Goal: Task Accomplishment & Management: Manage account settings

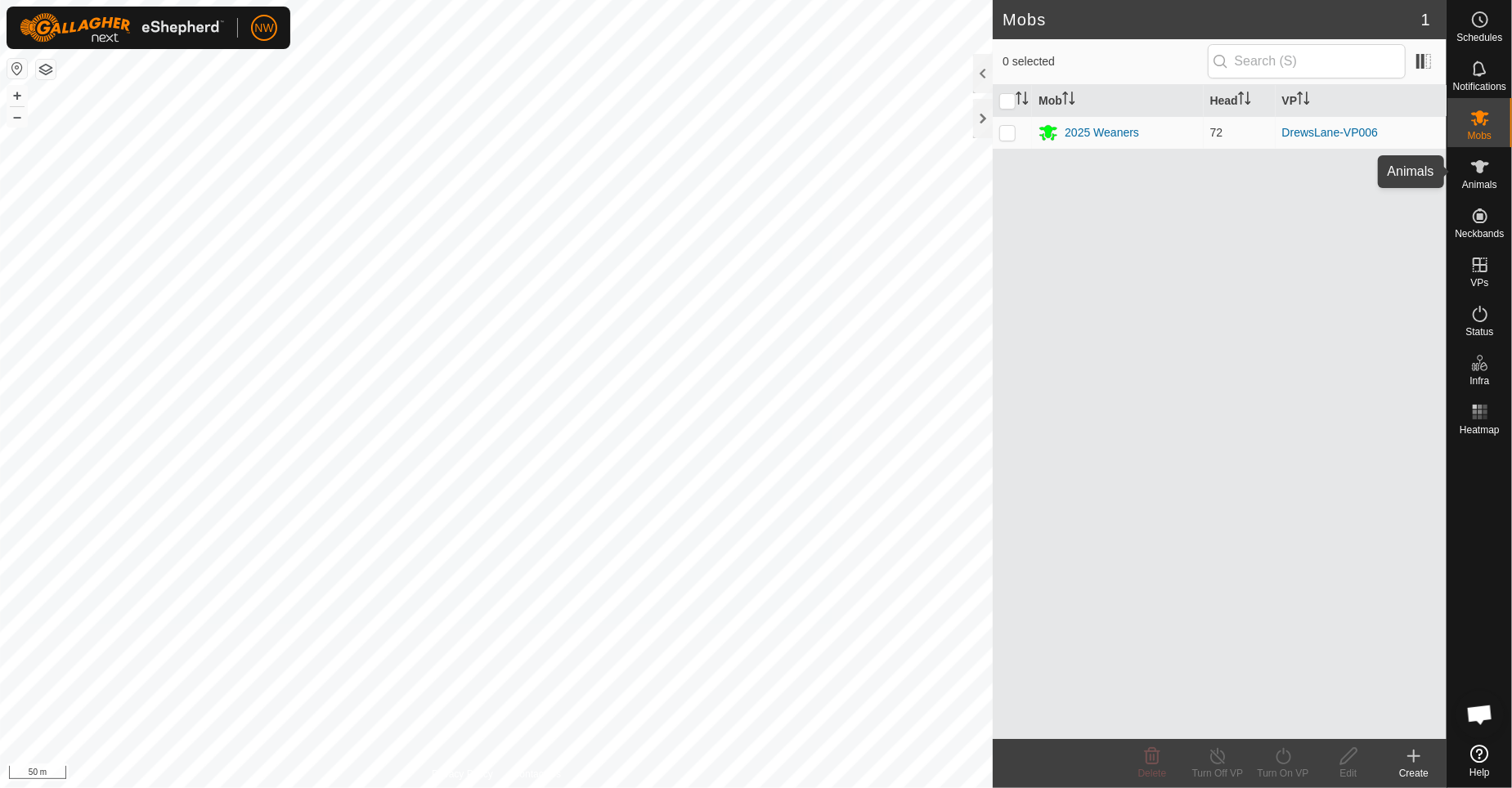
click at [1487, 158] on icon at bounding box center [1480, 166] width 19 height 19
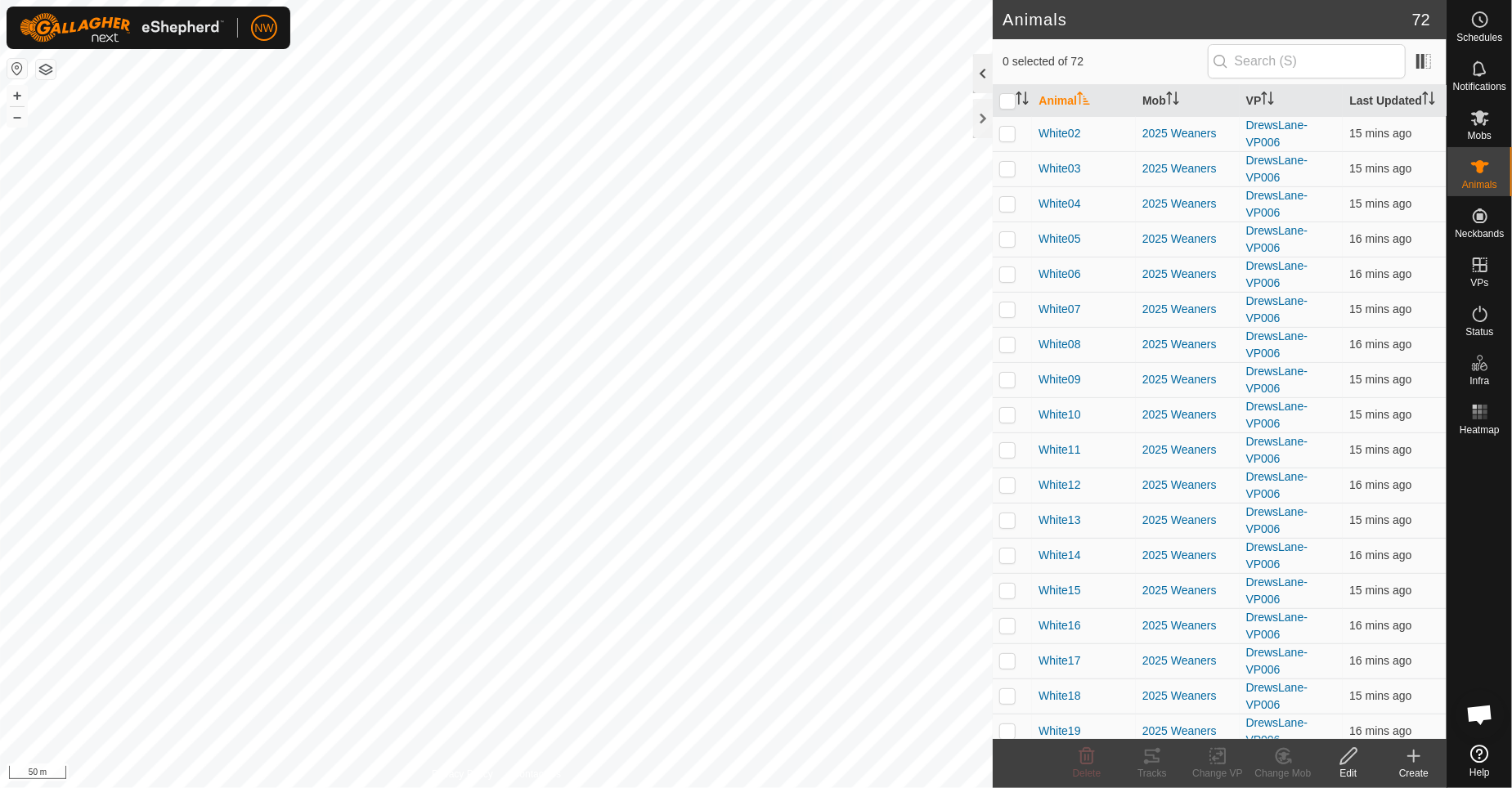
click at [981, 75] on div at bounding box center [982, 74] width 19 height 39
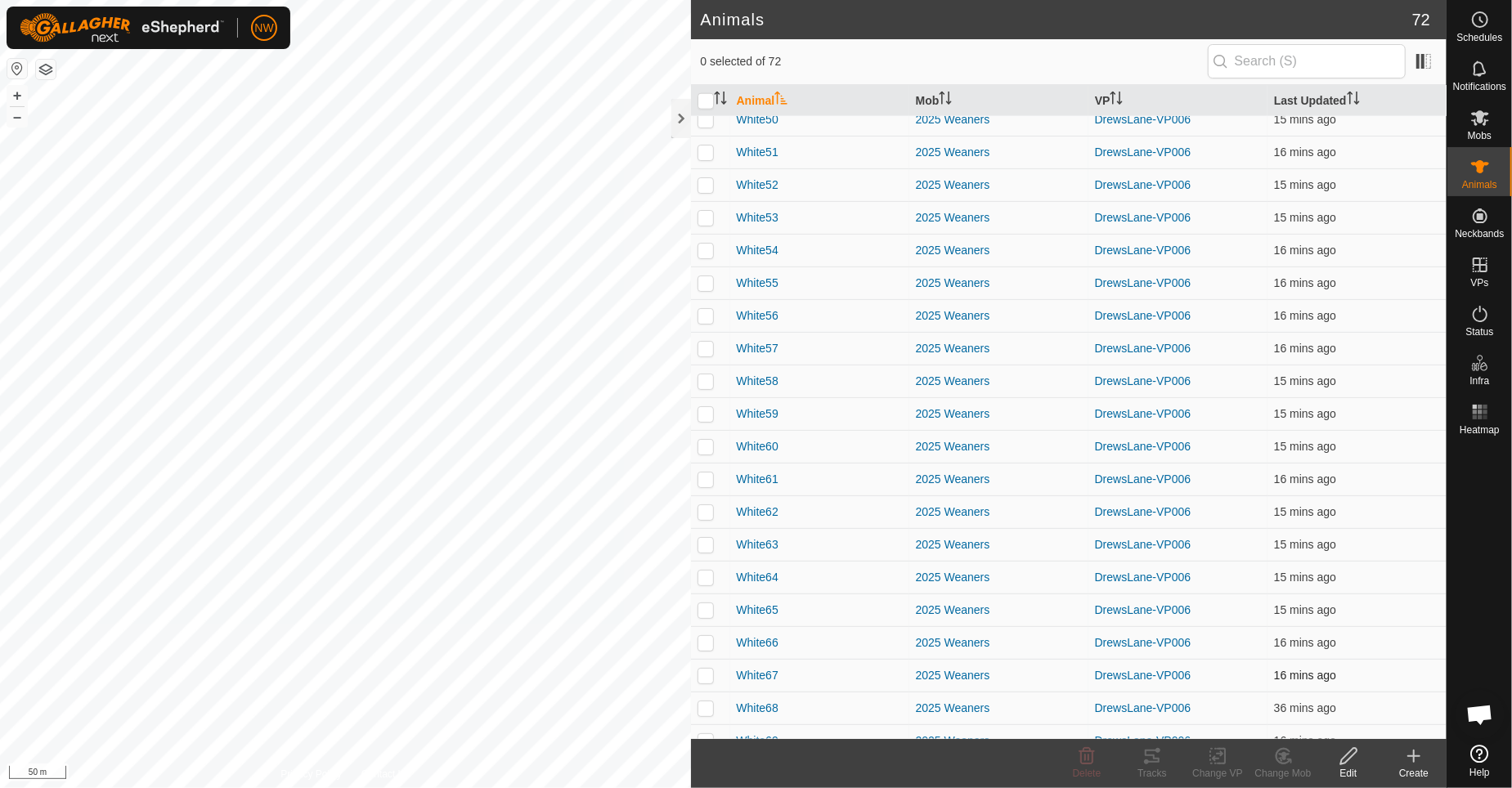
scroll to position [1734, 0]
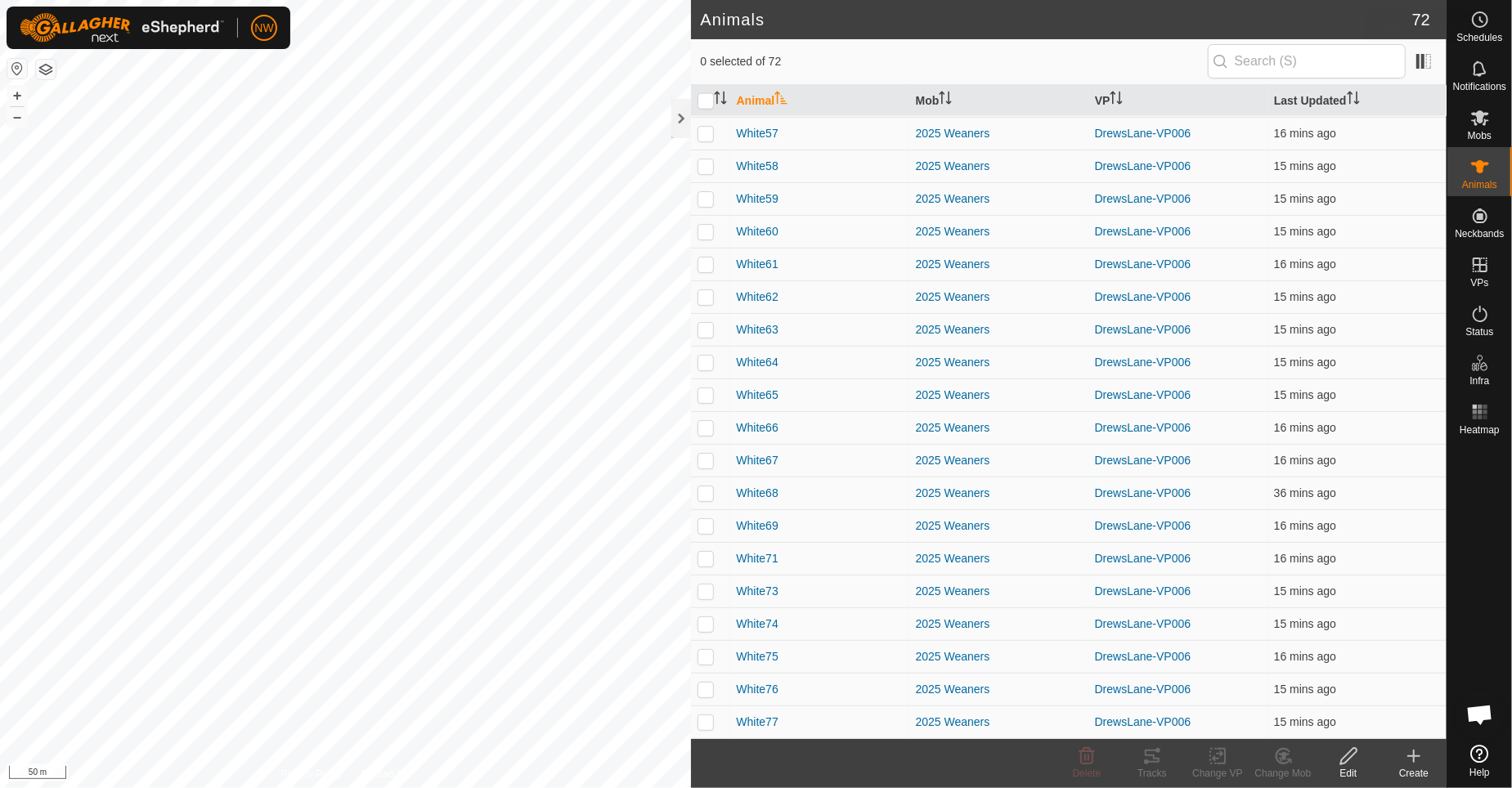
click at [1415, 54] on span at bounding box center [1424, 61] width 26 height 26
click at [1426, 64] on span at bounding box center [1424, 61] width 26 height 26
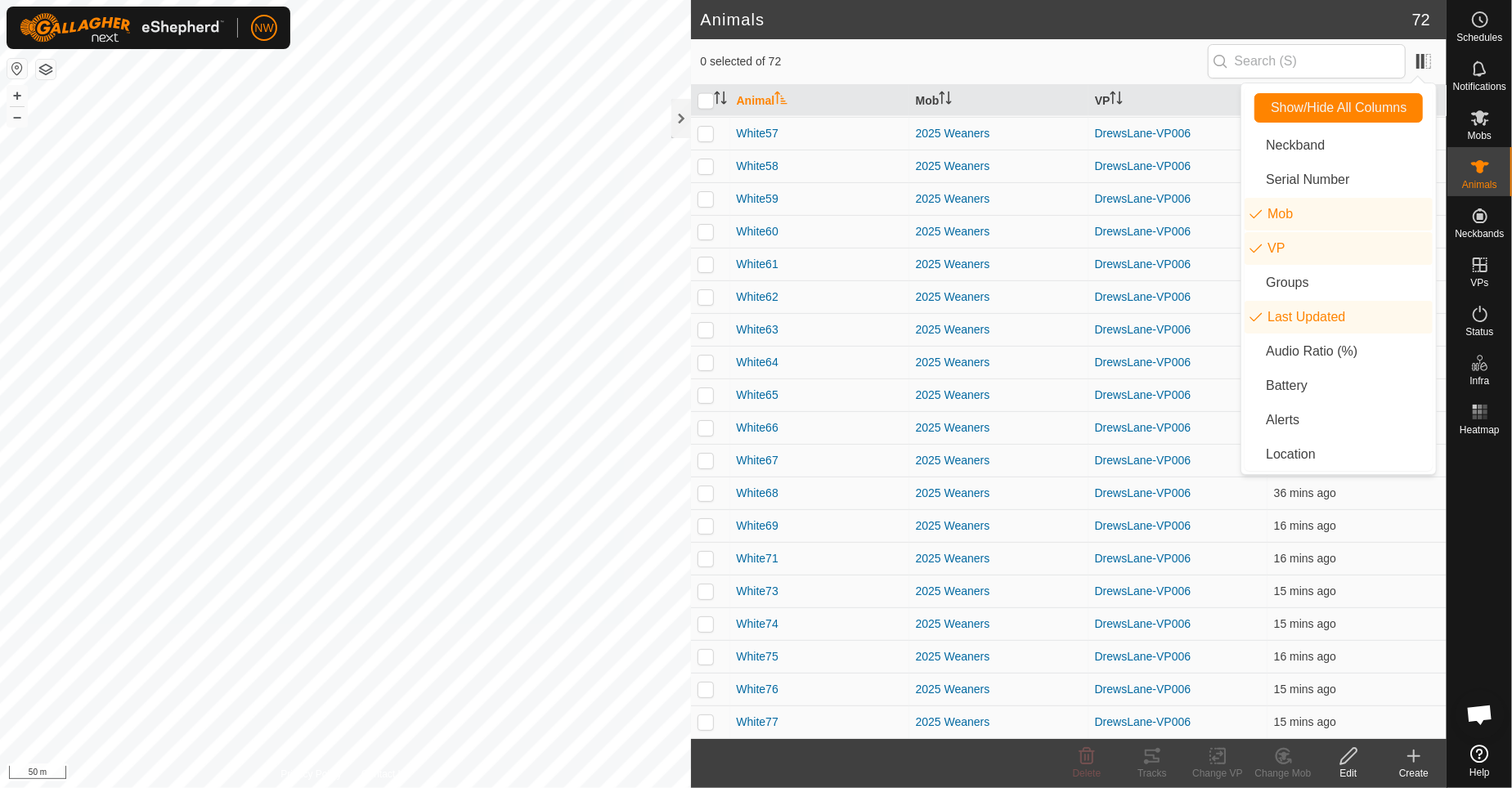
scroll to position [425, 0]
click at [1254, 145] on li "Neckband" at bounding box center [1339, 145] width 188 height 33
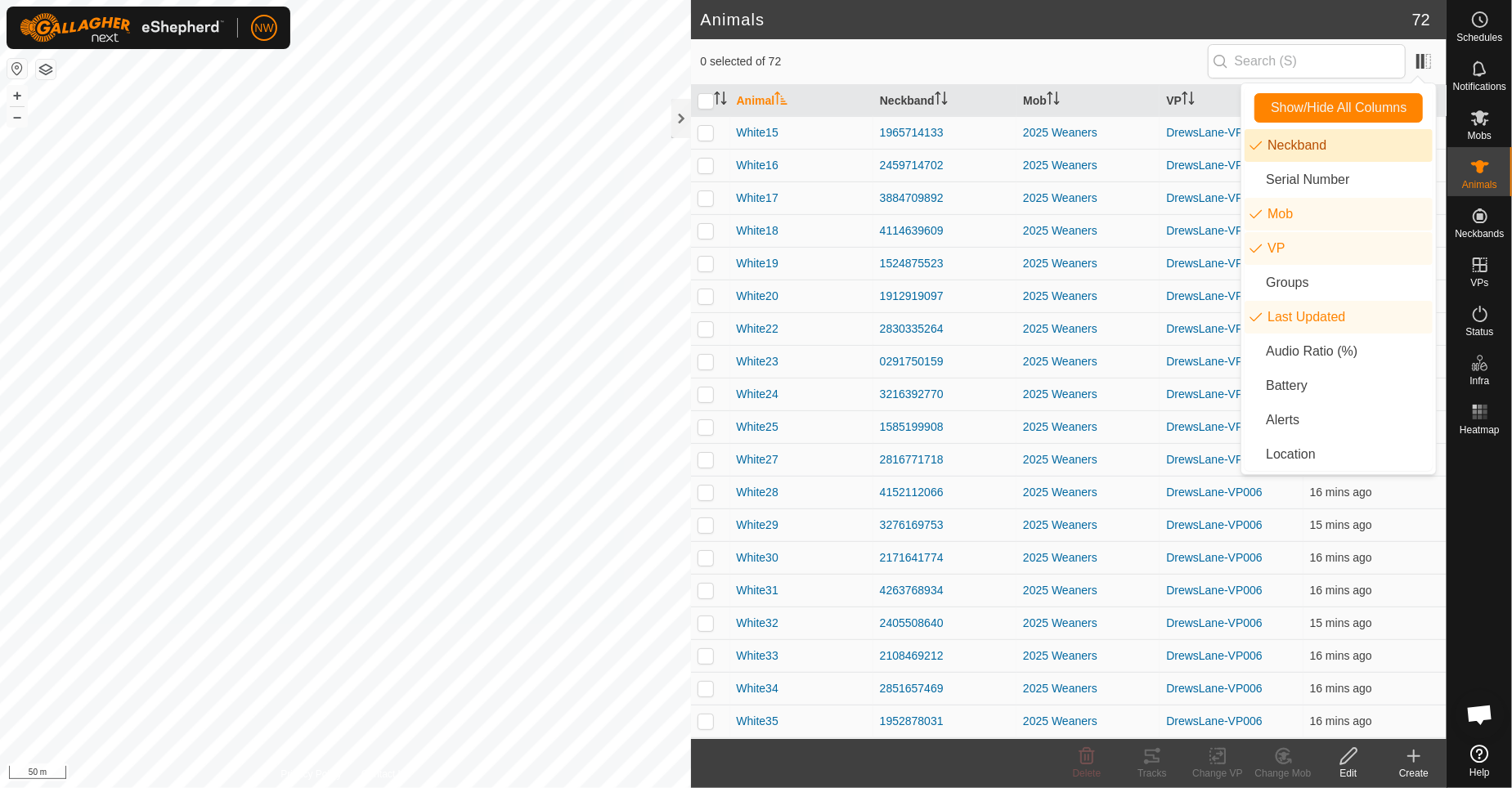
click at [1259, 151] on icon "neckband.label.title" at bounding box center [1256, 145] width 13 height 13
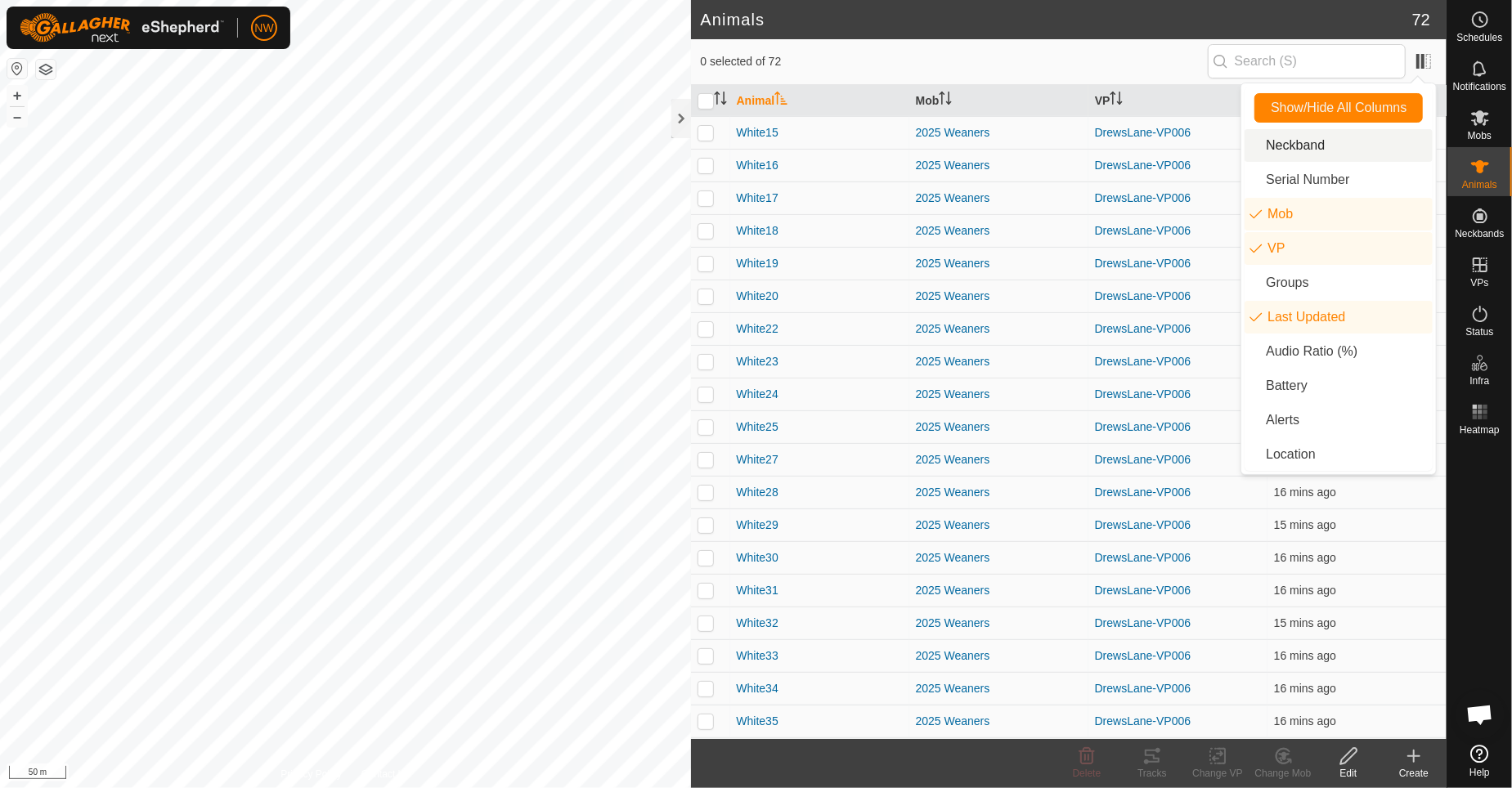
click at [1264, 138] on li "Neckband" at bounding box center [1339, 145] width 188 height 33
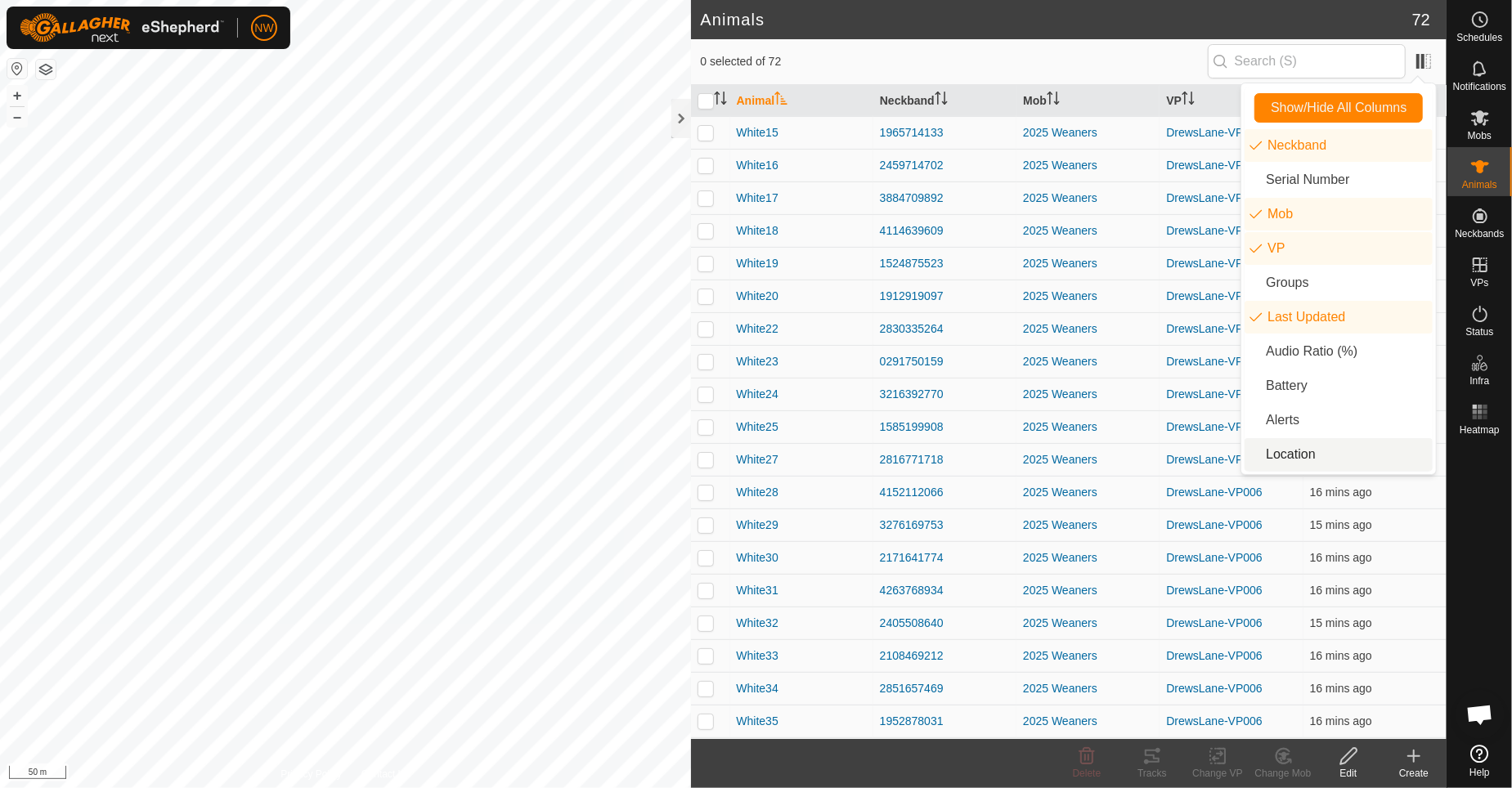
click at [1259, 463] on li "Location" at bounding box center [1339, 454] width 188 height 33
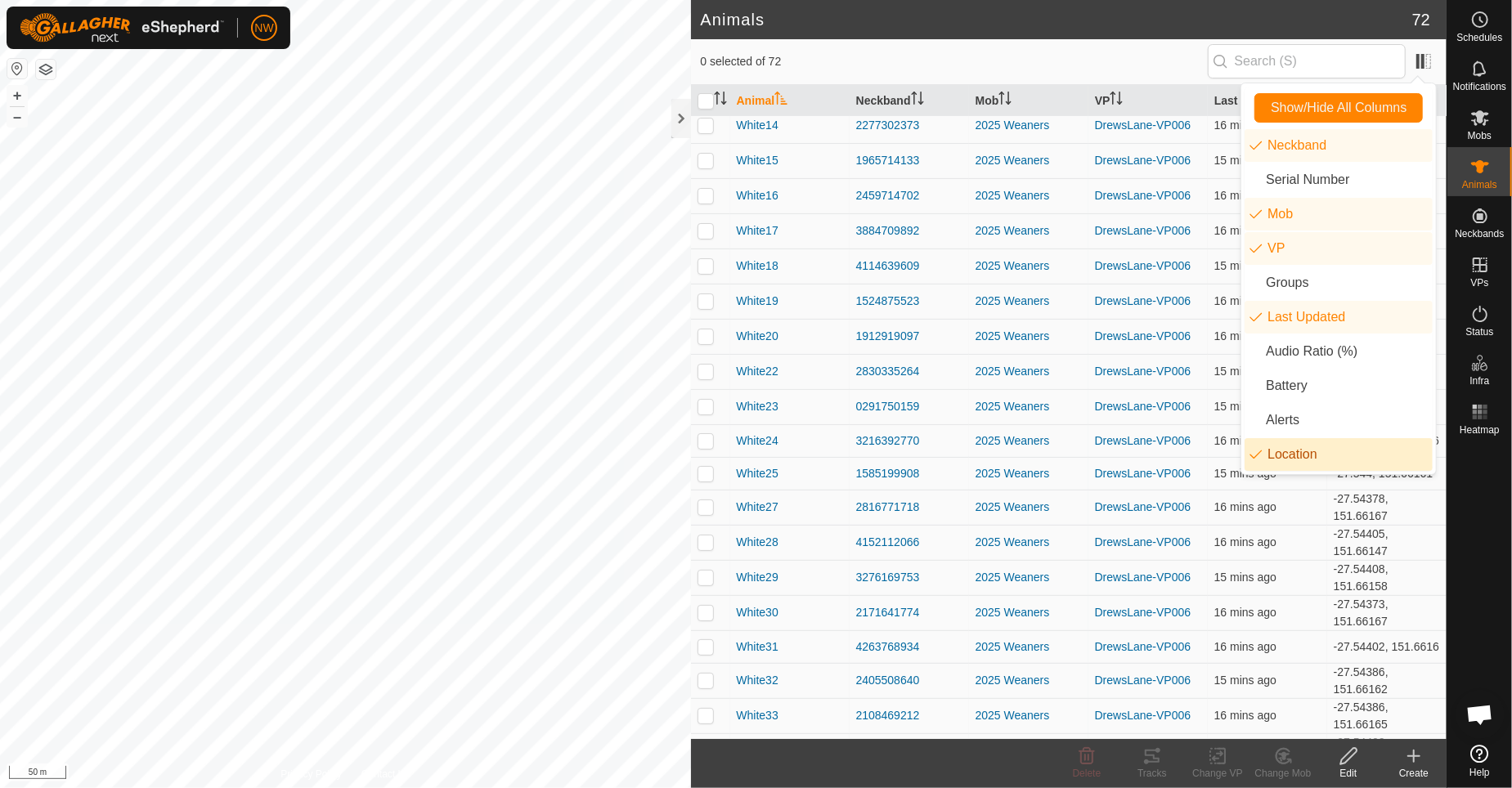
click at [1259, 463] on li "Location" at bounding box center [1339, 454] width 188 height 33
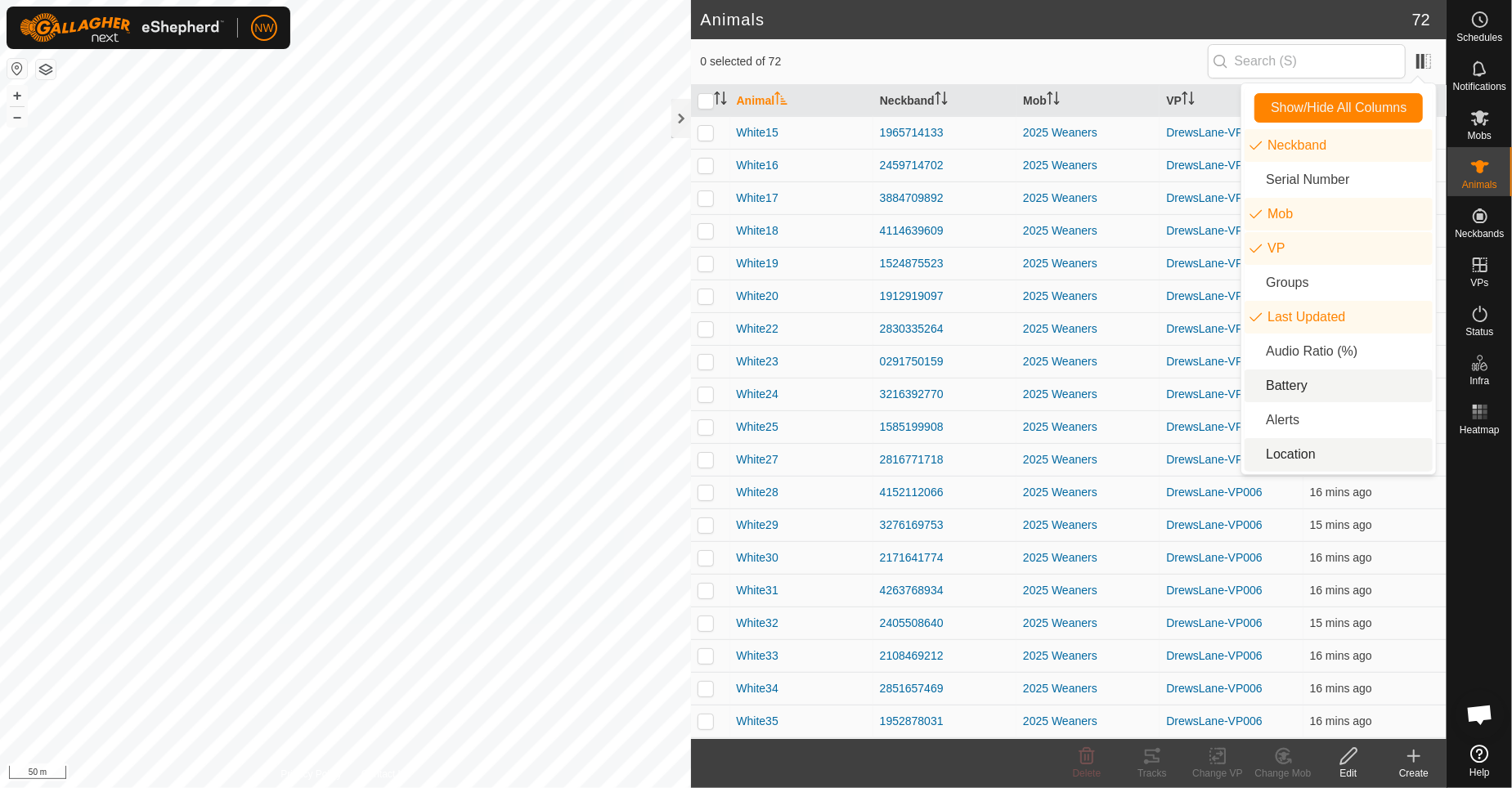
click at [1257, 386] on li "Battery" at bounding box center [1339, 386] width 188 height 33
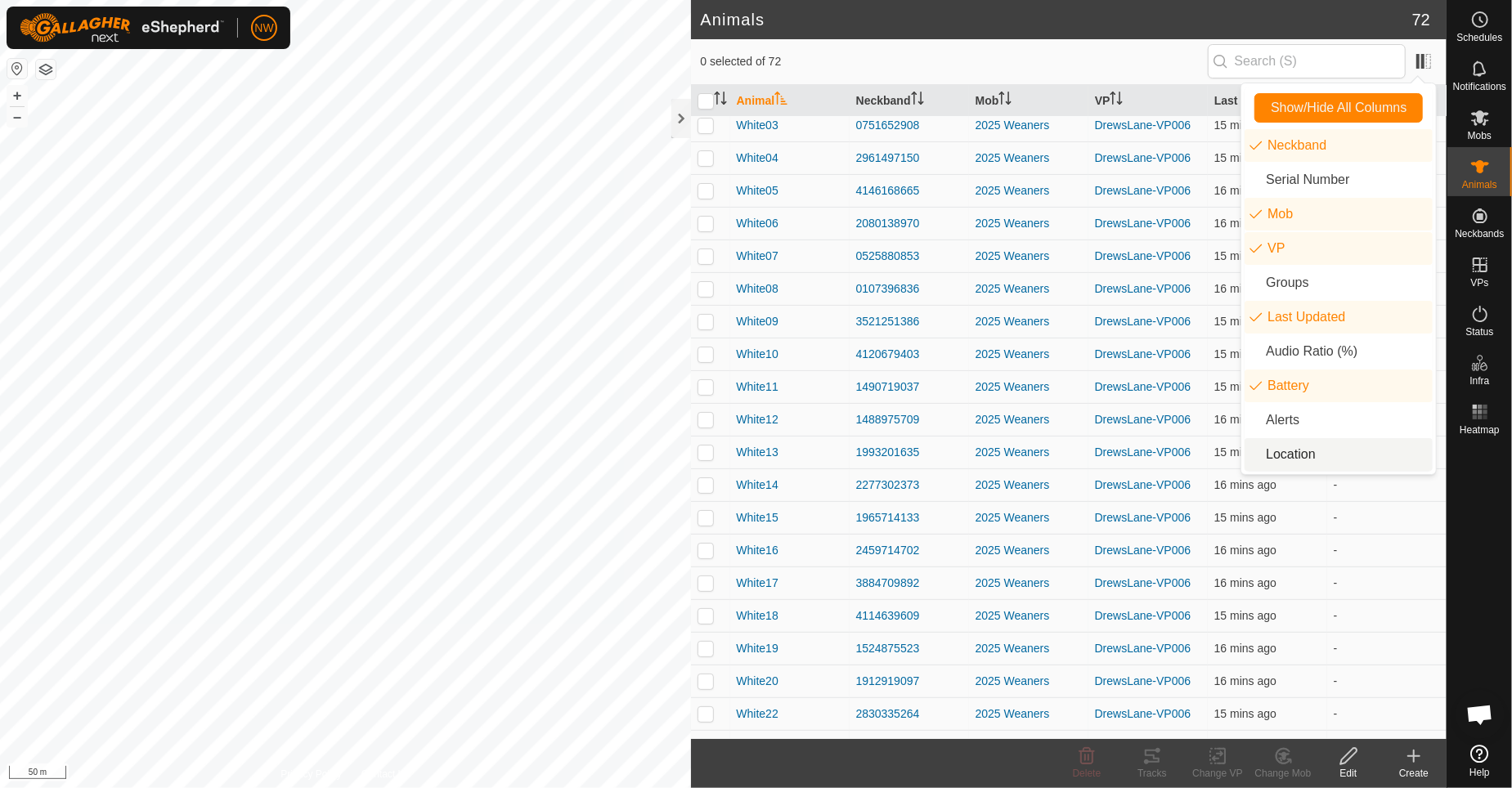
scroll to position [0, 0]
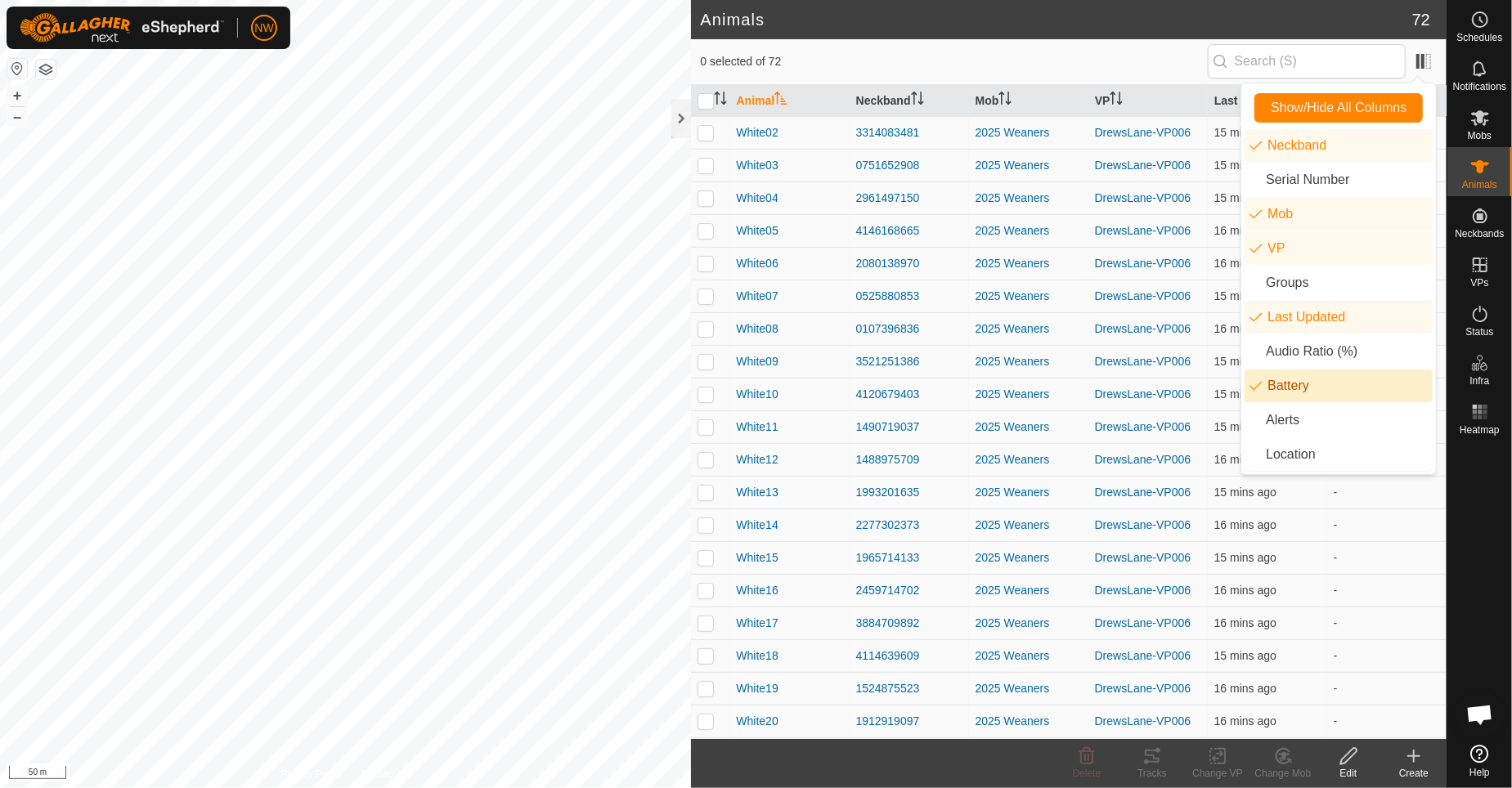
click at [1252, 390] on li "Battery" at bounding box center [1339, 386] width 188 height 33
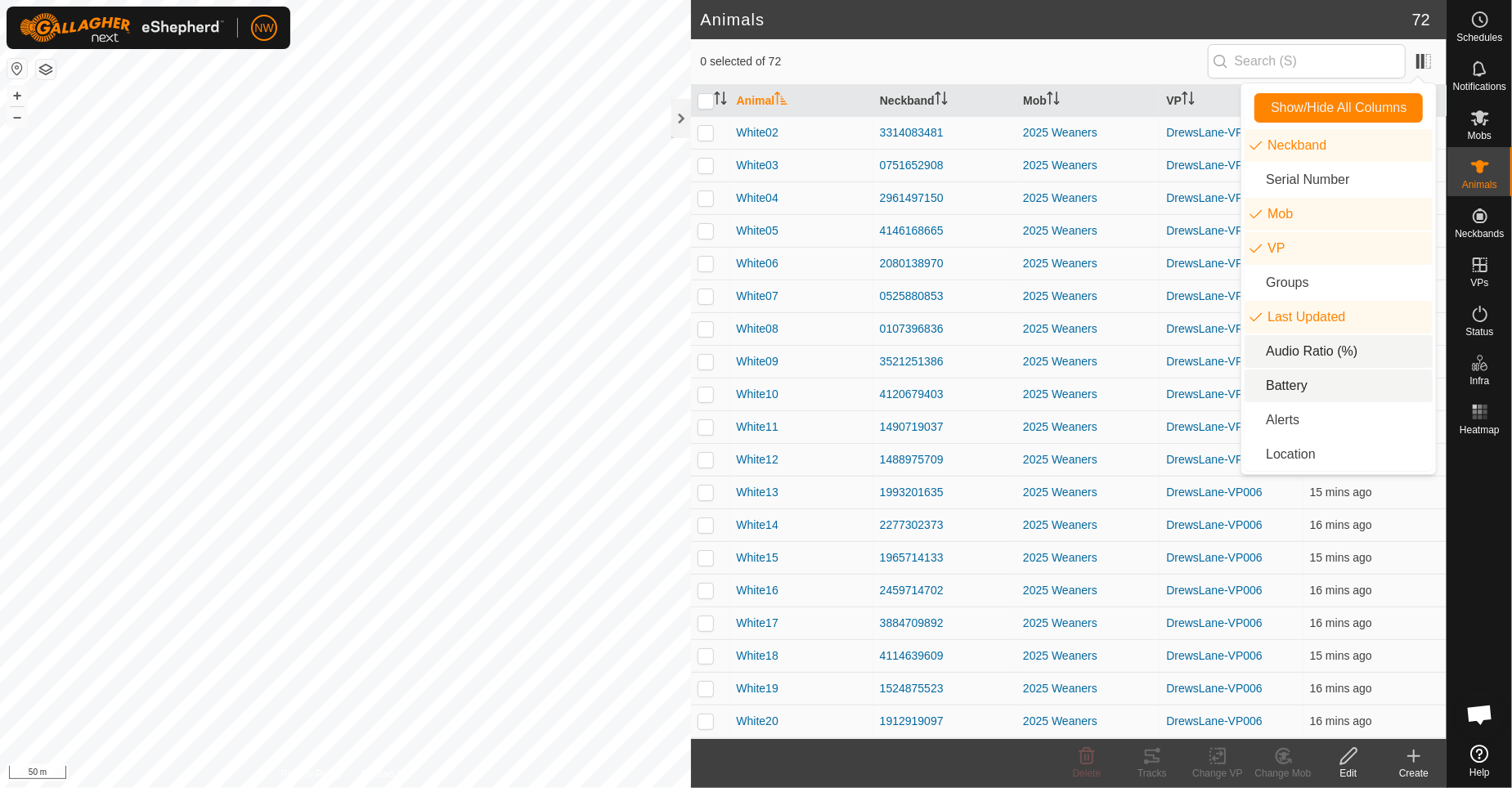
click at [1253, 358] on li "Audio Ratio (%)" at bounding box center [1339, 352] width 188 height 33
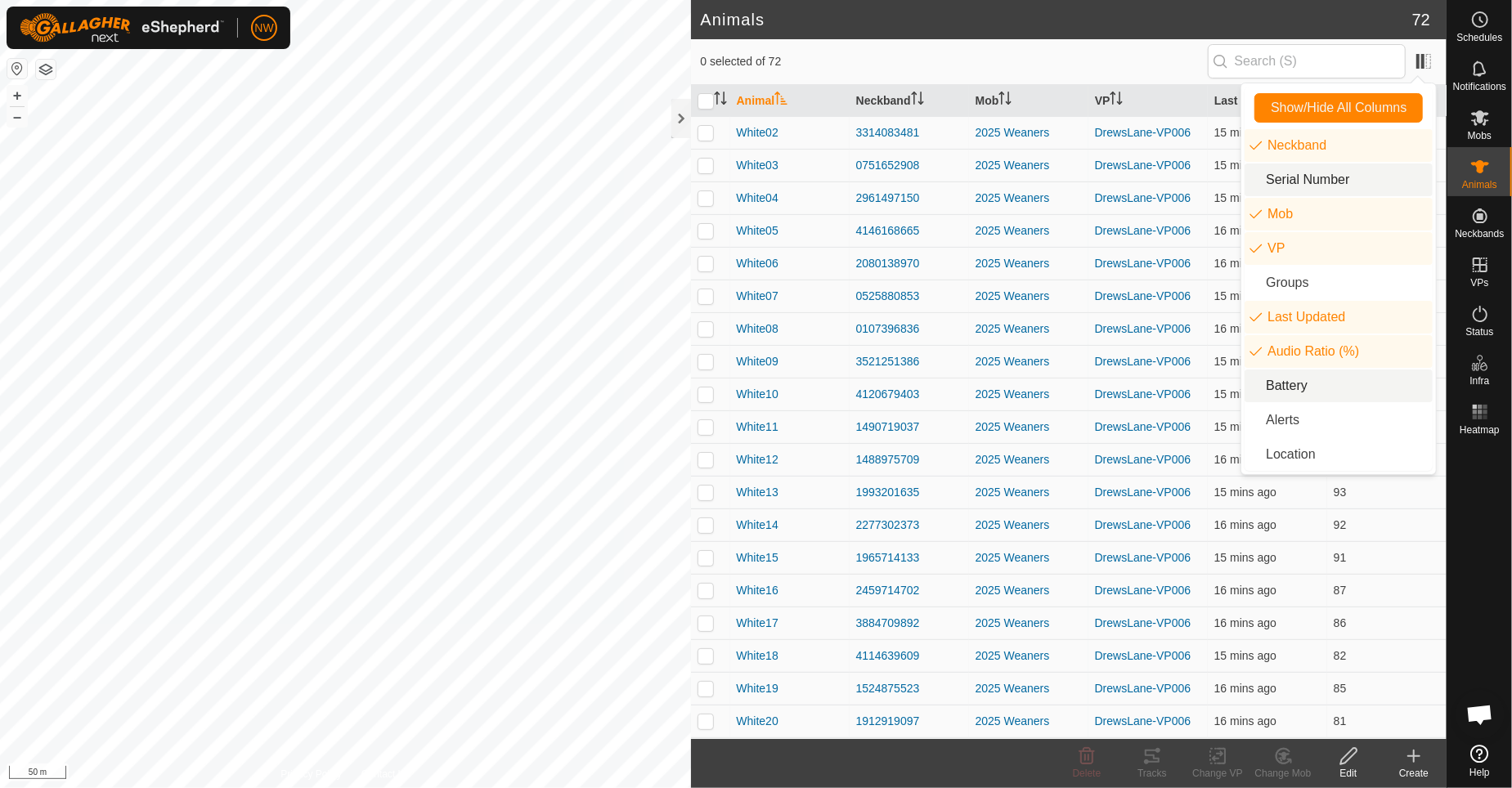
click at [1252, 184] on li "Serial Number" at bounding box center [1339, 180] width 188 height 33
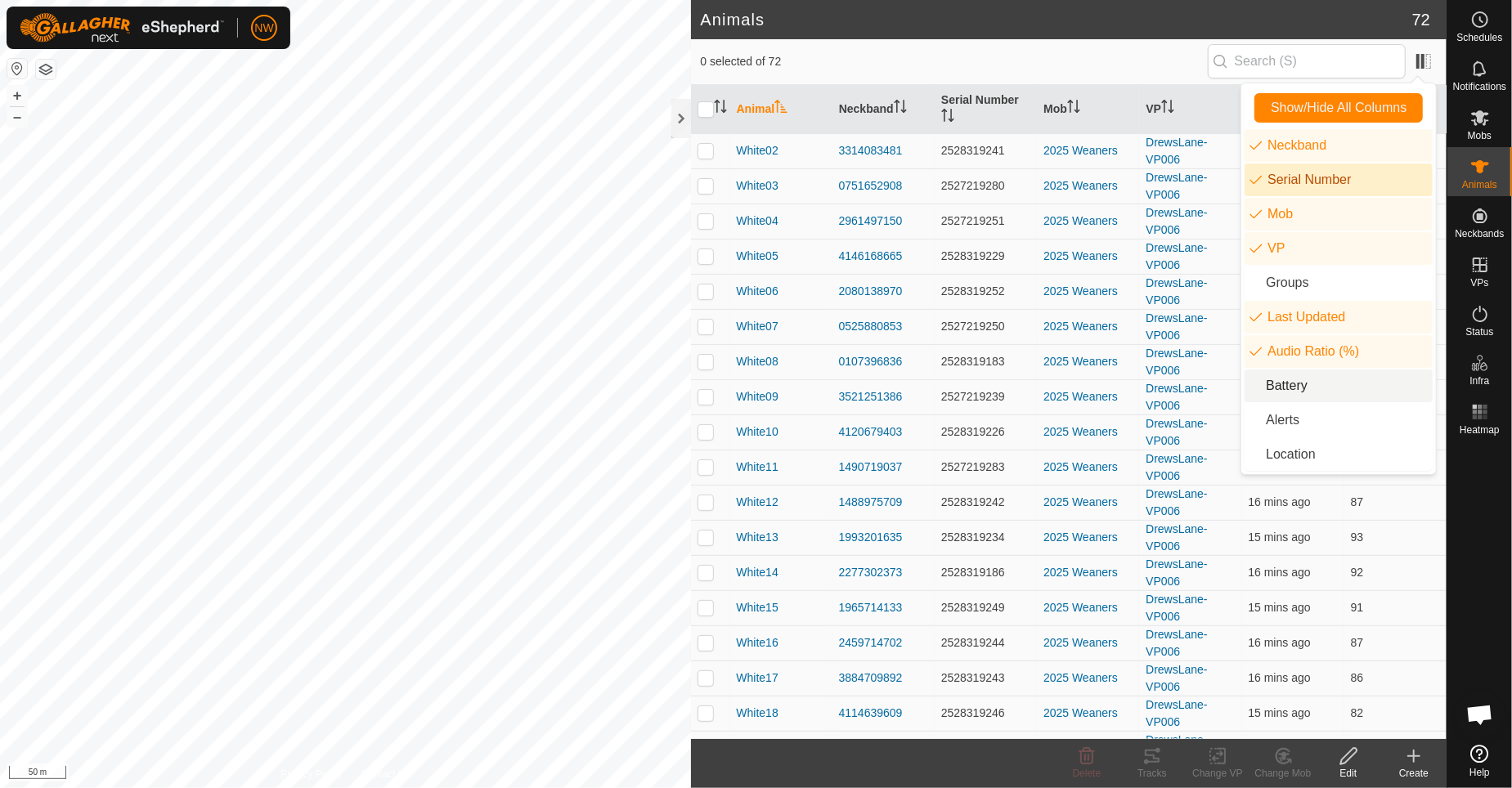
click at [1252, 184] on li "Serial Number" at bounding box center [1339, 180] width 188 height 33
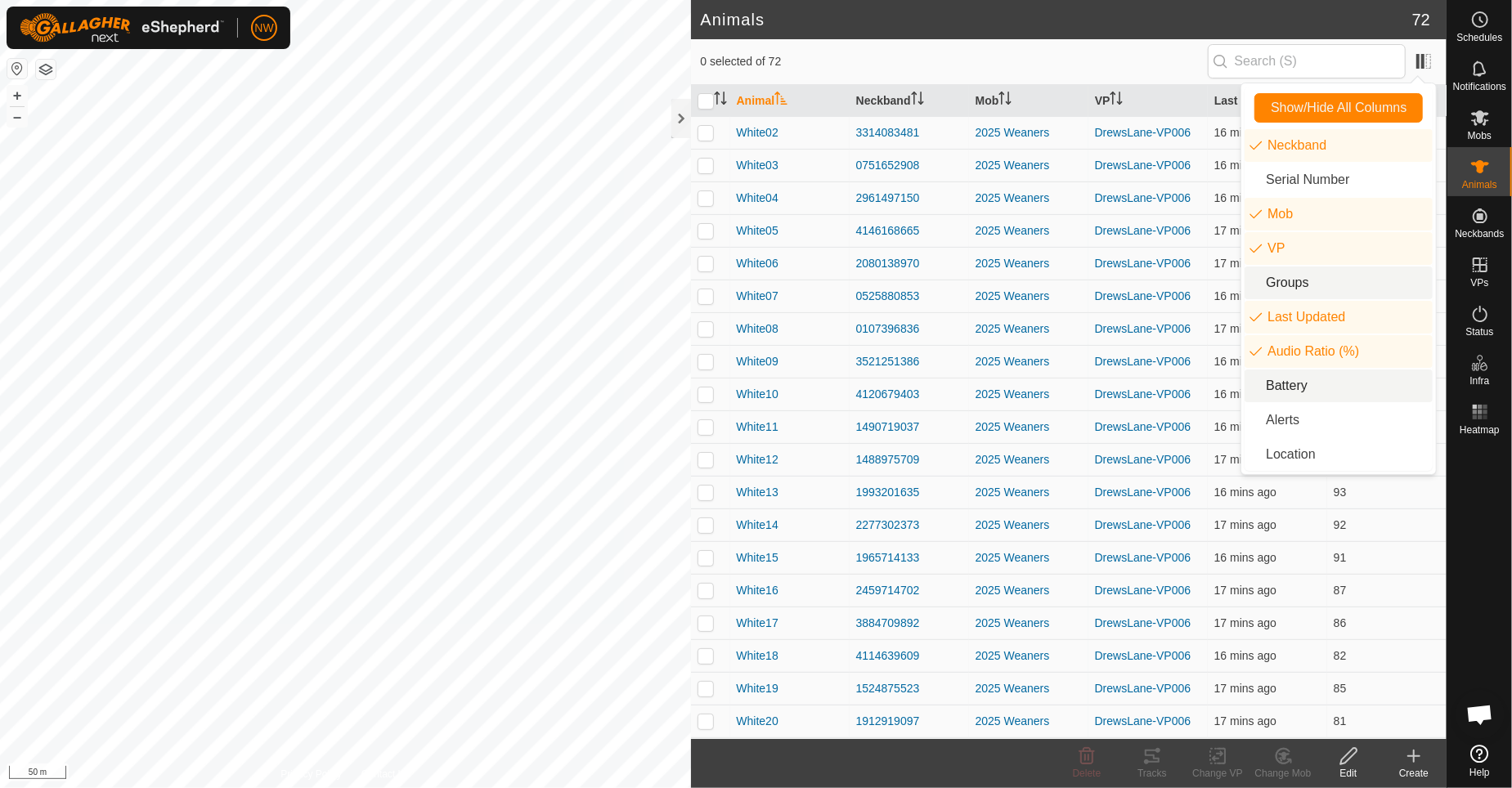
click at [1259, 288] on li "Groups" at bounding box center [1339, 283] width 188 height 33
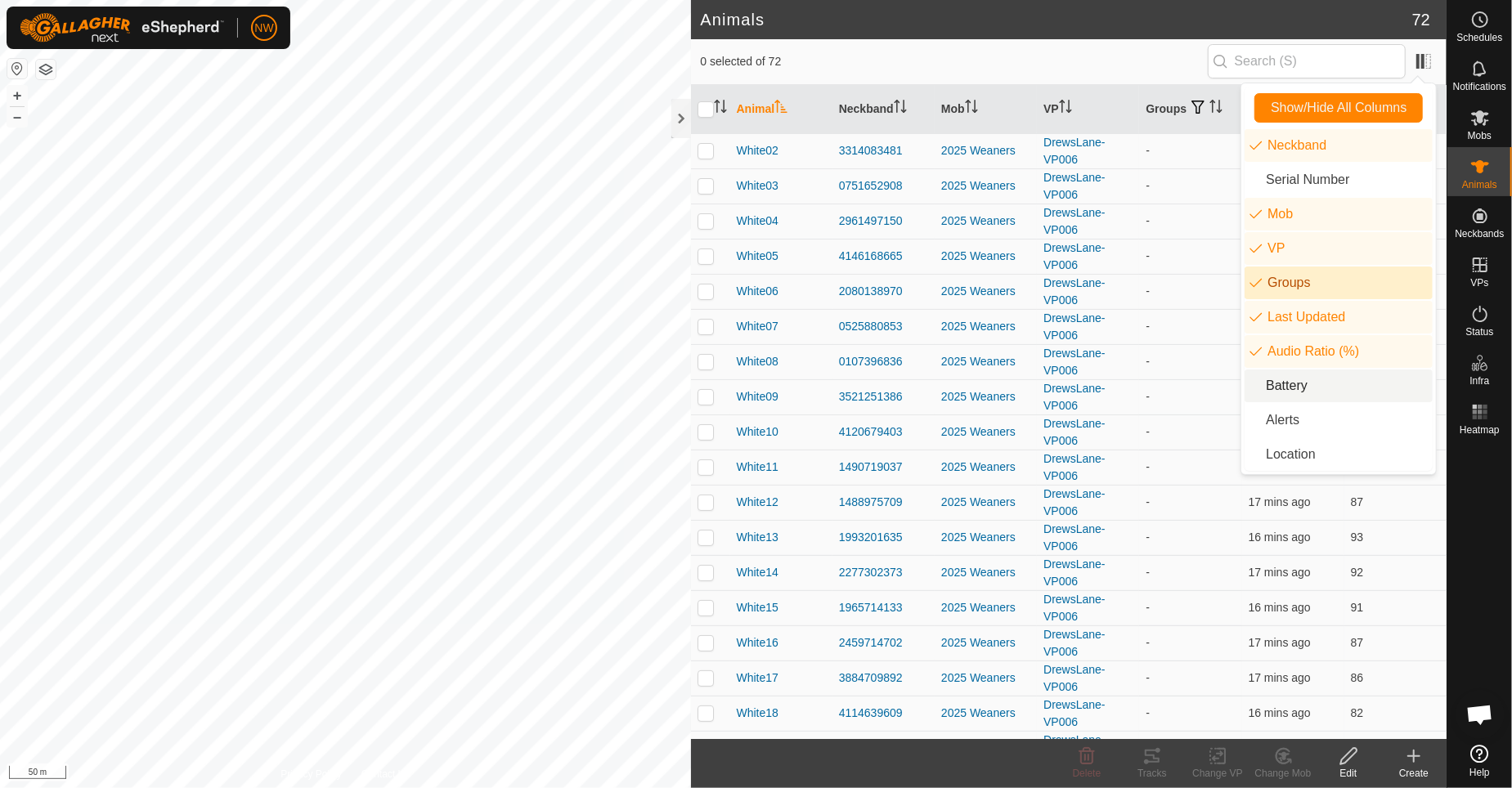
click at [1259, 288] on li "Groups" at bounding box center [1339, 283] width 188 height 33
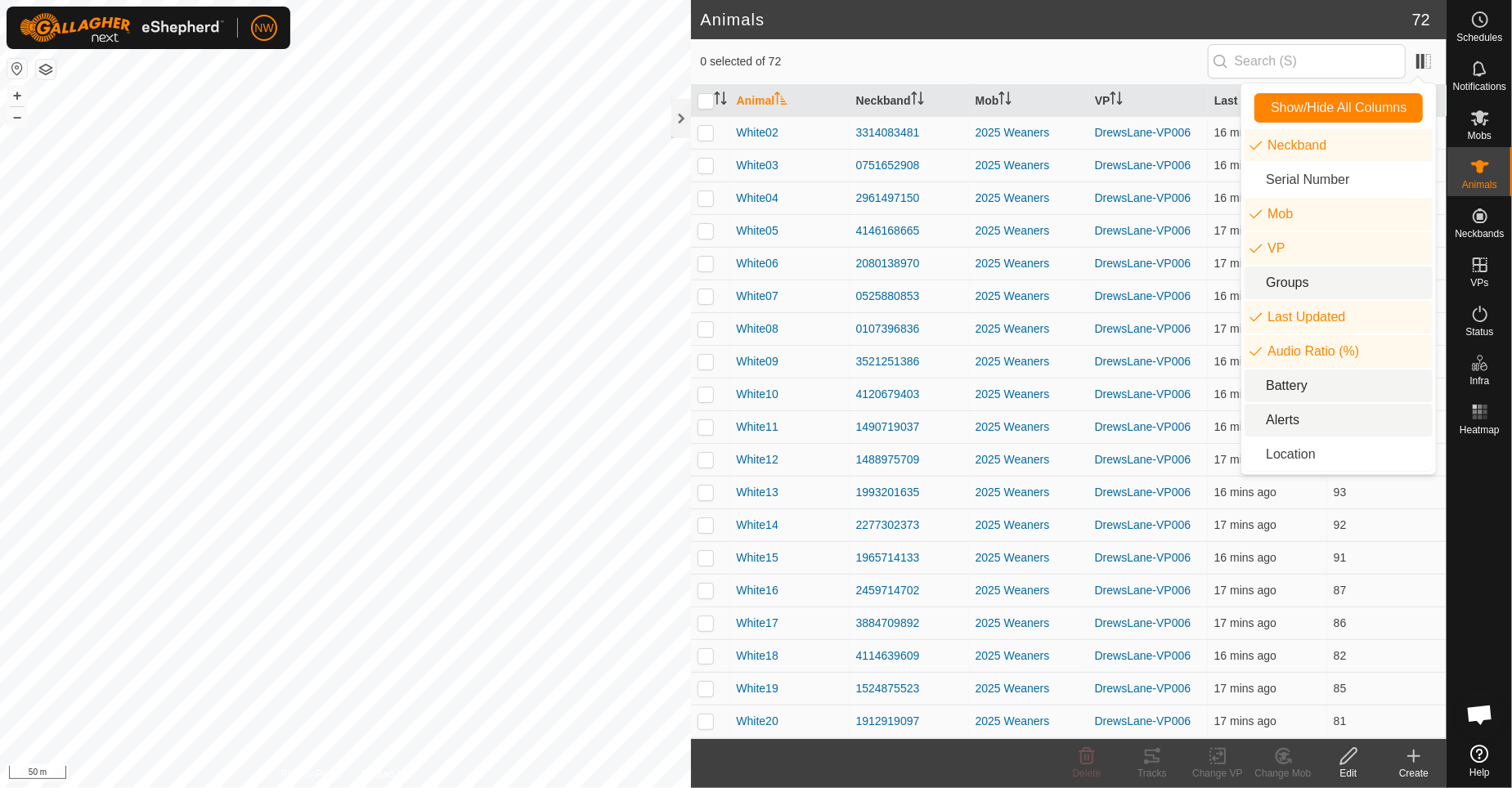
click at [1258, 427] on li "Alerts" at bounding box center [1339, 420] width 188 height 33
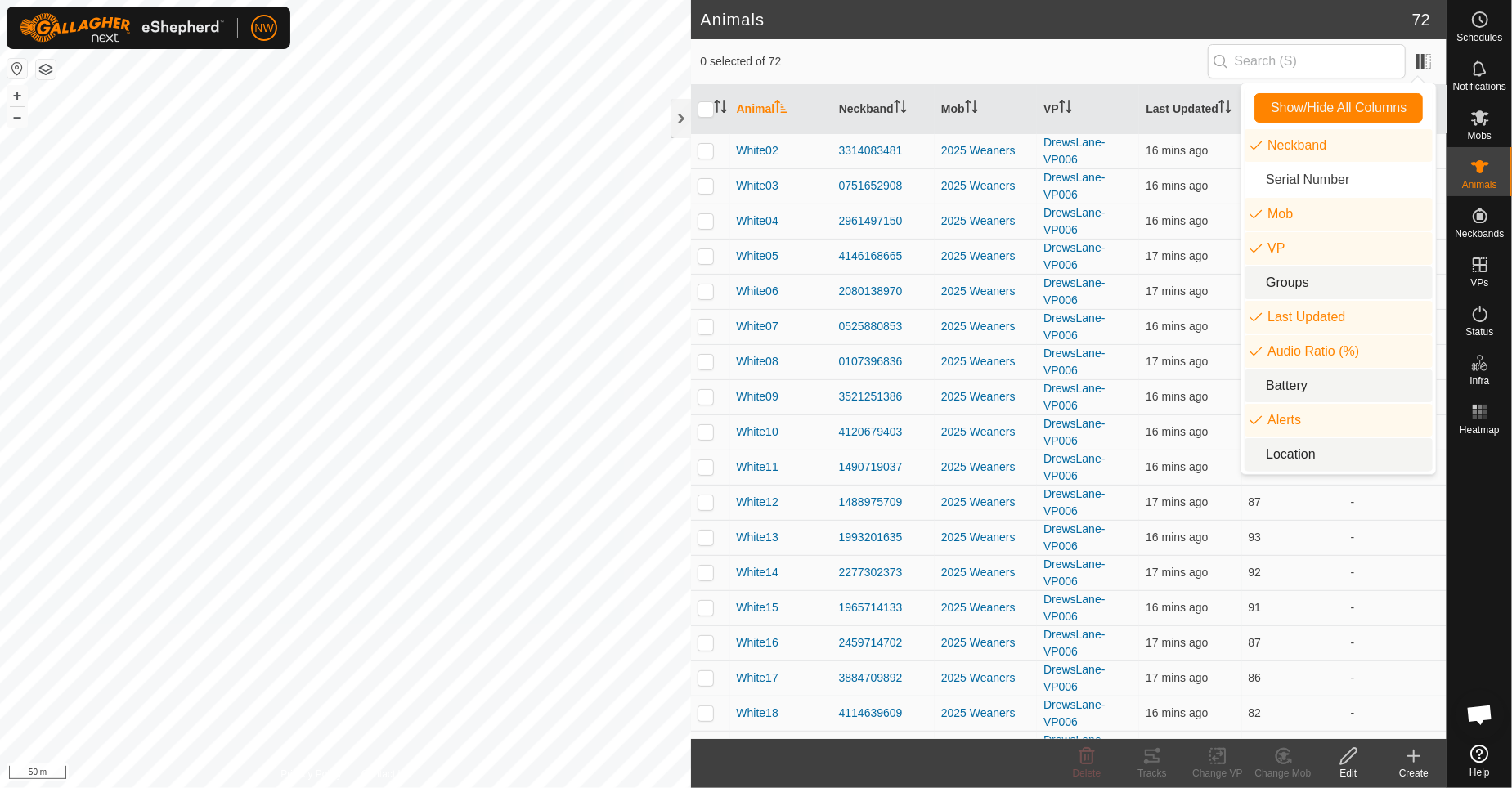
click at [1253, 427] on icon "animal.label.alerts" at bounding box center [1256, 419] width 13 height 13
click at [1251, 419] on li "Alerts" at bounding box center [1339, 420] width 188 height 33
click at [1254, 427] on icon "animal.label.alerts" at bounding box center [1256, 419] width 13 height 13
click at [1289, 392] on li "Battery" at bounding box center [1339, 386] width 188 height 33
click at [1270, 387] on li "Battery" at bounding box center [1339, 386] width 188 height 33
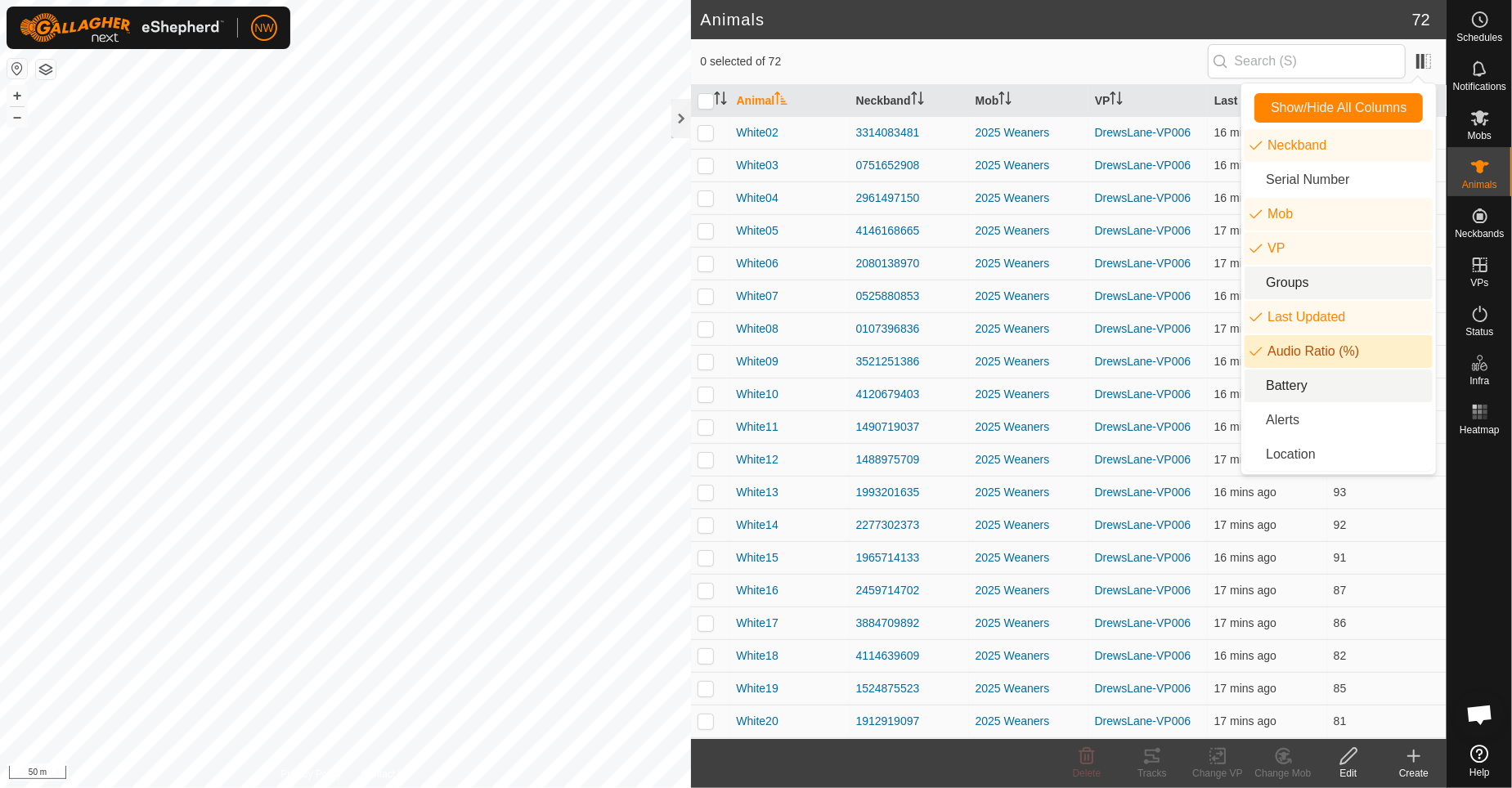
click at [1252, 353] on li "Audio Ratio (%)" at bounding box center [1339, 352] width 188 height 33
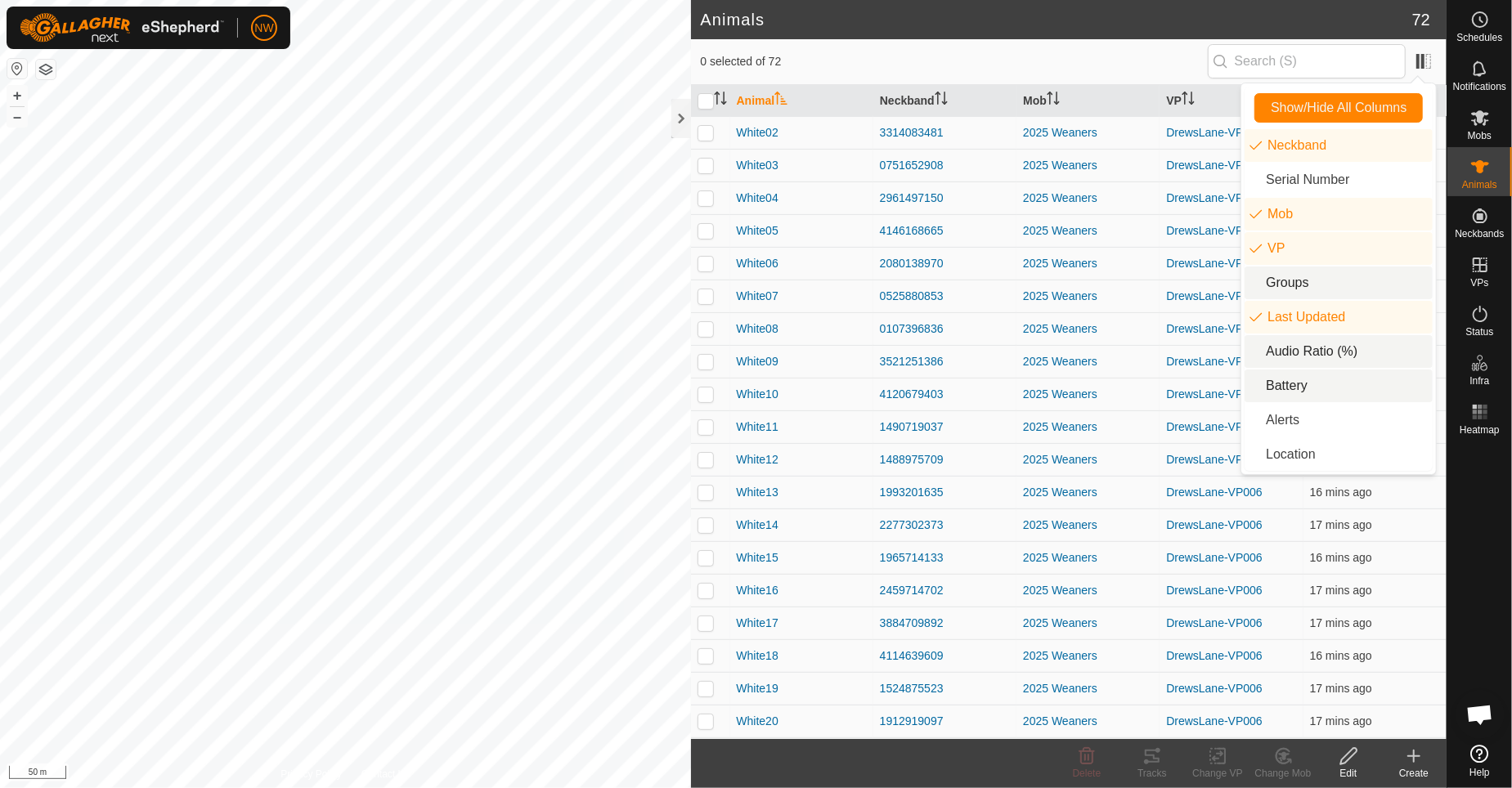
click at [983, 59] on span "0 selected of 72" at bounding box center [954, 62] width 507 height 17
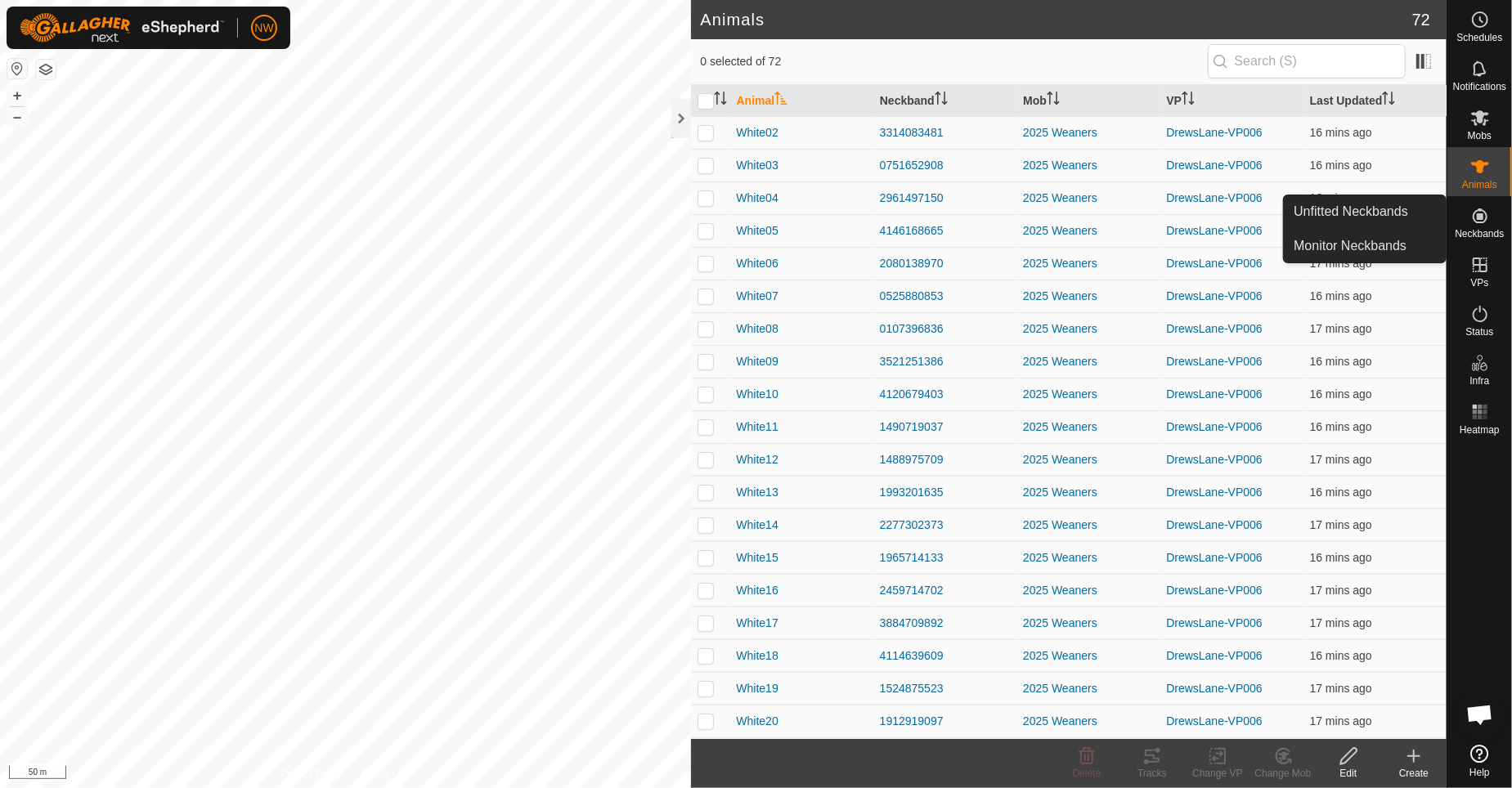
click at [1477, 216] on icon at bounding box center [1480, 215] width 14 height 14
click at [1314, 209] on link "Unfitted Neckbands" at bounding box center [1365, 212] width 162 height 33
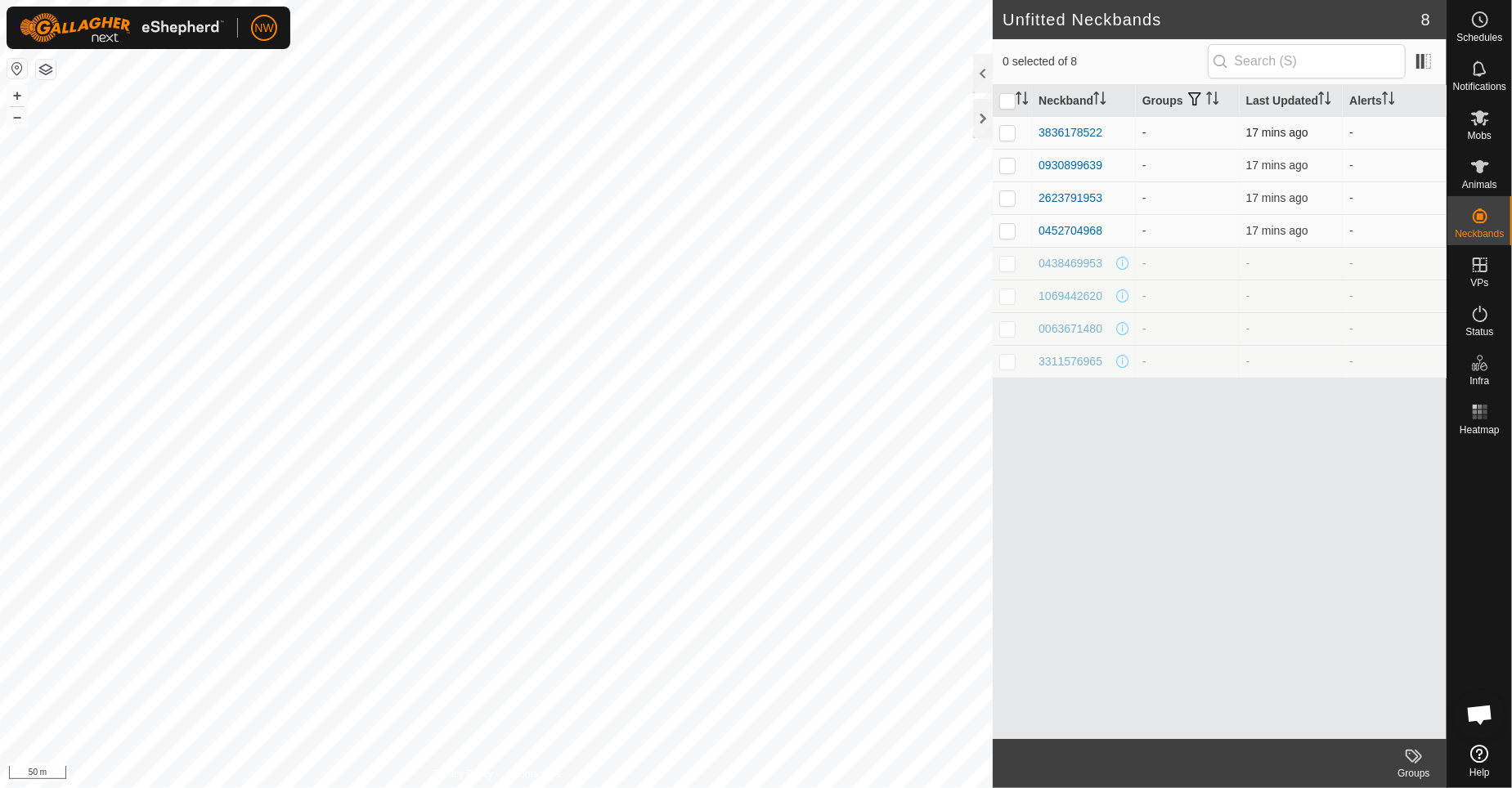
click at [1006, 132] on p-checkbox at bounding box center [1007, 132] width 16 height 13
click at [1012, 134] on p-checkbox at bounding box center [1007, 132] width 16 height 13
checkbox input "false"
click at [1484, 164] on icon at bounding box center [1480, 166] width 18 height 13
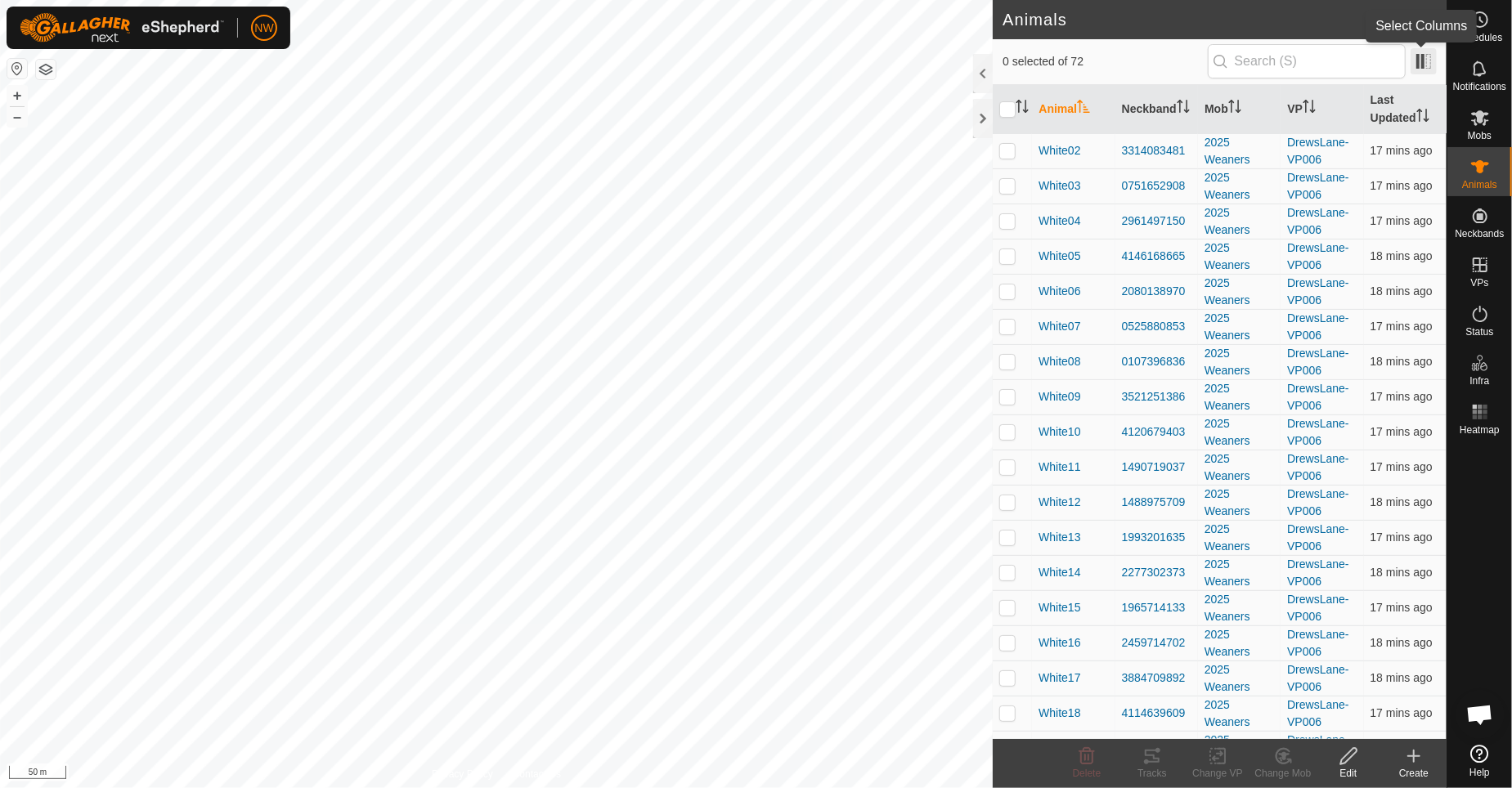
click at [1420, 54] on span at bounding box center [1424, 61] width 26 height 26
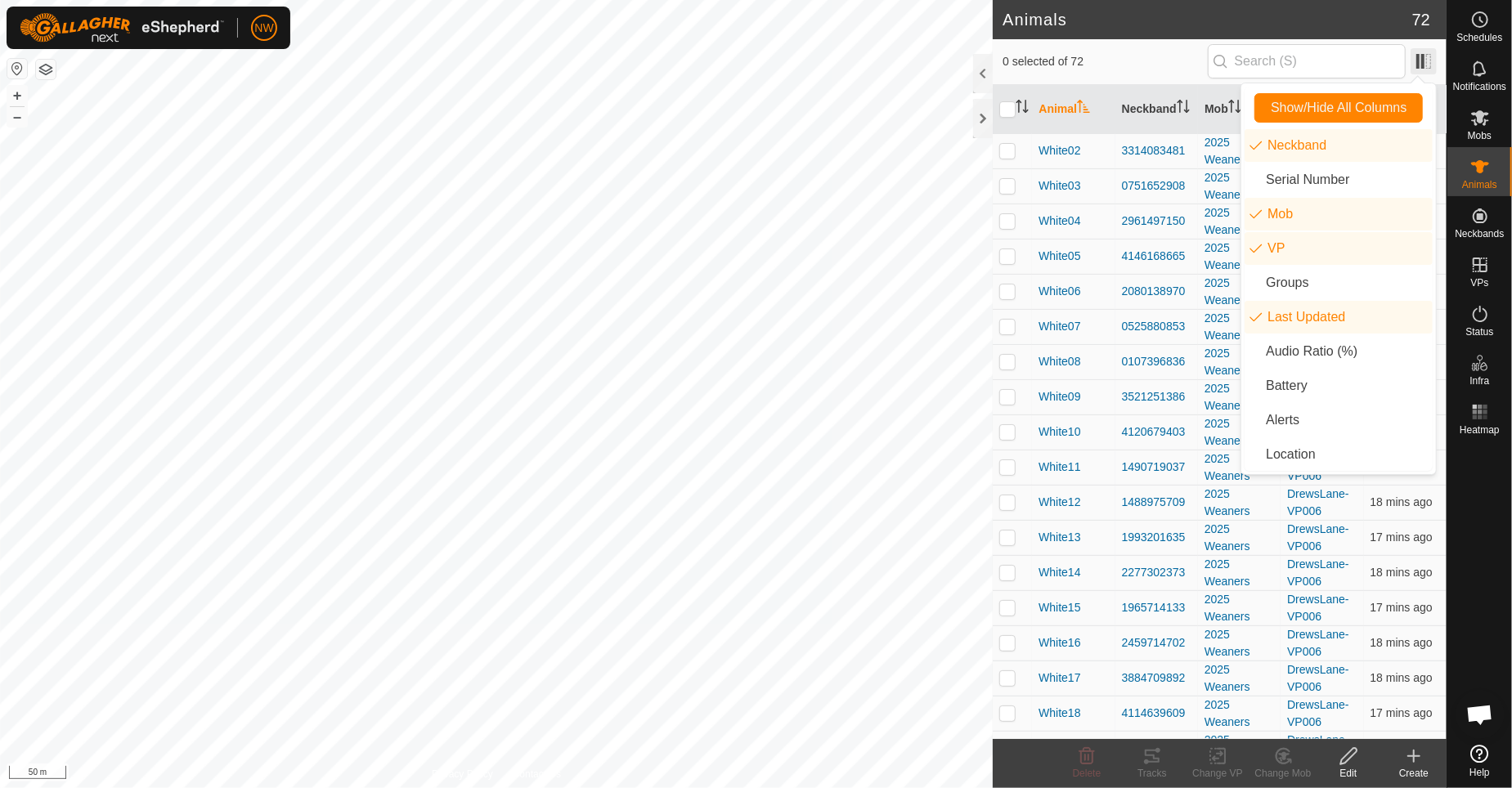
click at [1420, 54] on span at bounding box center [1424, 61] width 26 height 26
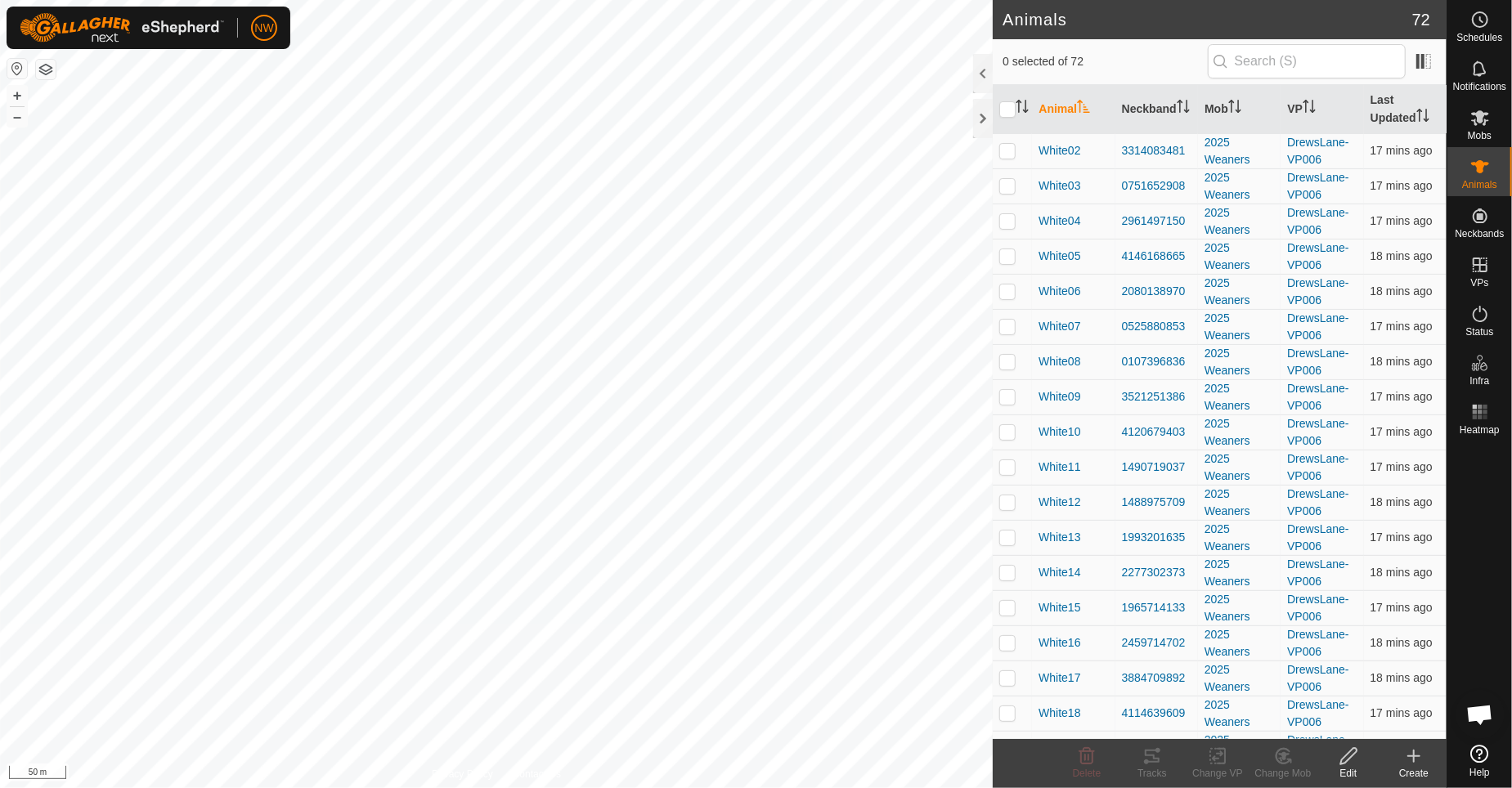
click at [1412, 761] on icon at bounding box center [1414, 756] width 19 height 19
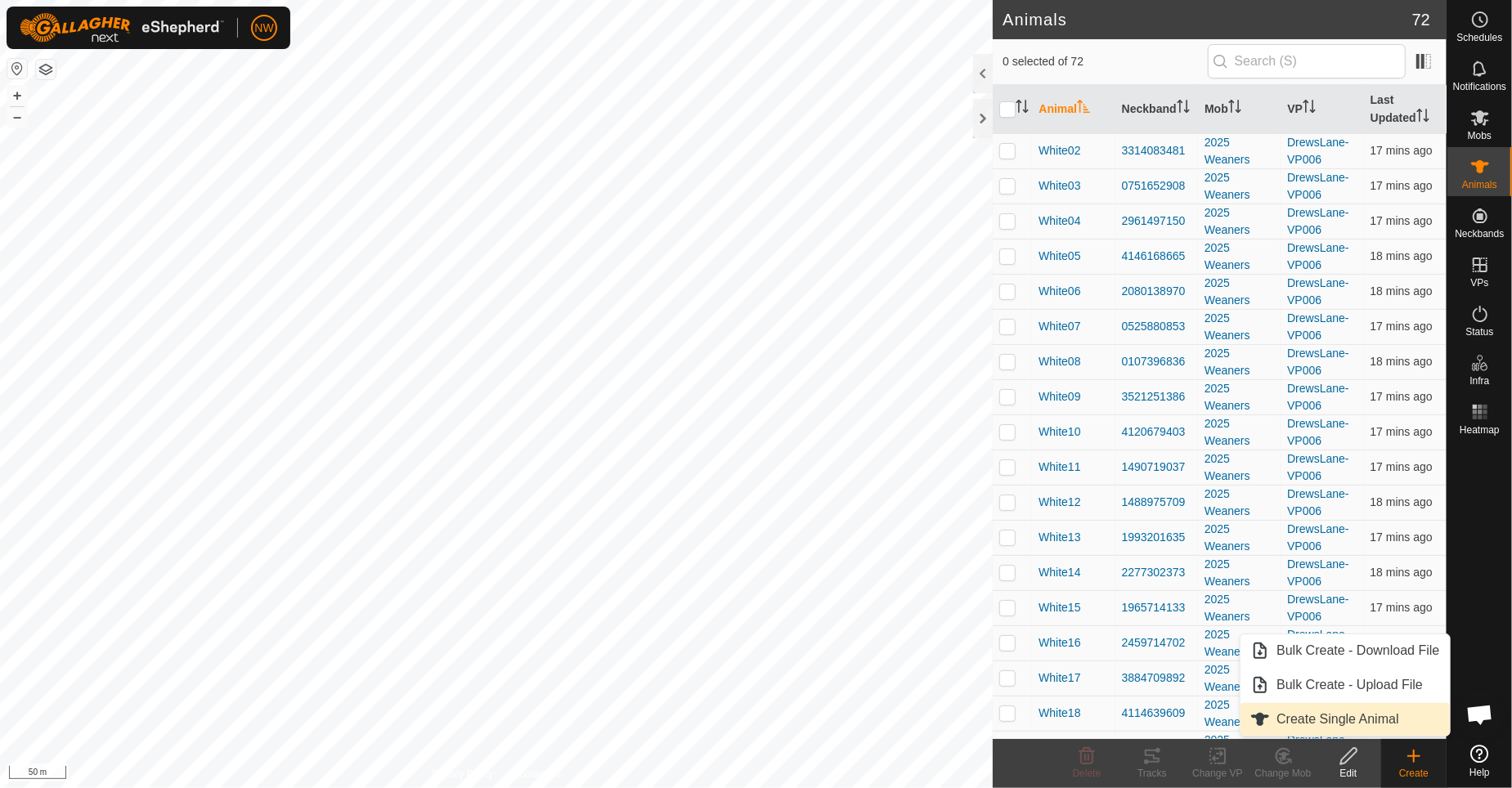
click at [1339, 723] on link "Create Single Animal" at bounding box center [1345, 719] width 208 height 33
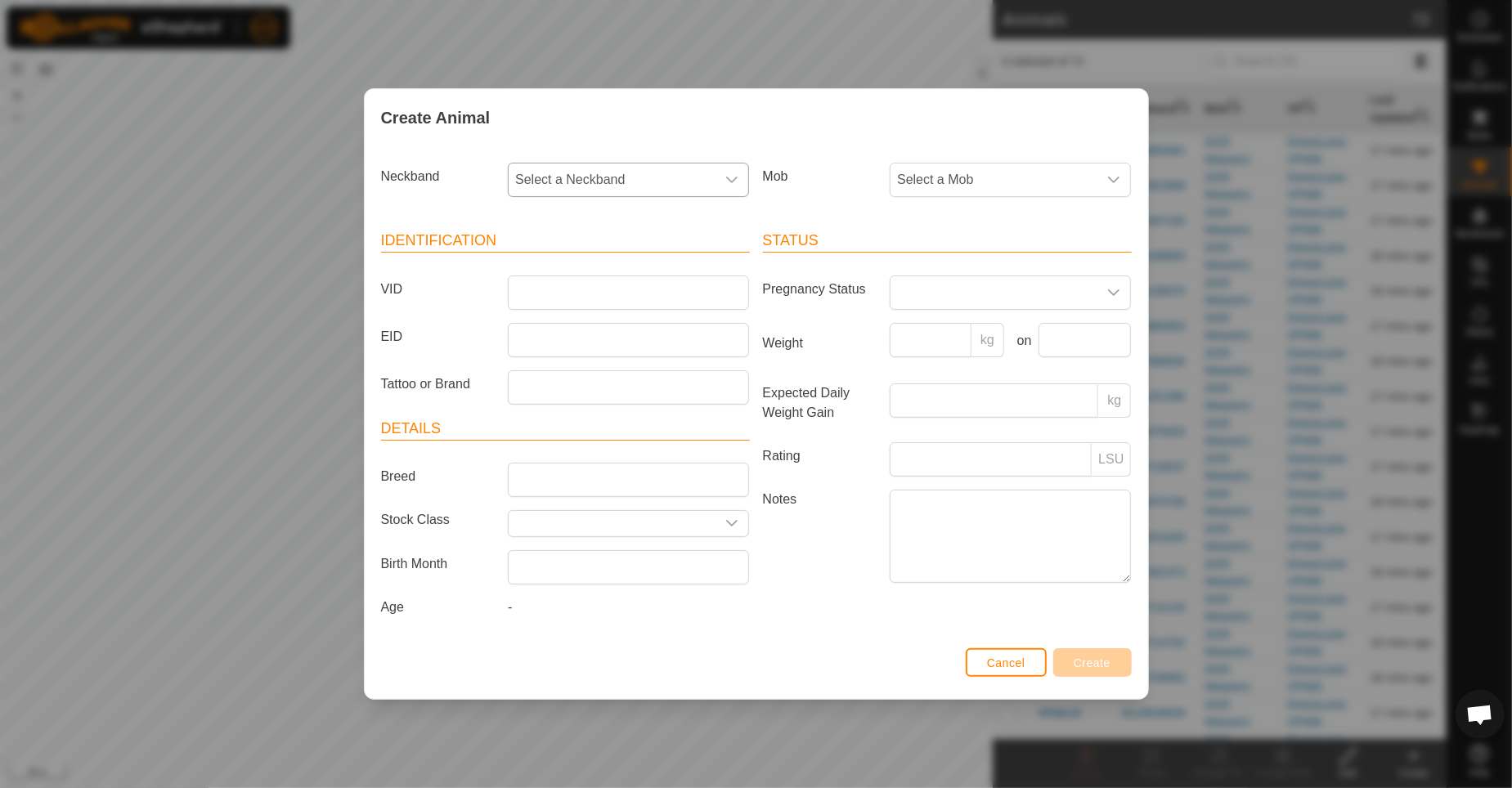
click at [743, 174] on div "dropdown trigger" at bounding box center [731, 180] width 33 height 33
click at [590, 297] on li "3836178522" at bounding box center [629, 299] width 240 height 33
click at [522, 294] on input "VID" at bounding box center [628, 292] width 242 height 35
type input "White26"
click at [543, 473] on input "Breed" at bounding box center [628, 480] width 242 height 35
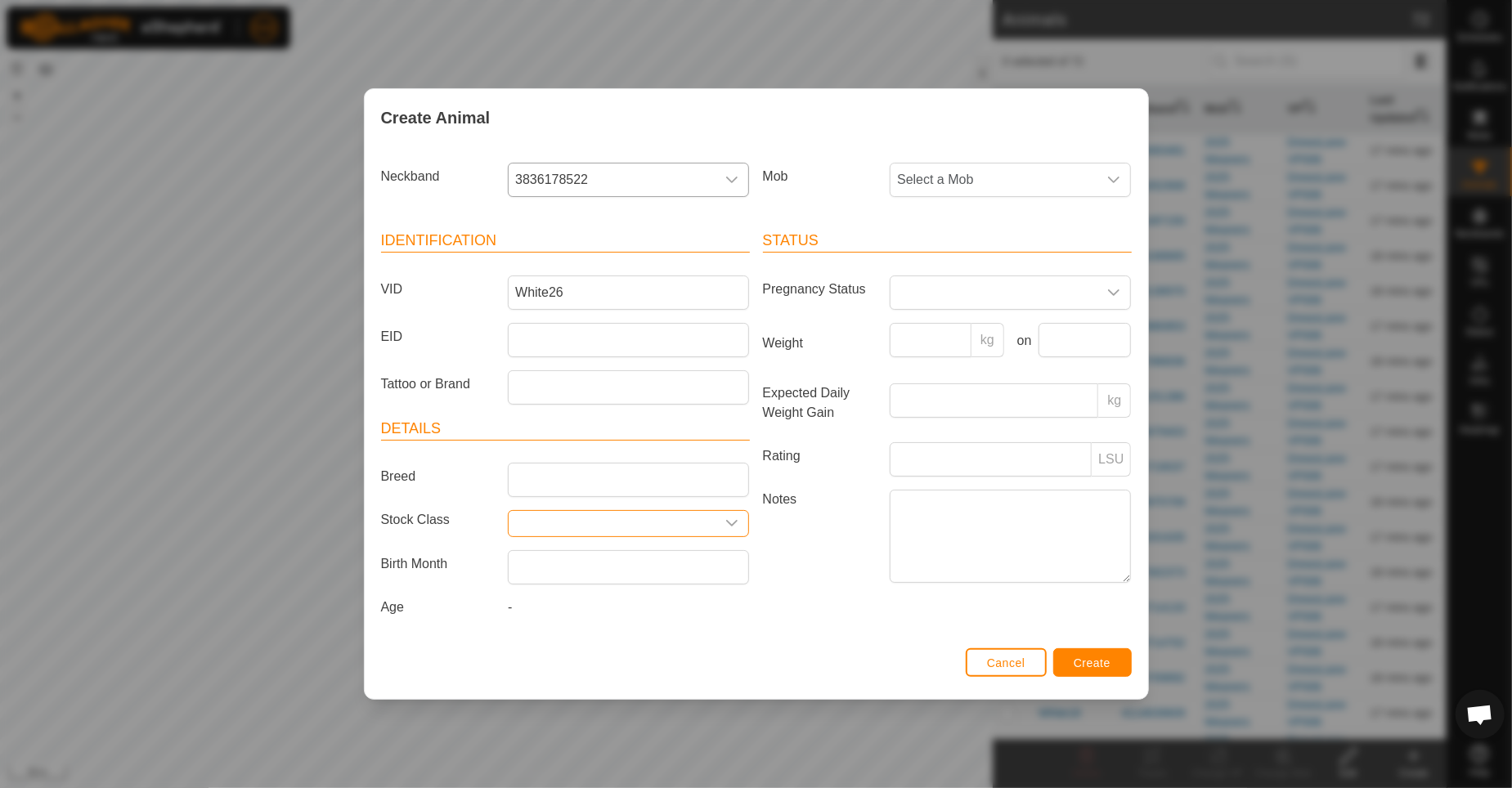
click at [541, 517] on input "text" at bounding box center [612, 524] width 207 height 25
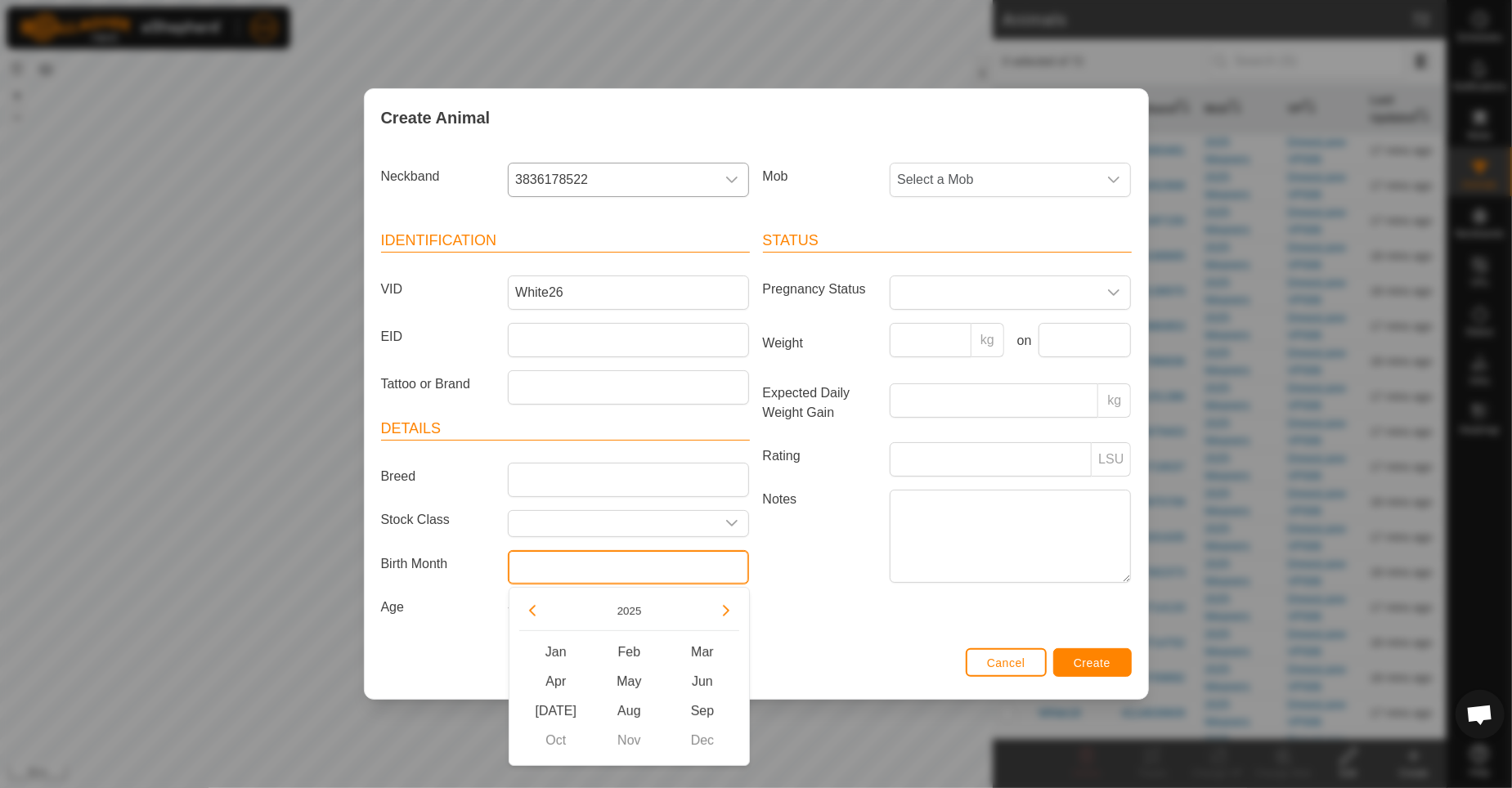
click at [534, 560] on input "text" at bounding box center [628, 567] width 242 height 35
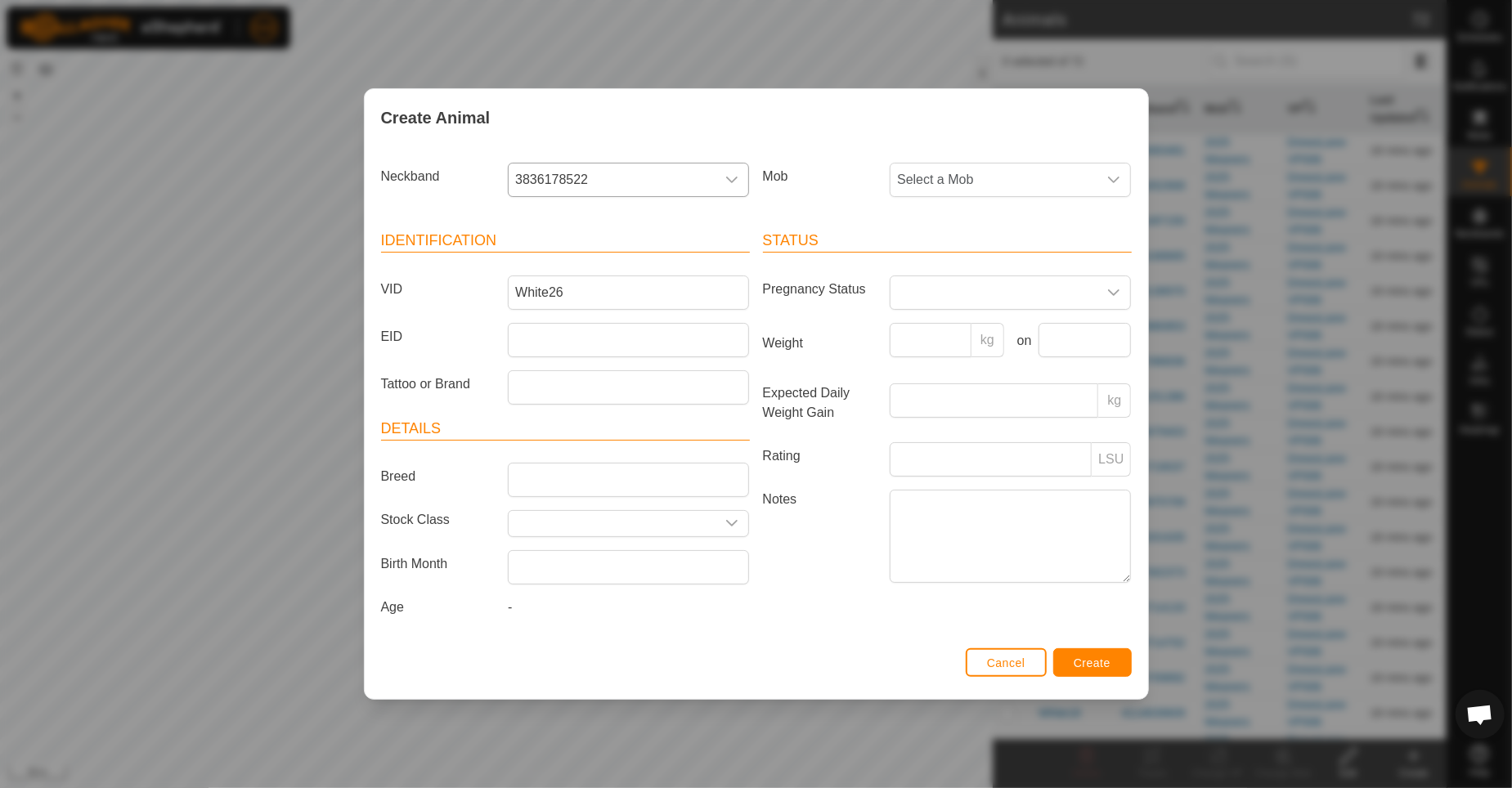
click at [877, 640] on div "Status Pregnancy Status Weight kg on Expected Daily Weight Gain kg Rating LSU N…" at bounding box center [948, 426] width 382 height 433
click at [917, 339] on input "Weight" at bounding box center [931, 340] width 82 height 35
click at [1110, 177] on icon "dropdown trigger" at bounding box center [1115, 180] width 12 height 7
click at [926, 223] on input "text" at bounding box center [1011, 225] width 220 height 35
click at [931, 294] on li "2025 Weaners" at bounding box center [1011, 299] width 240 height 33
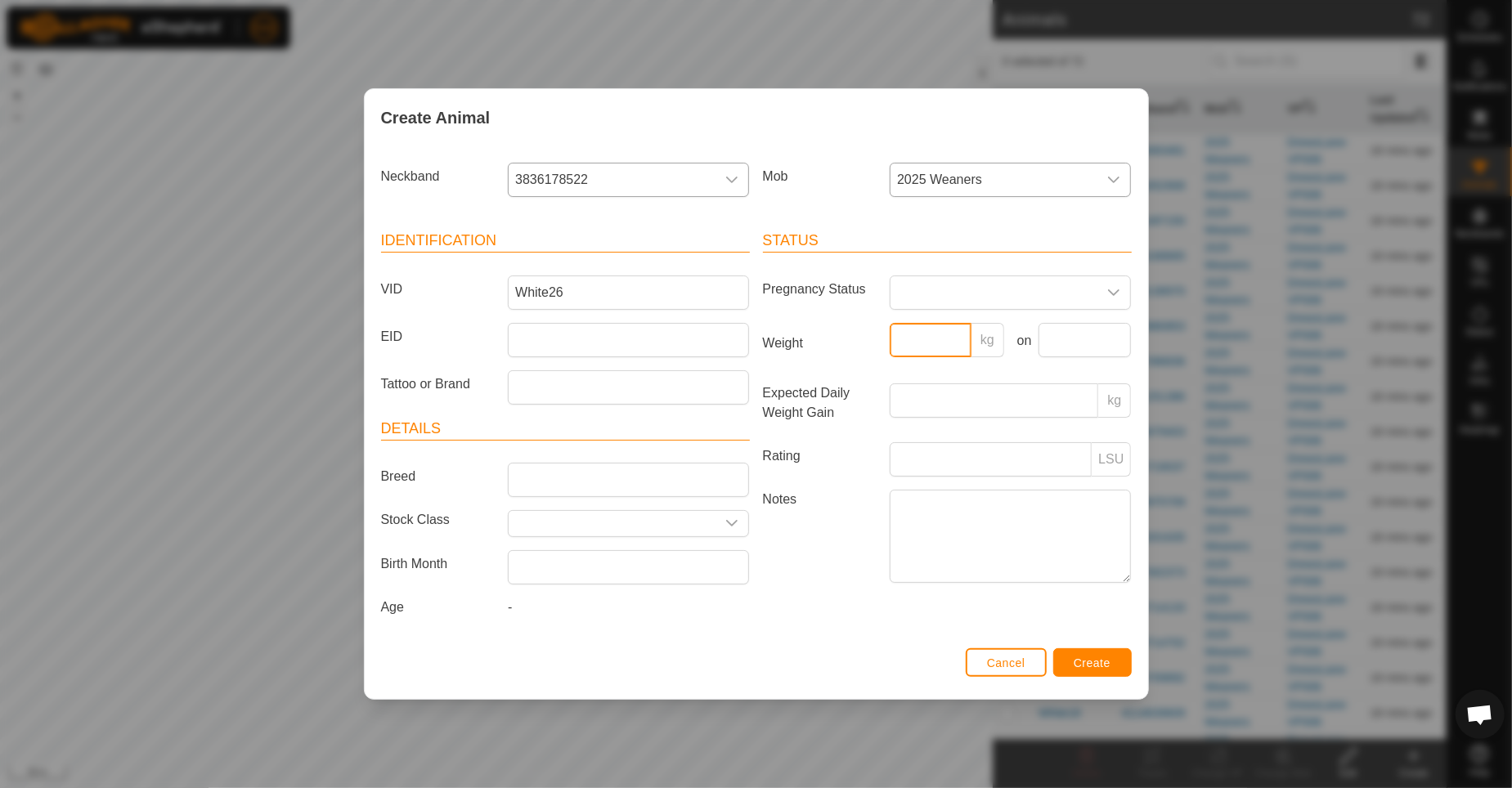
click at [908, 332] on input "Weight" at bounding box center [931, 340] width 82 height 35
click at [909, 340] on input "Weight" at bounding box center [931, 340] width 82 height 35
click at [1057, 334] on input "text" at bounding box center [1086, 340] width 93 height 35
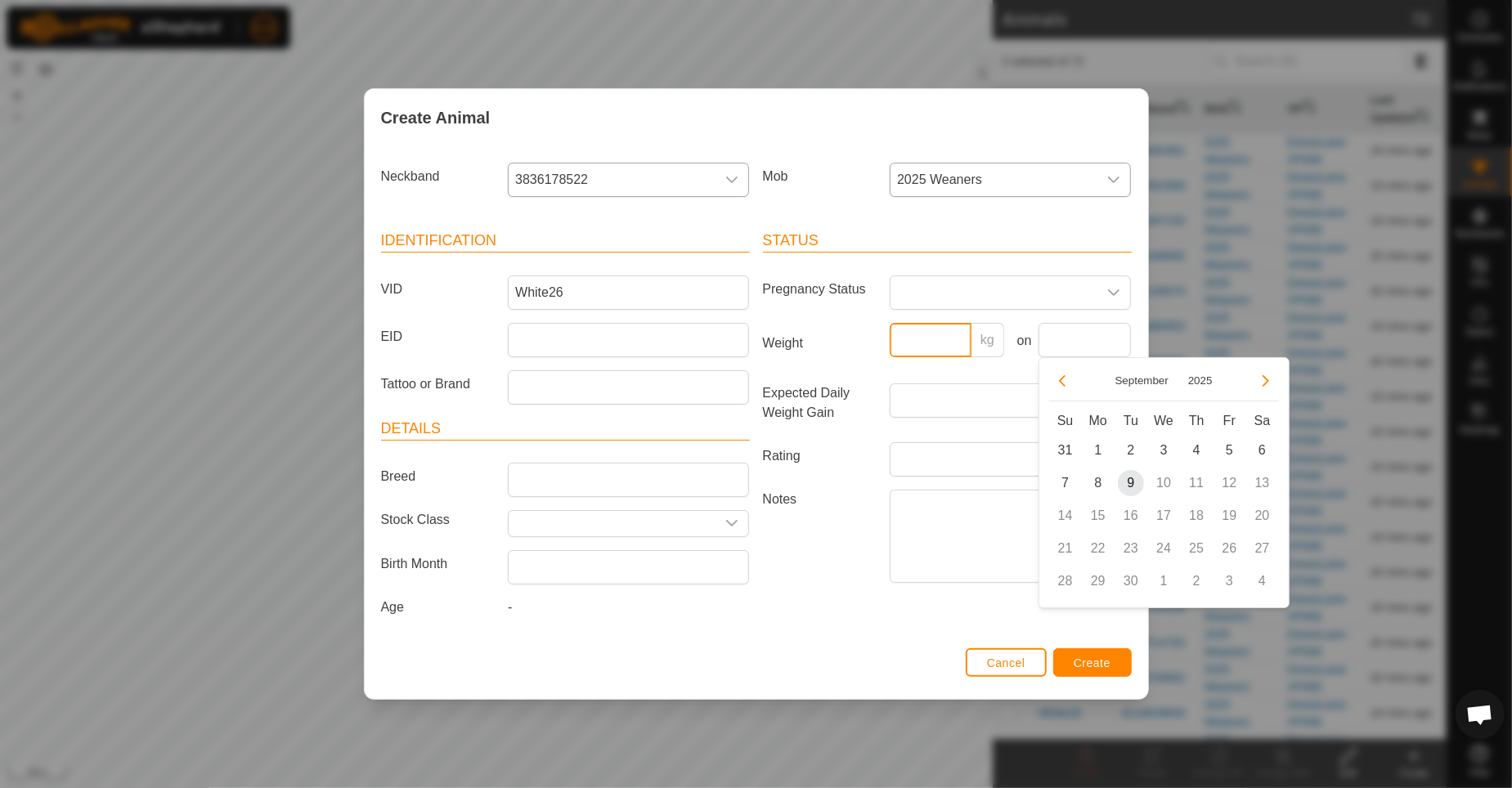
click at [920, 335] on input "Weight" at bounding box center [931, 340] width 82 height 35
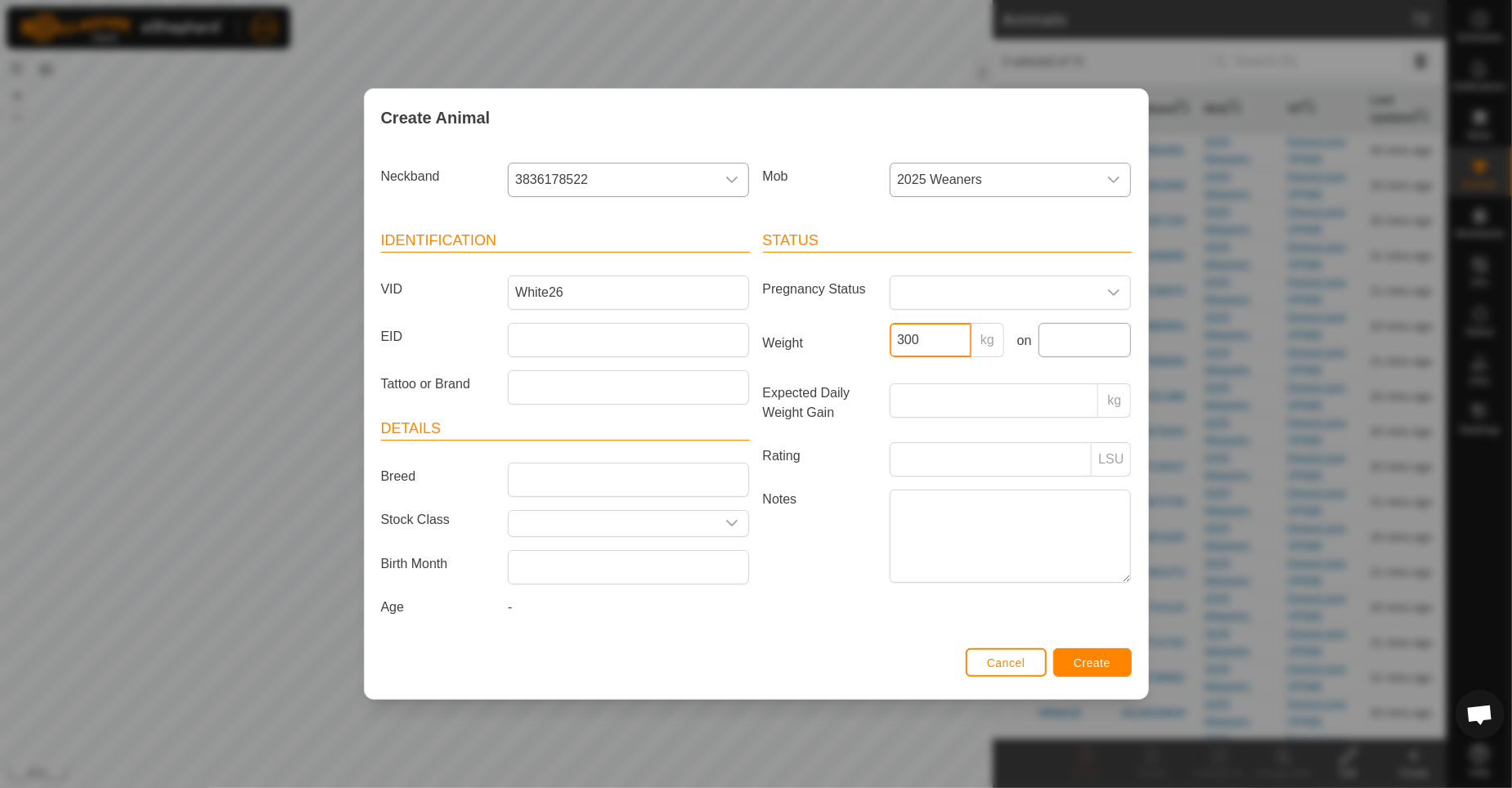
type input "300"
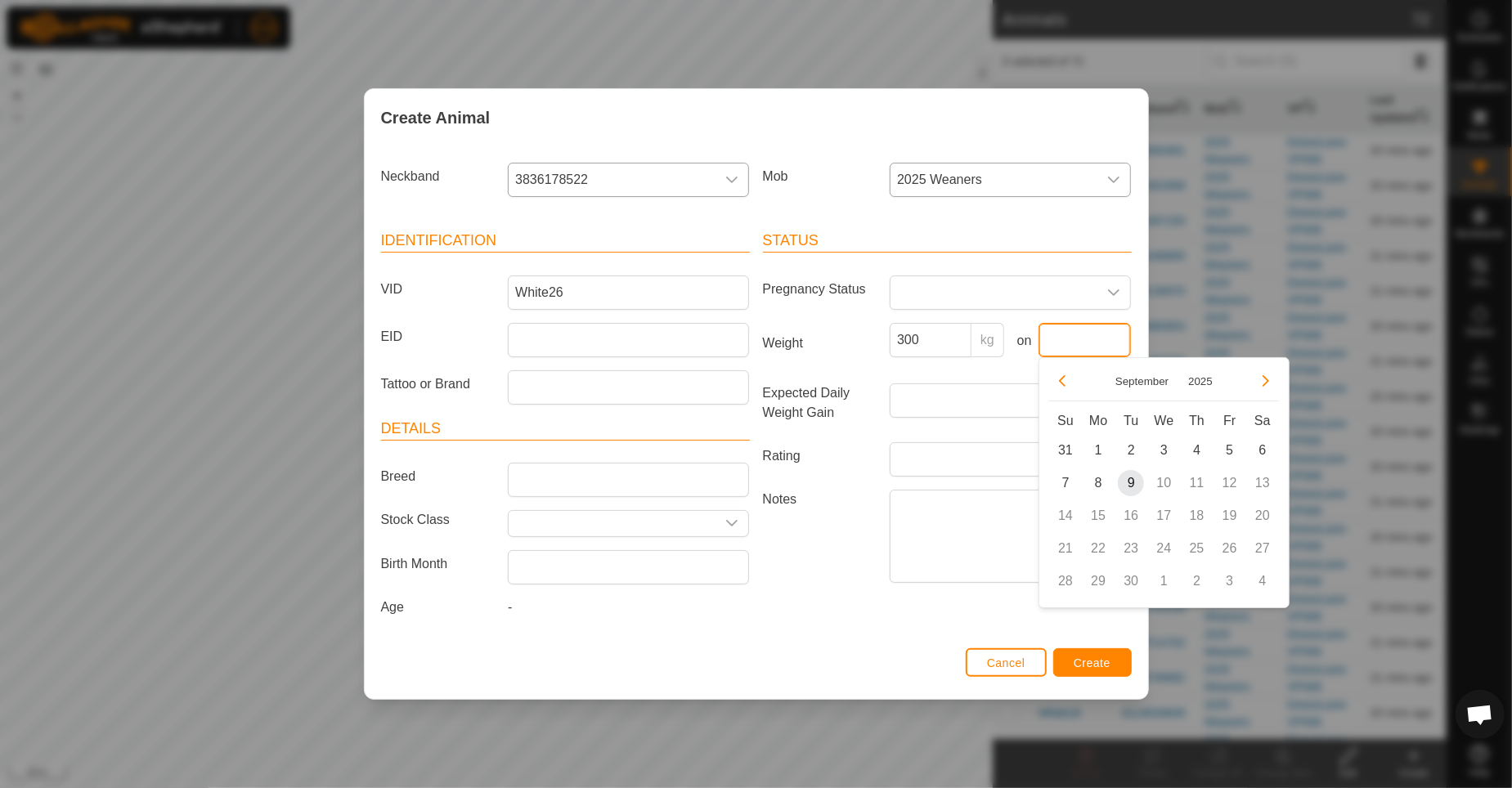
click at [1048, 339] on input "text" at bounding box center [1086, 340] width 93 height 35
click at [1091, 448] on span "1" at bounding box center [1098, 450] width 26 height 26
type input "01 Sep, 2025"
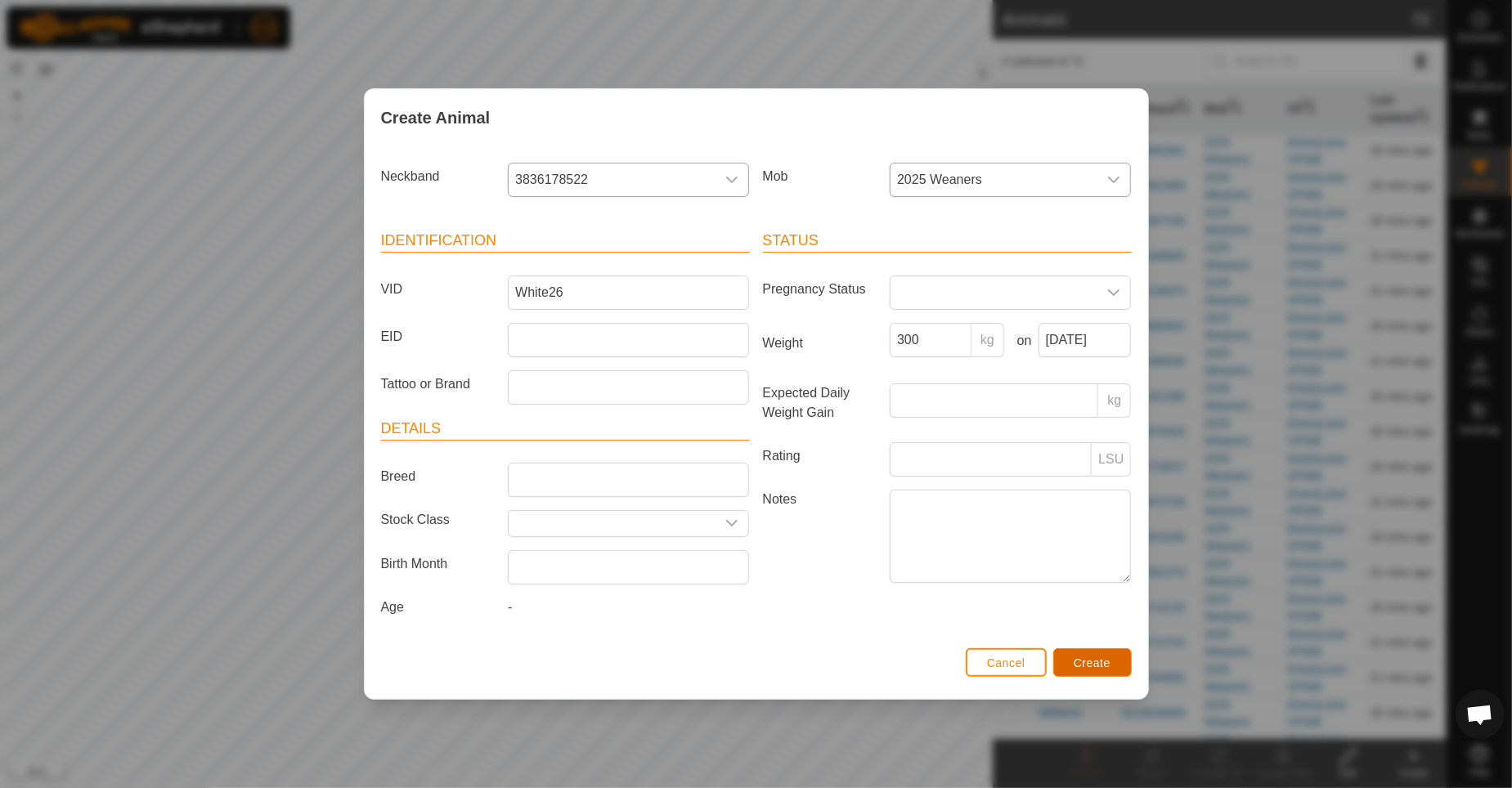
click at [1081, 659] on span "Create" at bounding box center [1092, 663] width 36 height 13
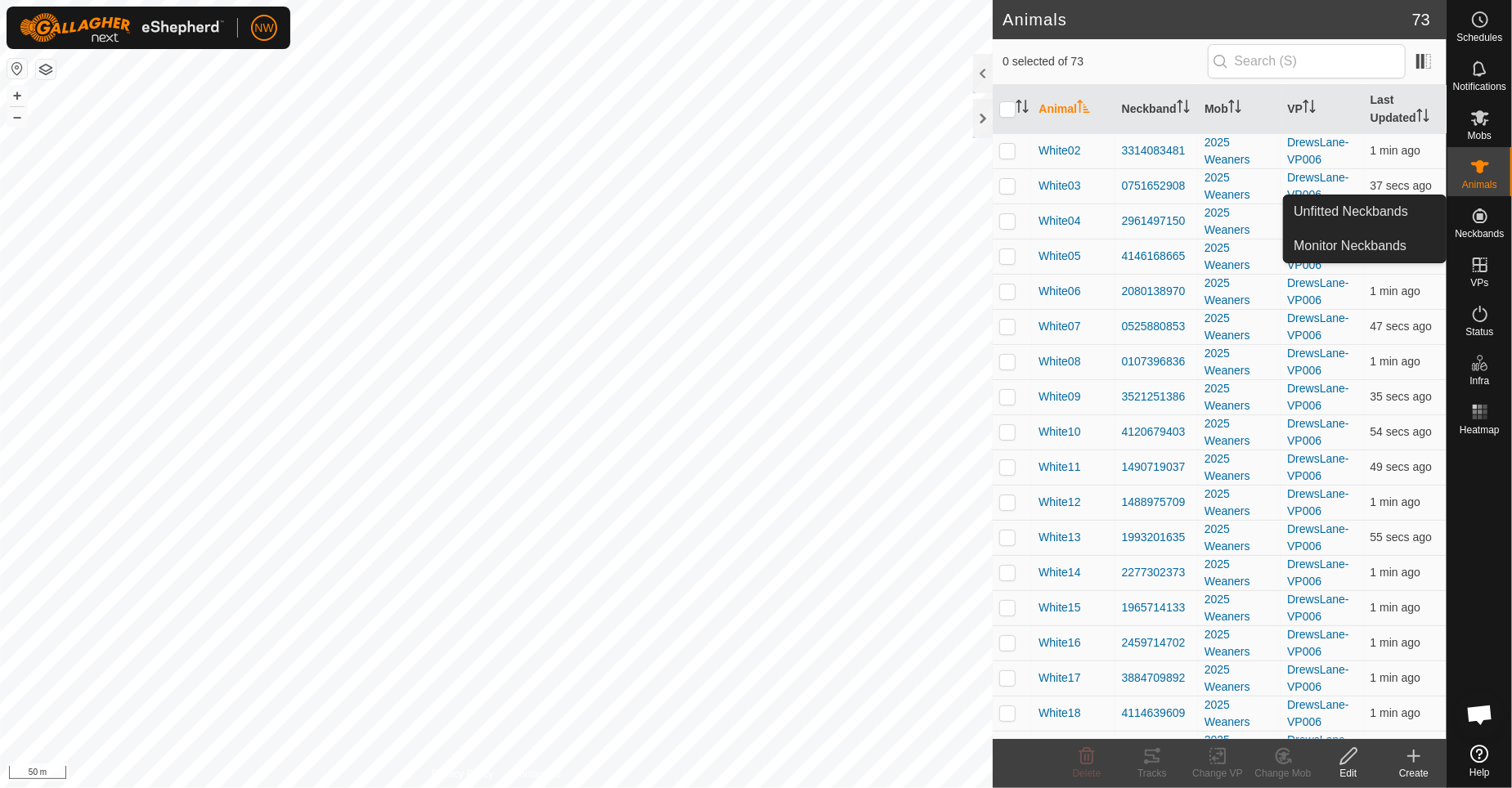
click at [1483, 224] on icon at bounding box center [1480, 215] width 19 height 19
click at [1377, 214] on link "Unfitted Neckbands" at bounding box center [1365, 212] width 162 height 33
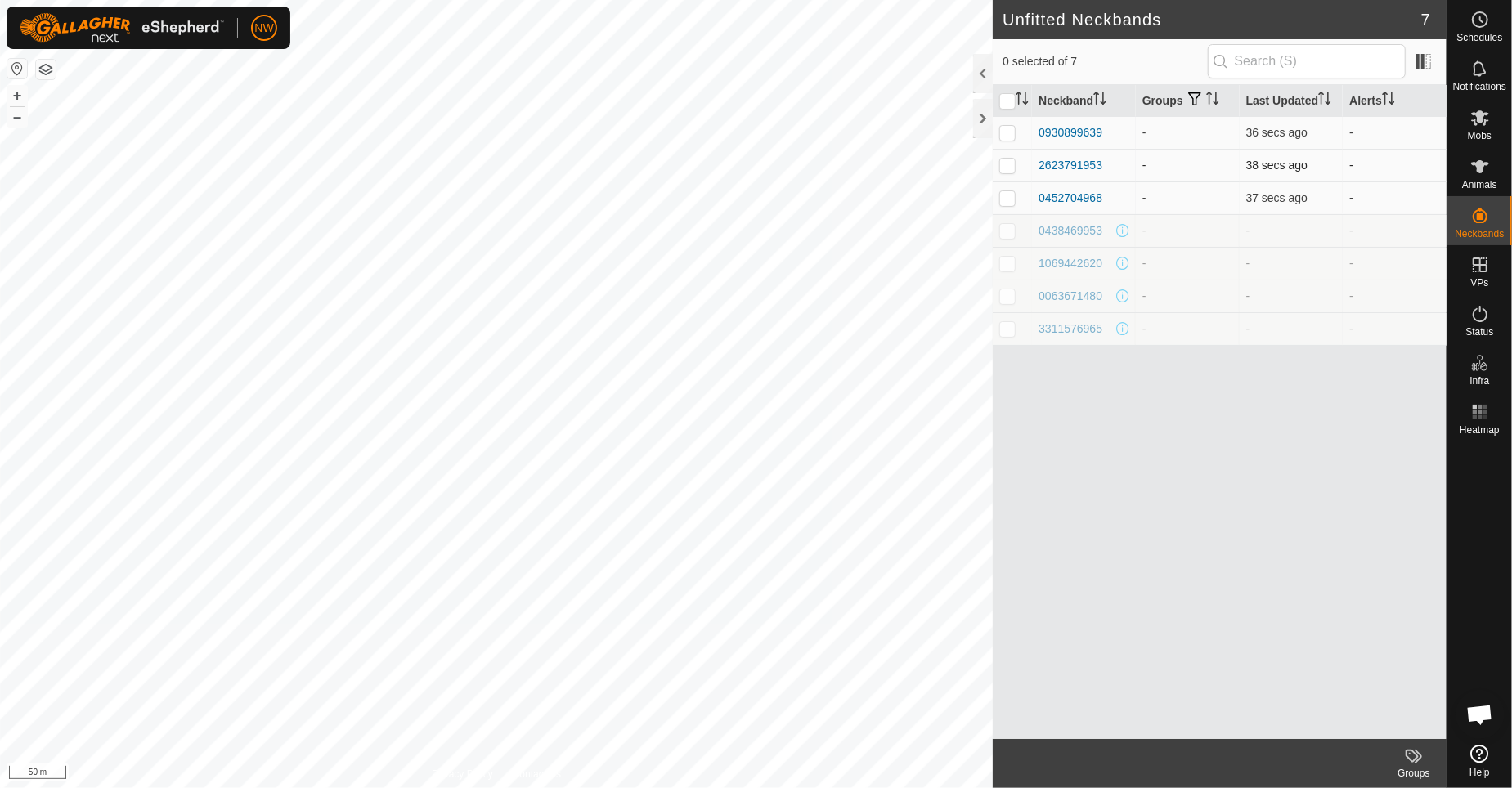
click at [1003, 167] on p-checkbox at bounding box center [1007, 164] width 16 height 13
click at [1354, 210] on link "Unfitted Neckbands" at bounding box center [1365, 212] width 162 height 33
click at [1004, 158] on p-checkbox at bounding box center [1007, 164] width 16 height 13
checkbox input "true"
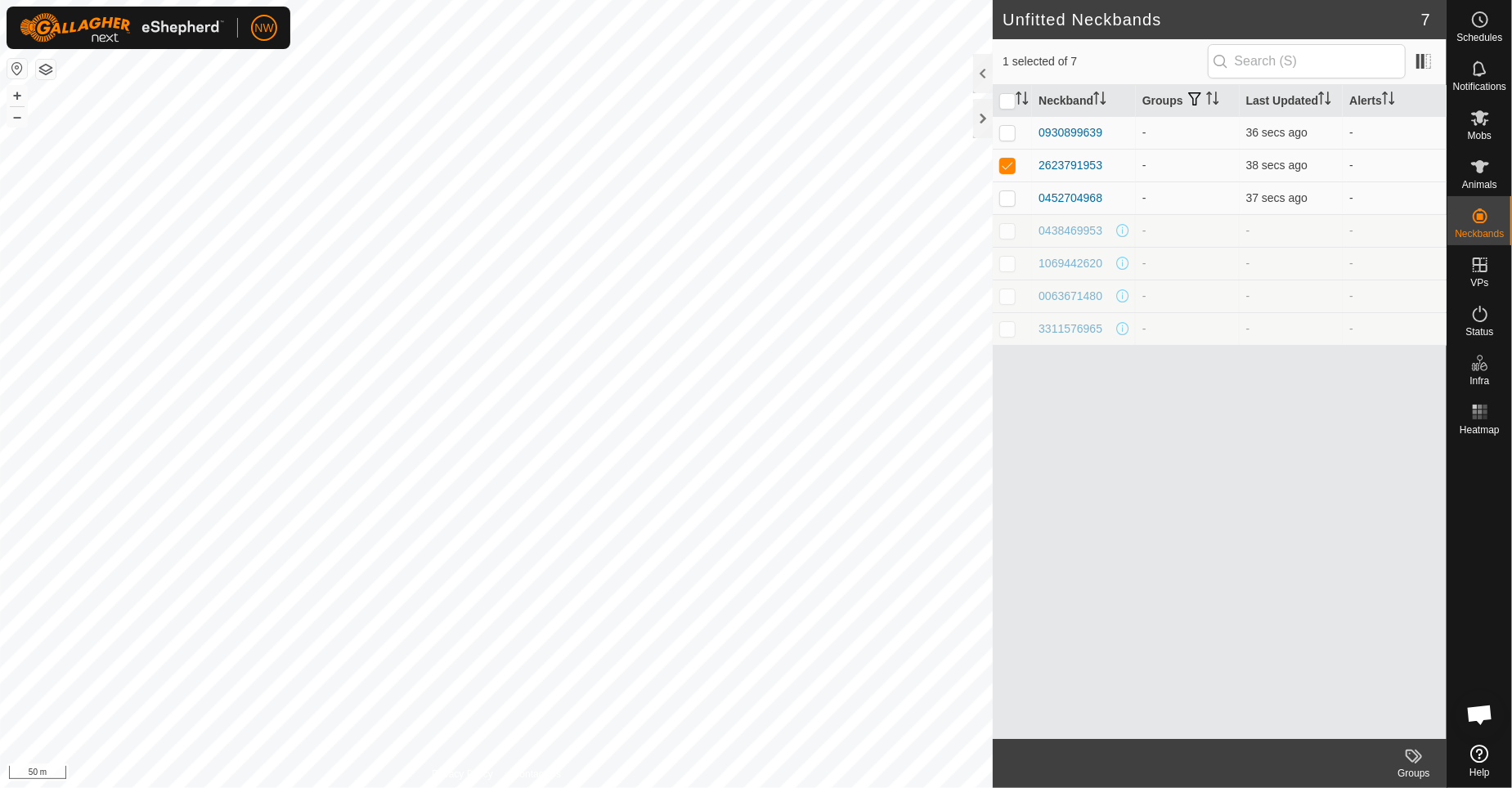
click at [1421, 756] on icon at bounding box center [1419, 757] width 8 height 14
click at [1490, 167] on es-animals-svg-icon at bounding box center [1480, 166] width 30 height 26
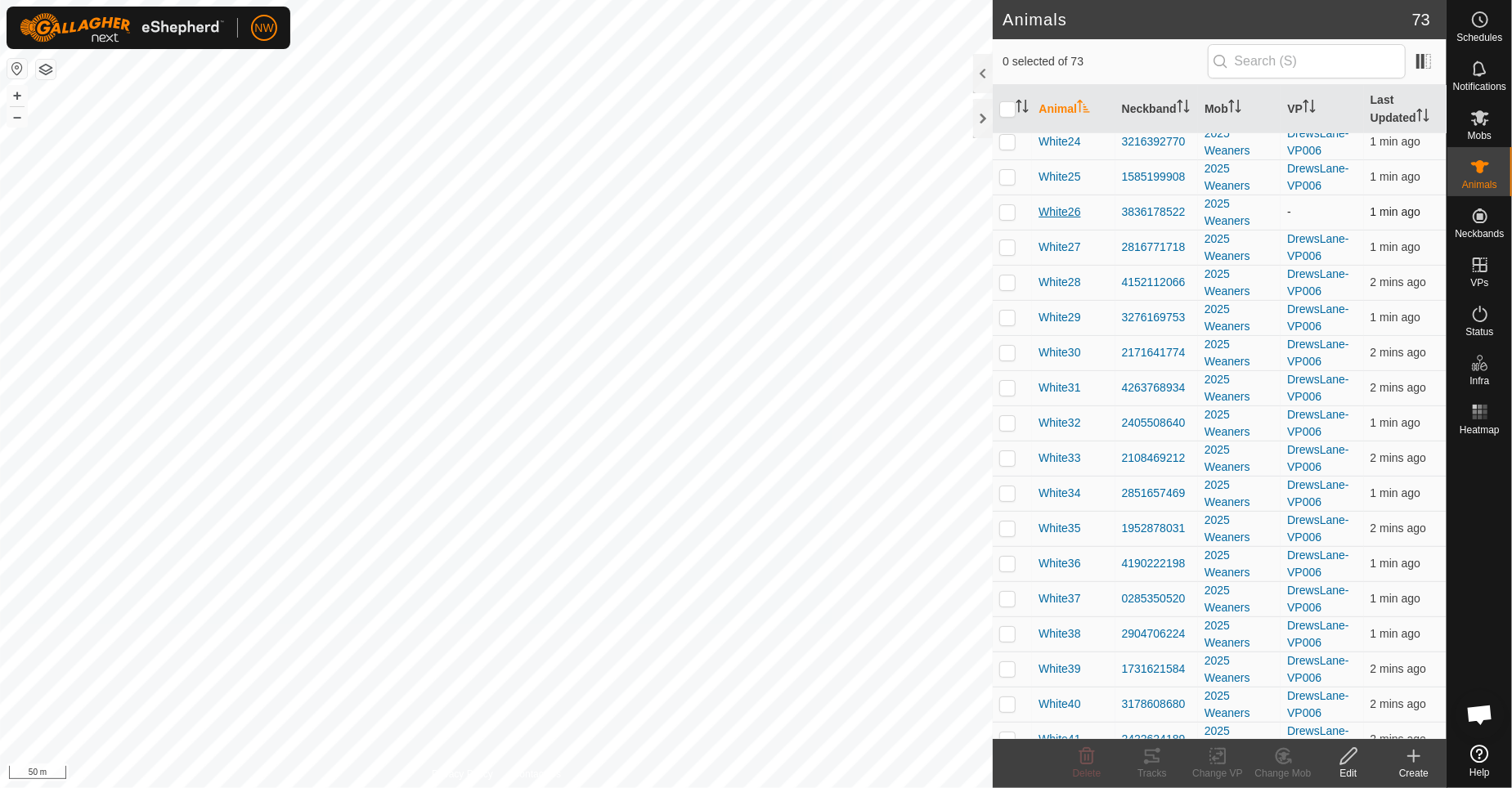
scroll to position [545, 0]
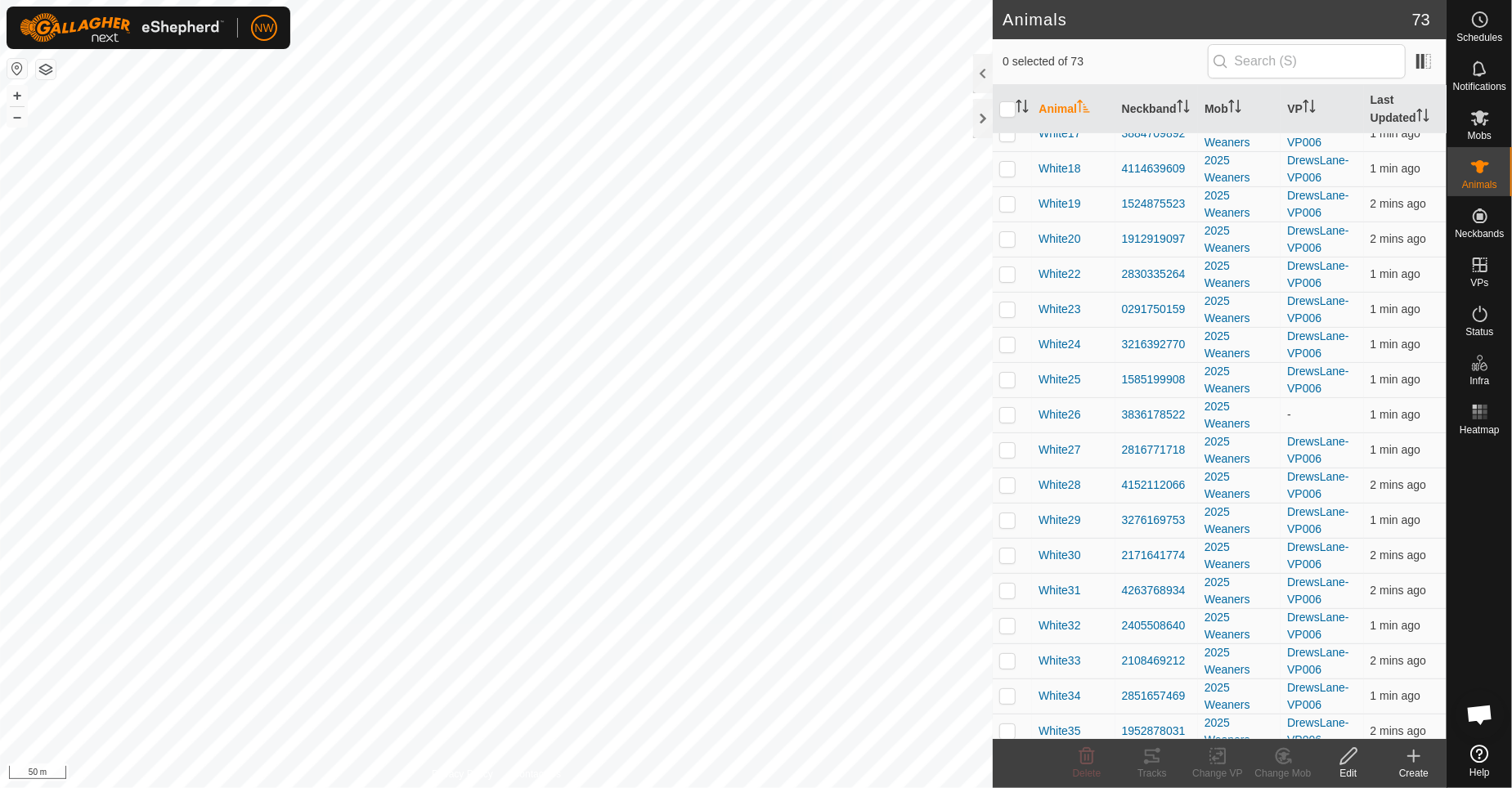
click at [1414, 757] on icon at bounding box center [1414, 756] width 19 height 19
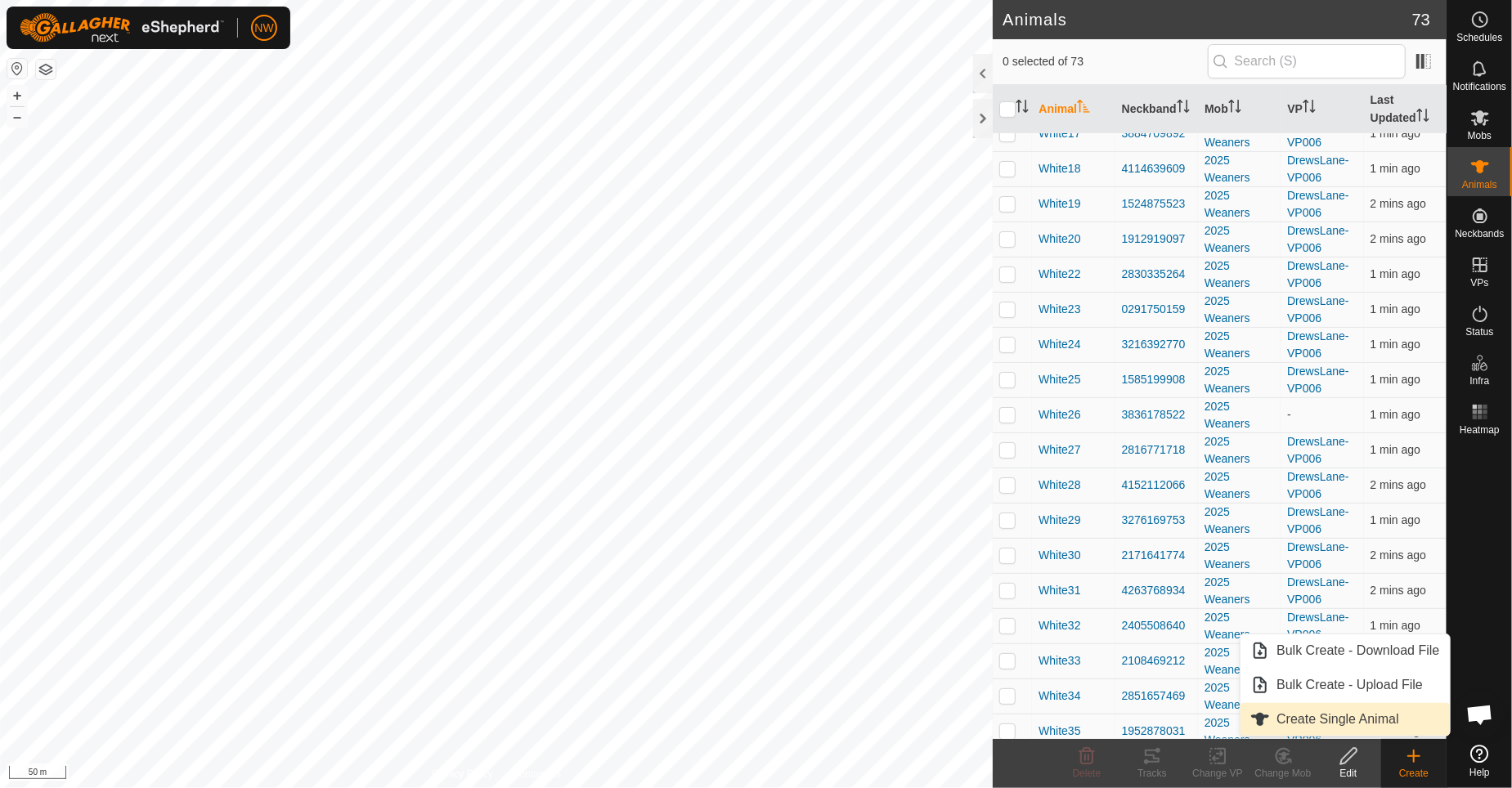
click at [1361, 728] on link "Create Single Animal" at bounding box center [1345, 719] width 208 height 33
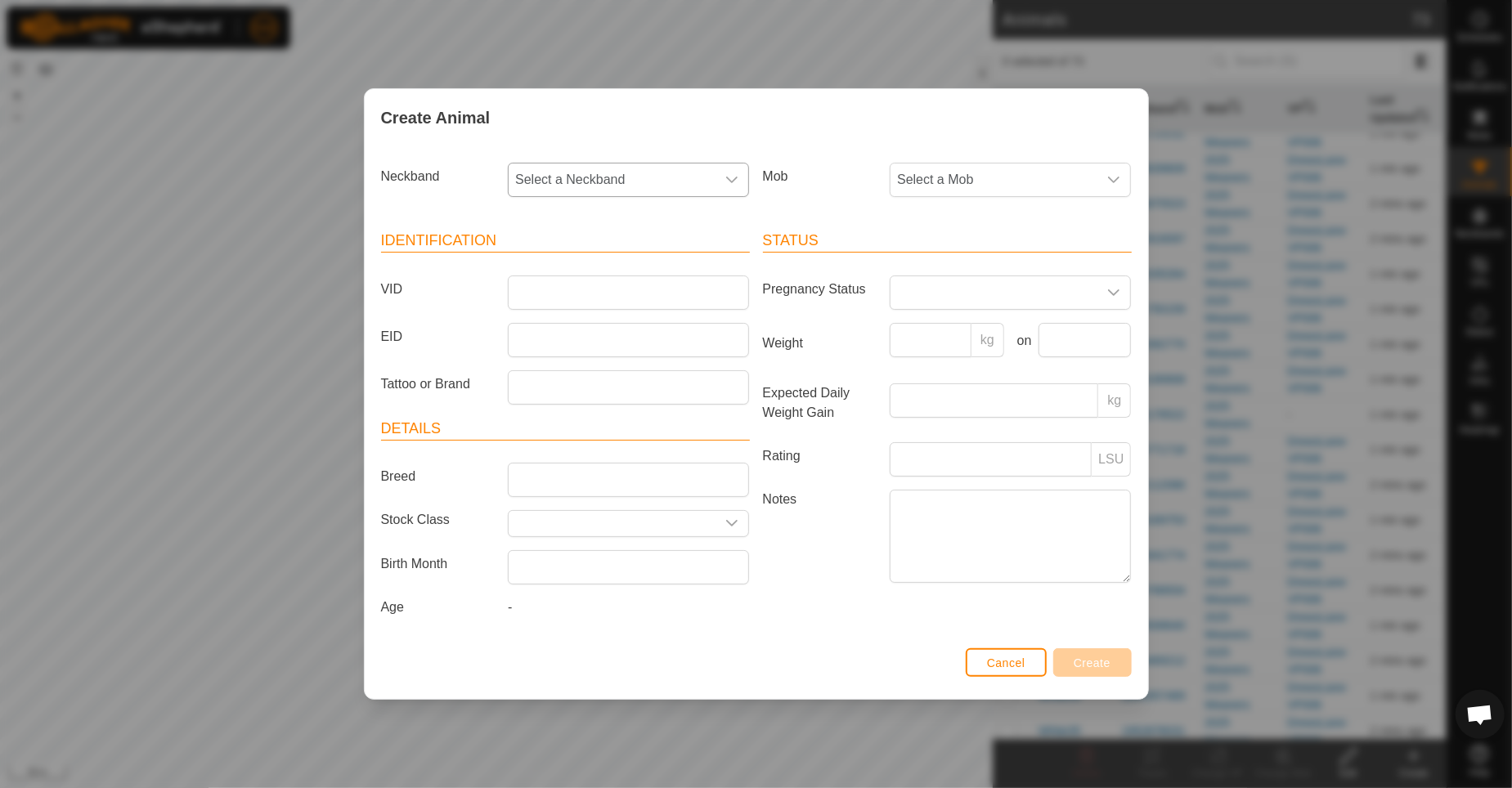
click at [725, 169] on div "dropdown trigger" at bounding box center [731, 180] width 33 height 33
click at [553, 327] on li "2623791953" at bounding box center [629, 333] width 240 height 33
click at [515, 285] on input "VID" at bounding box center [628, 292] width 242 height 35
type input "White01"
click at [906, 344] on input "Weight" at bounding box center [931, 340] width 82 height 35
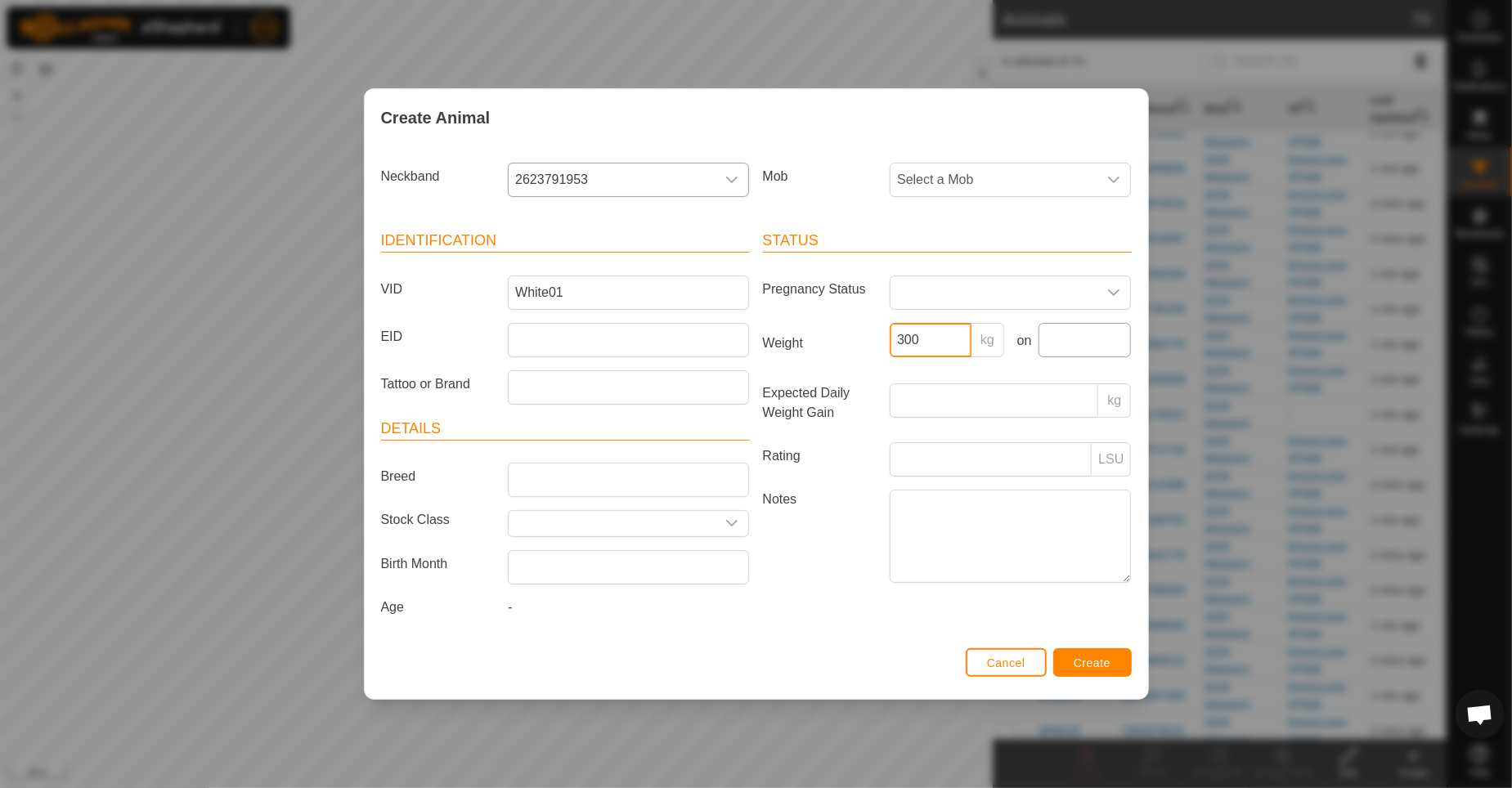
type input "300"
click at [1041, 343] on input "text" at bounding box center [1086, 340] width 93 height 35
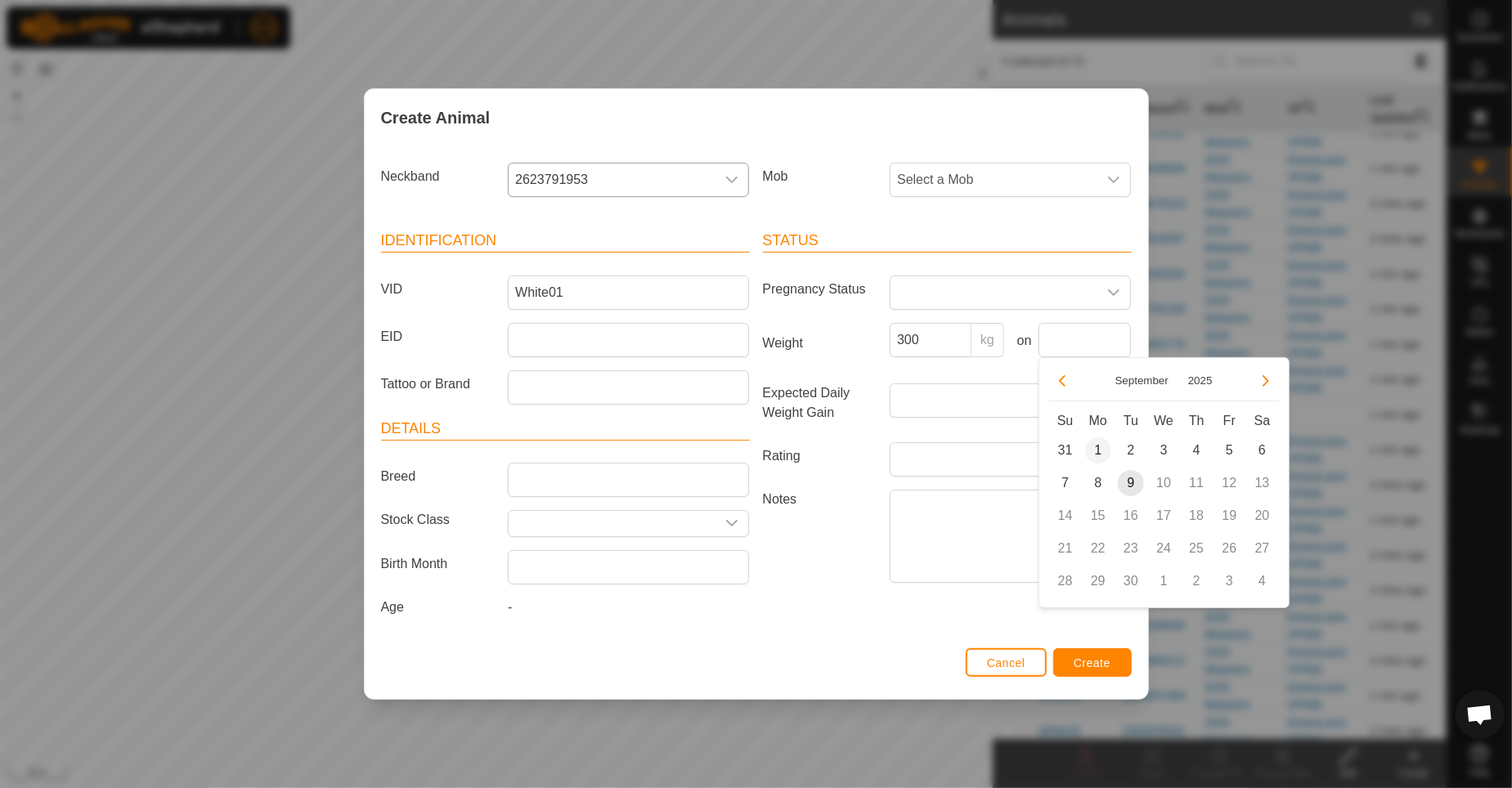
click at [1098, 453] on span "1" at bounding box center [1098, 450] width 26 height 26
type input "01 Sep, 2025"
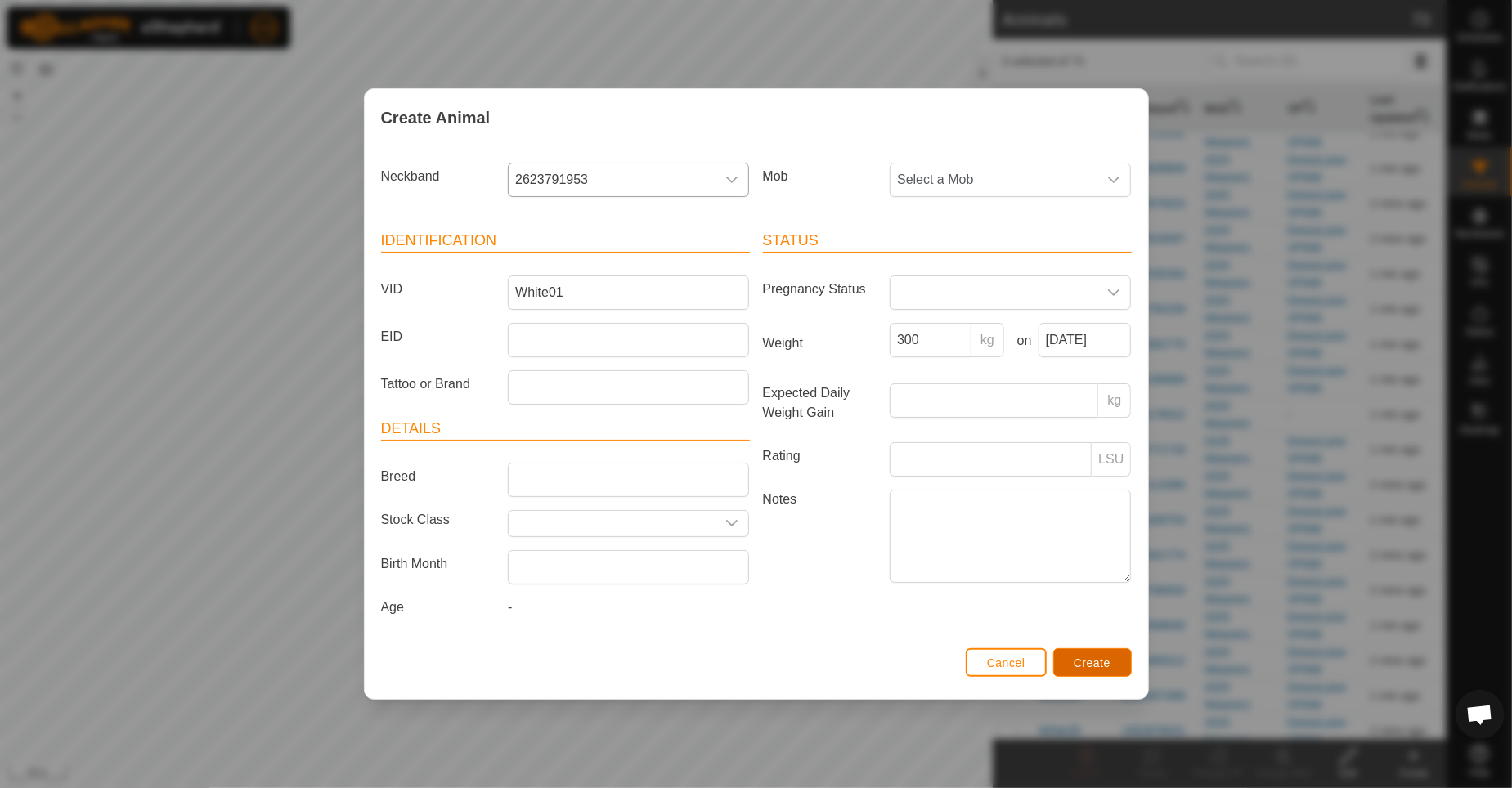
click at [1107, 663] on span "Create" at bounding box center [1092, 663] width 36 height 13
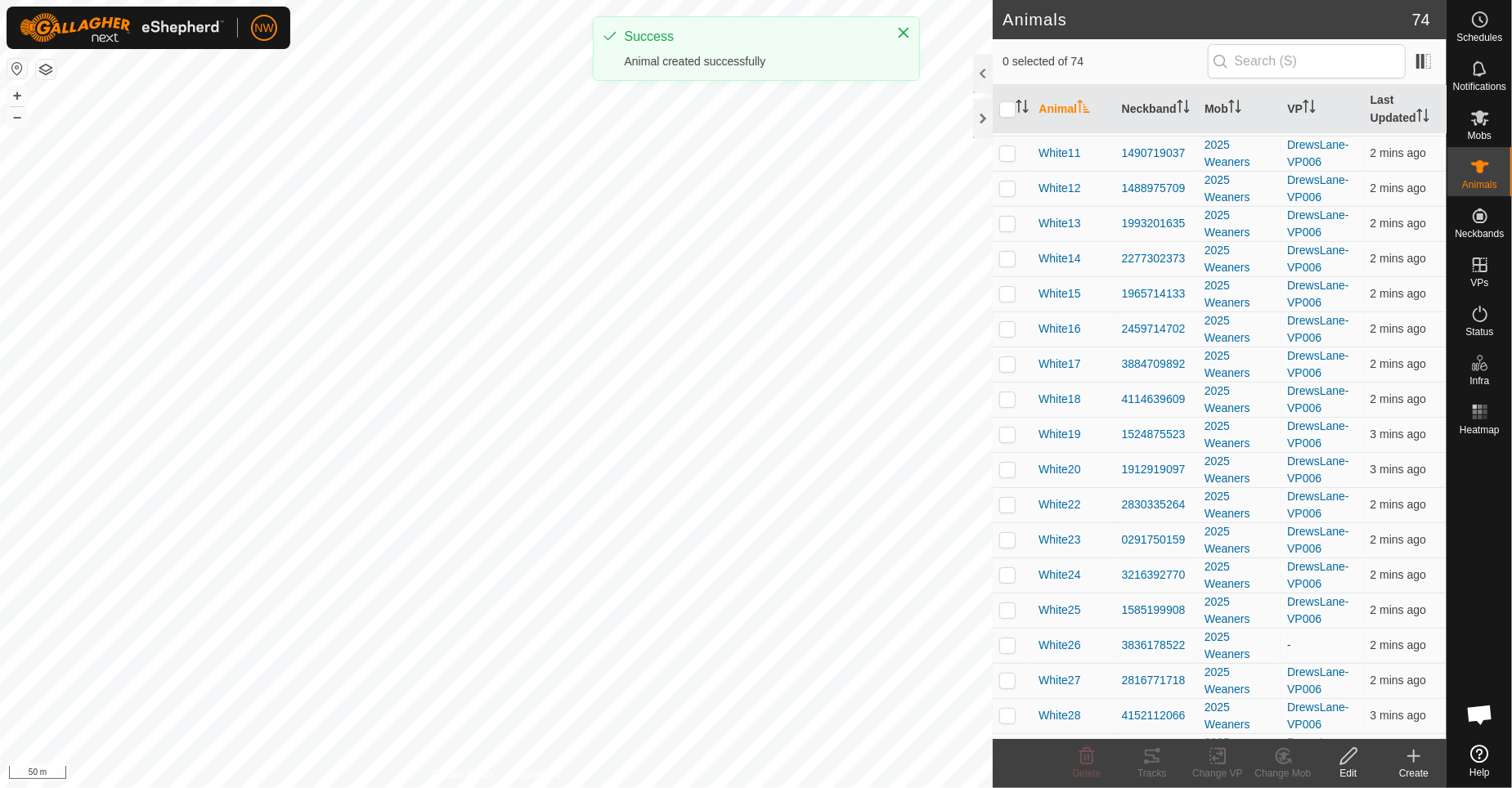
scroll to position [0, 0]
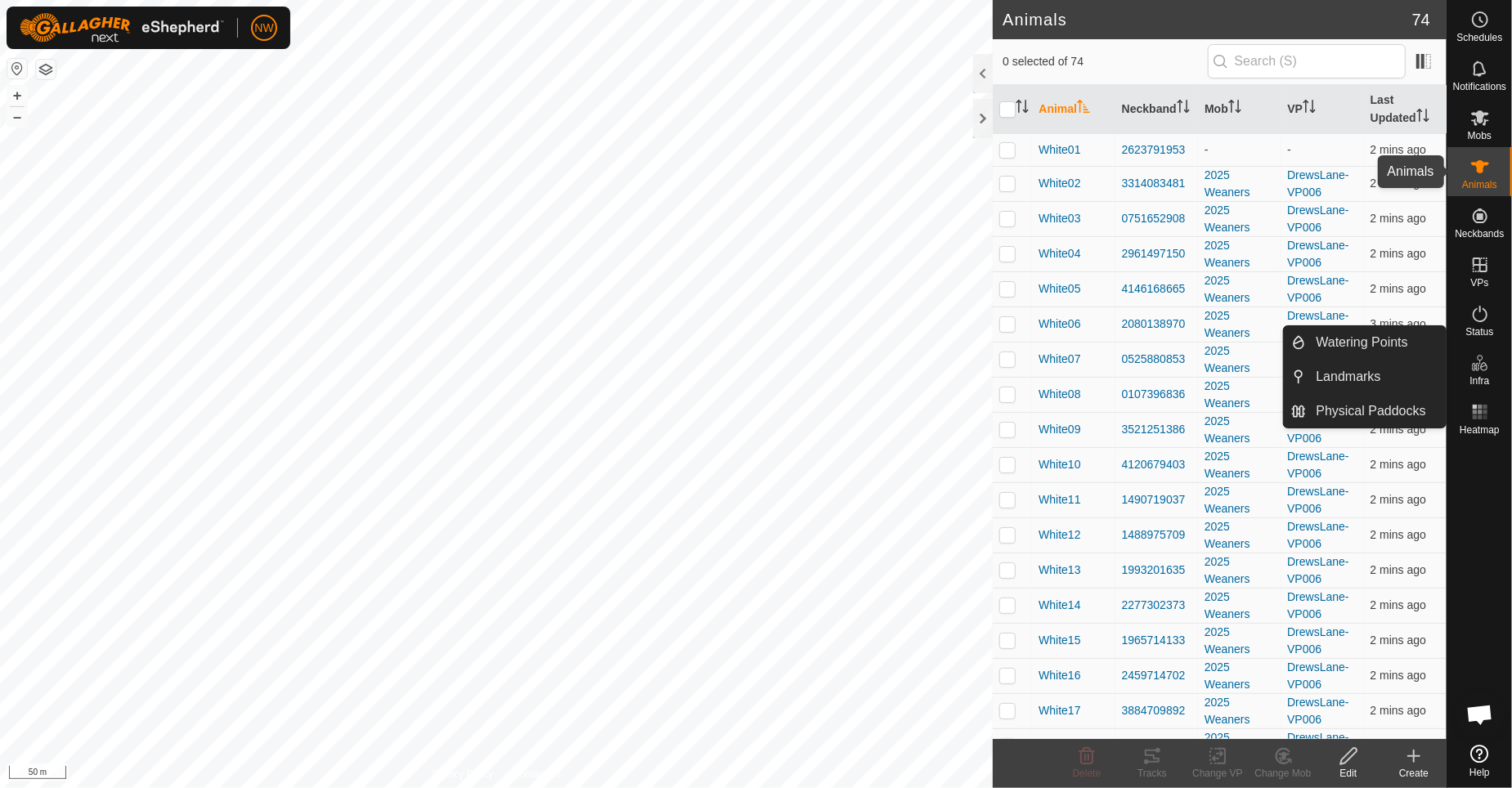
click at [1487, 175] on icon at bounding box center [1480, 166] width 19 height 19
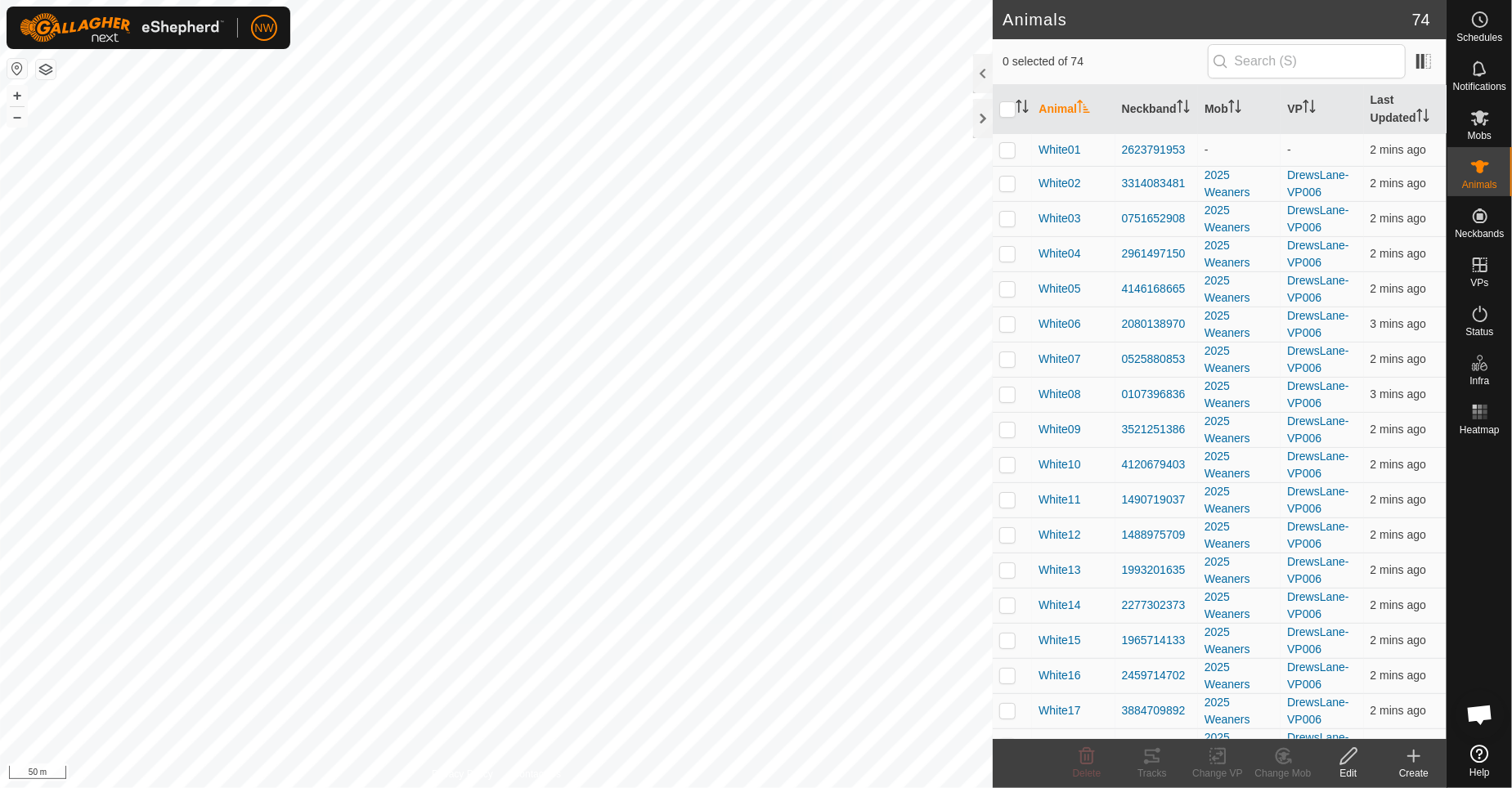
click at [1411, 757] on icon at bounding box center [1415, 757] width 12 height 0
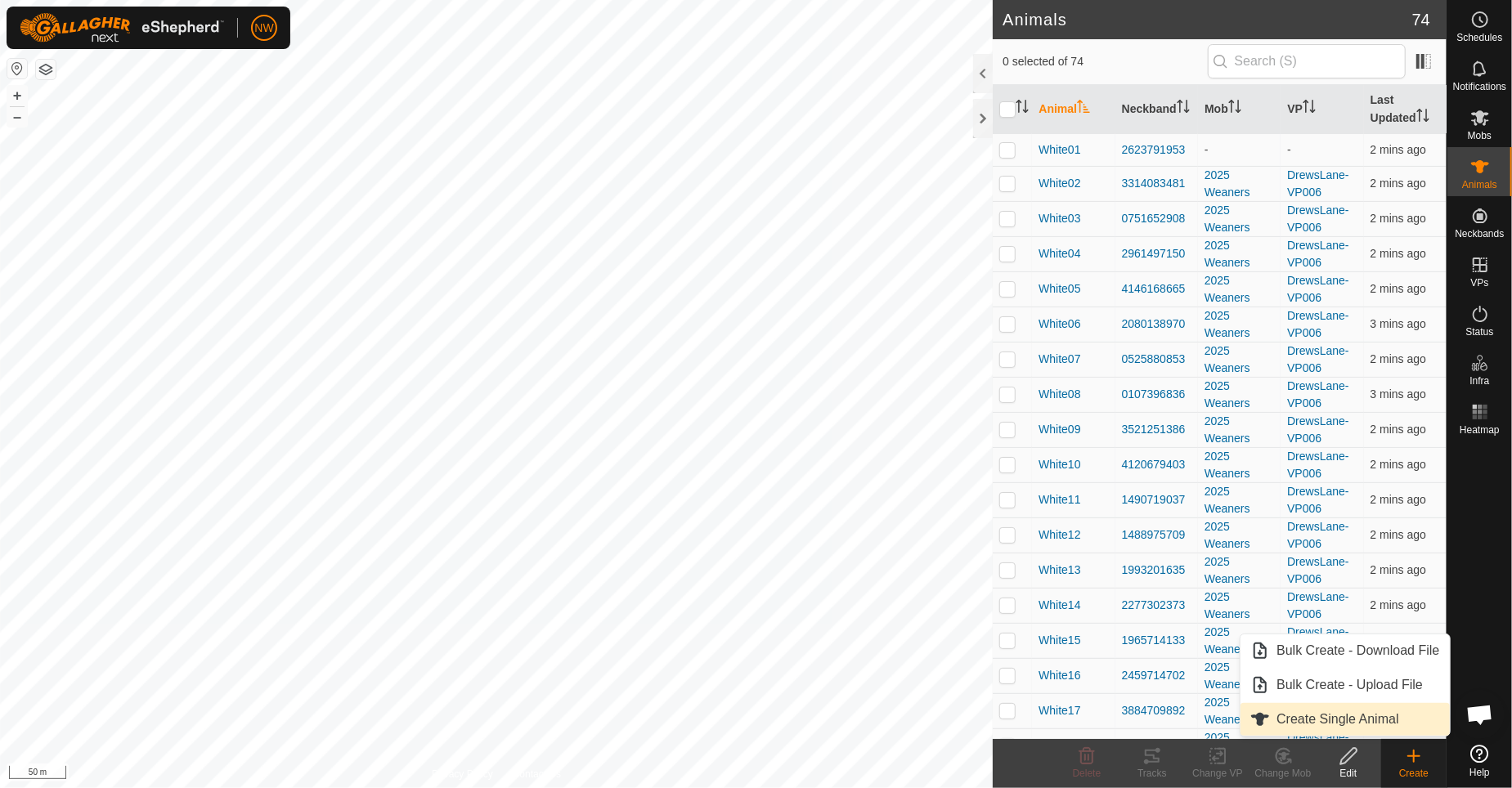
click at [1355, 720] on link "Create Single Animal" at bounding box center [1345, 719] width 208 height 33
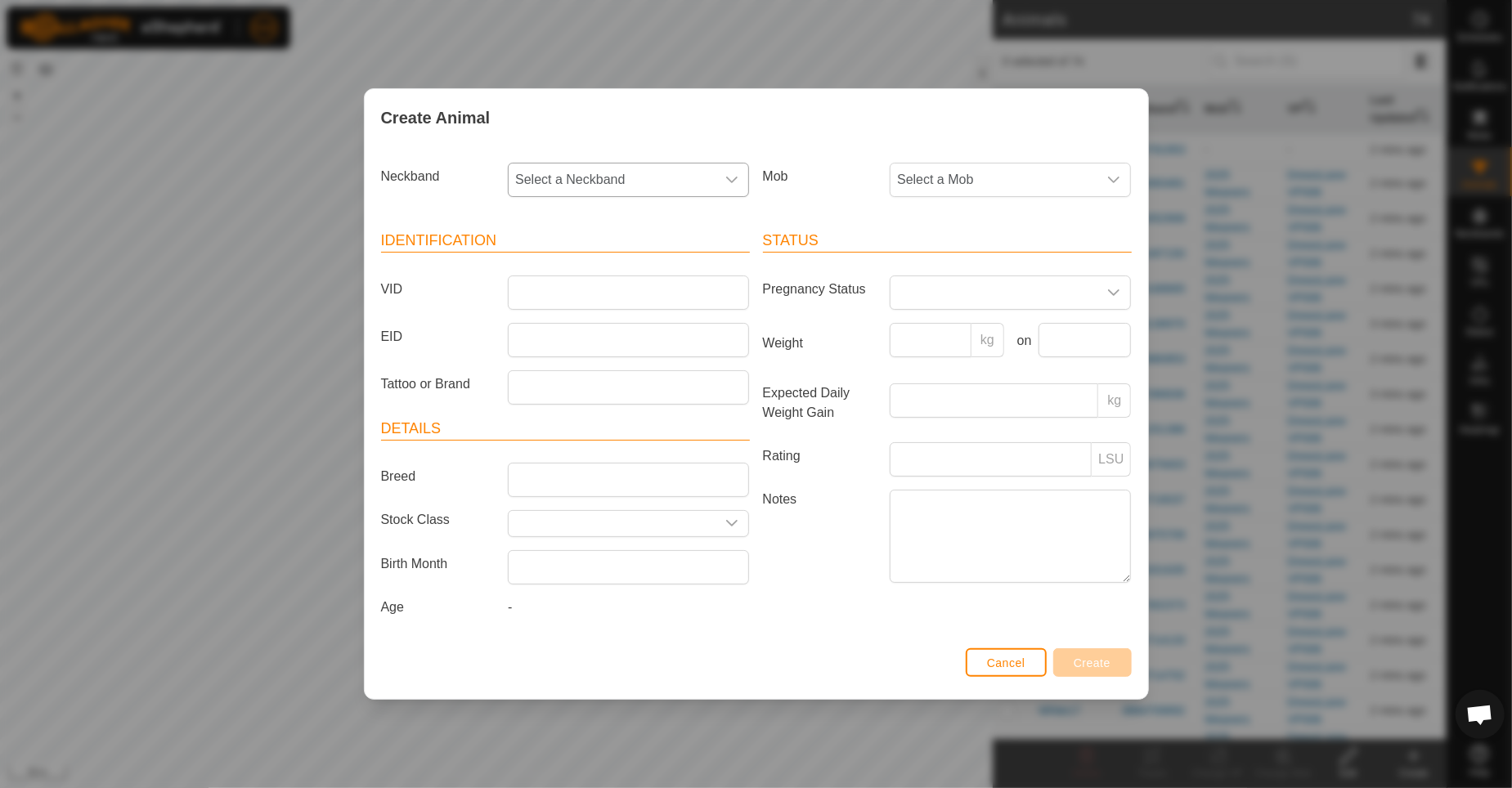
click at [737, 167] on div "dropdown trigger" at bounding box center [731, 180] width 33 height 33
click at [573, 299] on li "0930899639" at bounding box center [629, 299] width 240 height 33
click at [544, 291] on input "VID" at bounding box center [628, 292] width 242 height 35
type input "White72"
click at [918, 341] on input "Weight" at bounding box center [931, 340] width 82 height 35
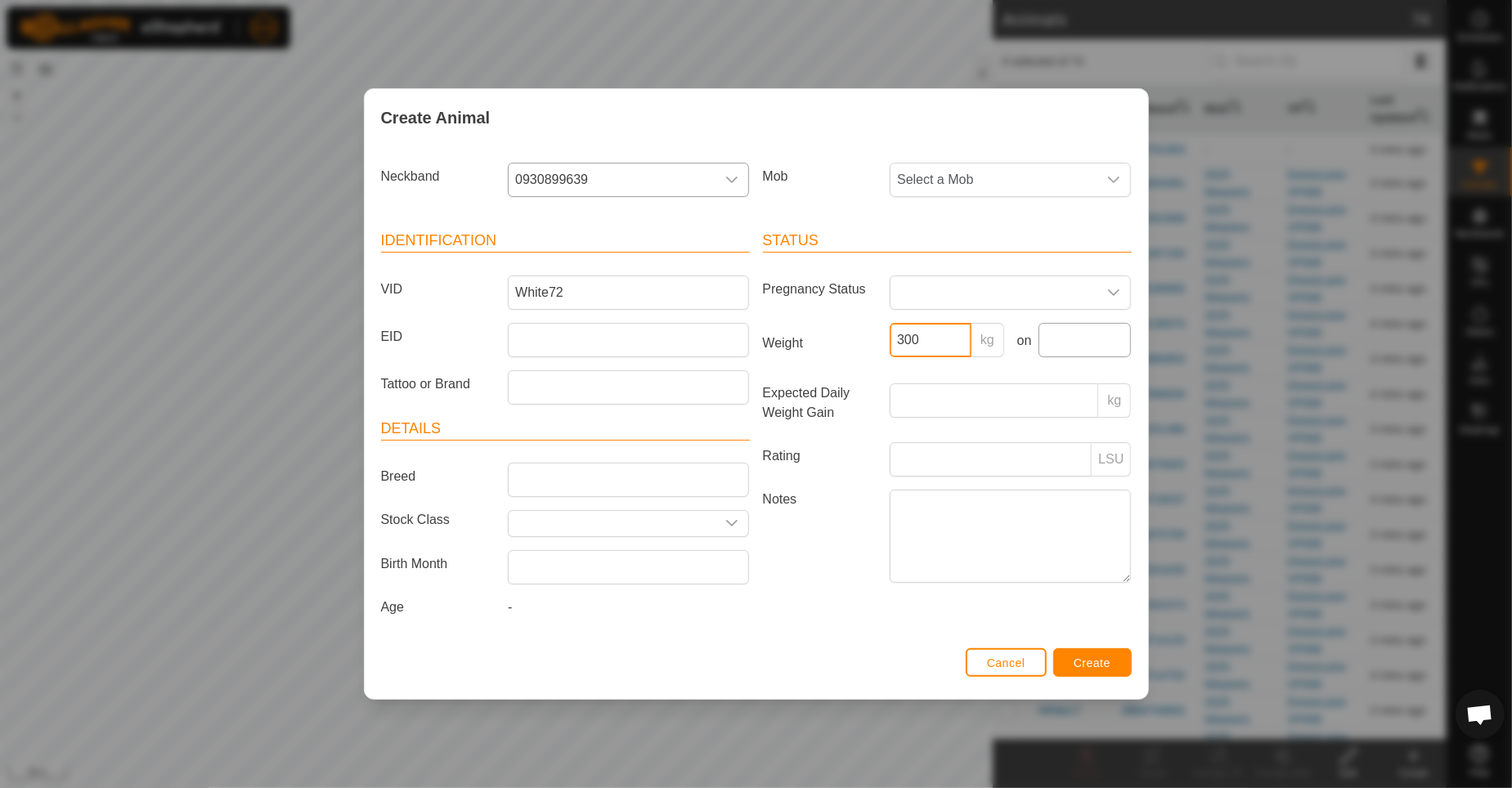
type input "300"
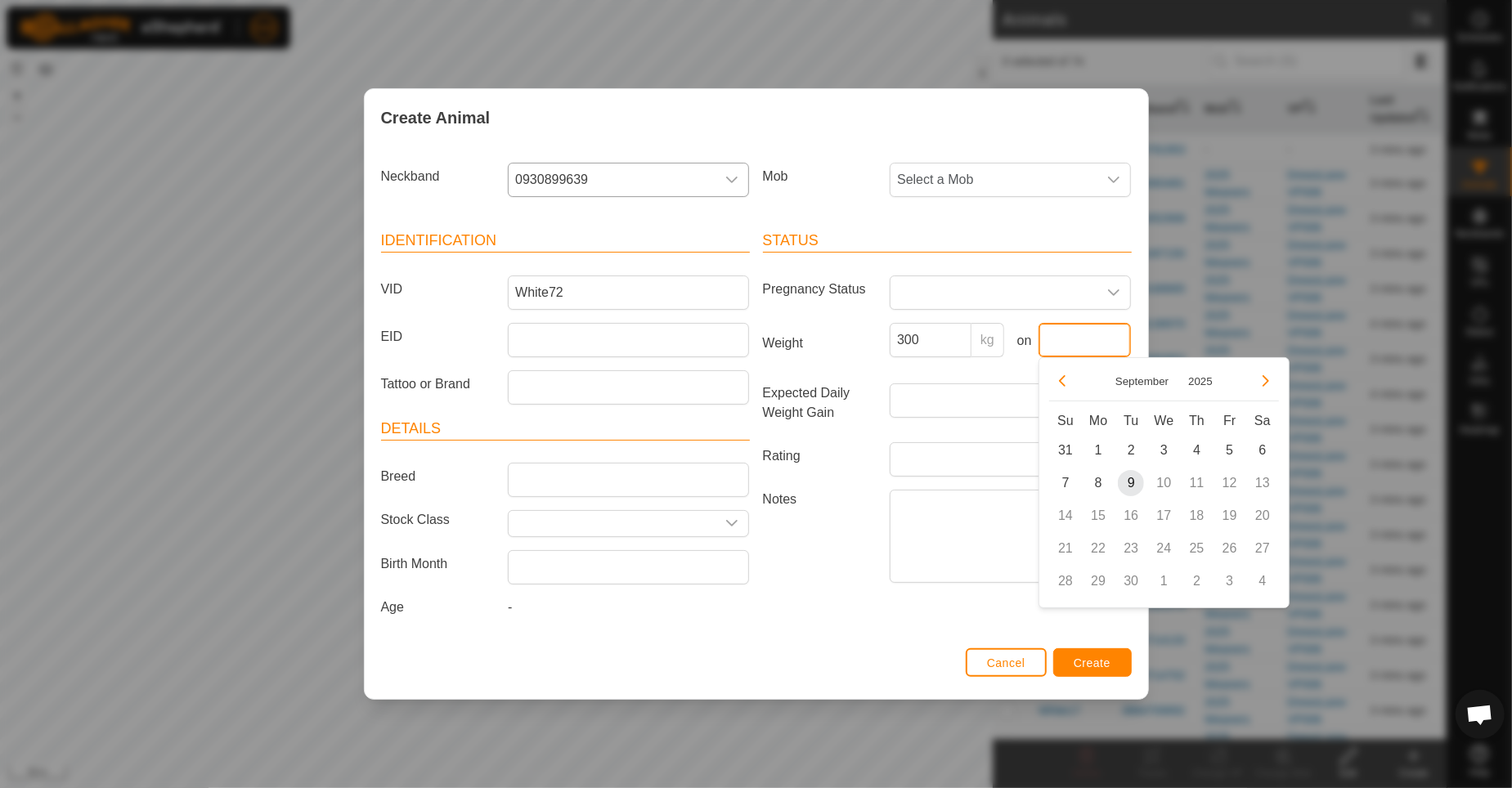
click at [1058, 343] on input "text" at bounding box center [1086, 340] width 93 height 35
click at [1096, 450] on span "1" at bounding box center [1098, 450] width 26 height 26
type input "01 Sep, 2025"
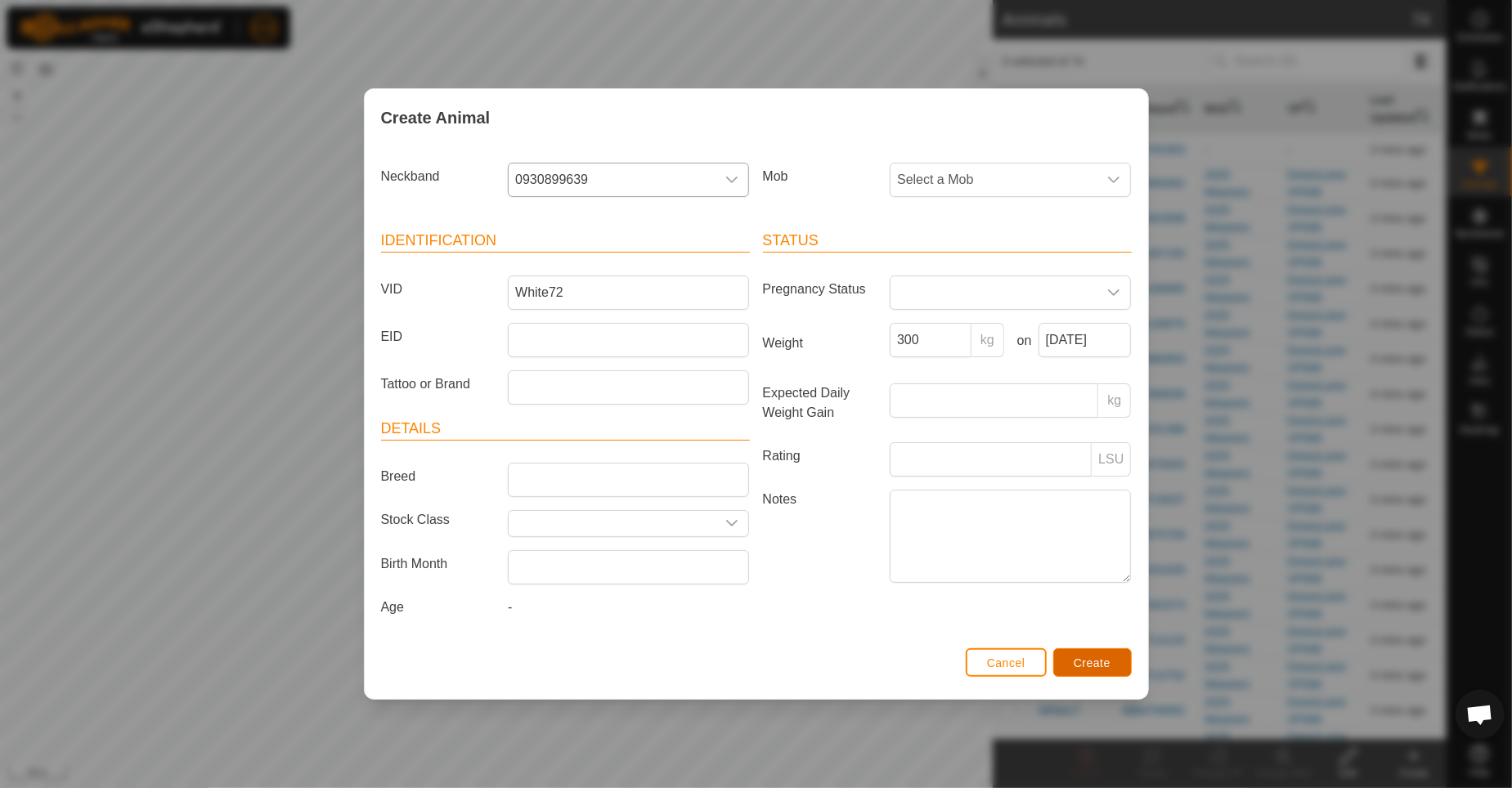
click at [1087, 662] on span "Create" at bounding box center [1092, 663] width 36 height 13
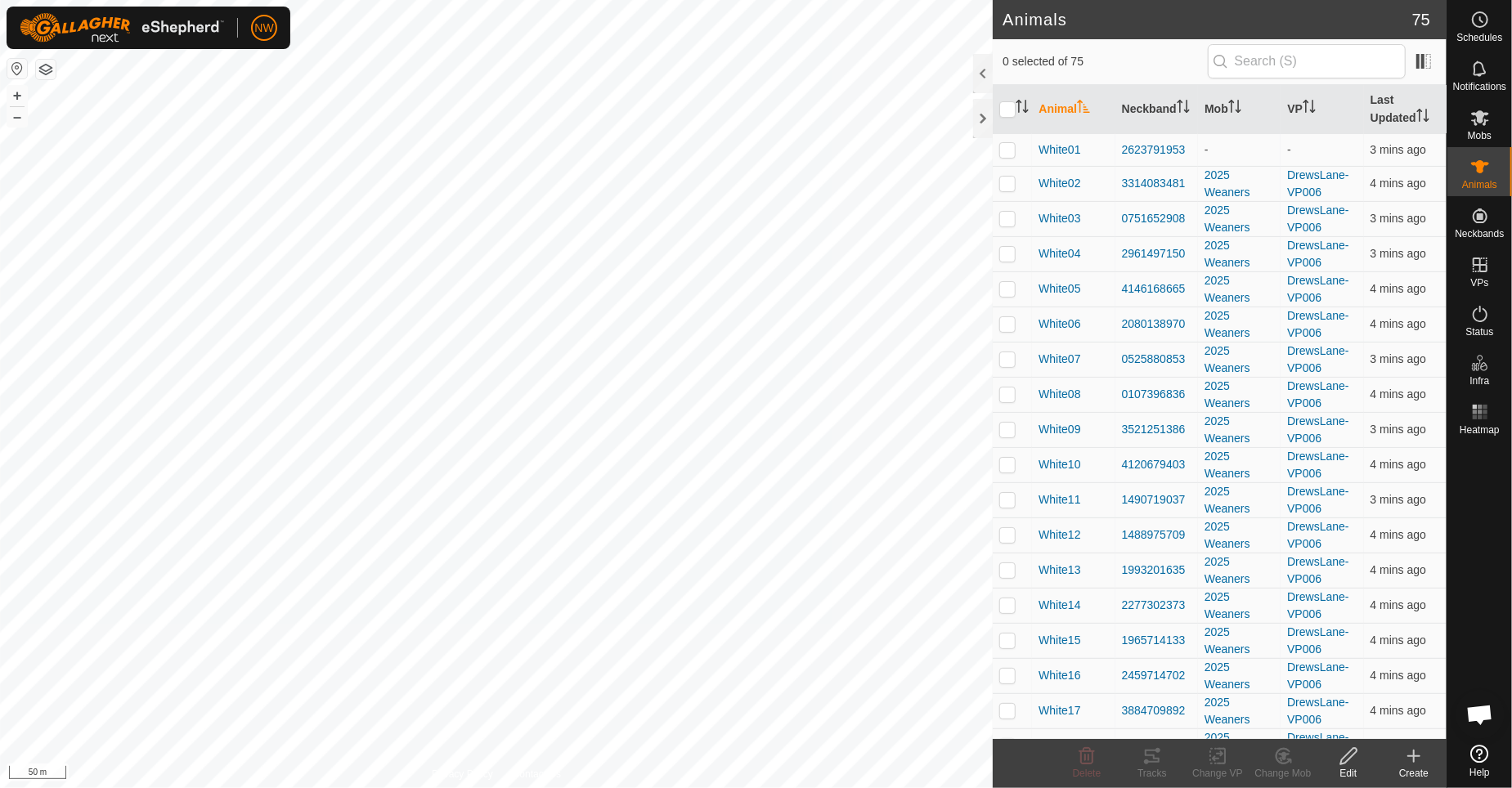
click at [1412, 757] on icon at bounding box center [1414, 756] width 19 height 19
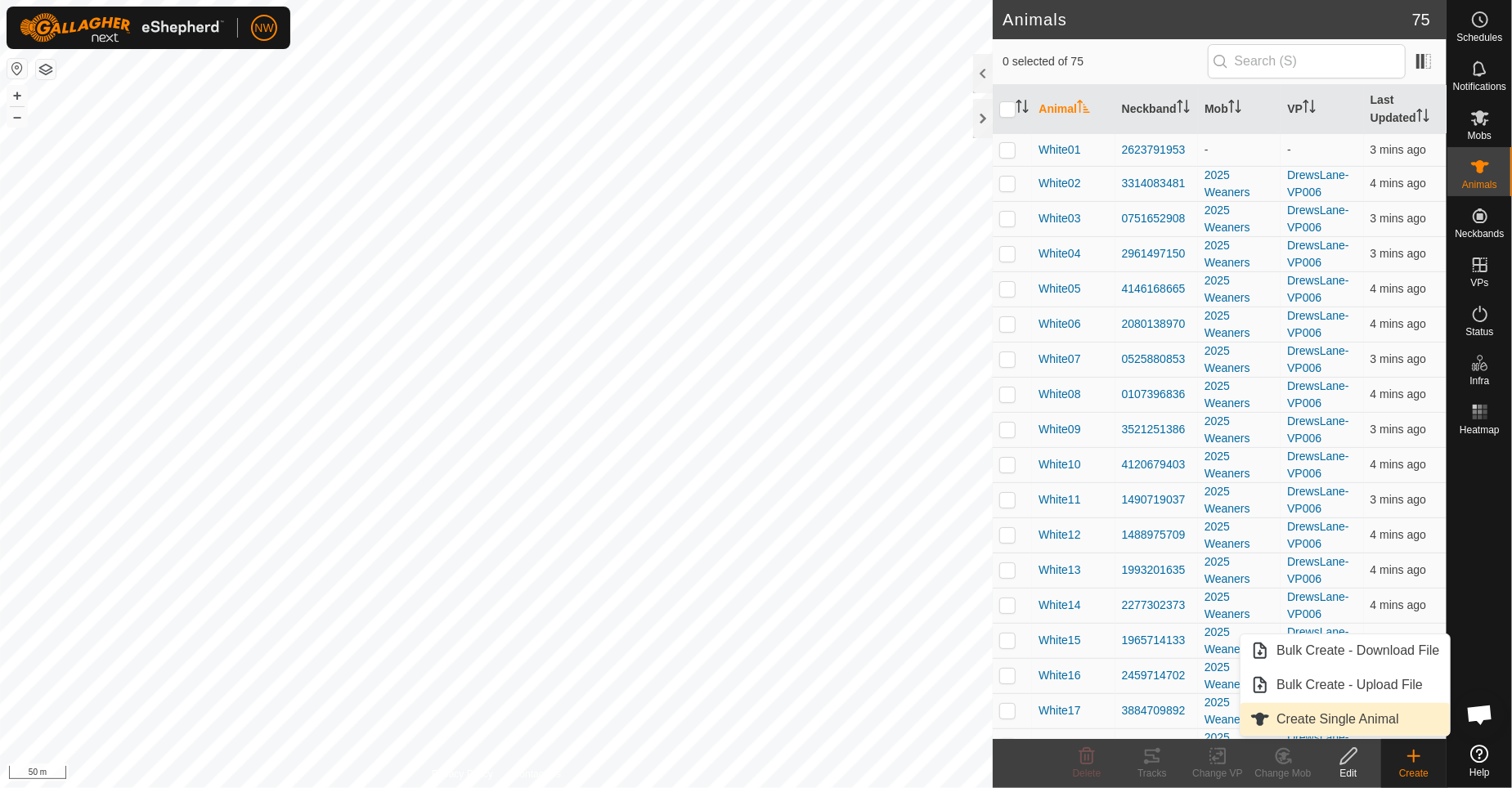
click at [1345, 716] on link "Create Single Animal" at bounding box center [1345, 719] width 208 height 33
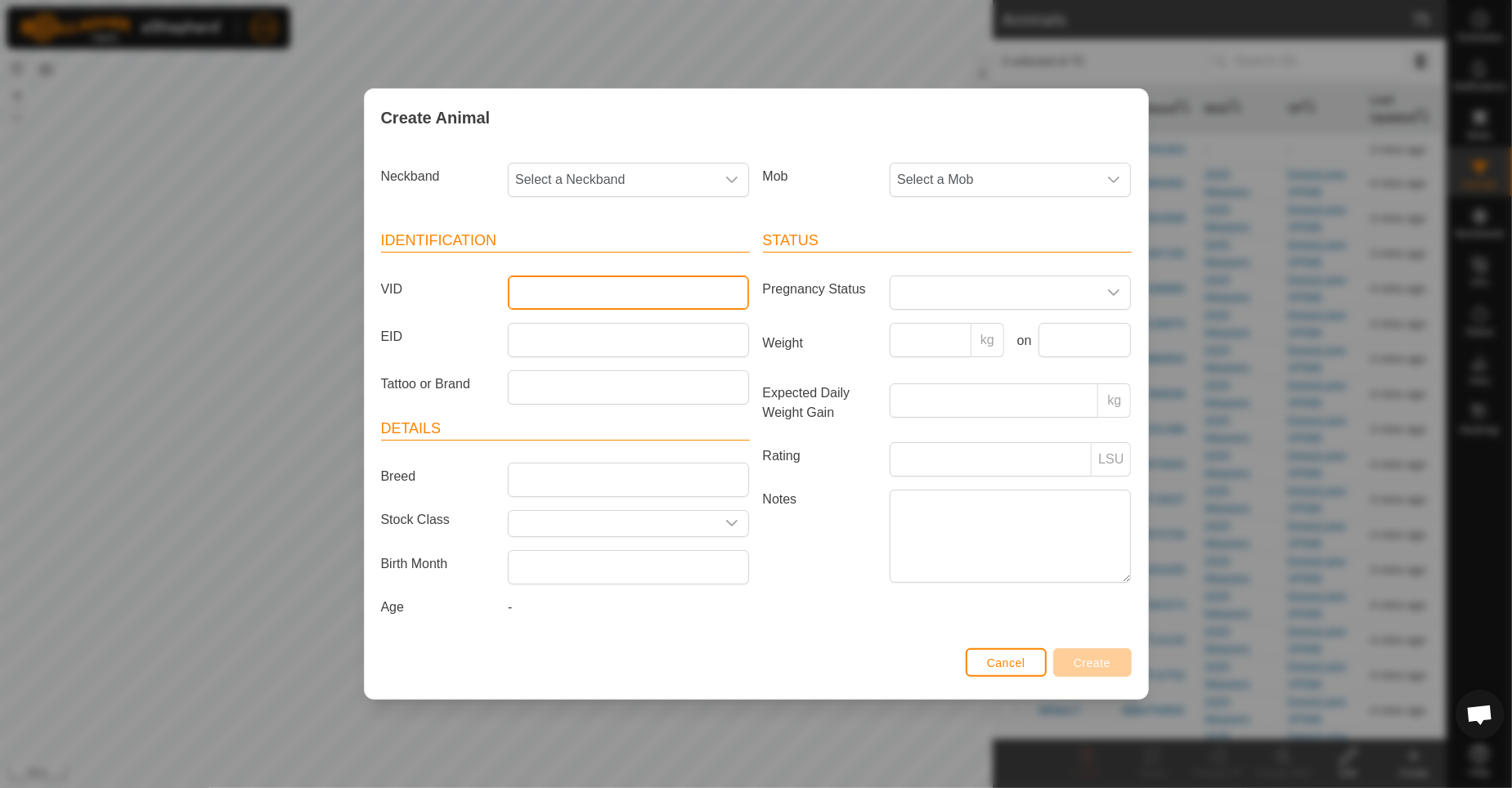
click at [548, 297] on input "VID" at bounding box center [628, 292] width 242 height 35
type input "White21"
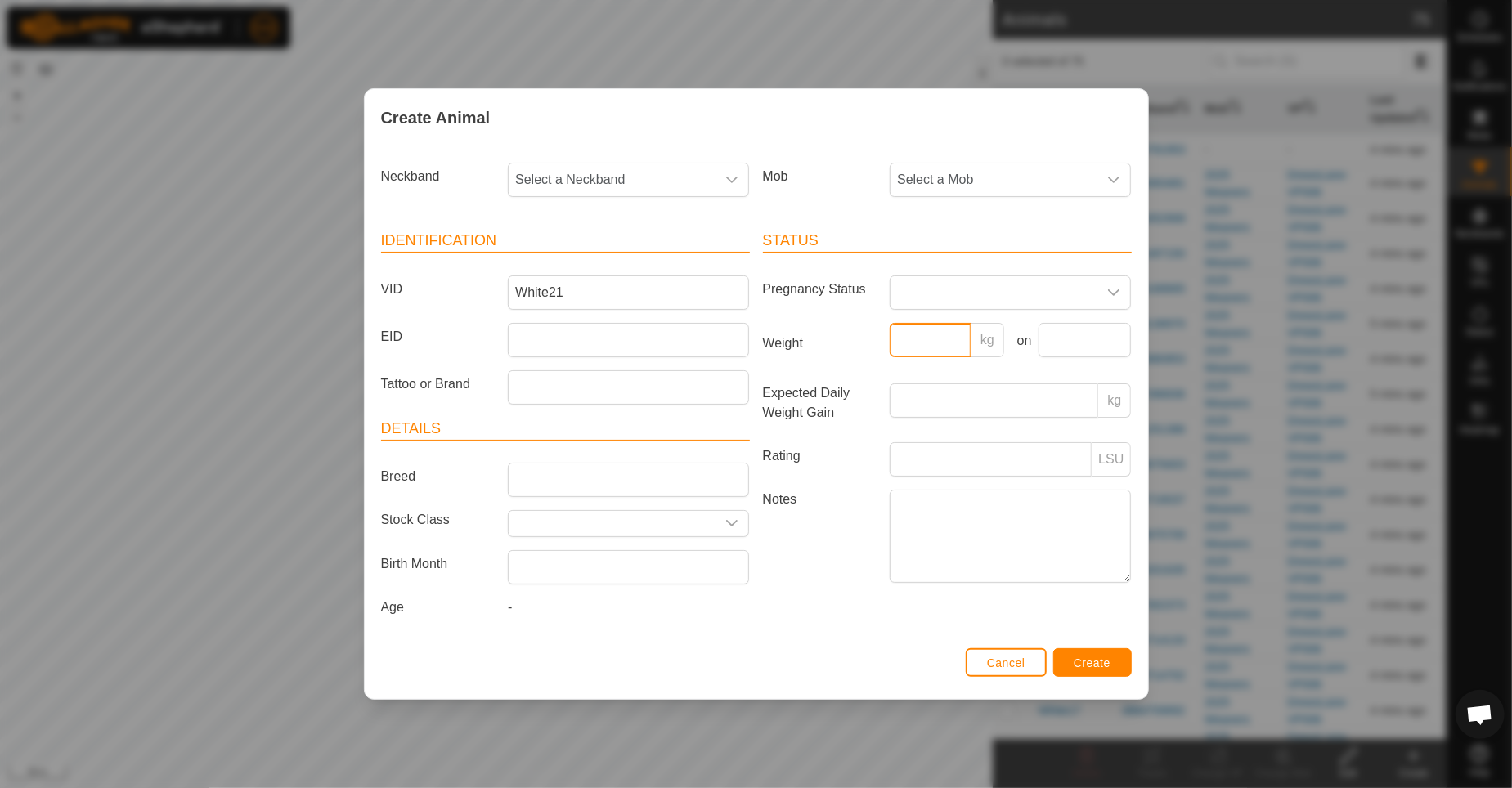
click at [894, 338] on input "Weight" at bounding box center [931, 340] width 82 height 35
type input "300"
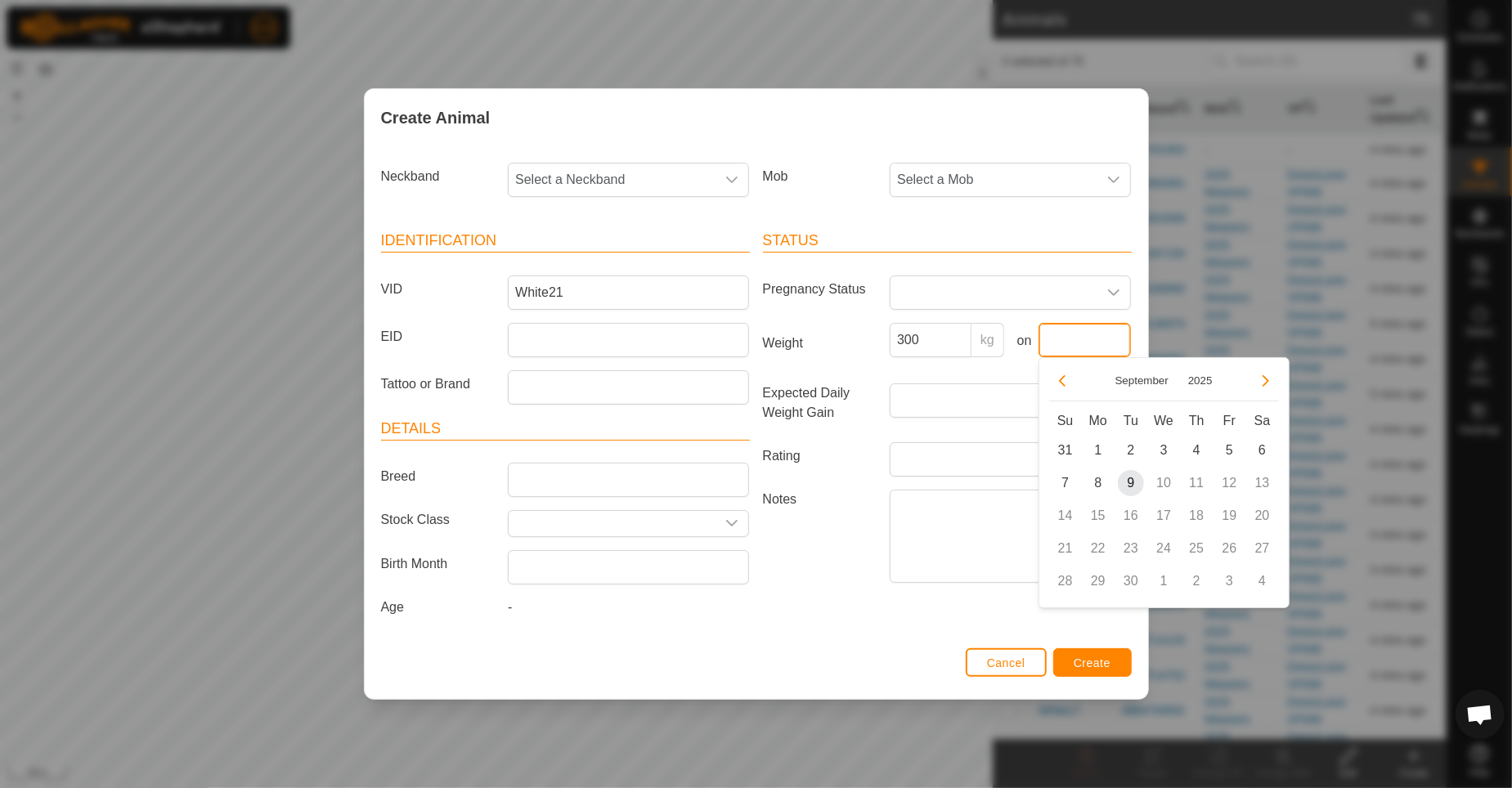
click at [1057, 332] on input "text" at bounding box center [1086, 340] width 93 height 35
click at [1098, 449] on span "1" at bounding box center [1098, 450] width 26 height 26
type input "01 Sep, 2025"
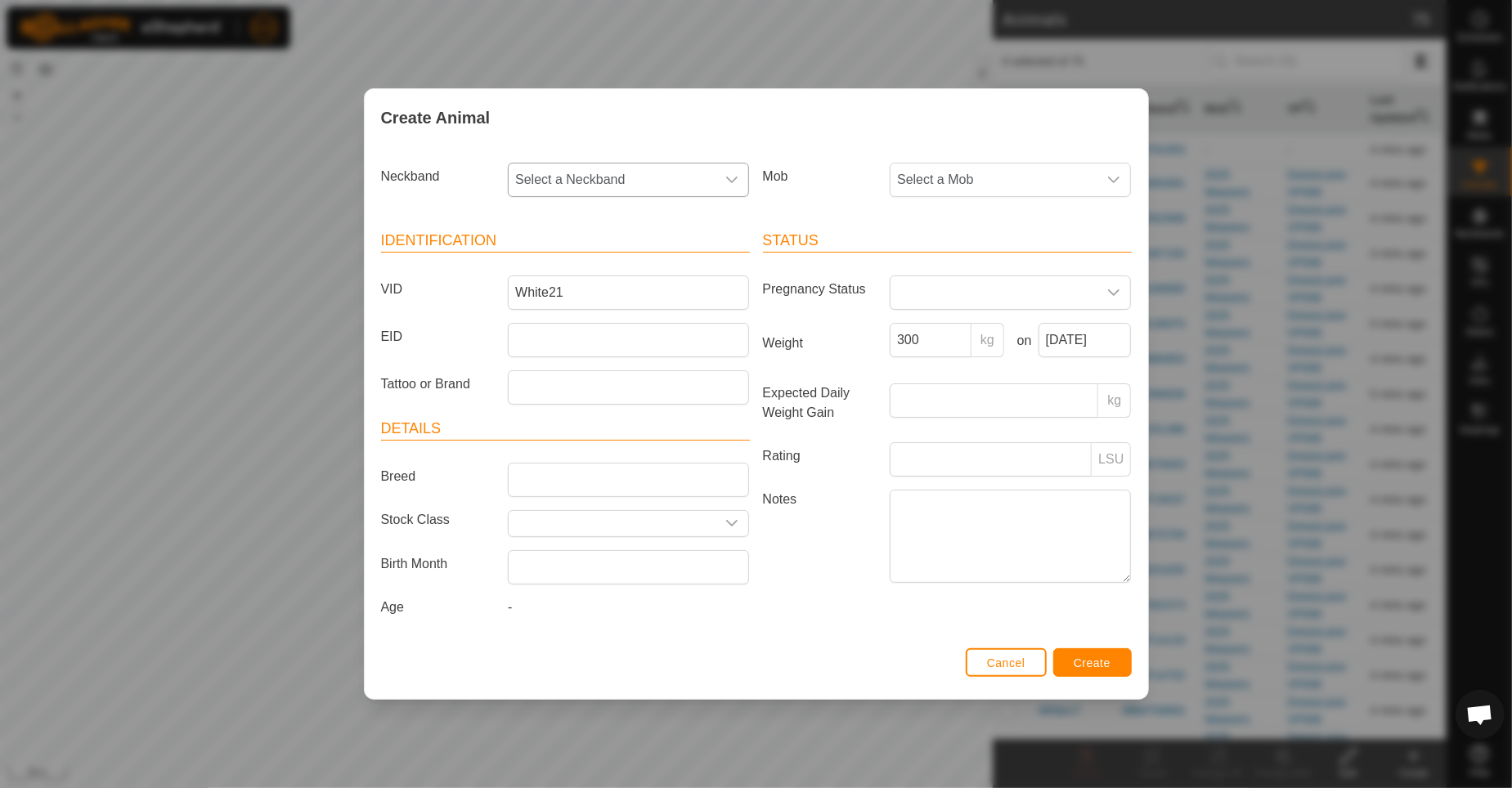
click at [734, 176] on icon "dropdown trigger" at bounding box center [731, 180] width 13 height 13
click at [564, 292] on li "0452704968" at bounding box center [629, 292] width 240 height 33
click at [1075, 658] on span "Create" at bounding box center [1092, 663] width 36 height 13
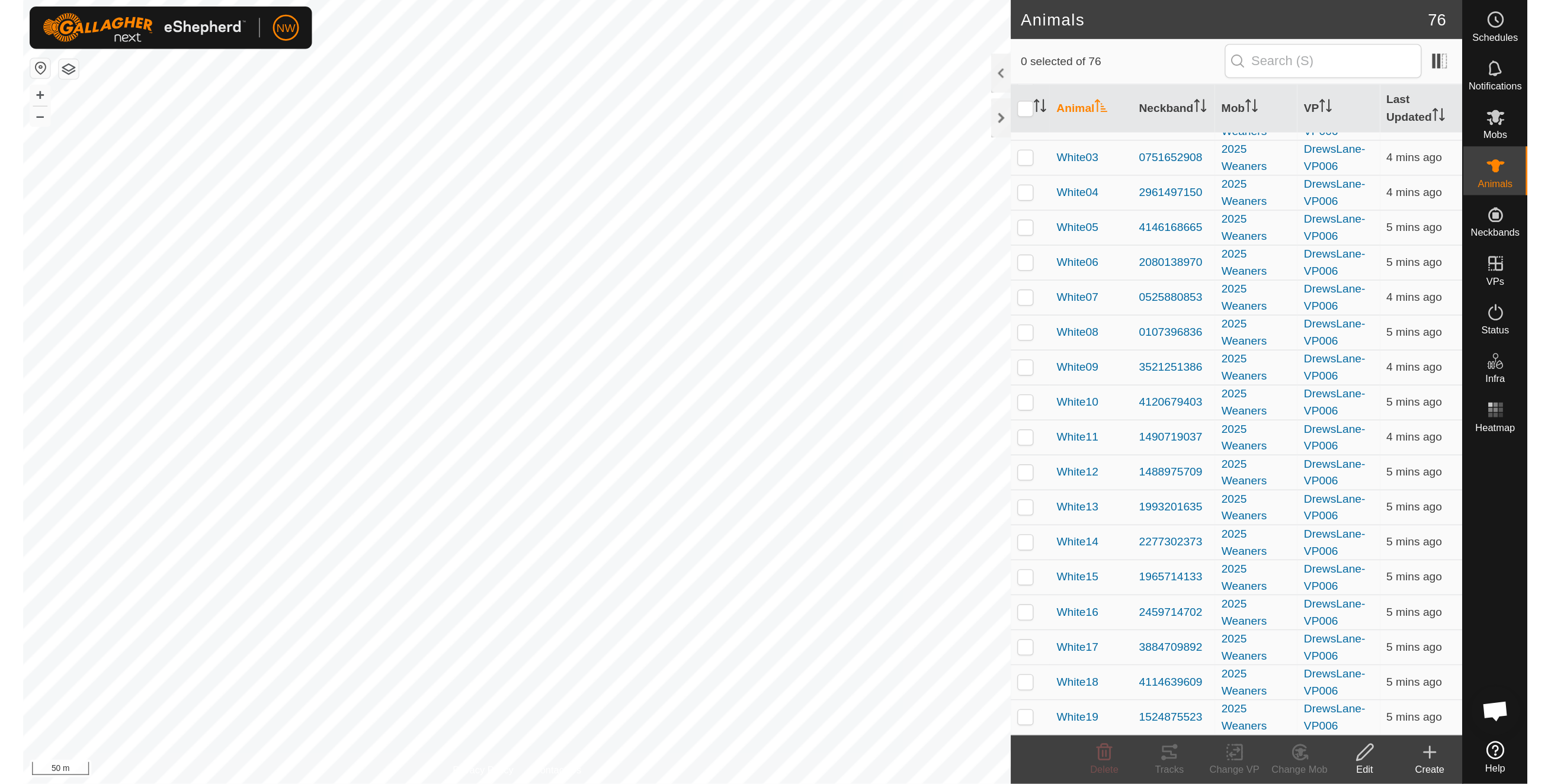
scroll to position [0, 0]
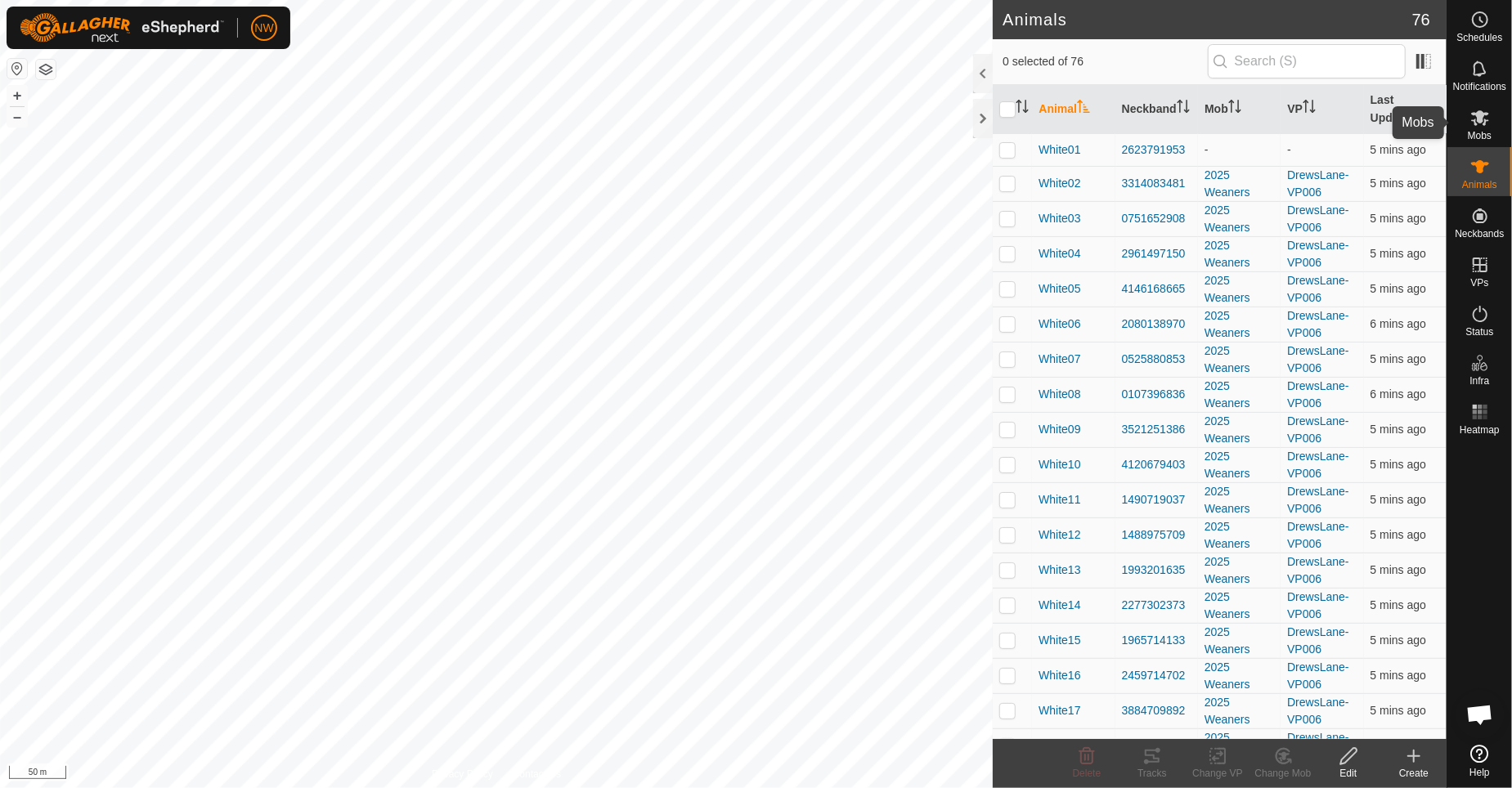
click at [1477, 126] on icon at bounding box center [1480, 117] width 19 height 19
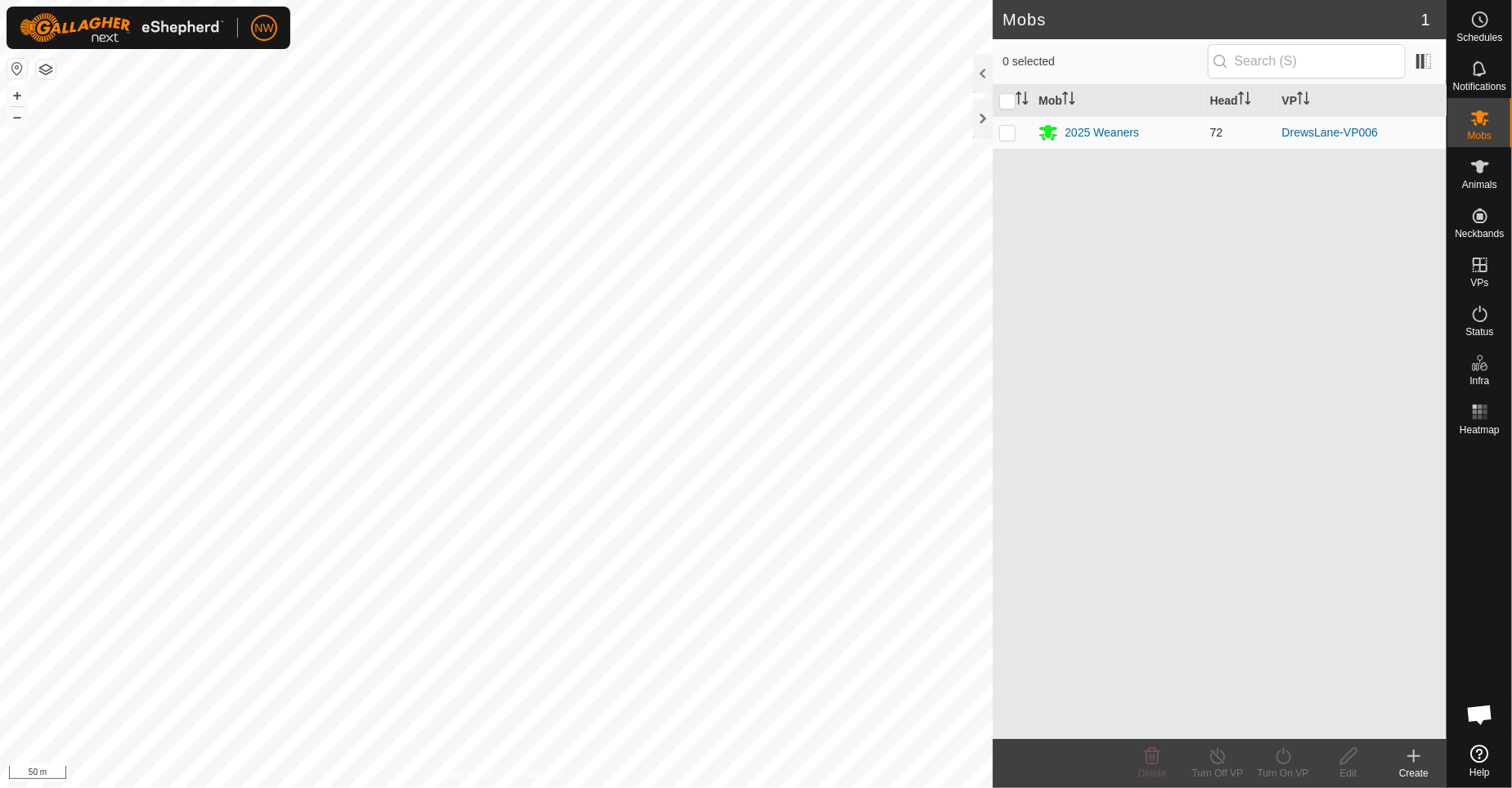
click at [1012, 137] on p-checkbox at bounding box center [1007, 132] width 16 height 13
checkbox input "true"
click at [1012, 137] on p-checkbox at bounding box center [1007, 132] width 16 height 13
checkbox input "false"
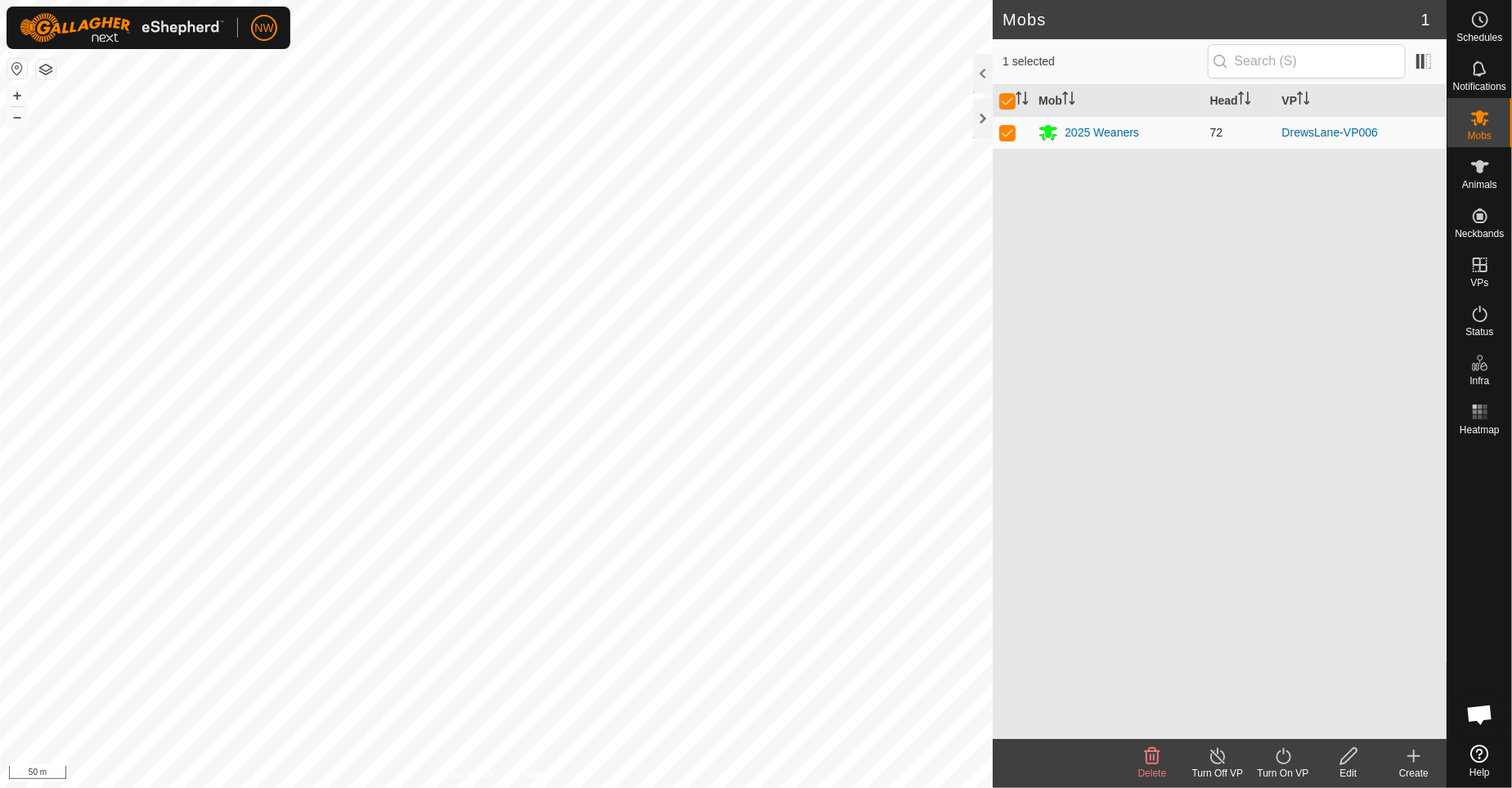
checkbox input "false"
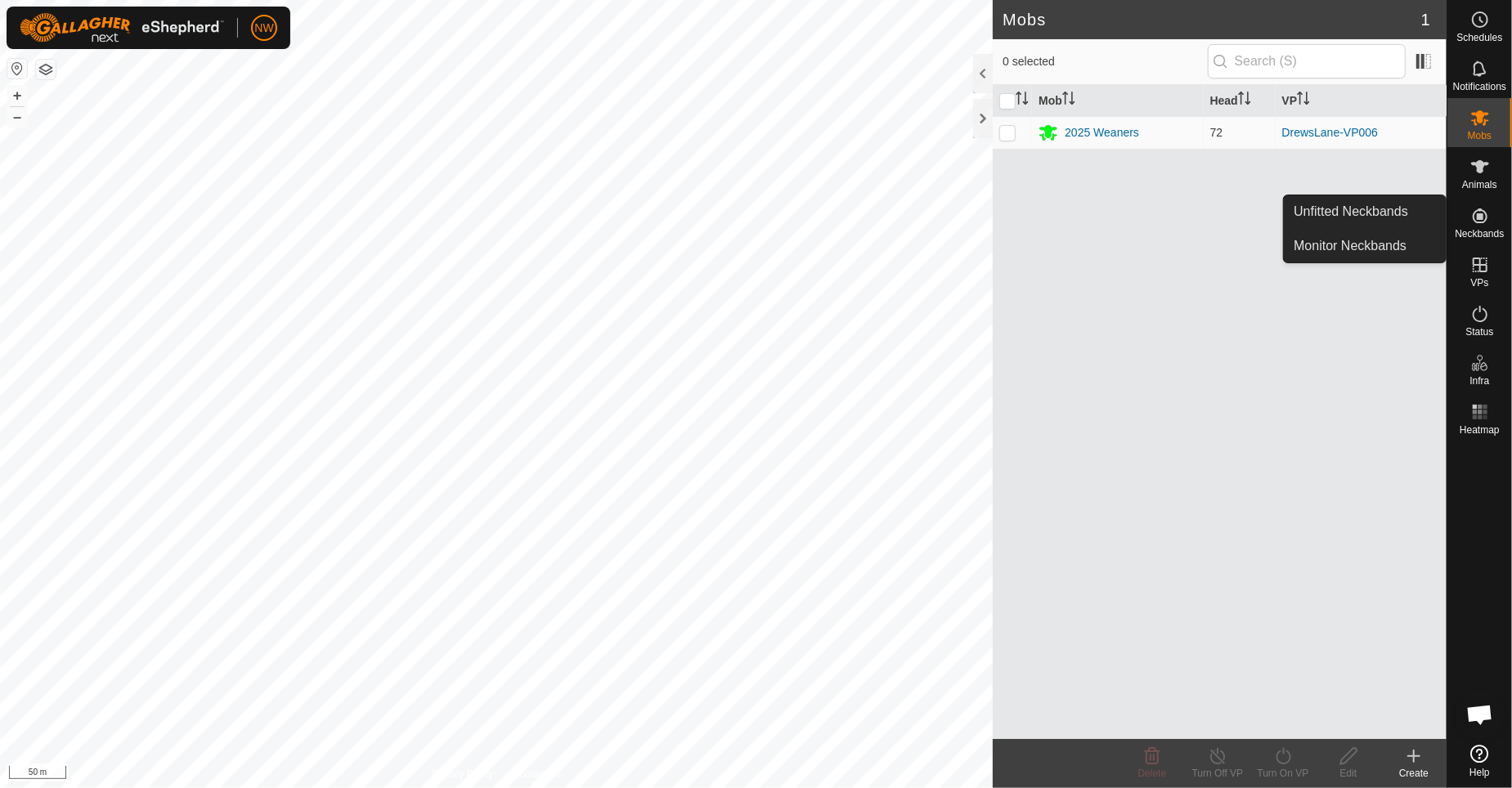
click at [1489, 230] on span "Neckbands" at bounding box center [1480, 234] width 49 height 10
click at [1352, 221] on link "Unfitted Neckbands" at bounding box center [1365, 212] width 162 height 33
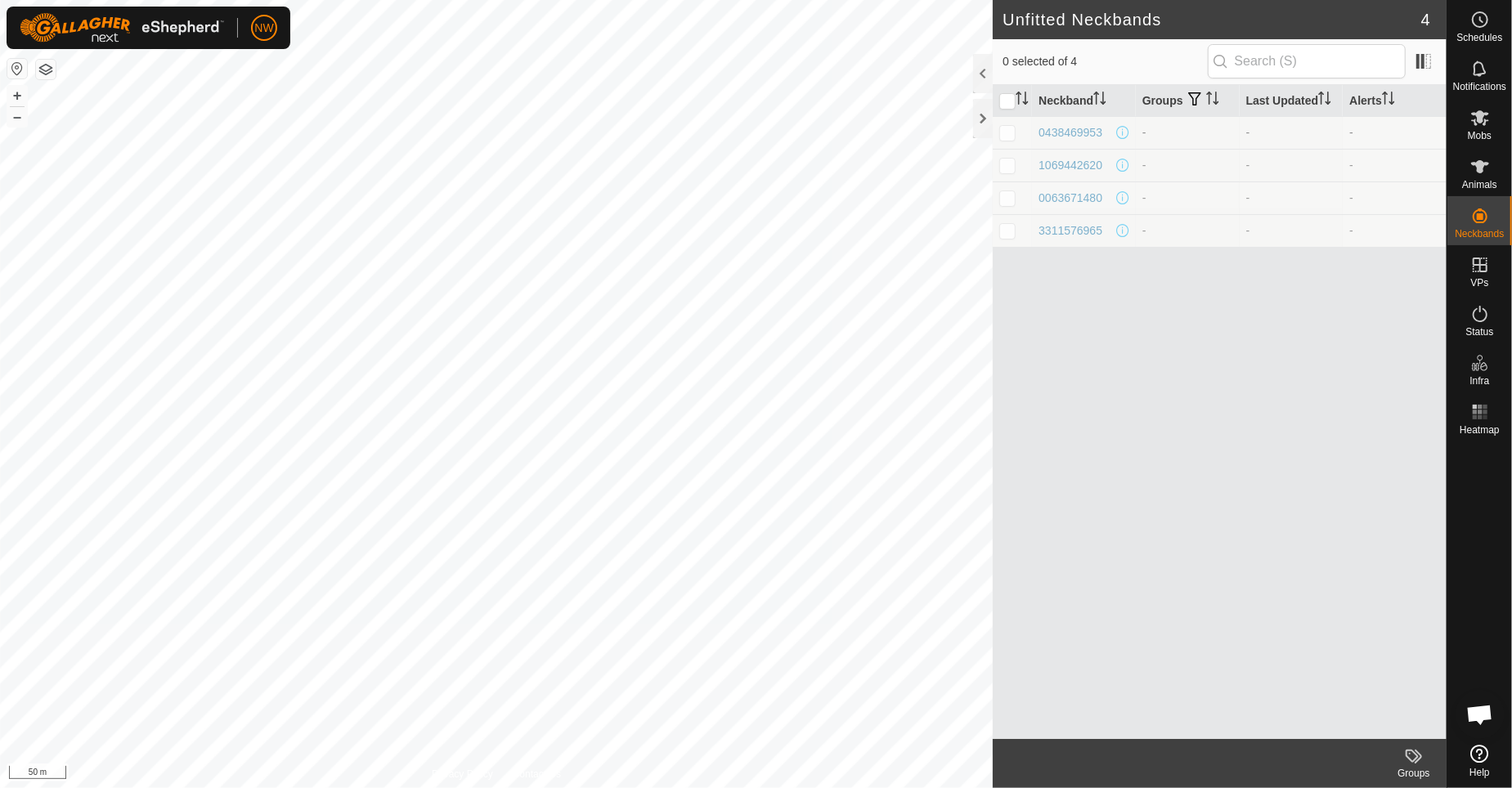
click at [1011, 134] on p-checkbox at bounding box center [1007, 132] width 16 height 13
checkbox input "true"
click at [1002, 169] on p-checkbox at bounding box center [1007, 164] width 16 height 13
click at [1009, 171] on p-checkbox at bounding box center [1007, 164] width 16 height 13
checkbox input "false"
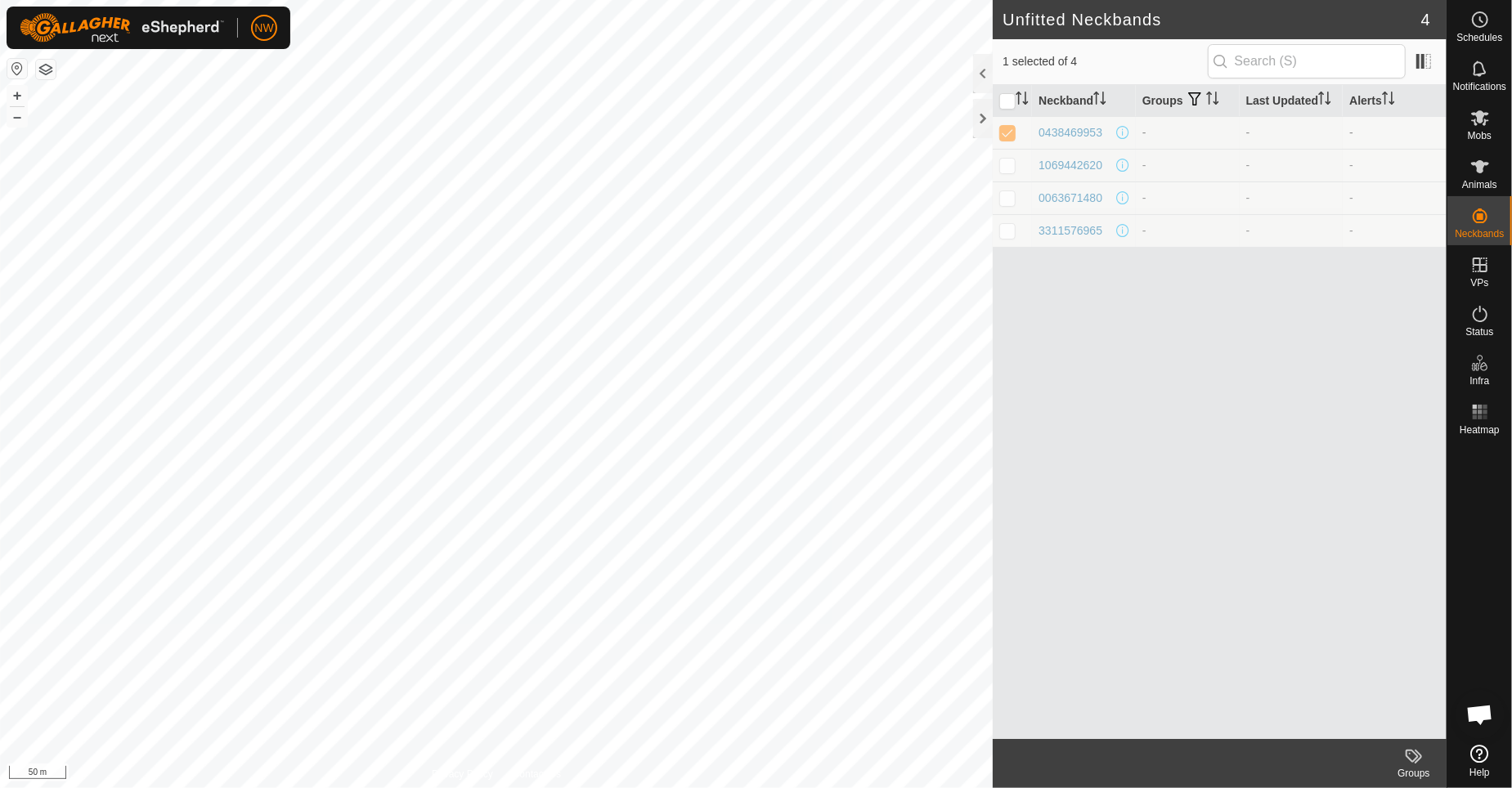
click at [1008, 136] on p-checkbox at bounding box center [1007, 132] width 16 height 13
click at [1013, 138] on p-checkbox at bounding box center [1007, 132] width 16 height 13
click at [1130, 402] on div "Neckband Groups Last Updated Alerts 0438469953 - - - 1069442620 - - - 006367148…" at bounding box center [1220, 412] width 454 height 654
checkbox input "true"
click at [1474, 177] on es-animals-svg-icon at bounding box center [1480, 166] width 30 height 26
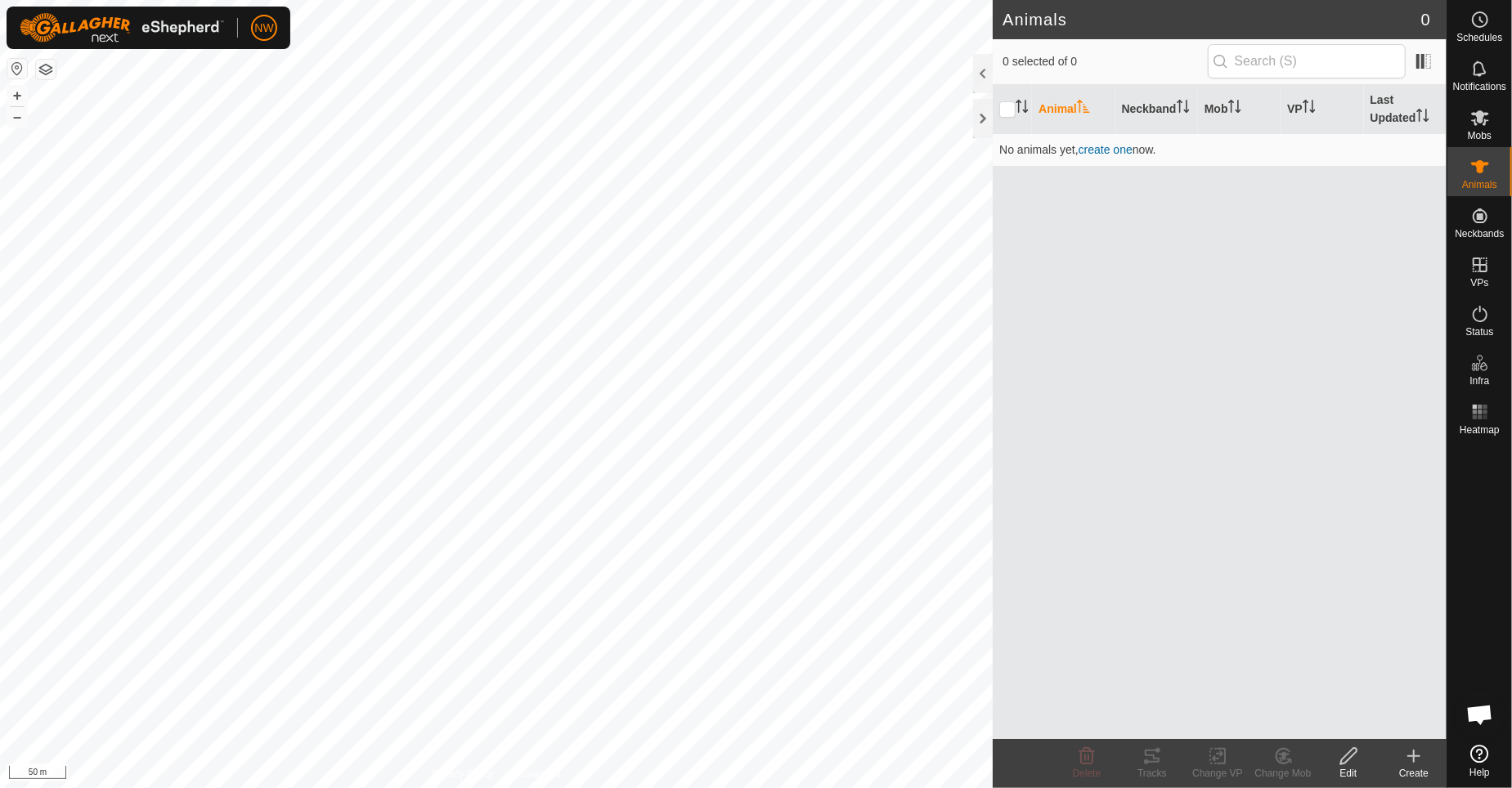
click at [1231, 409] on div "Animal Neckband Mob VP Last Updated No animals yet, create one now." at bounding box center [1220, 412] width 454 height 654
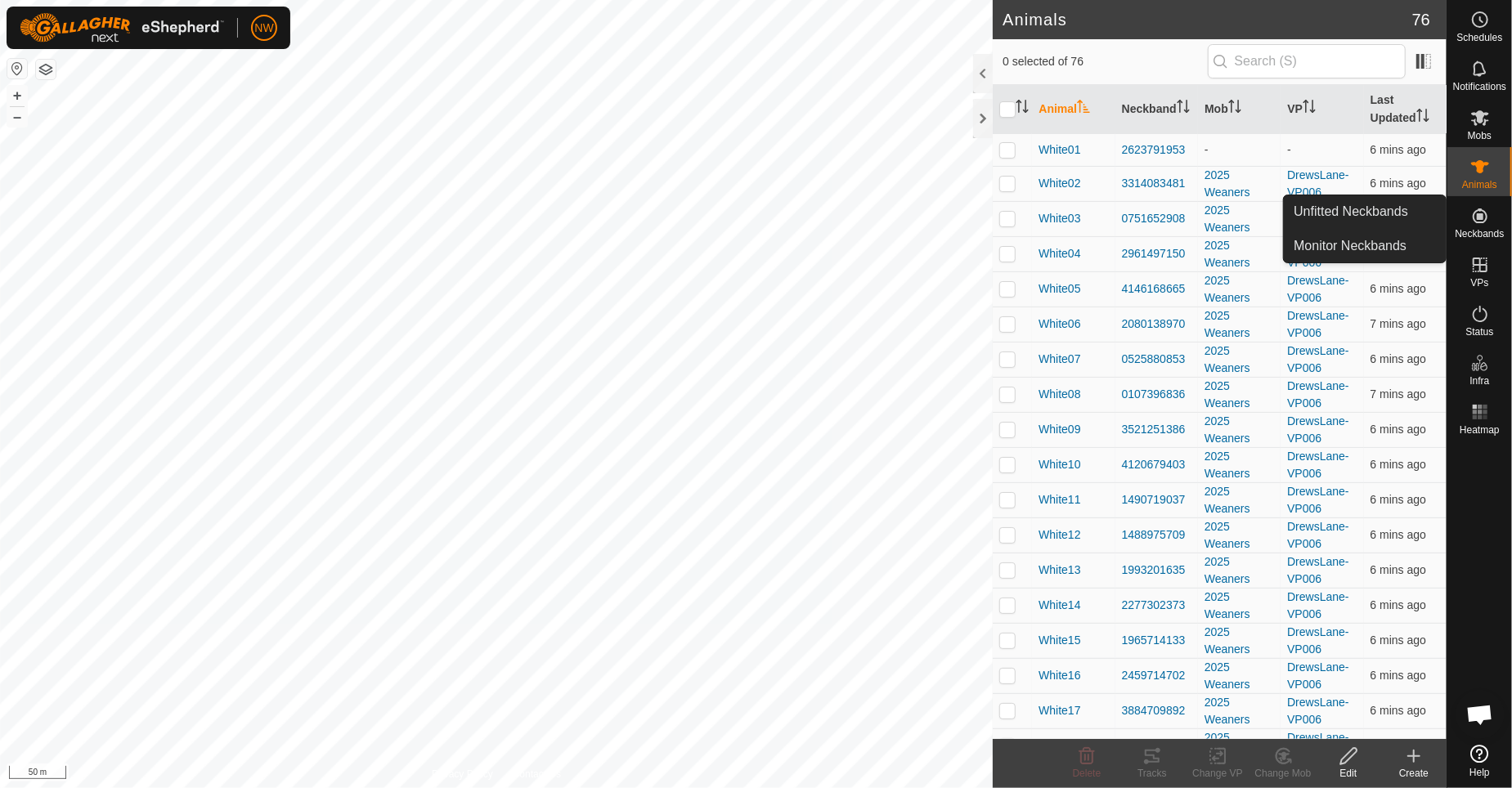
click at [1487, 225] on es-neckbands-svg-icon at bounding box center [1480, 215] width 30 height 26
click at [1323, 243] on link "Monitor Neckbands" at bounding box center [1365, 246] width 162 height 33
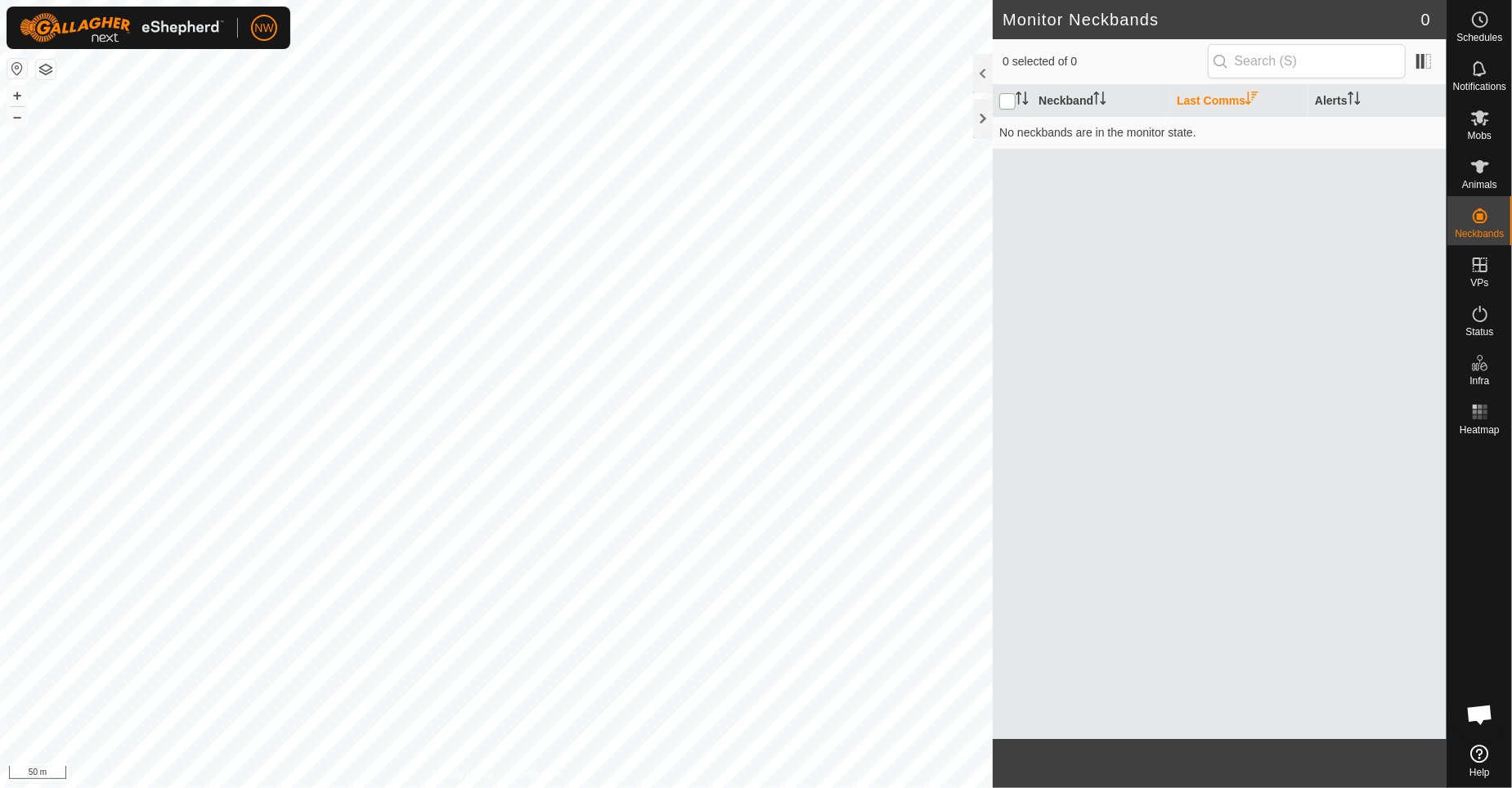
click at [1004, 105] on input "checkbox" at bounding box center [1007, 101] width 16 height 16
click at [1011, 103] on input "checkbox" at bounding box center [1007, 101] width 16 height 16
checkbox input "true"
drag, startPoint x: 1488, startPoint y: 165, endPoint x: 1483, endPoint y: 180, distance: 15.8
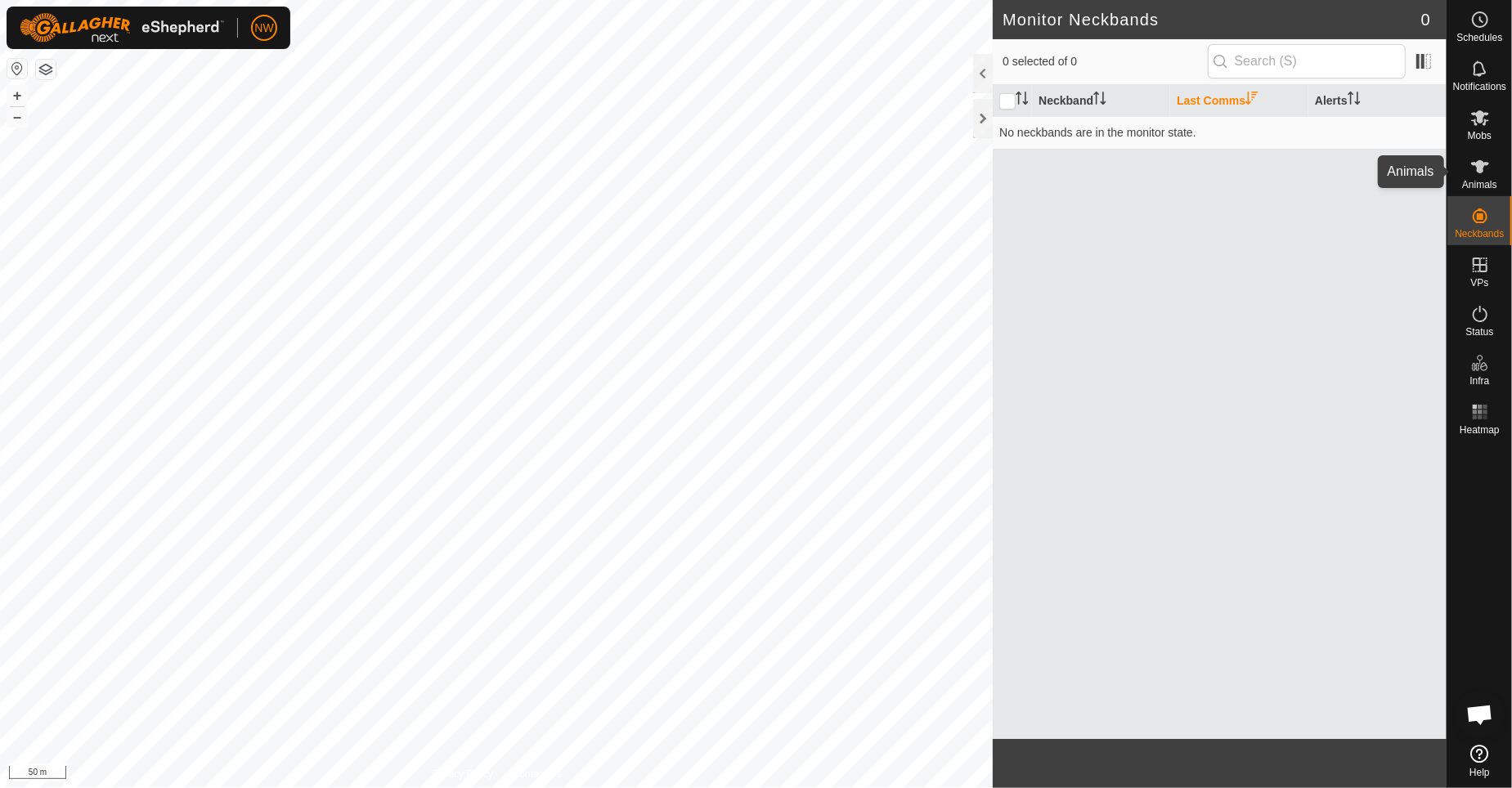
click at [1488, 165] on icon at bounding box center [1480, 166] width 19 height 19
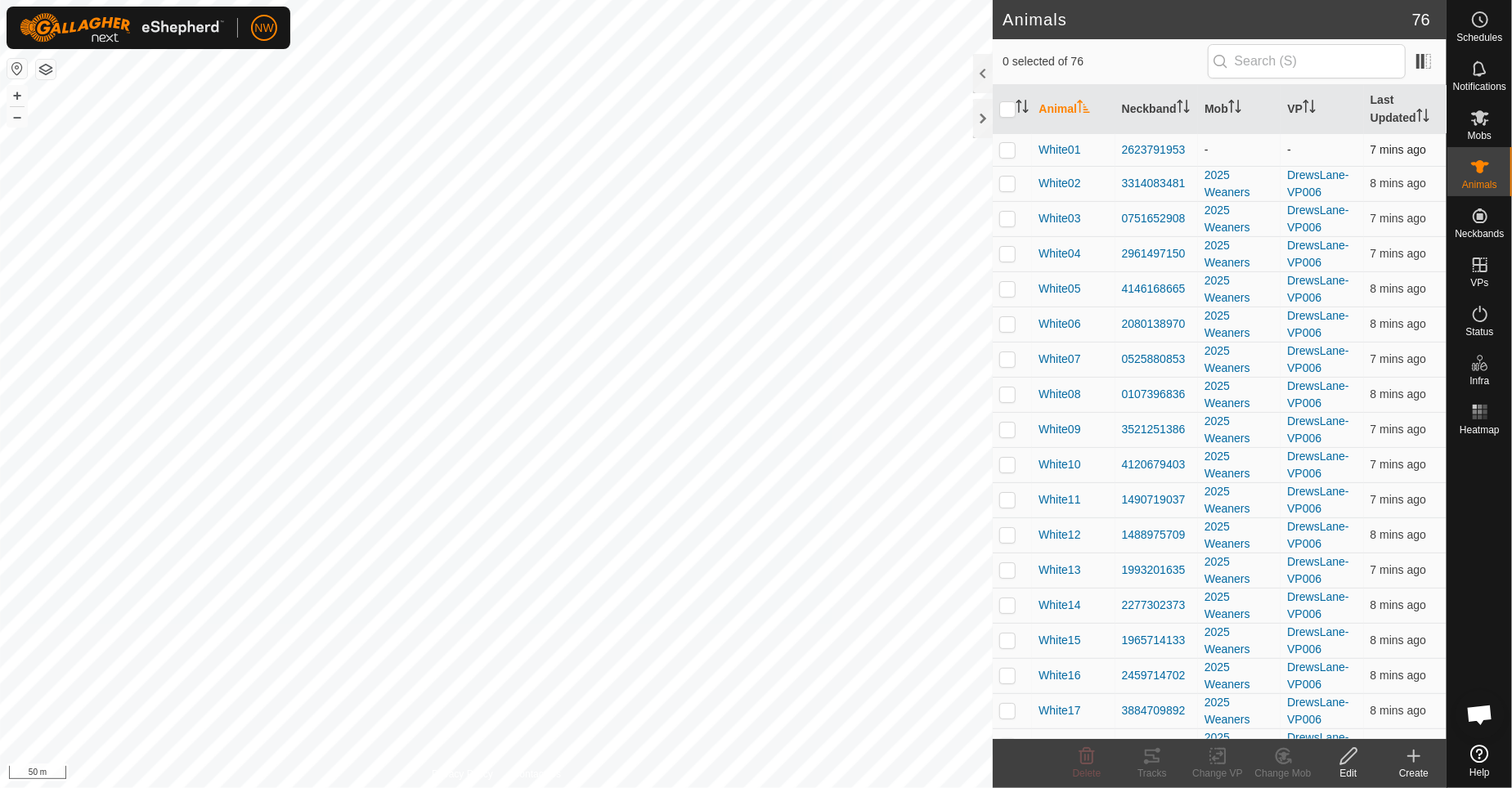
click at [1011, 152] on p-checkbox at bounding box center [1007, 149] width 16 height 13
checkbox input "true"
click at [1488, 129] on es-mob-svg-icon at bounding box center [1480, 118] width 30 height 26
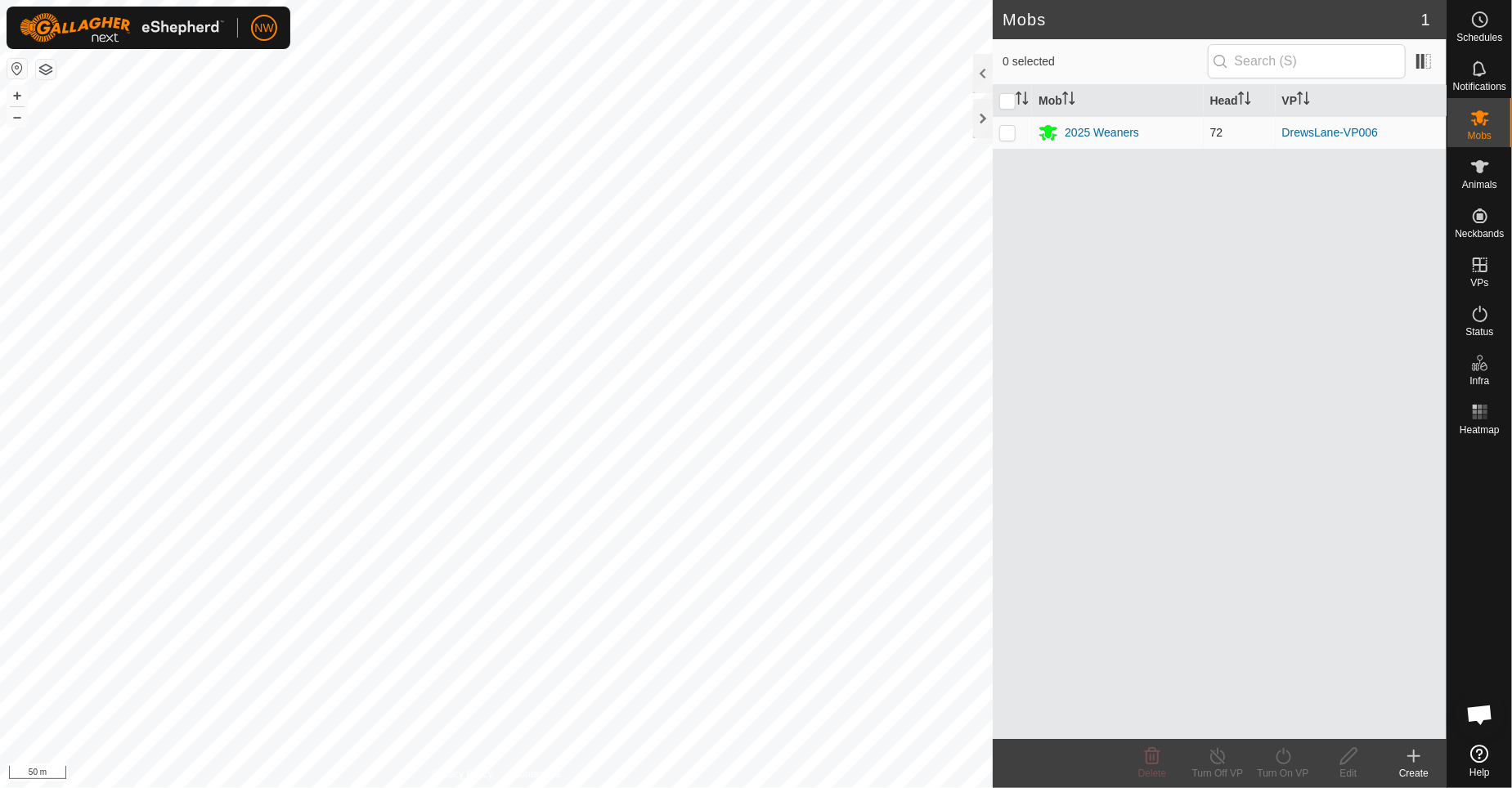
click at [1005, 129] on p-checkbox at bounding box center [1007, 132] width 16 height 13
checkbox input "true"
click at [1005, 135] on p-checkbox at bounding box center [1007, 132] width 16 height 13
checkbox input "false"
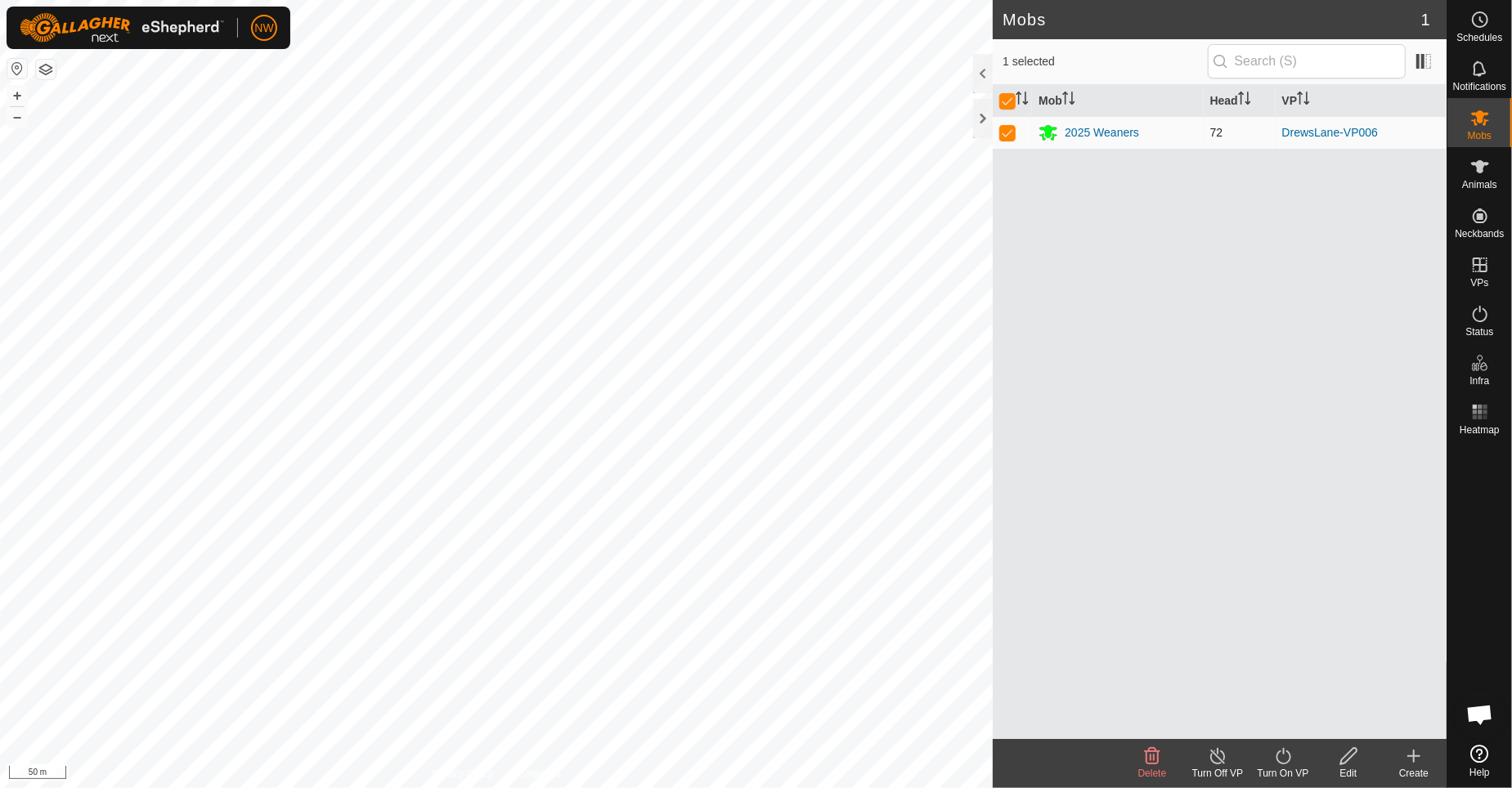
checkbox input "false"
click at [1005, 135] on p-checkbox at bounding box center [1007, 132] width 16 height 13
checkbox input "true"
click at [1319, 244] on link "Monitor Neckbands" at bounding box center [1365, 246] width 162 height 33
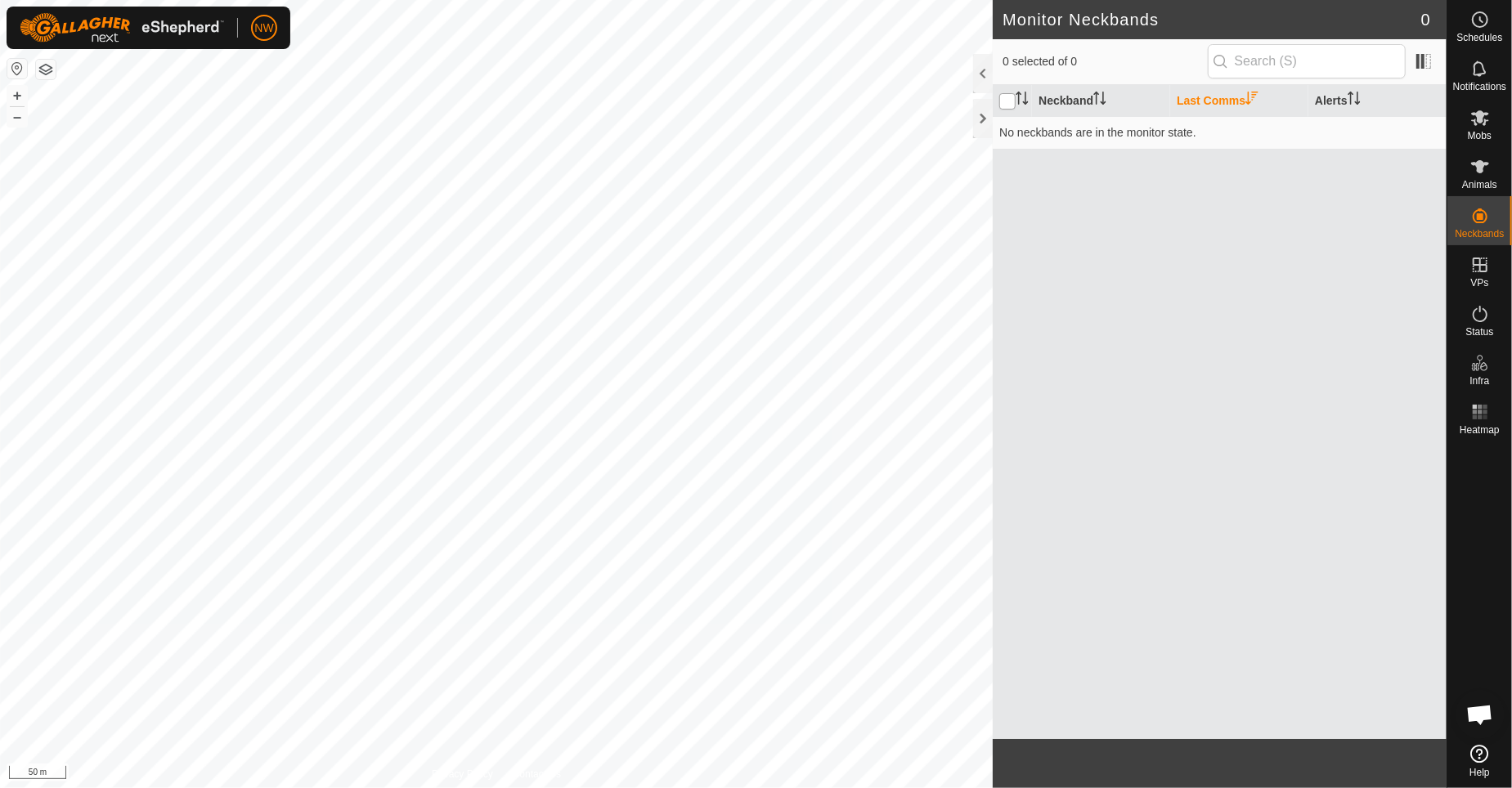
click at [1009, 105] on input "checkbox" at bounding box center [1007, 101] width 16 height 16
checkbox input "false"
click at [1489, 224] on icon at bounding box center [1480, 215] width 19 height 19
click at [1392, 264] on link "In Rotation" at bounding box center [1376, 264] width 140 height 33
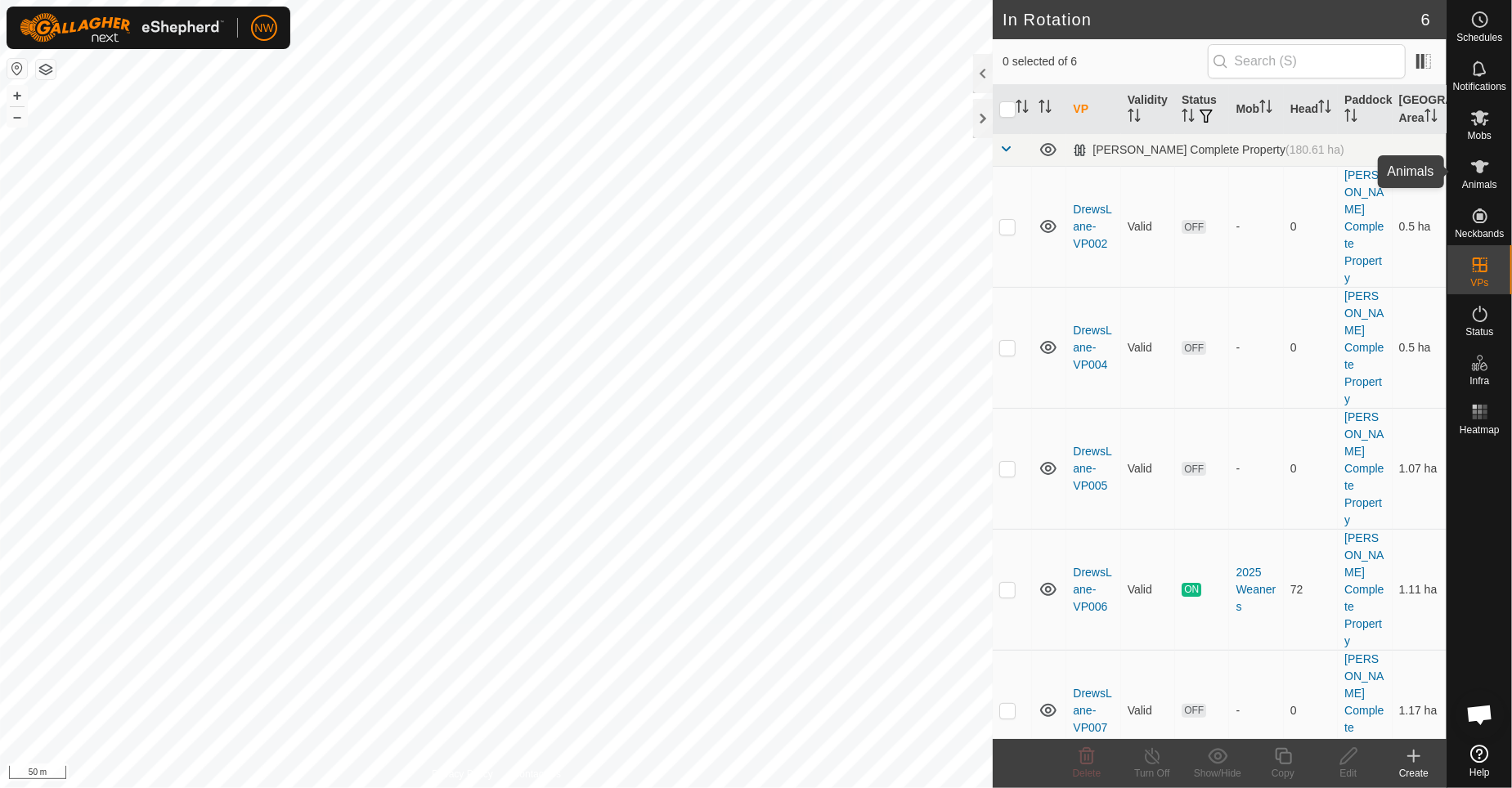
click at [1473, 175] on icon at bounding box center [1480, 166] width 19 height 19
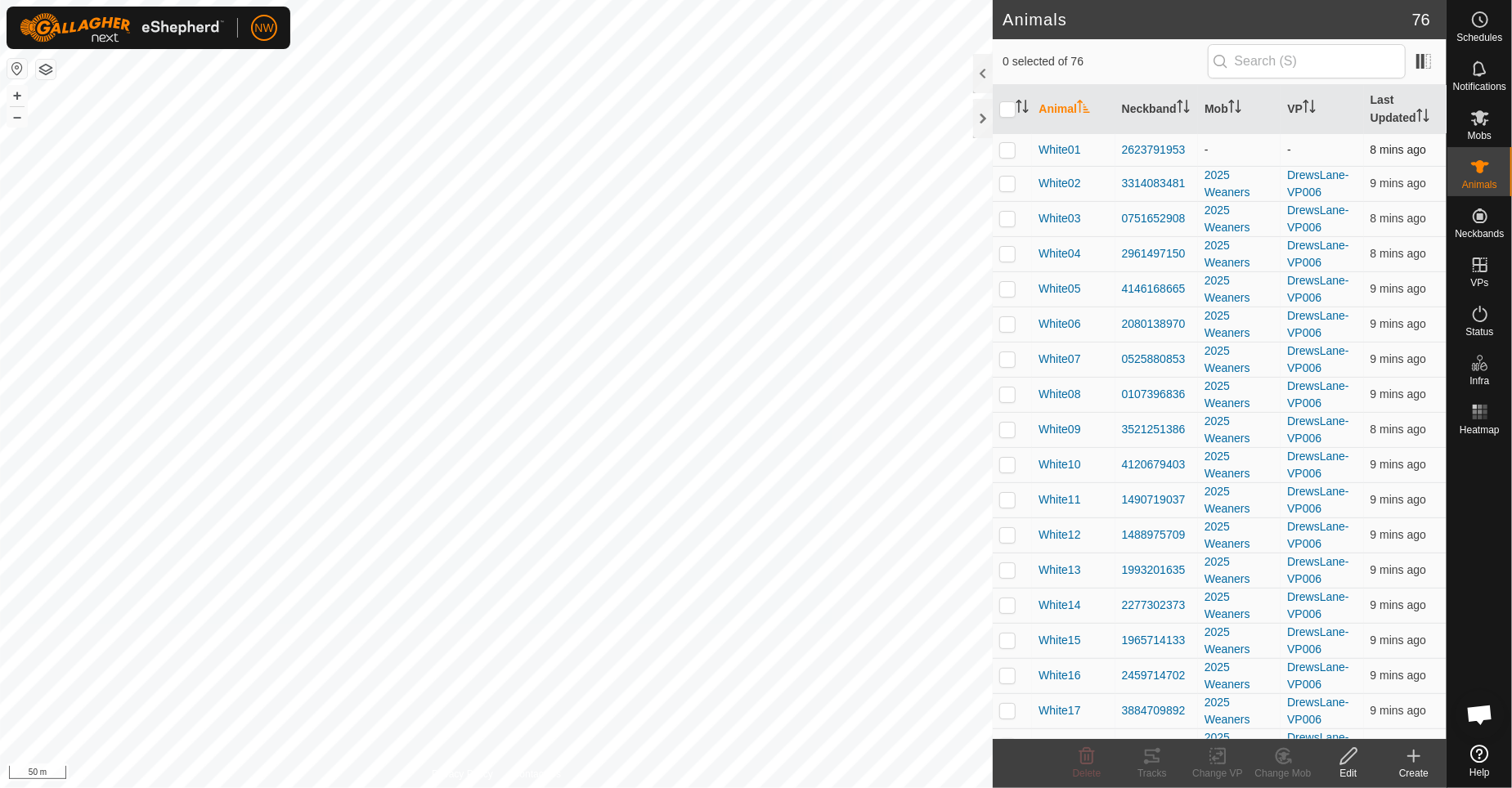
click at [1004, 148] on p-checkbox at bounding box center [1007, 149] width 16 height 13
checkbox input "true"
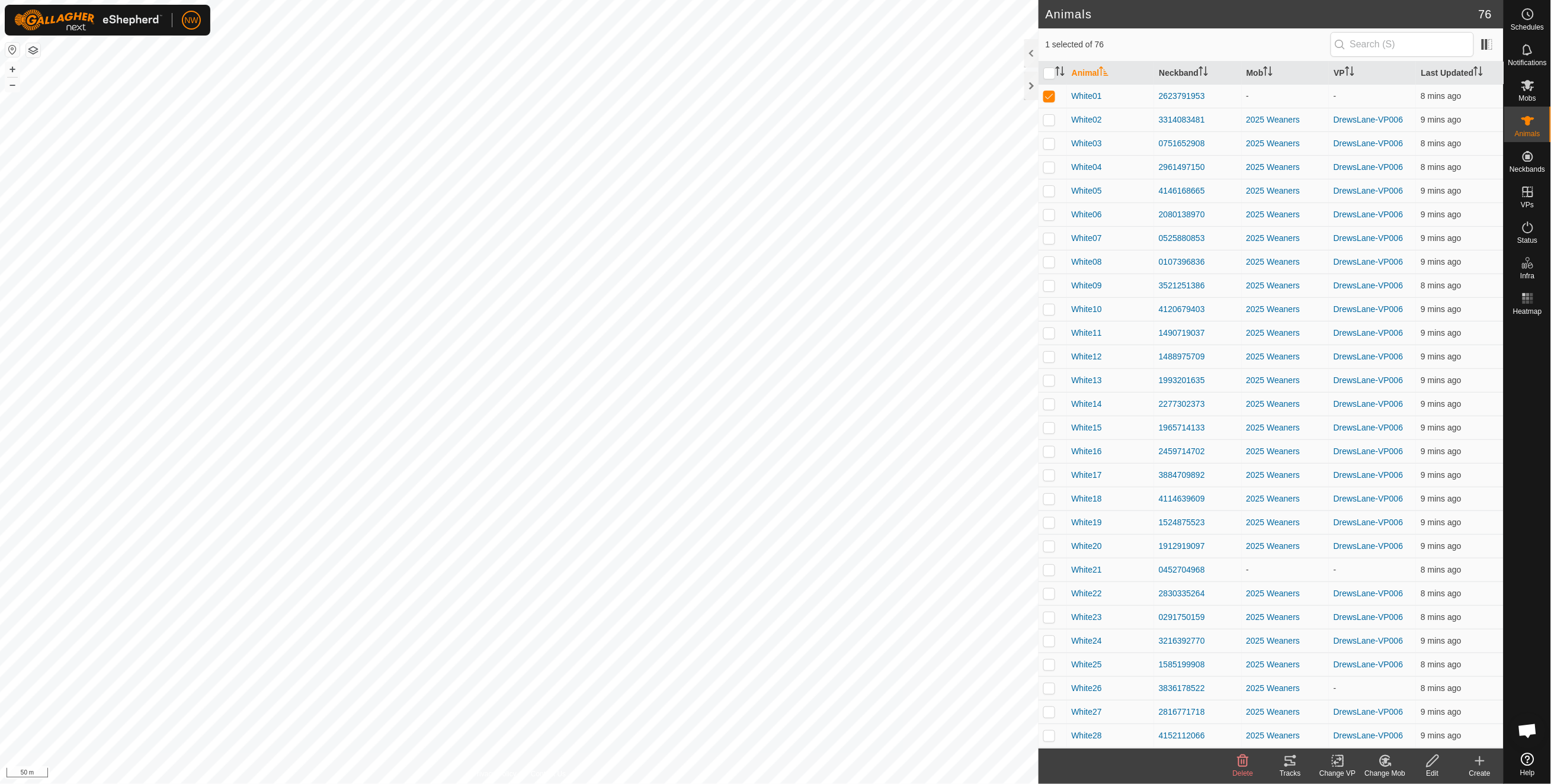
click at [1094, 570] on icon at bounding box center [1433, 761] width 15 height 14
click at [1094, 570] on link "Edit Single Animal" at bounding box center [1430, 734] width 139 height 24
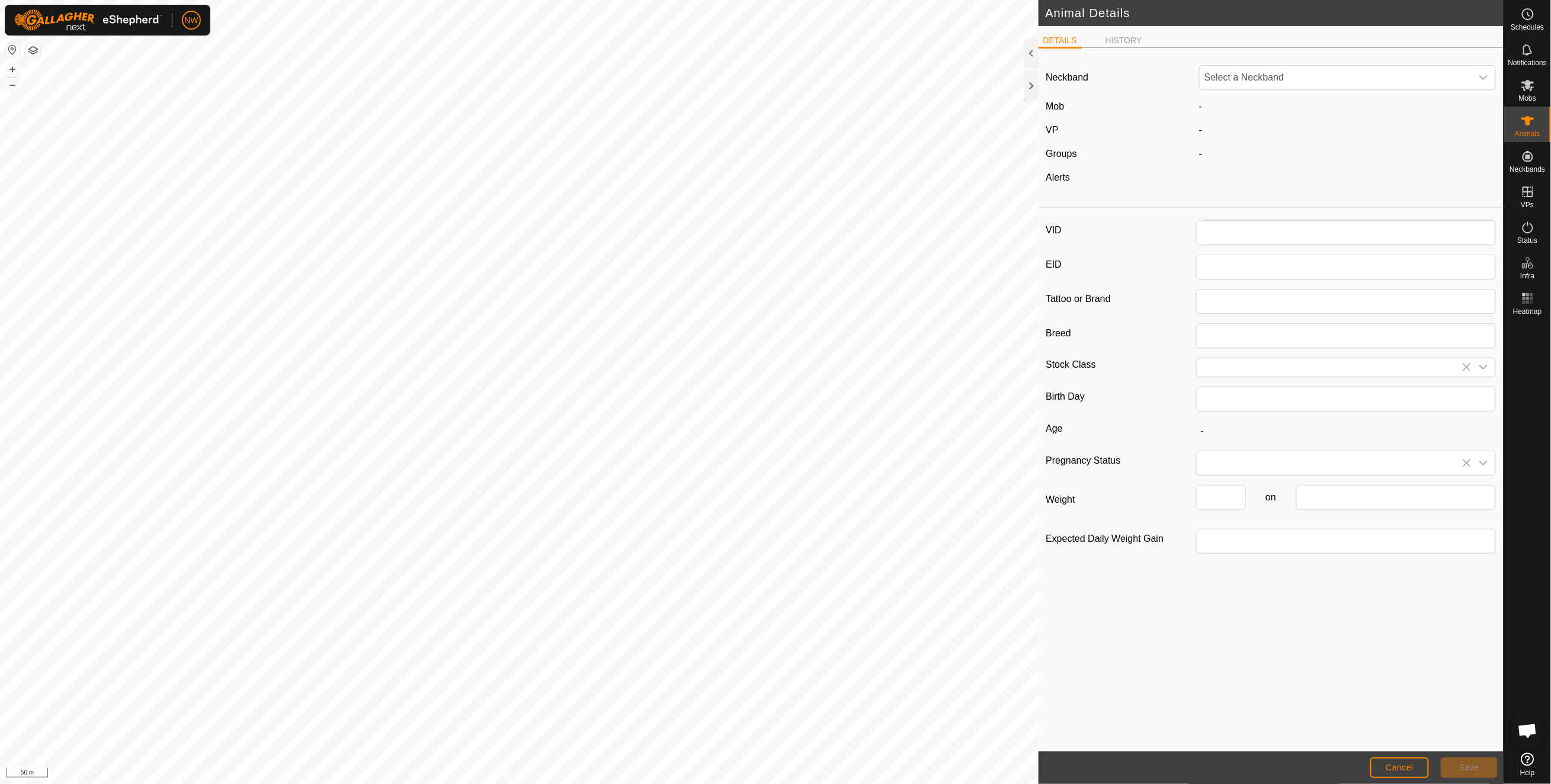
type input "White01"
type input "300"
type input "01 Sep, 2025"
click at [1094, 570] on span "Save" at bounding box center [1469, 767] width 20 height 9
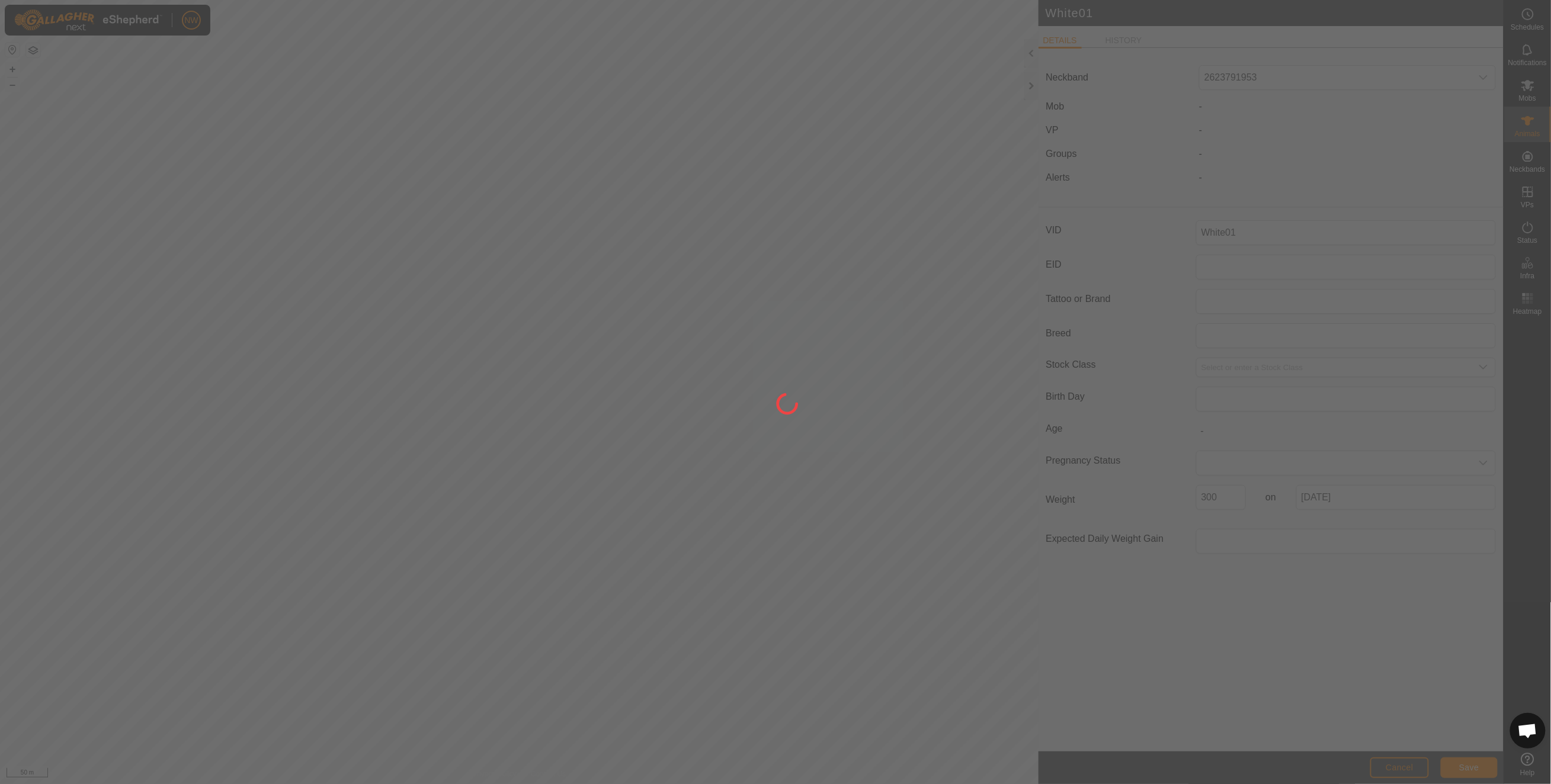
type input "-"
type input "300 kg"
type input "-"
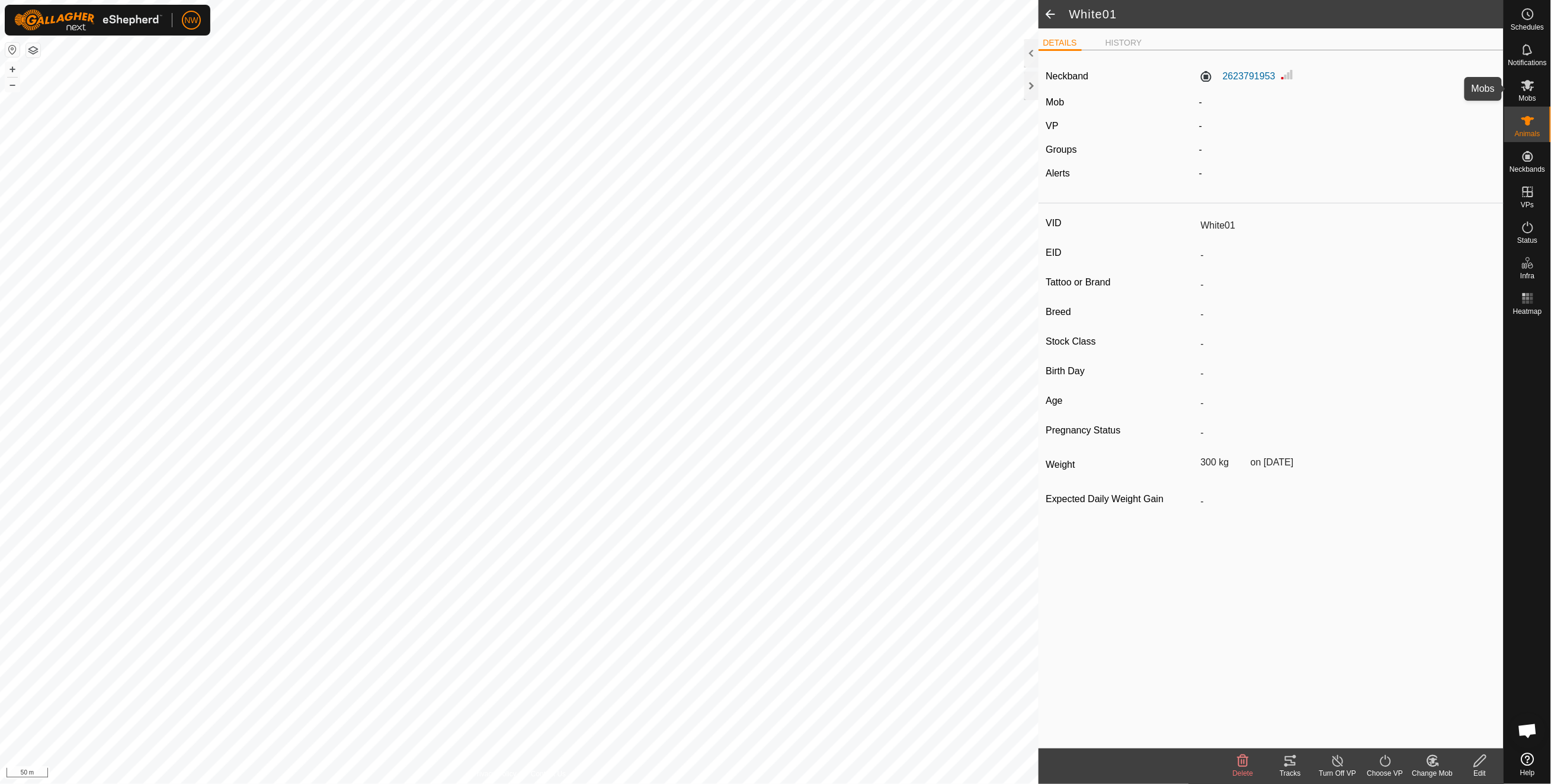
click at [1094, 85] on icon at bounding box center [1527, 85] width 14 height 14
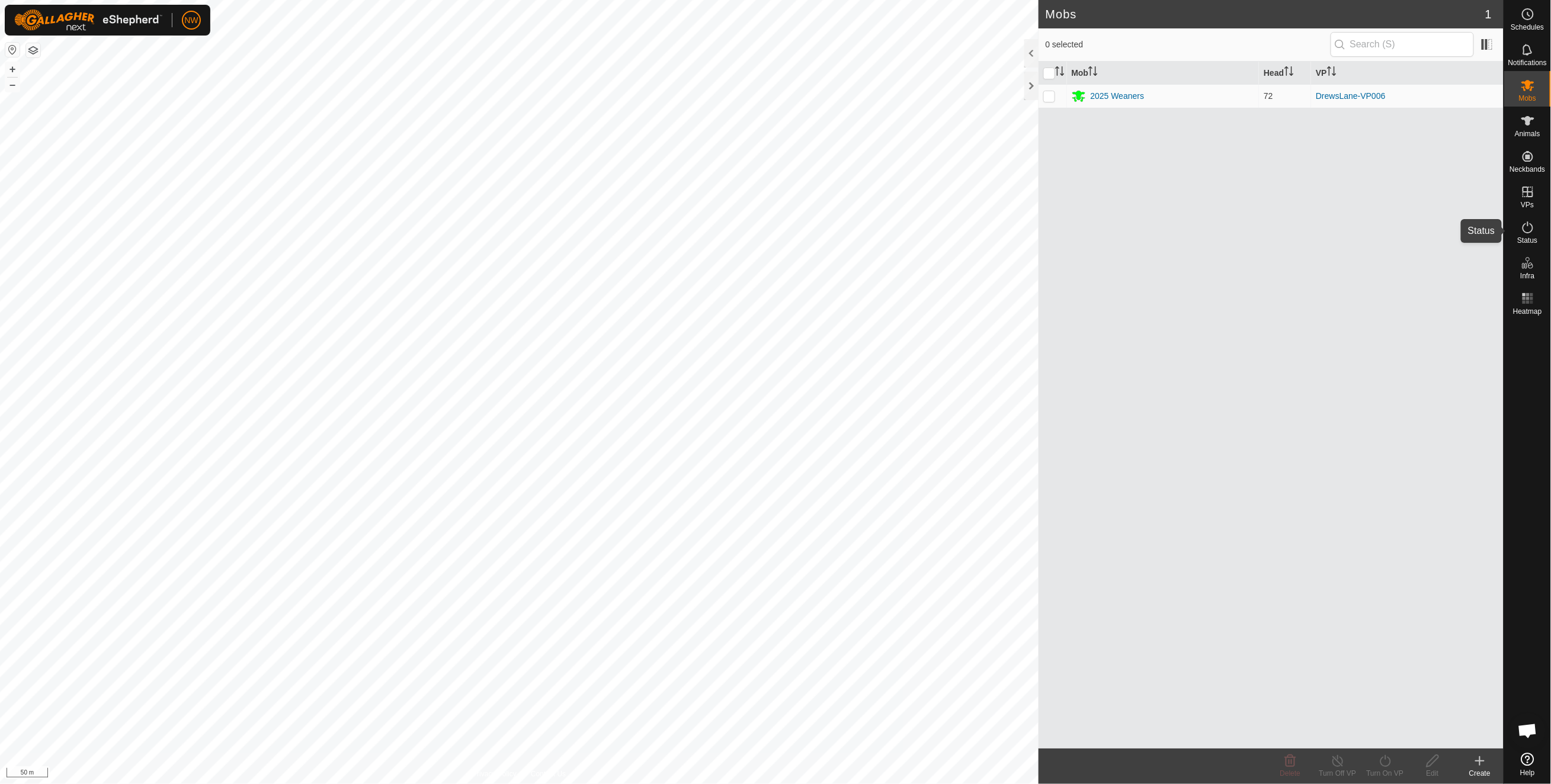
click at [1094, 226] on icon at bounding box center [1527, 227] width 14 height 14
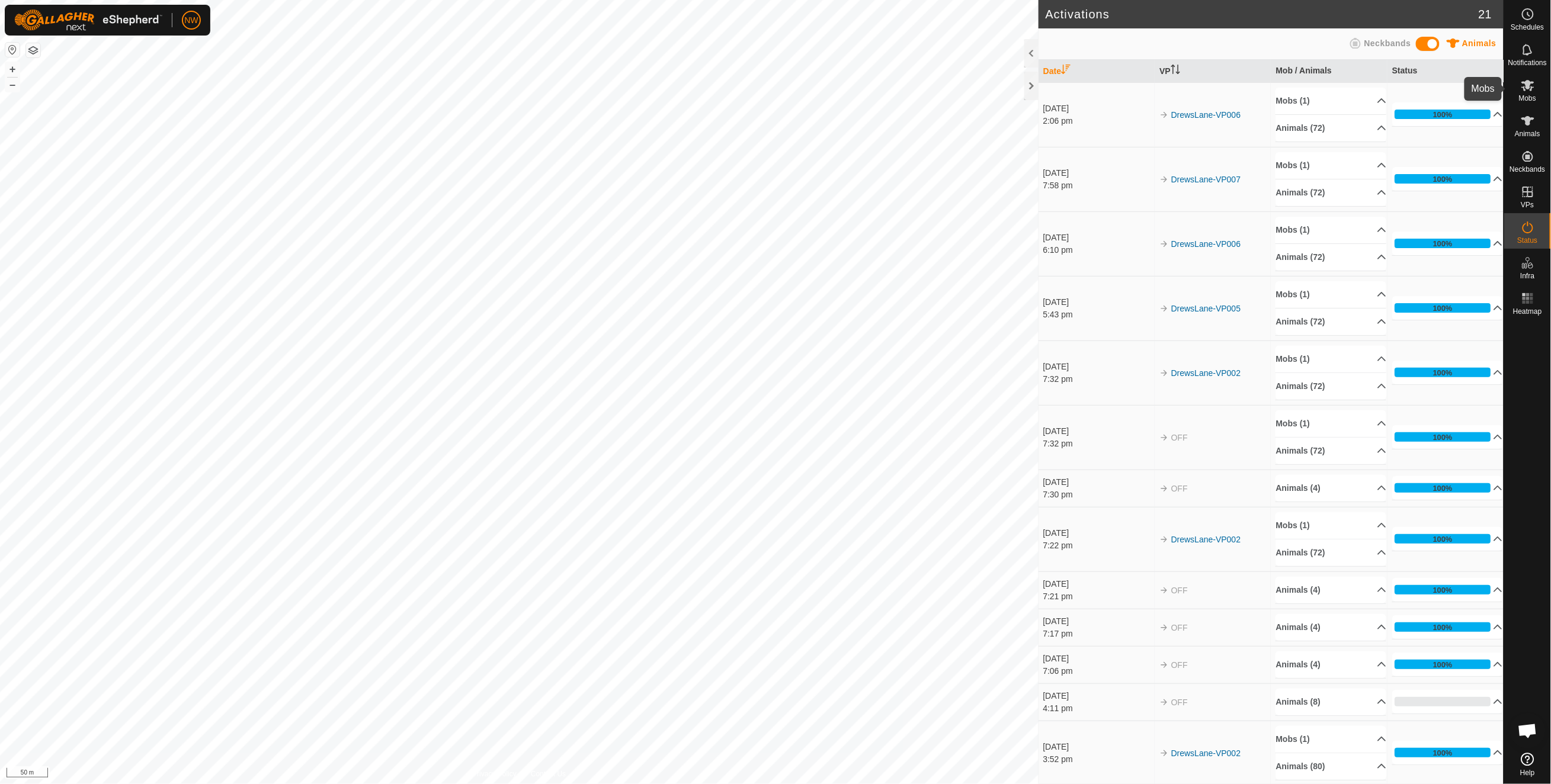
click at [1094, 82] on icon at bounding box center [1527, 85] width 13 height 11
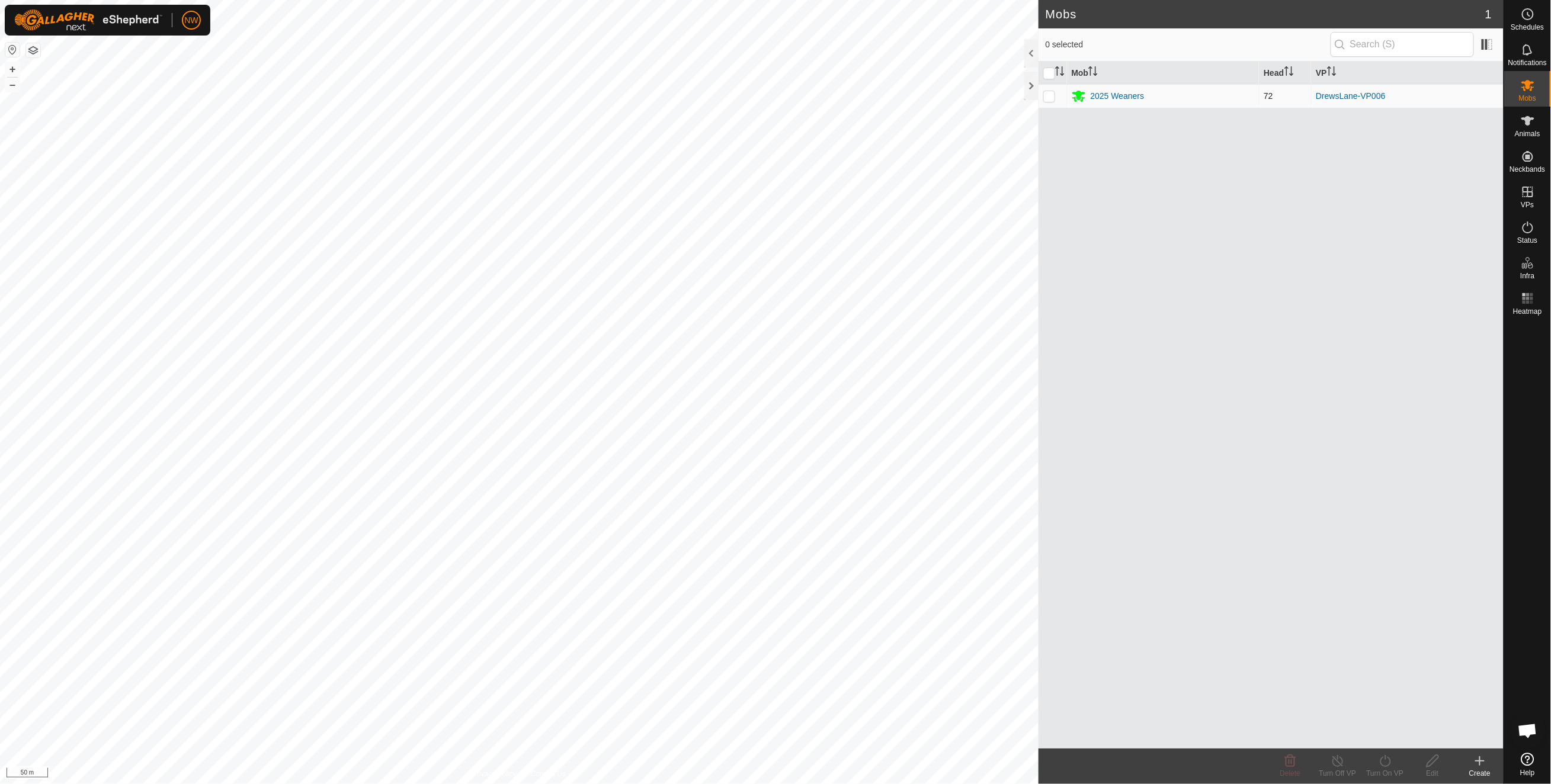
click at [1050, 94] on p-checkbox at bounding box center [1048, 96] width 12 height 9
checkbox input "true"
click at [1050, 94] on p-checkbox at bounding box center [1048, 96] width 12 height 9
checkbox input "false"
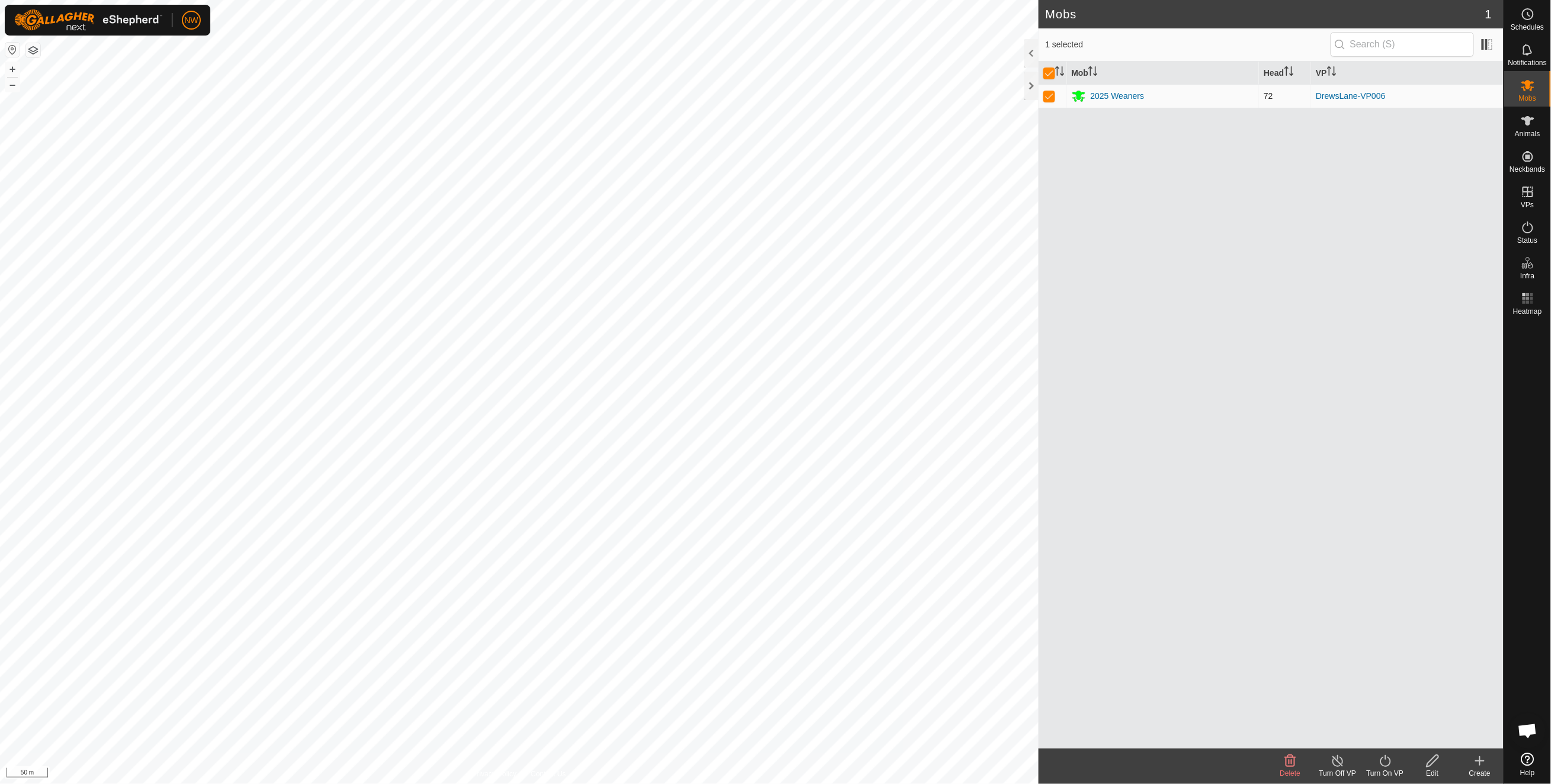
checkbox input "false"
click at [1094, 128] on es-animals-svg-icon at bounding box center [1528, 120] width 21 height 19
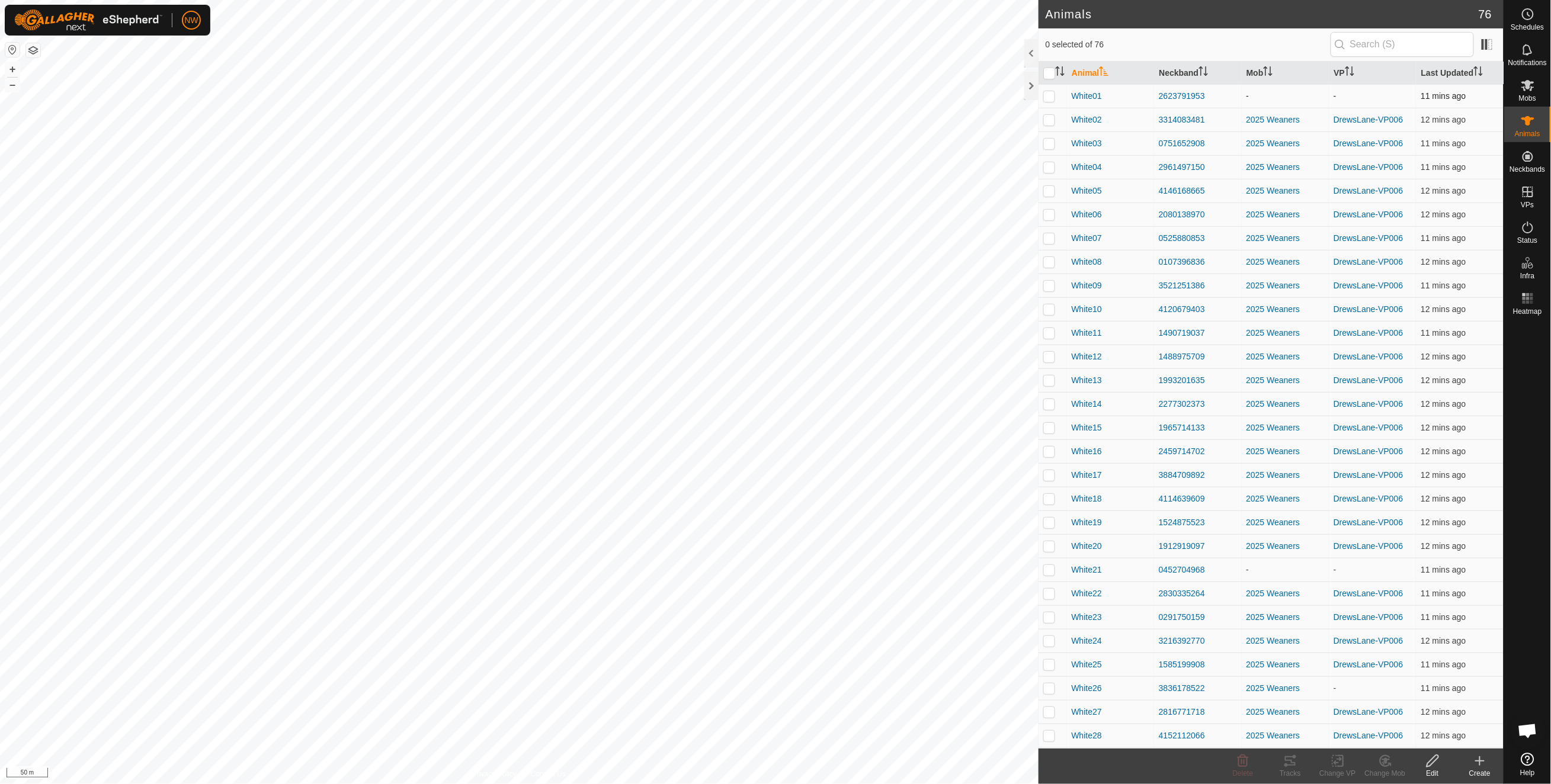
click at [1051, 95] on p-checkbox at bounding box center [1048, 96] width 12 height 9
click at [1094, 570] on icon at bounding box center [1389, 764] width 2 height 2
click at [1094, 570] on link "Choose Mob..." at bounding box center [1421, 709] width 117 height 24
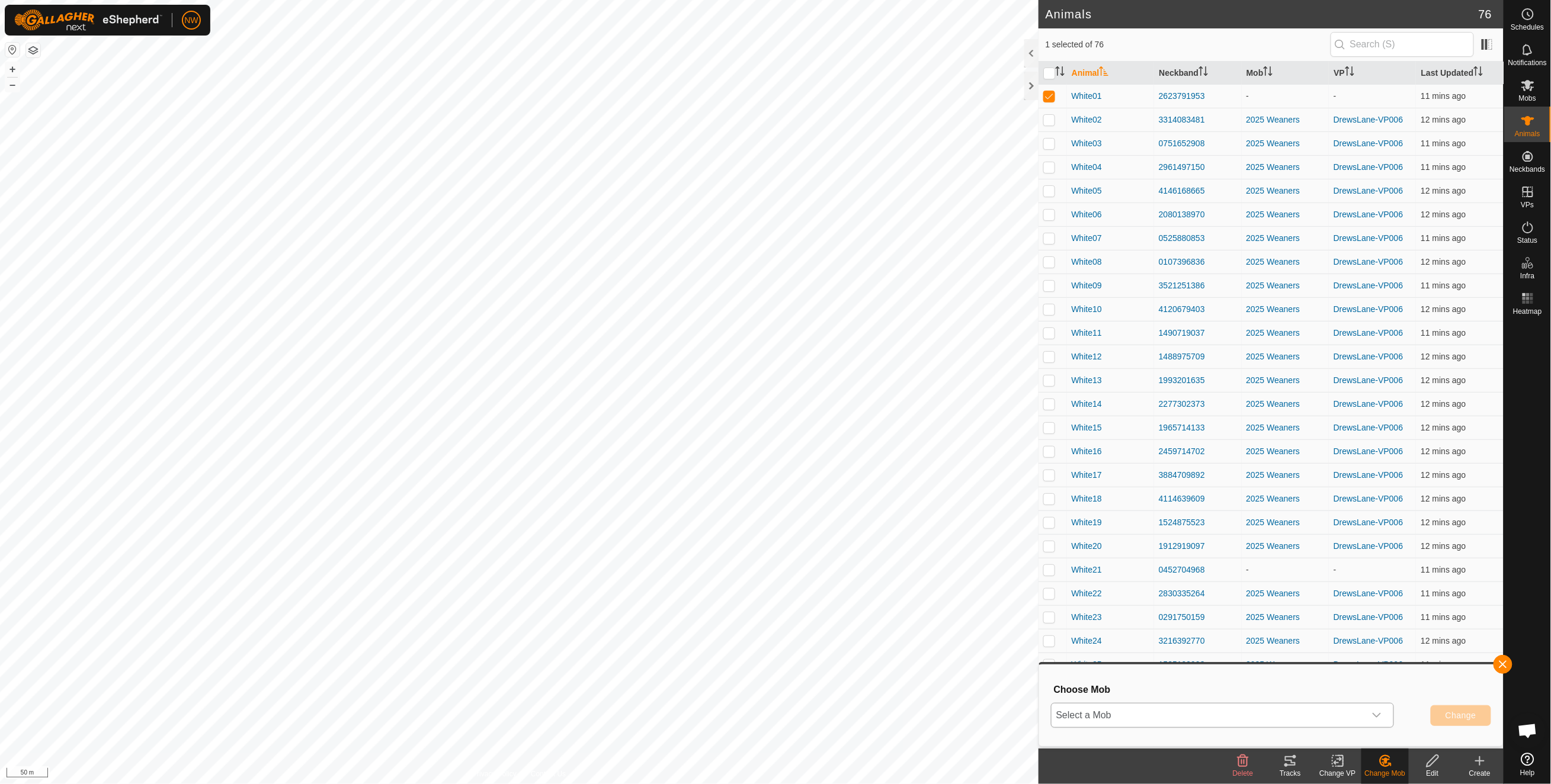
click at [1094, 570] on icon "dropdown trigger" at bounding box center [1376, 715] width 9 height 9
click at [1093, 570] on li "2025 Weaners" at bounding box center [1223, 688] width 342 height 29
click at [1094, 570] on span "Change" at bounding box center [1461, 715] width 31 height 9
checkbox input "false"
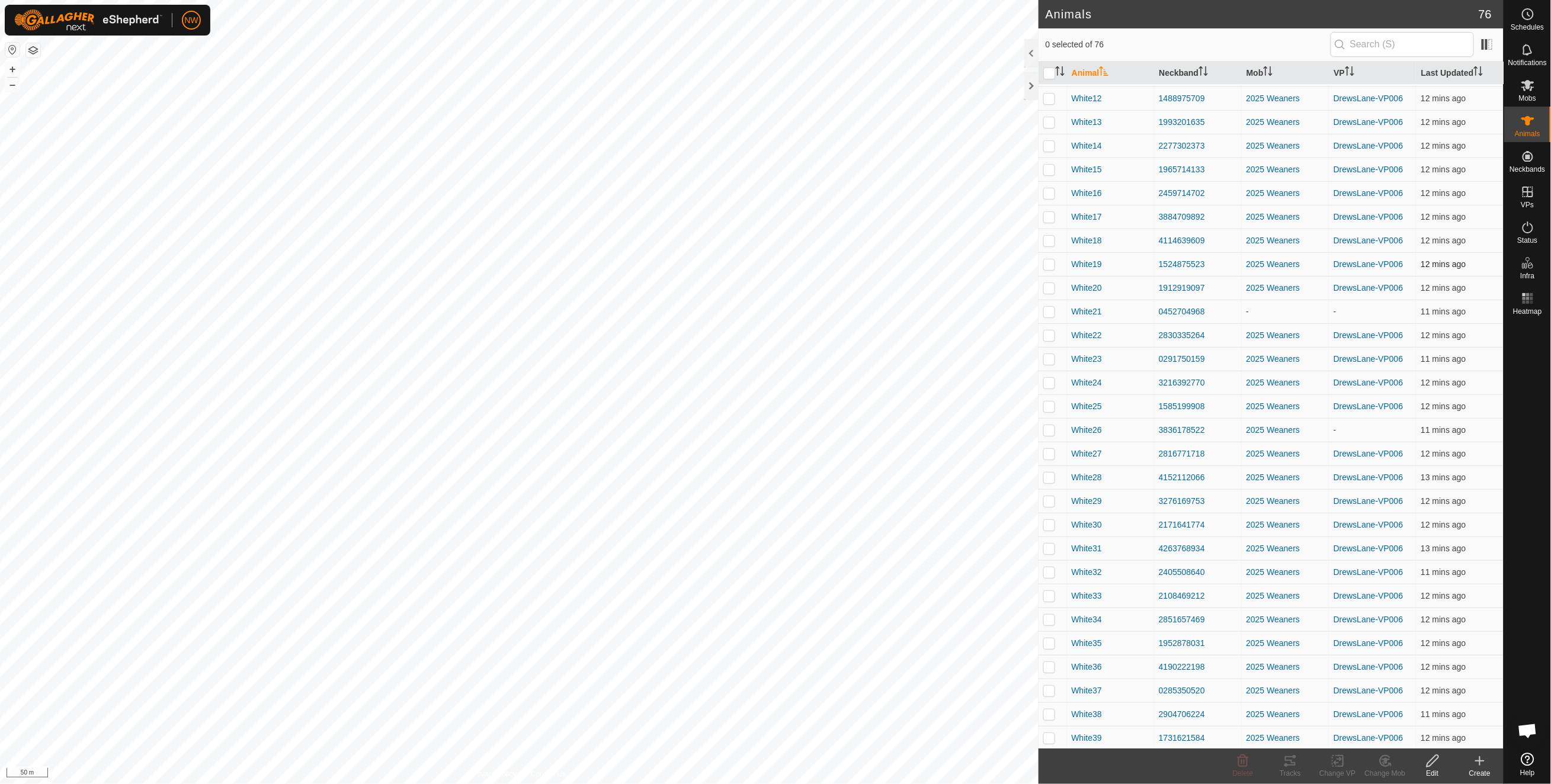
scroll to position [266, 0]
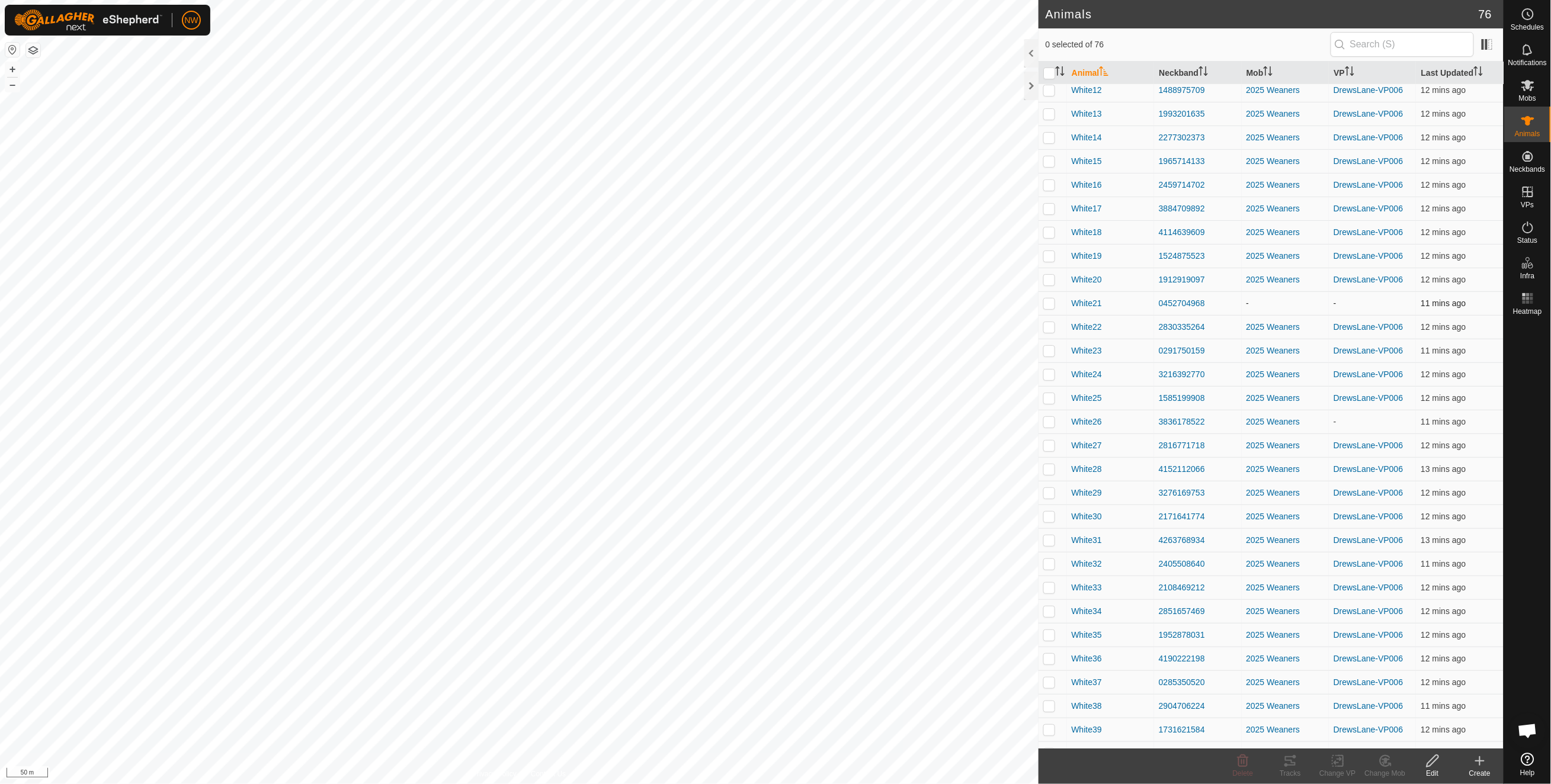
click at [1047, 307] on p-checkbox at bounding box center [1048, 302] width 12 height 9
click at [1094, 570] on icon at bounding box center [1385, 761] width 15 height 14
click at [1094, 570] on span "Choose Mob..." at bounding box center [1376, 709] width 14 height 14
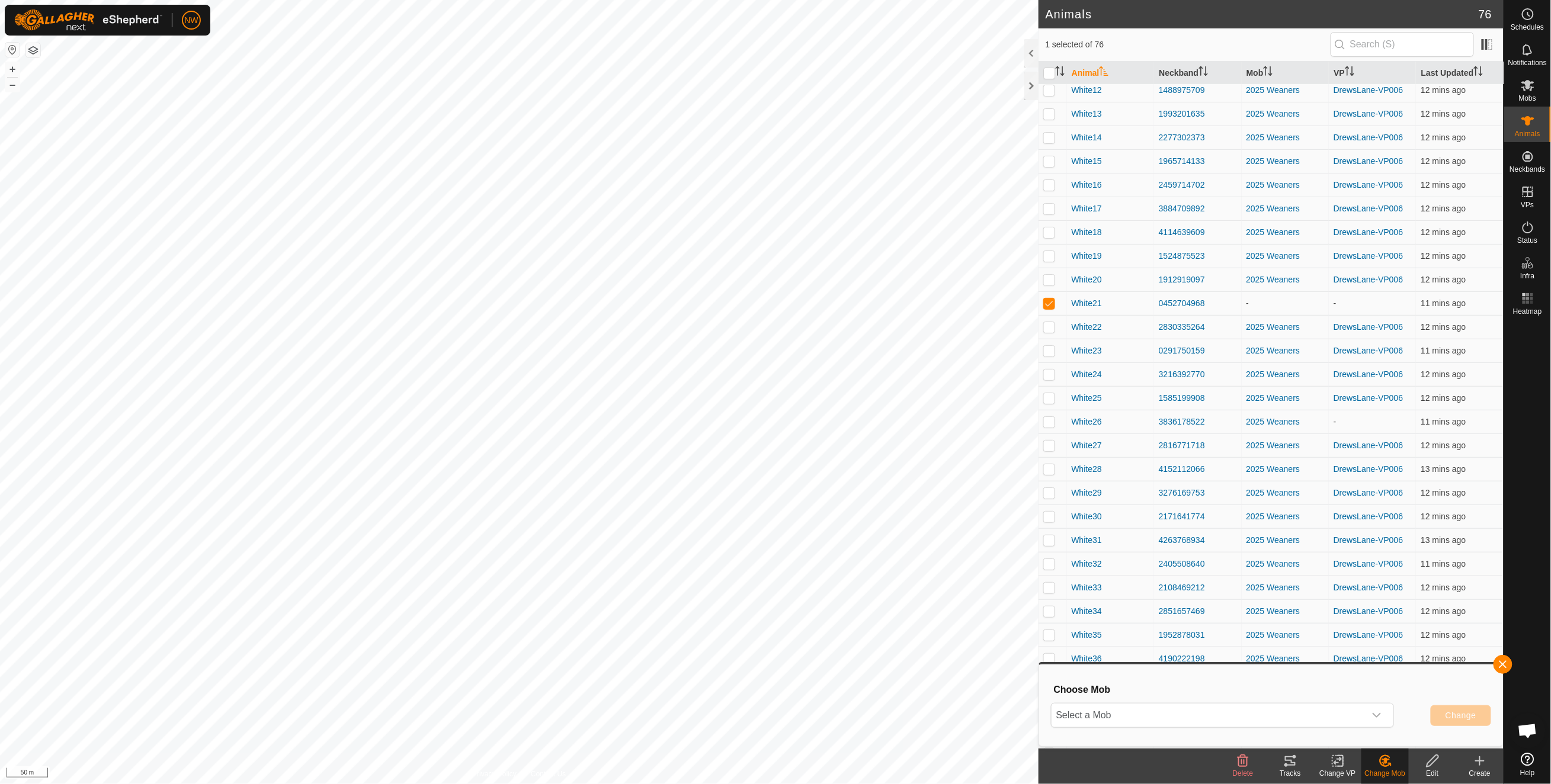
click at [1094, 570] on icon at bounding box center [1386, 761] width 9 height 6
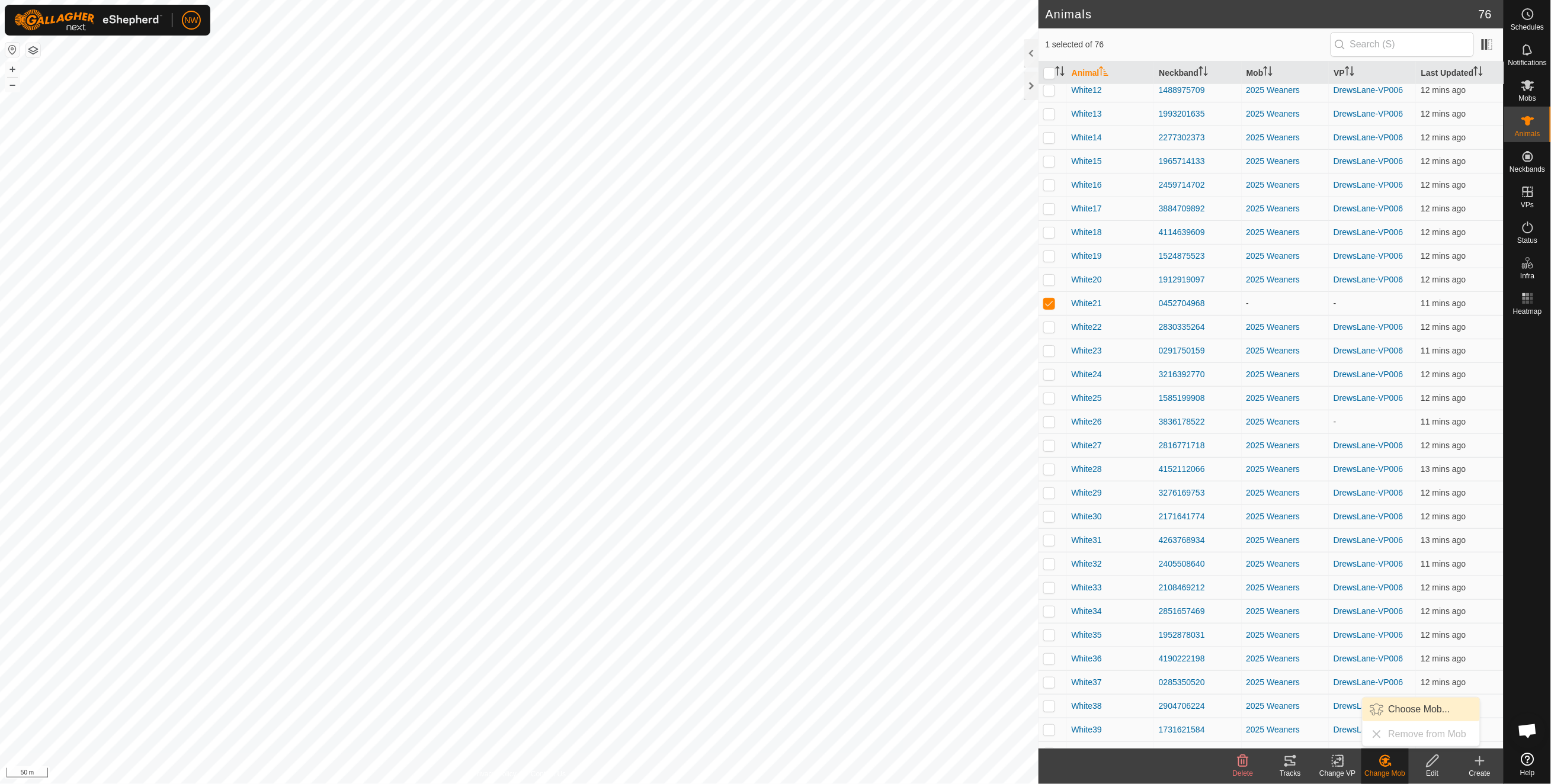
click at [1094, 570] on link "Choose Mob..." at bounding box center [1421, 709] width 117 height 24
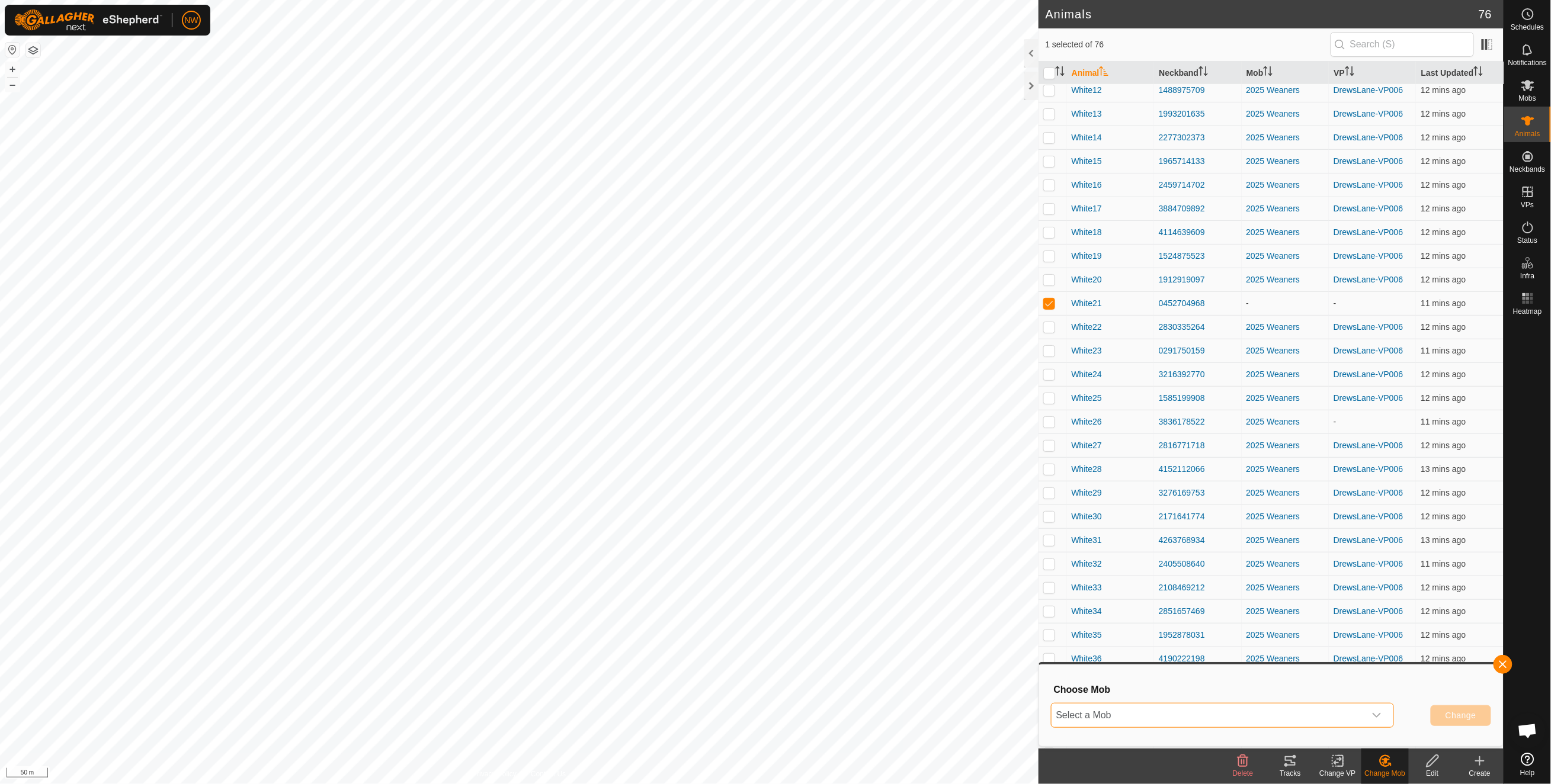
click at [1094, 570] on span "Select a Mob" at bounding box center [1208, 715] width 314 height 24
click at [1077, 570] on li "2025 Weaners" at bounding box center [1223, 688] width 342 height 29
click at [1094, 570] on button "Change" at bounding box center [1461, 715] width 60 height 21
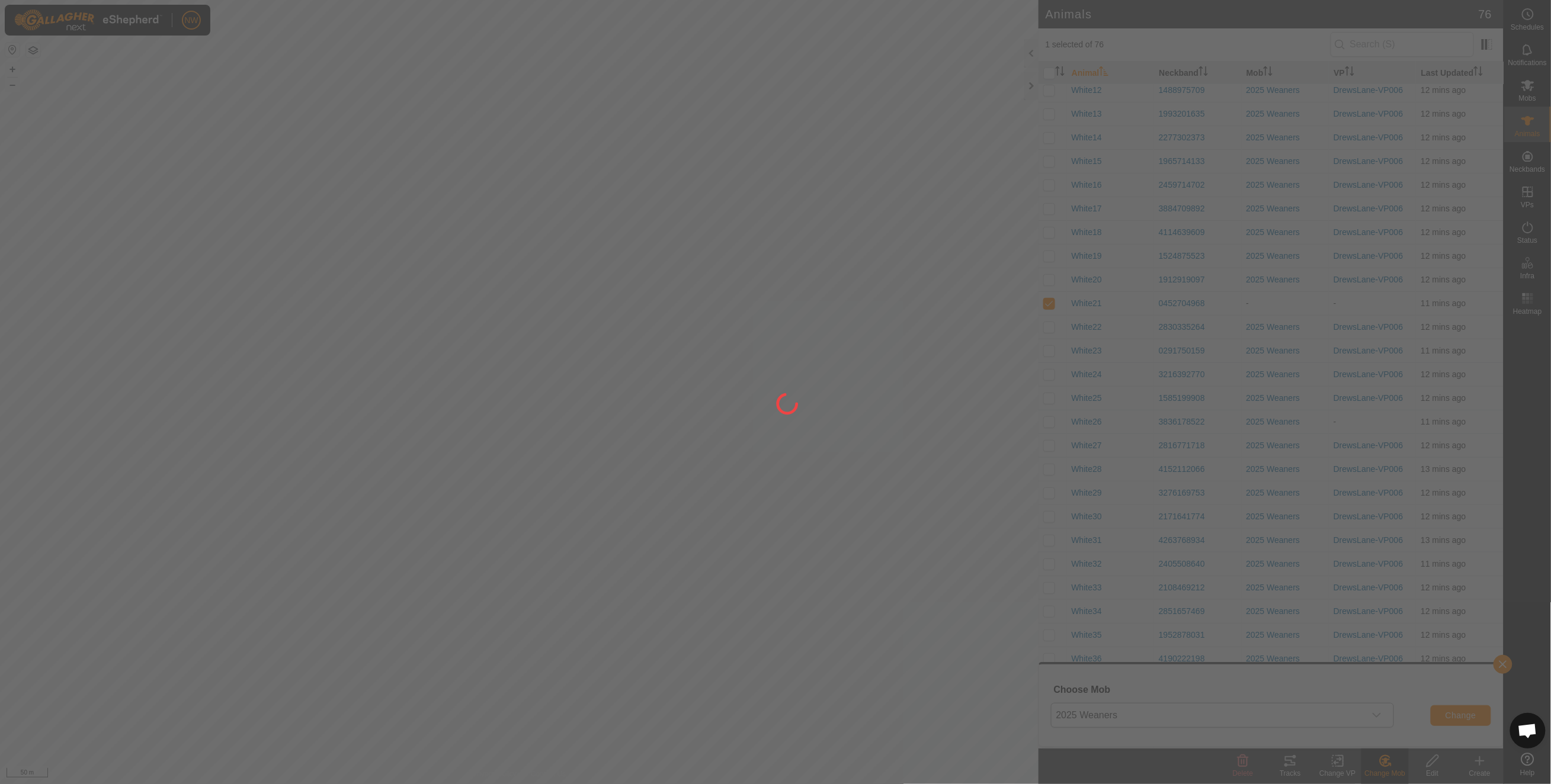
checkbox input "false"
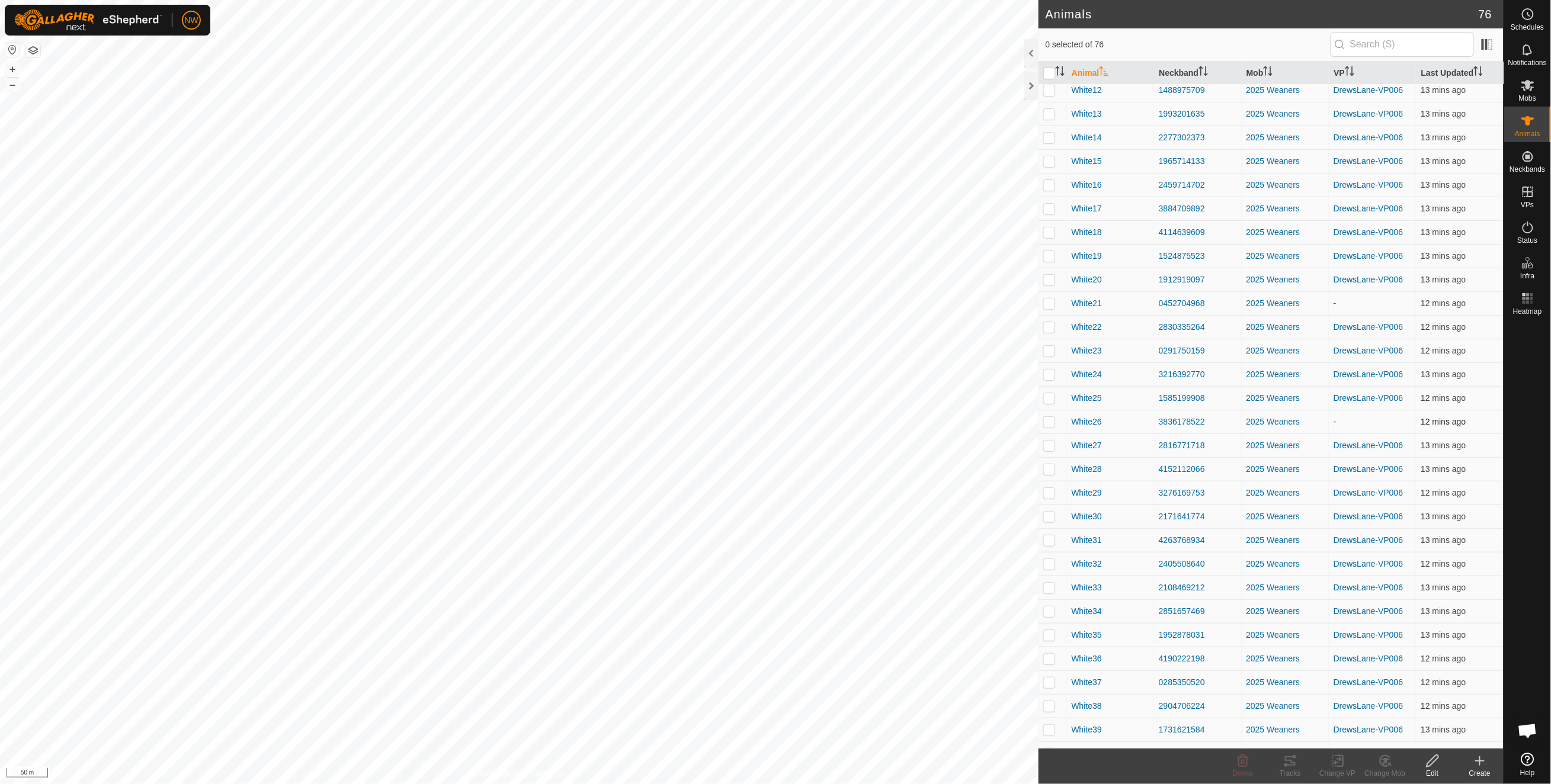
click at [1043, 422] on p-tablecheckbox at bounding box center [1048, 421] width 12 height 9
click at [1094, 570] on change-mob-svg-icon at bounding box center [1385, 761] width 47 height 14
click at [1094, 570] on link "Choose Mob..." at bounding box center [1421, 709] width 117 height 24
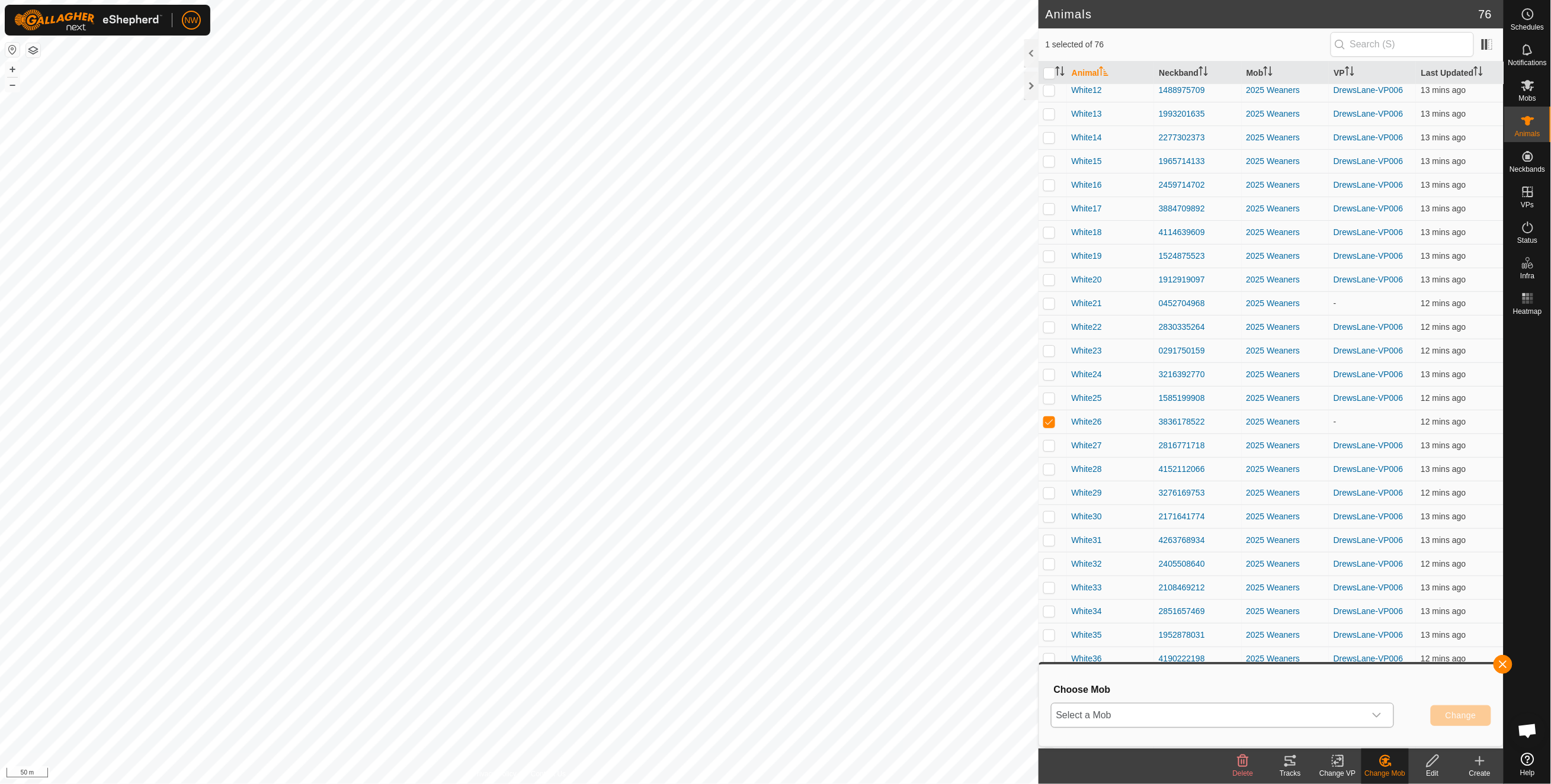
click at [1094, 570] on icon "dropdown trigger" at bounding box center [1376, 715] width 9 height 9
click at [1094, 570] on li "2025 Weaners" at bounding box center [1223, 688] width 342 height 29
click at [1094, 570] on button "Change" at bounding box center [1461, 715] width 60 height 21
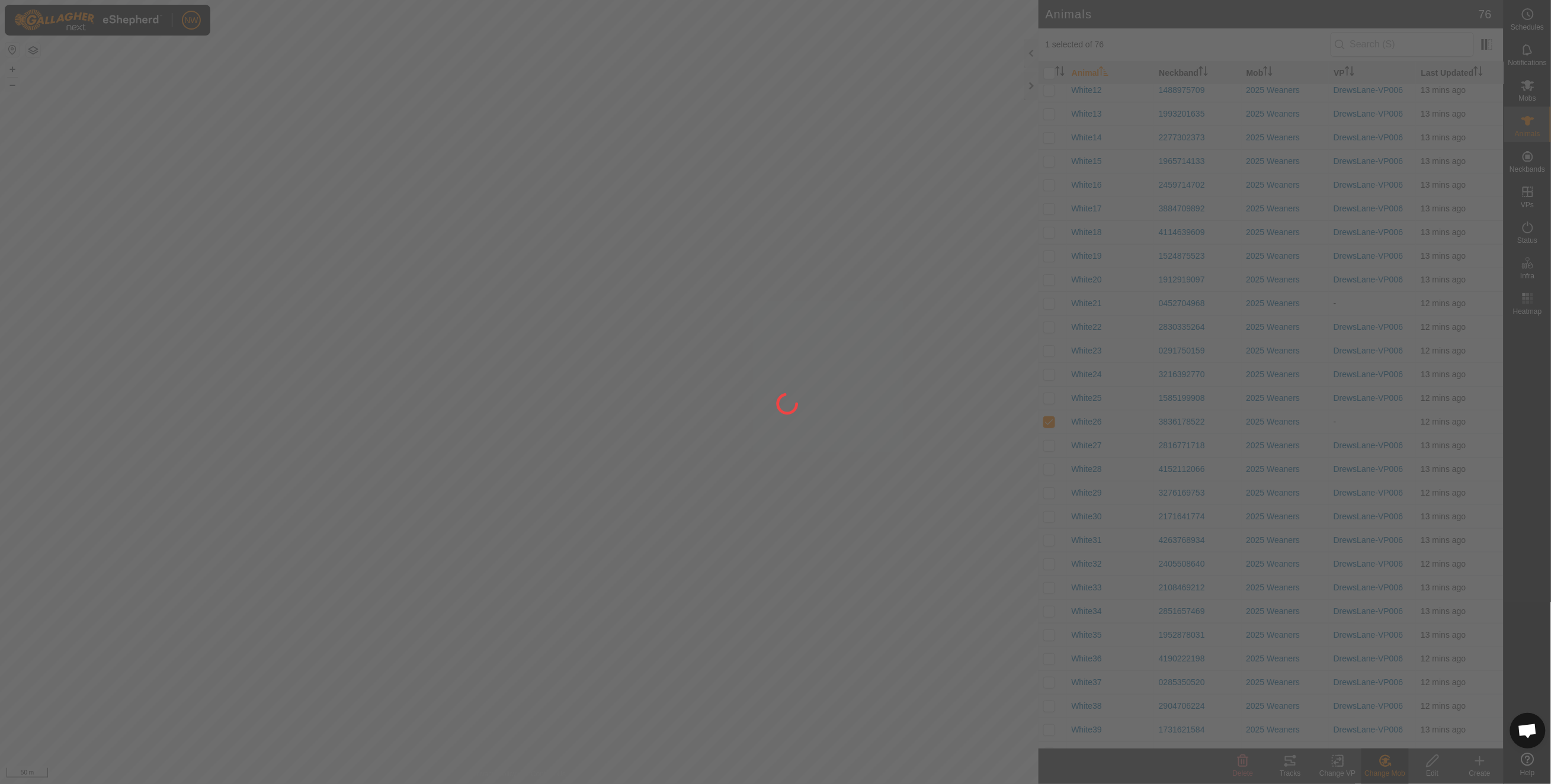
checkbox input "false"
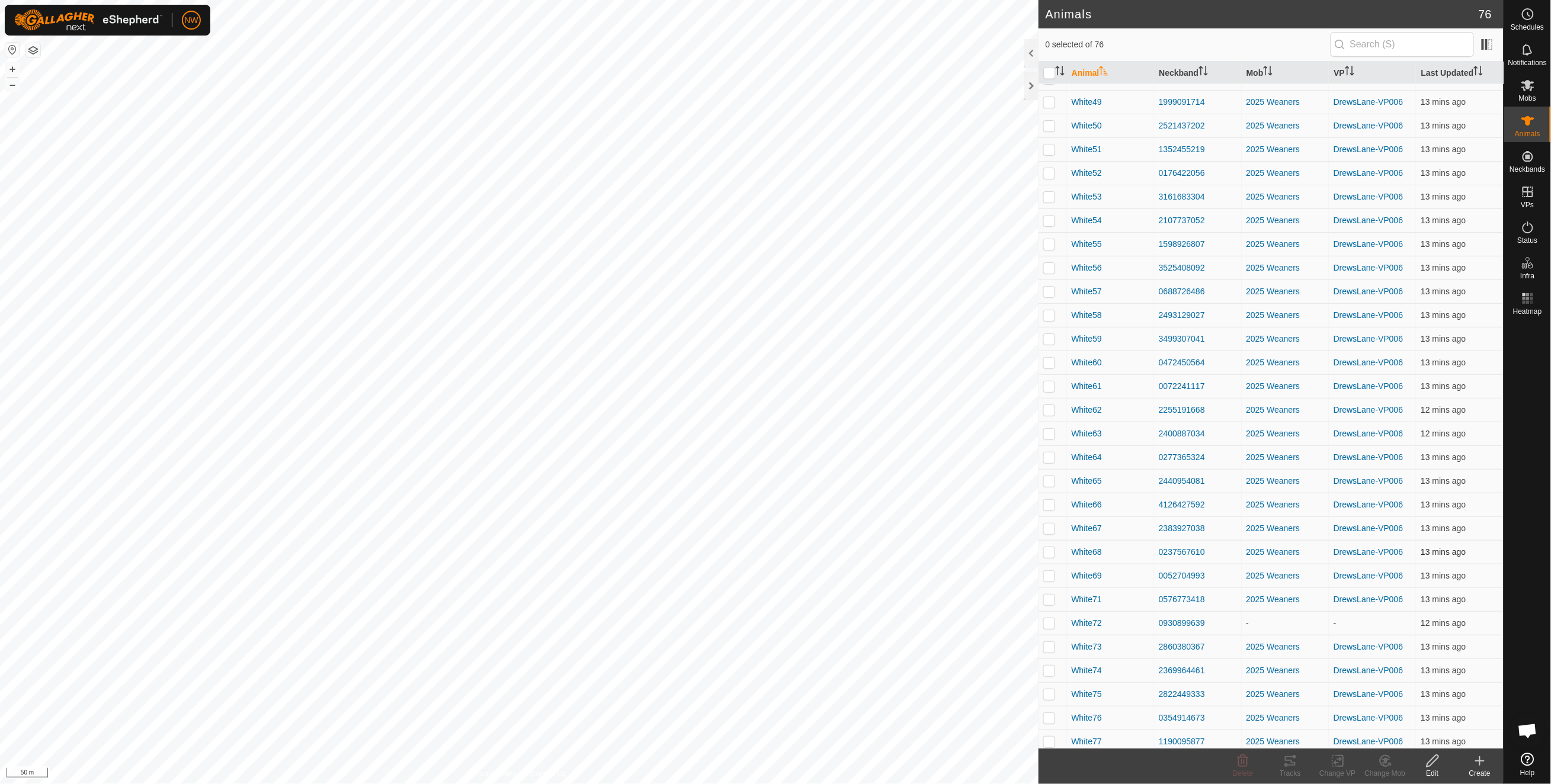
scroll to position [1137, 0]
click at [1050, 570] on p-checkbox at bounding box center [1048, 617] width 12 height 9
click at [1094, 570] on icon at bounding box center [1385, 761] width 15 height 14
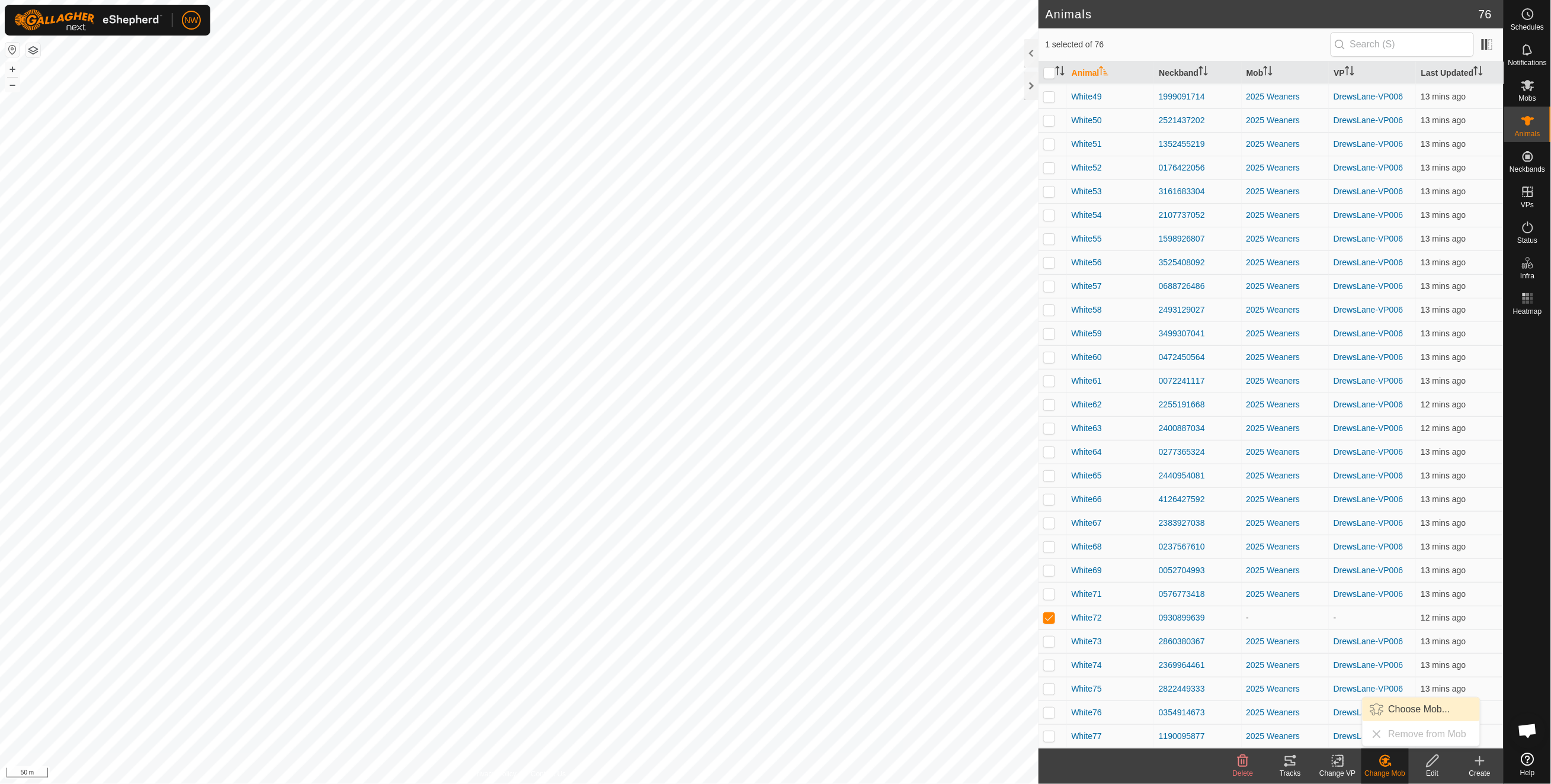
click at [1094, 570] on link "Choose Mob..." at bounding box center [1421, 709] width 117 height 24
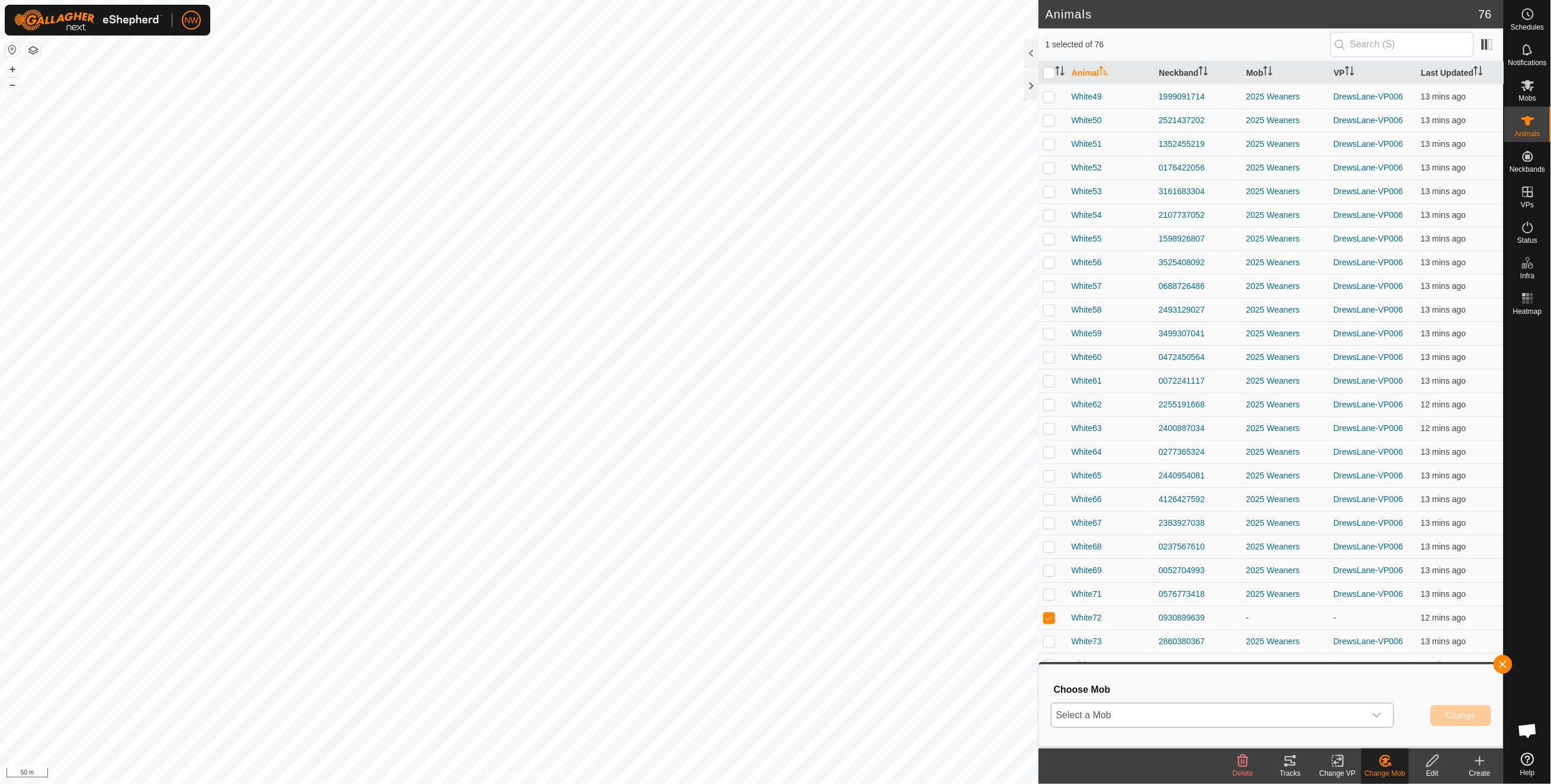
click at [1094, 570] on icon "dropdown trigger" at bounding box center [1376, 715] width 9 height 9
click at [1094, 570] on li "2025 Weaners" at bounding box center [1223, 688] width 342 height 29
click at [1094, 570] on span "Change" at bounding box center [1461, 715] width 31 height 9
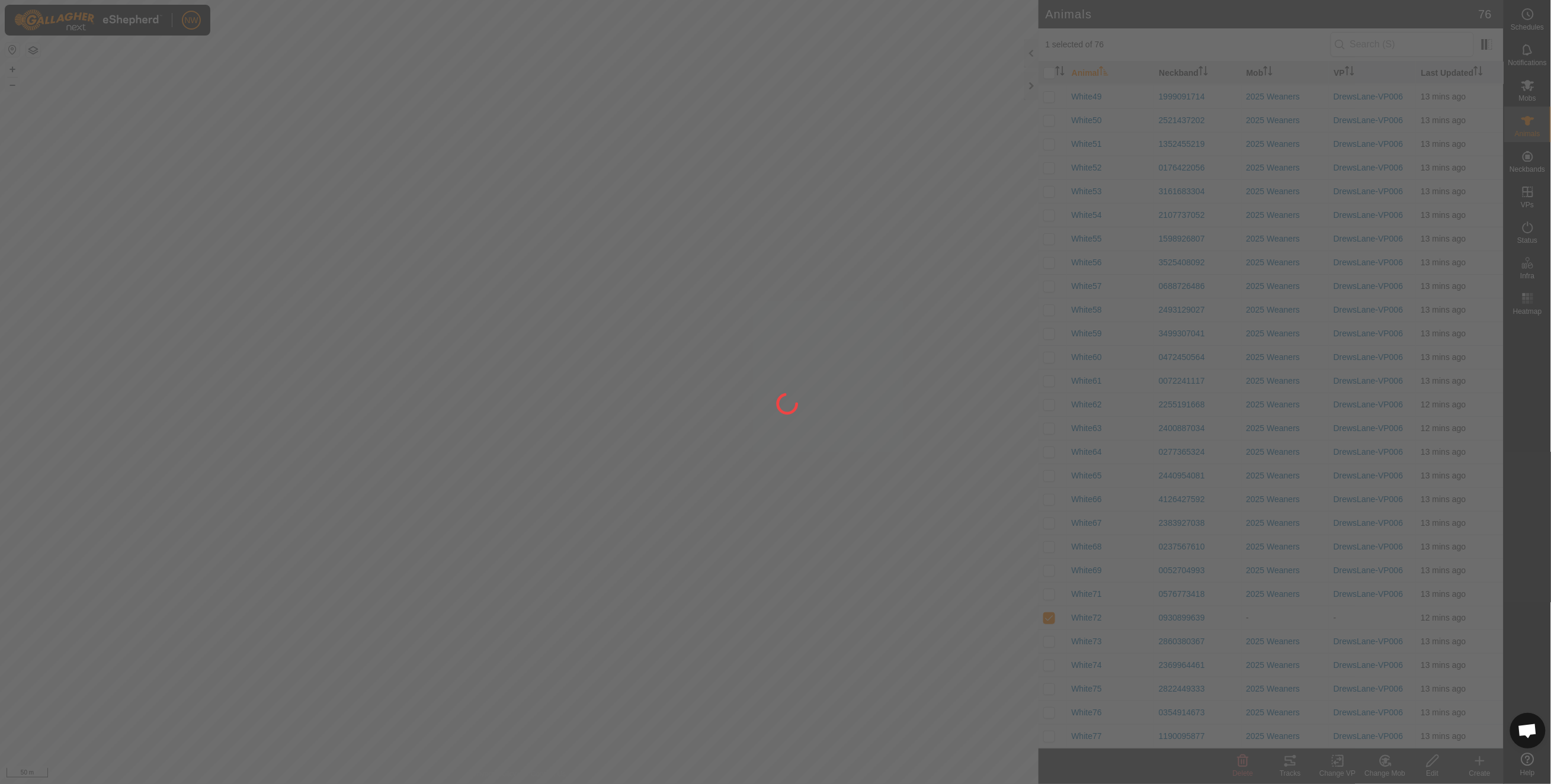
checkbox input "false"
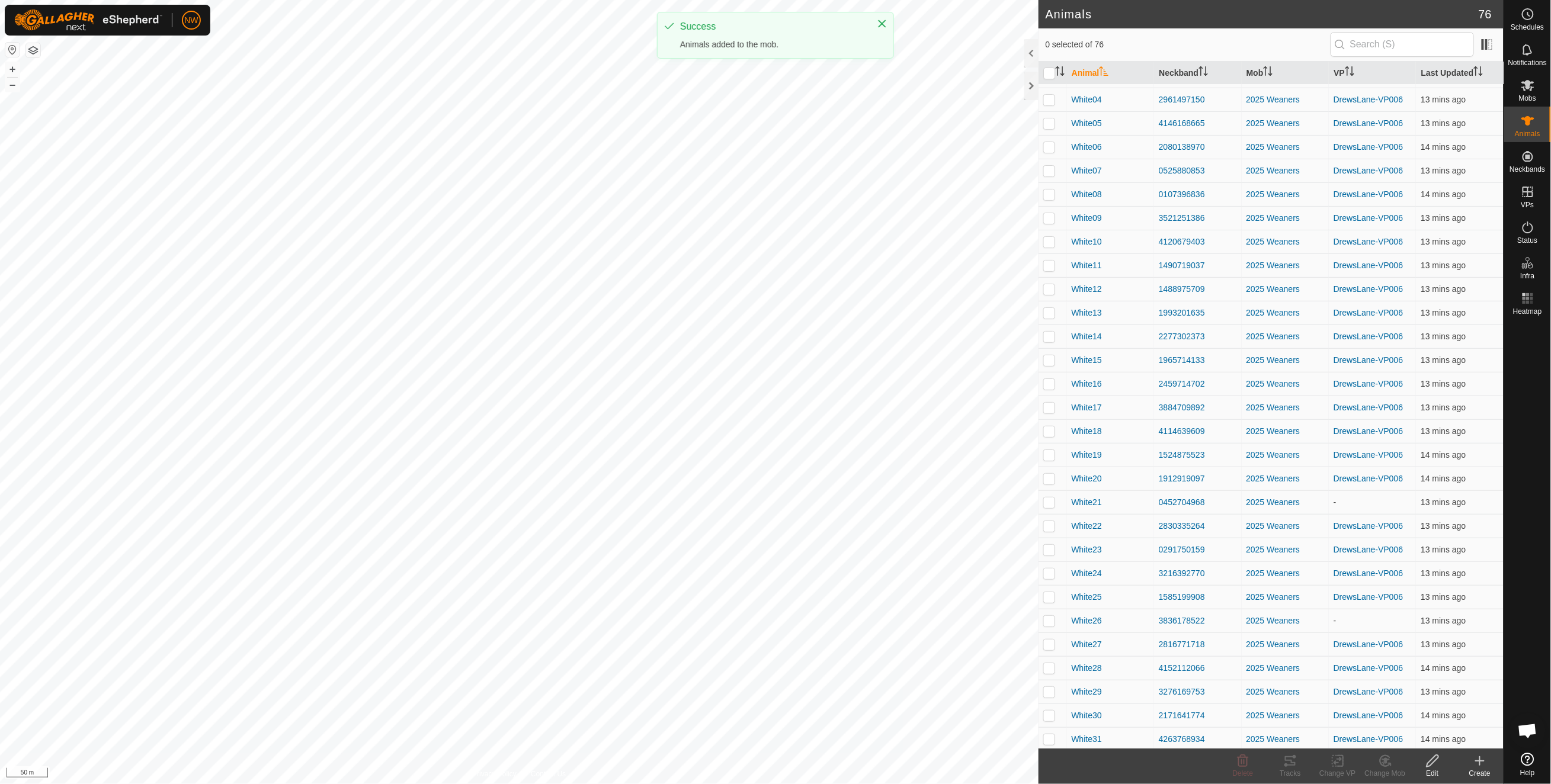
scroll to position [0, 0]
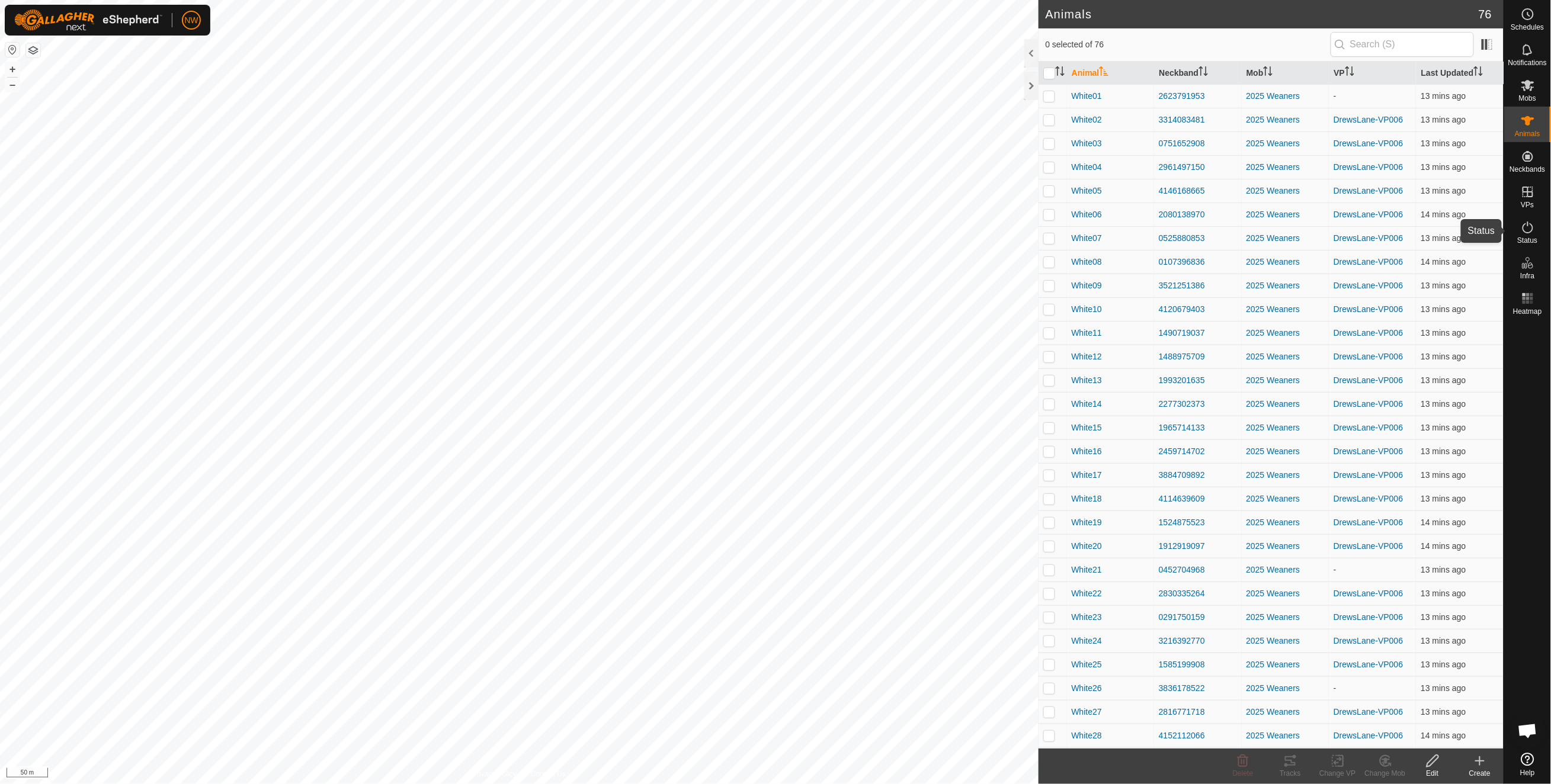
click at [1094, 223] on icon at bounding box center [1527, 227] width 10 height 12
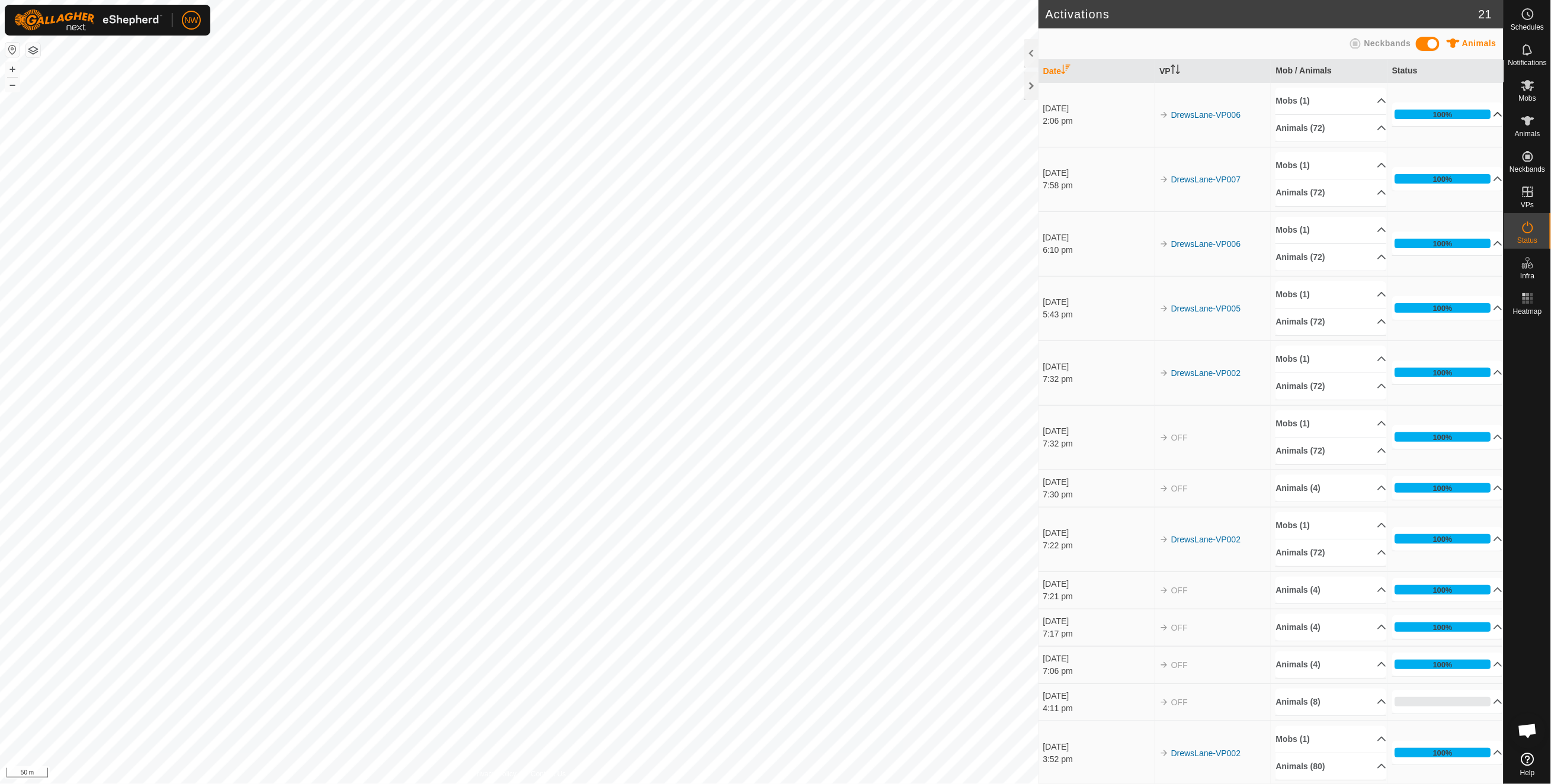
click at [1094, 113] on p-accordion-header "100%" at bounding box center [1447, 114] width 110 height 24
click at [1476, 114] on p-accordion-header "100%" at bounding box center [1447, 114] width 110 height 24
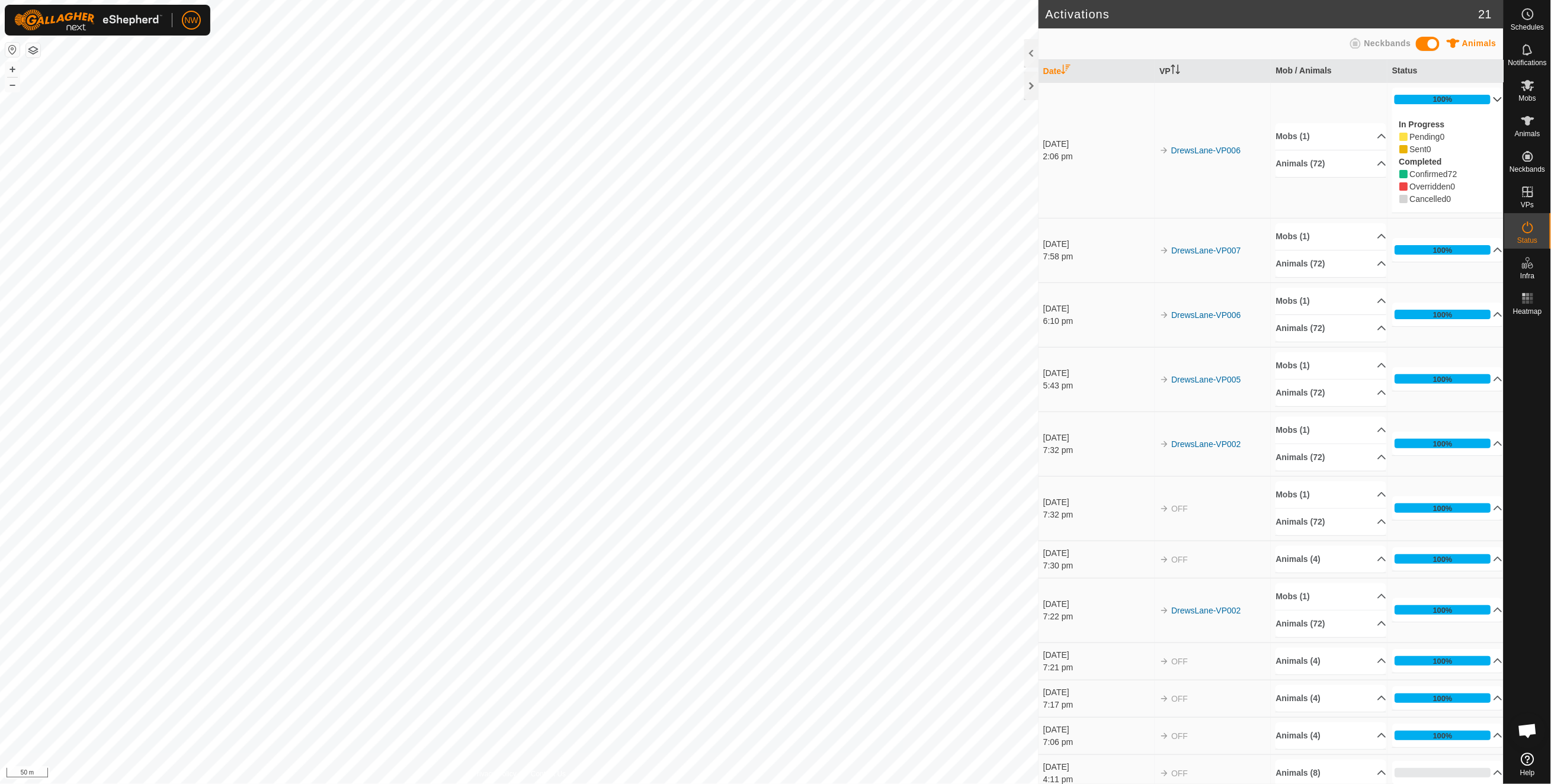
click at [1481, 96] on p-accordion-header "100%" at bounding box center [1447, 99] width 110 height 24
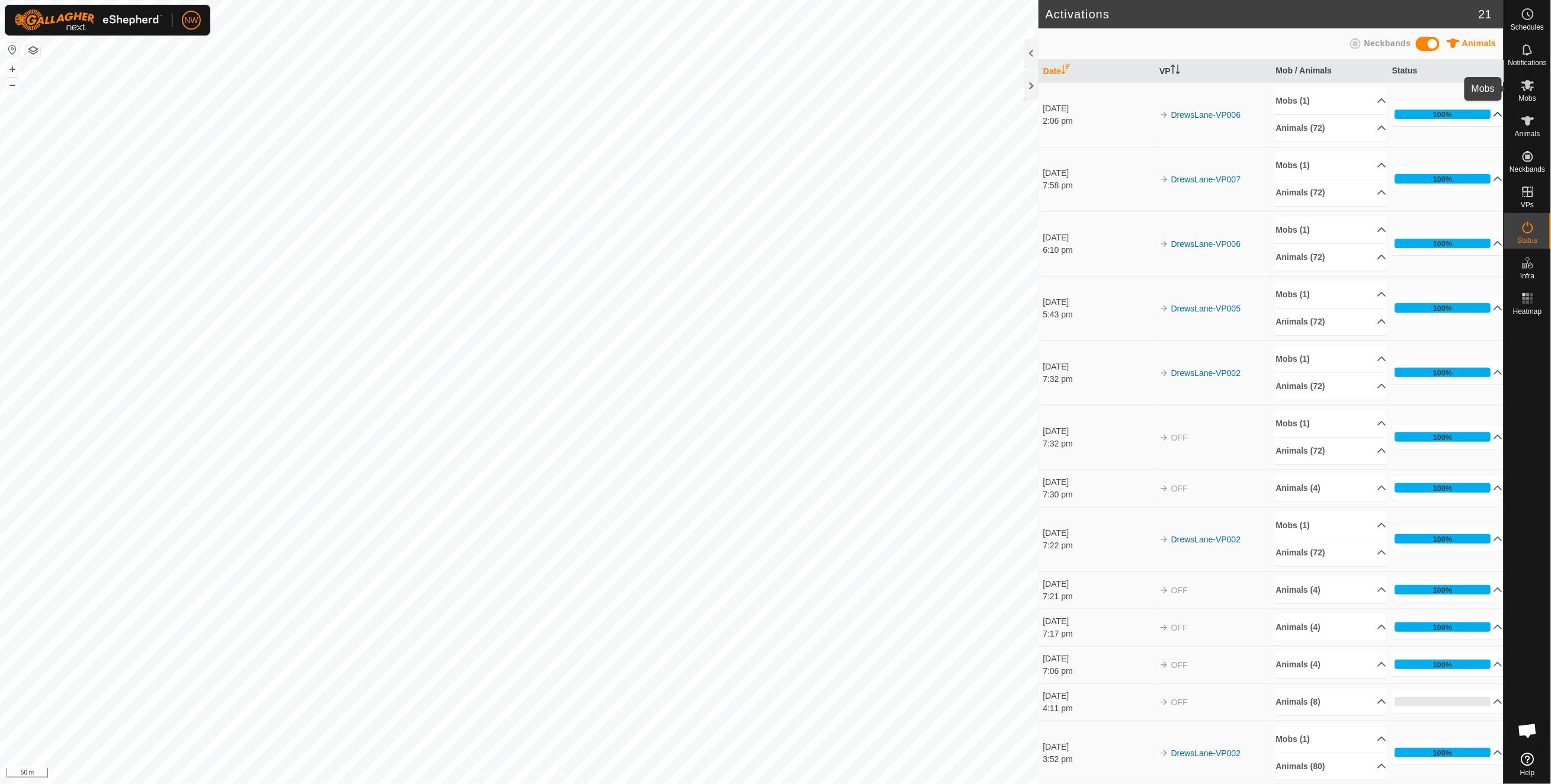
click at [1529, 83] on icon at bounding box center [1527, 85] width 13 height 11
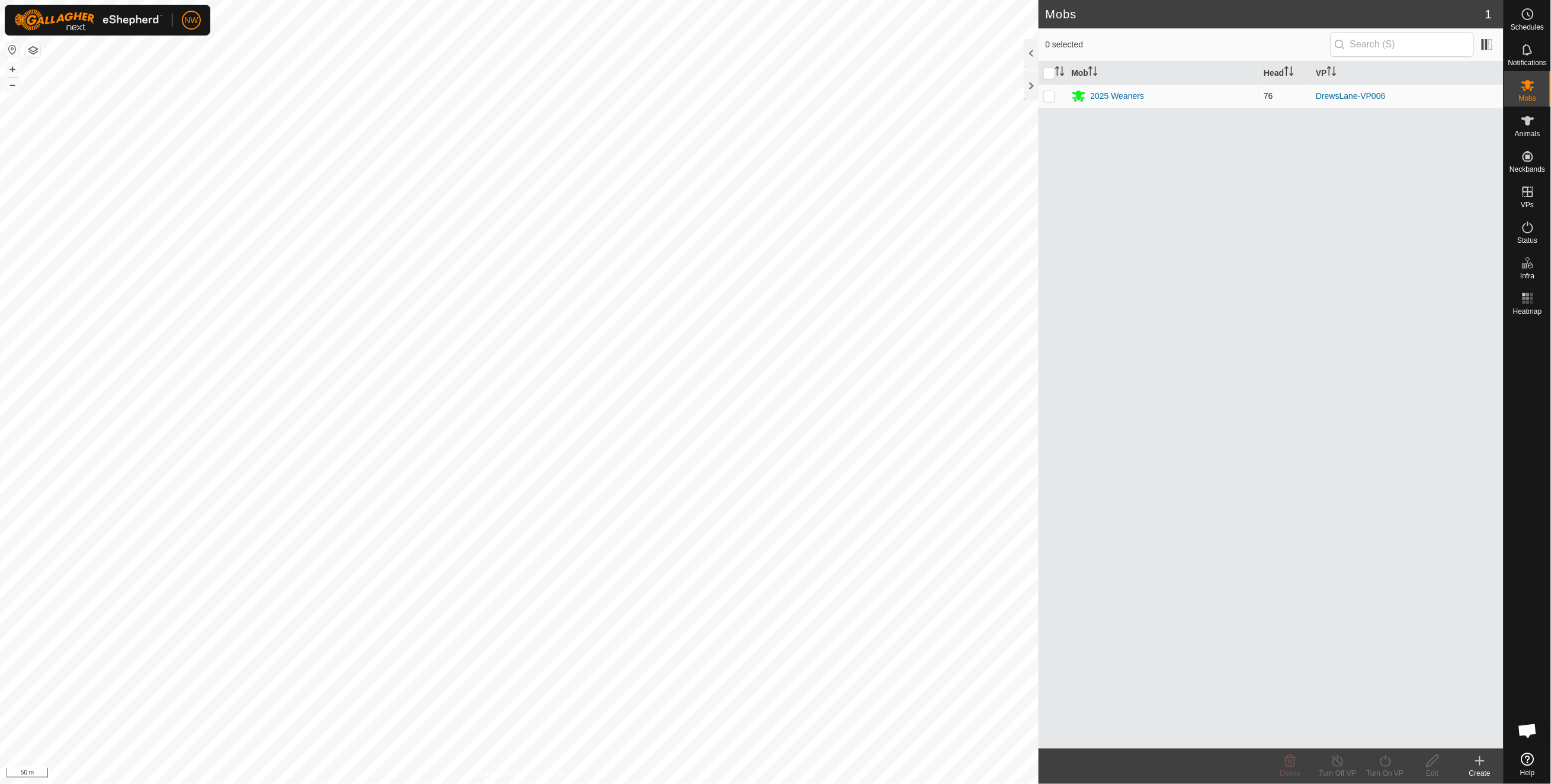
click at [1043, 95] on p-checkbox at bounding box center [1048, 96] width 12 height 9
checkbox input "true"
click at [1127, 96] on div "2025 Weaners" at bounding box center [1118, 96] width 54 height 12
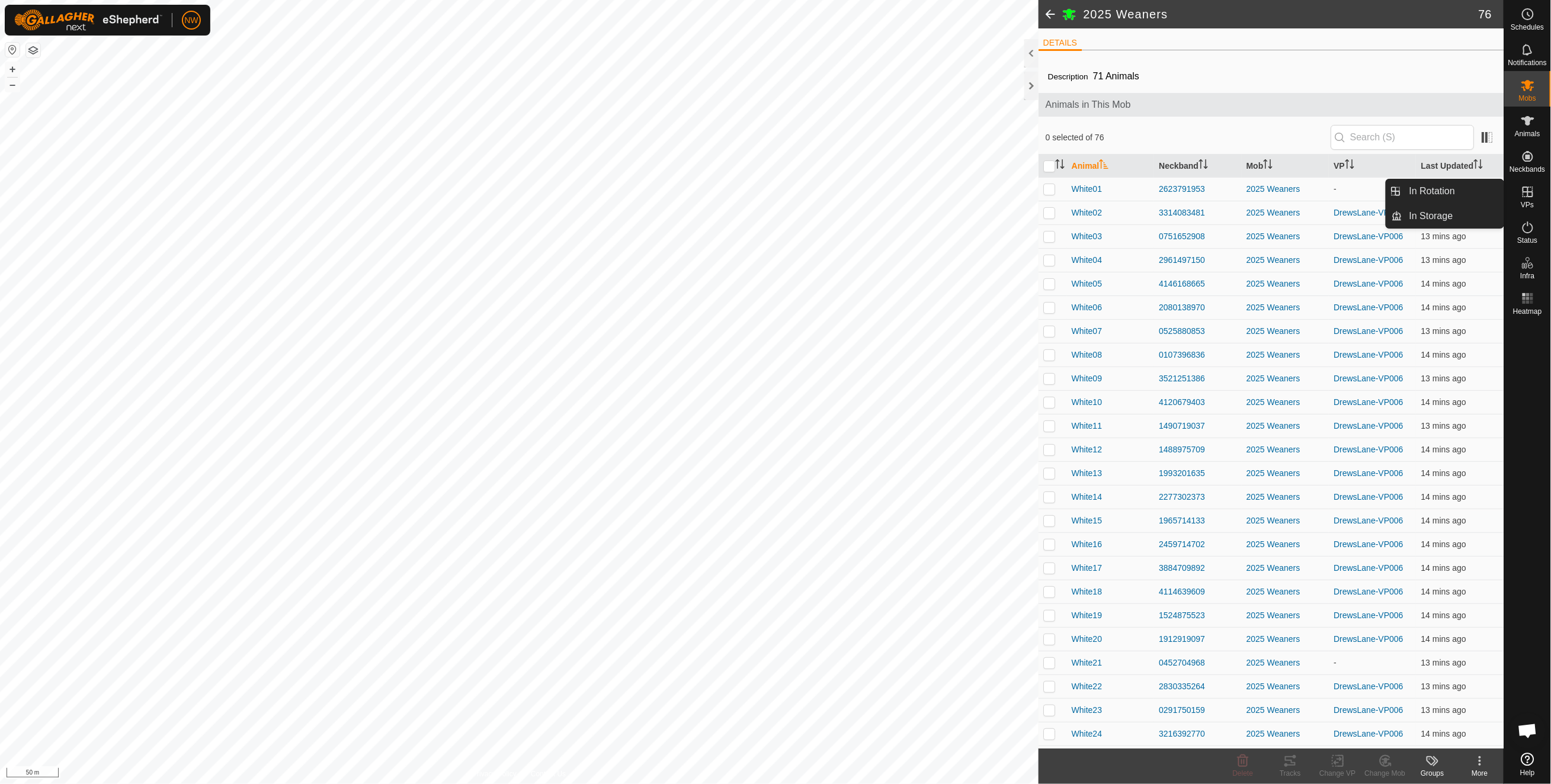
click at [1528, 190] on icon at bounding box center [1527, 191] width 10 height 10
click at [1431, 192] on link "In Rotation" at bounding box center [1452, 191] width 101 height 24
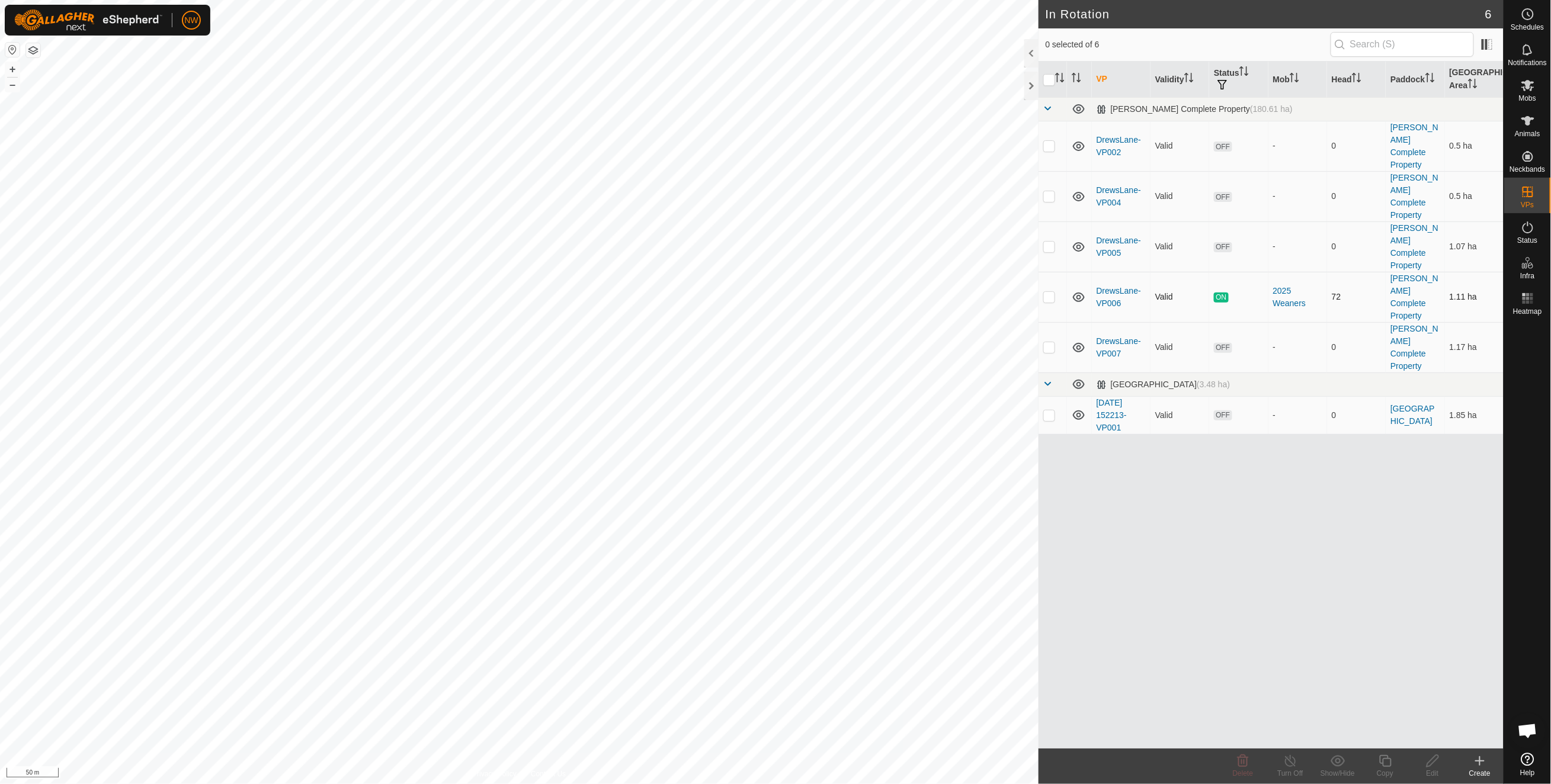
click at [1050, 292] on p-checkbox at bounding box center [1048, 296] width 12 height 9
checkbox input "true"
click at [1382, 758] on icon at bounding box center [1385, 761] width 15 height 14
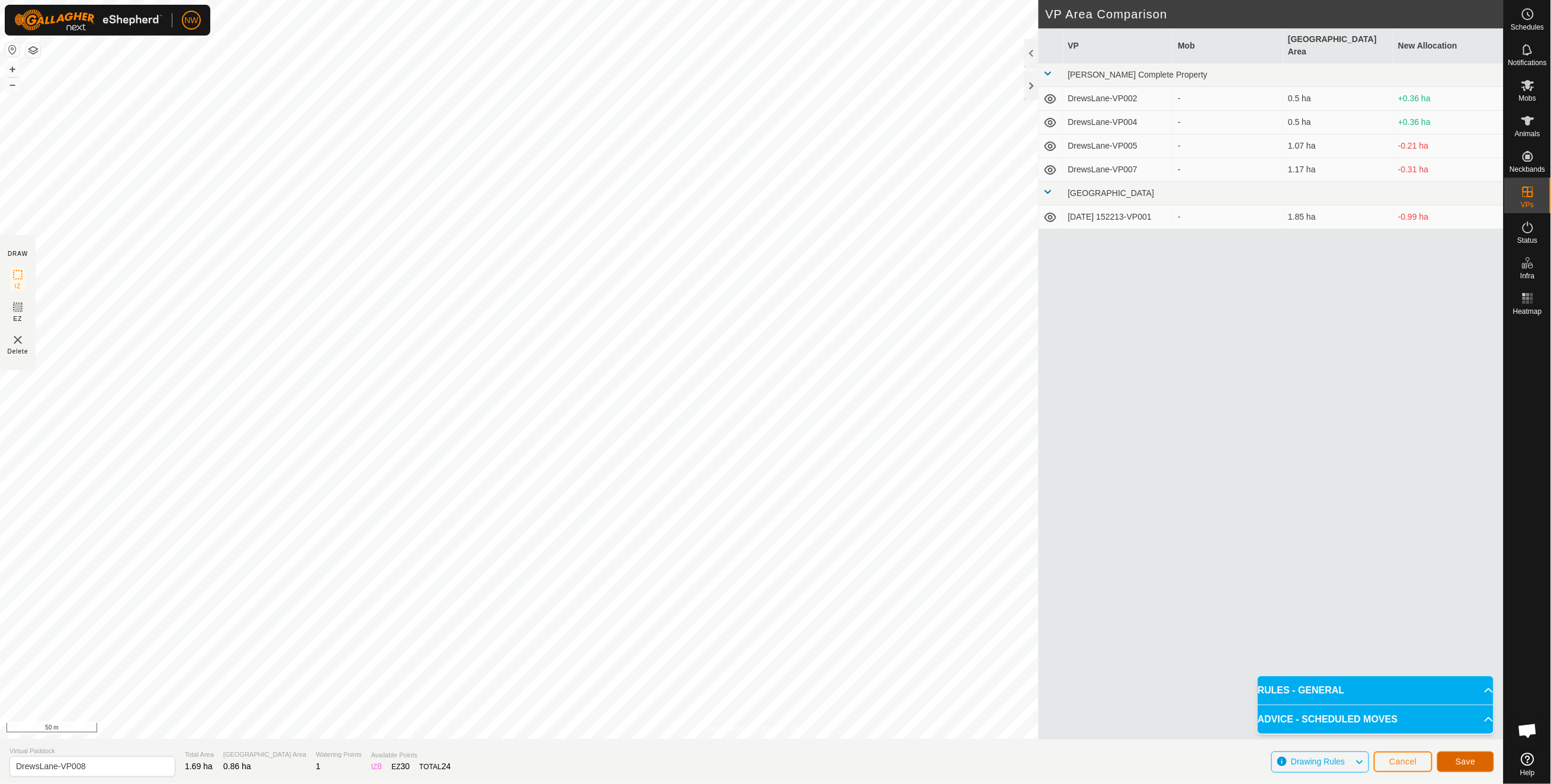
click at [1462, 761] on span "Save" at bounding box center [1465, 761] width 20 height 9
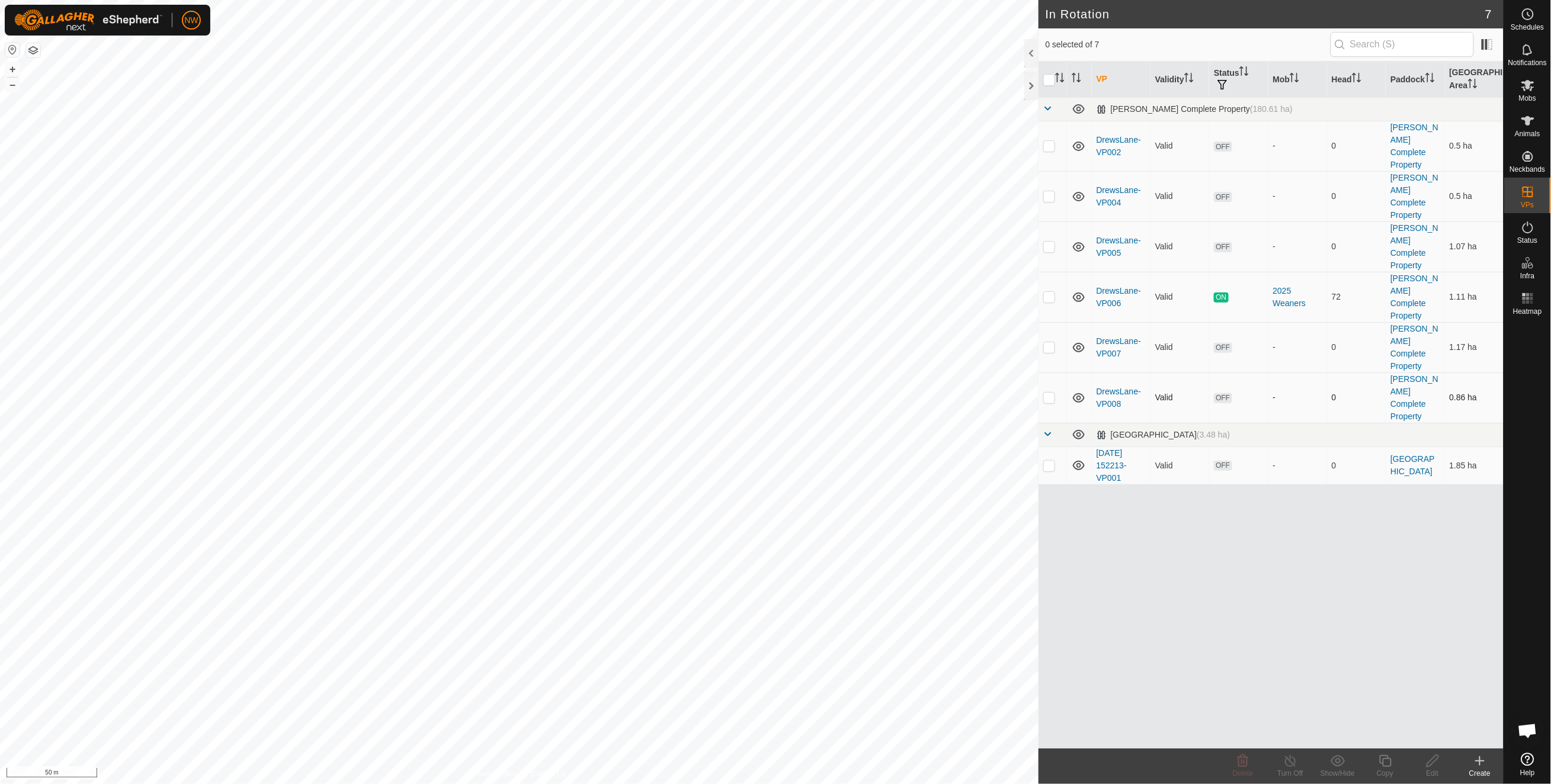
click at [1046, 393] on p-checkbox at bounding box center [1048, 397] width 12 height 9
checkbox input "true"
click at [1185, 498] on div "VP Validity Status Mob Head Paddock Grazing Area Drews Complete Property (180.6…" at bounding box center [1271, 404] width 465 height 686
click at [1048, 393] on p-checkbox at bounding box center [1048, 397] width 12 height 9
checkbox input "false"
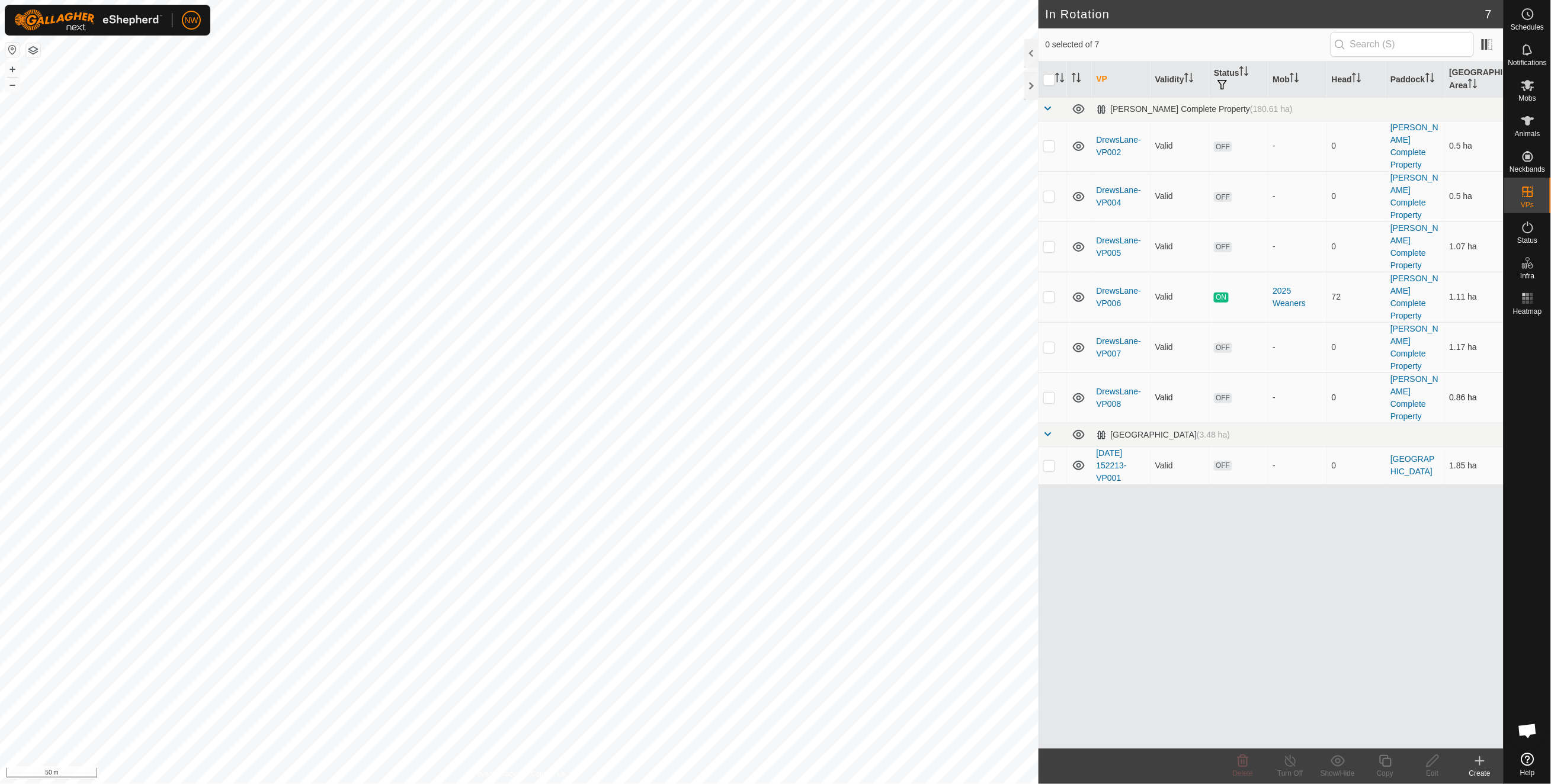
click at [1046, 393] on p-checkbox at bounding box center [1048, 397] width 12 height 9
checkbox input "true"
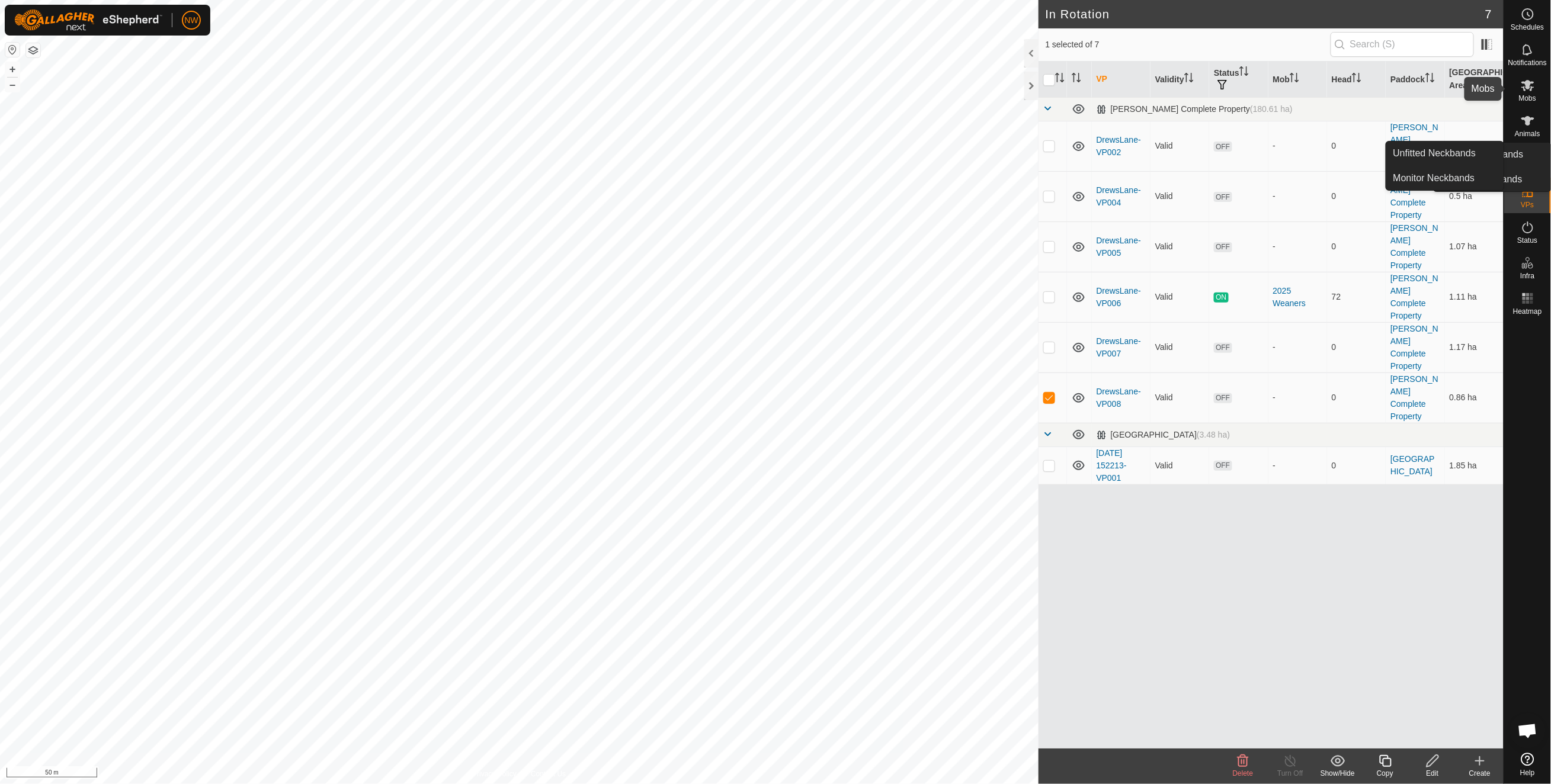
click at [1525, 85] on icon at bounding box center [1527, 85] width 14 height 14
click at [1522, 91] on icon at bounding box center [1527, 85] width 14 height 14
click at [1539, 98] on div "Mobs" at bounding box center [1527, 89] width 47 height 36
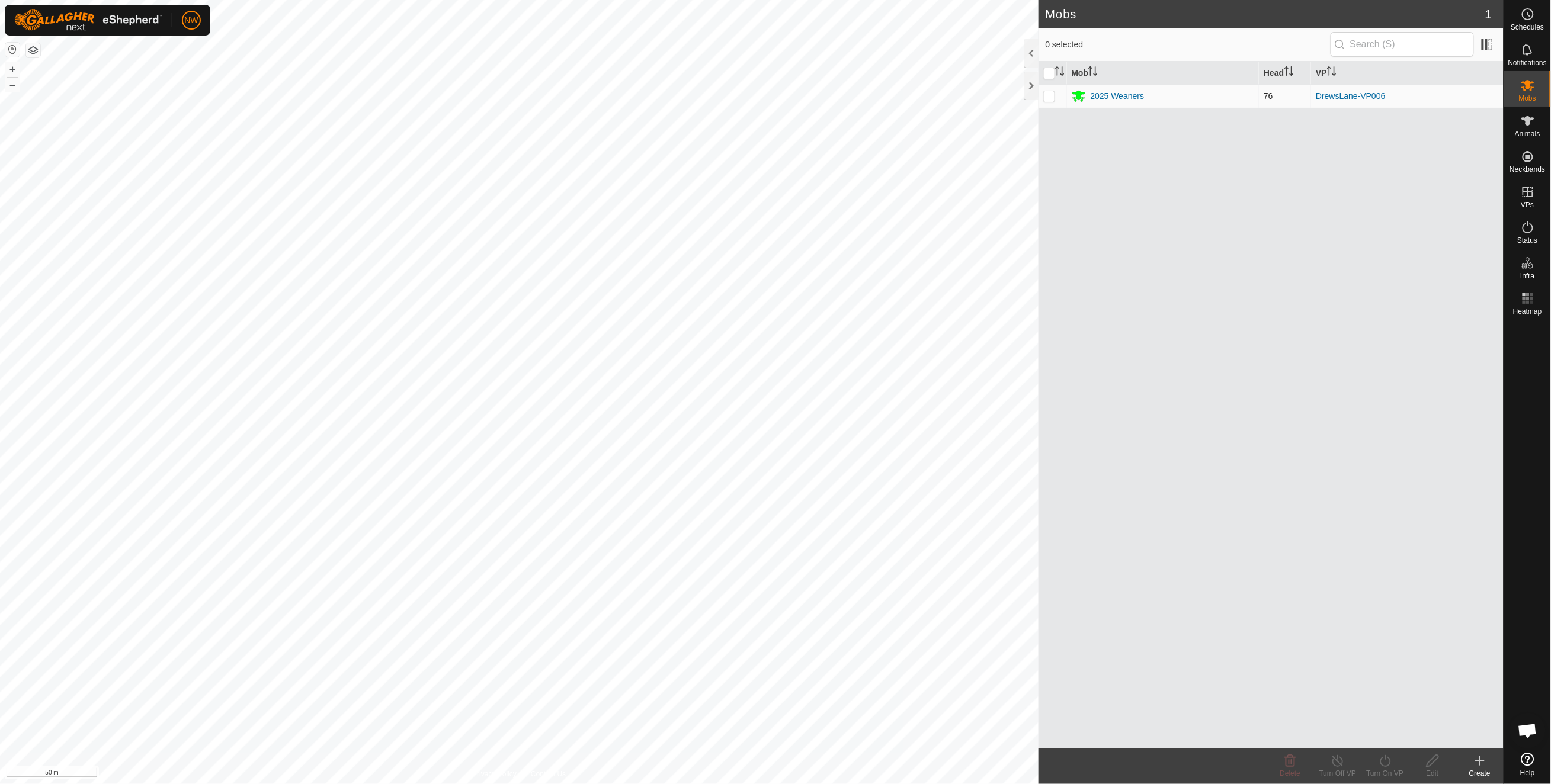
click at [1043, 94] on p-checkbox at bounding box center [1048, 96] width 12 height 9
checkbox input "true"
click at [1046, 100] on p-checkbox at bounding box center [1048, 96] width 12 height 9
checkbox input "false"
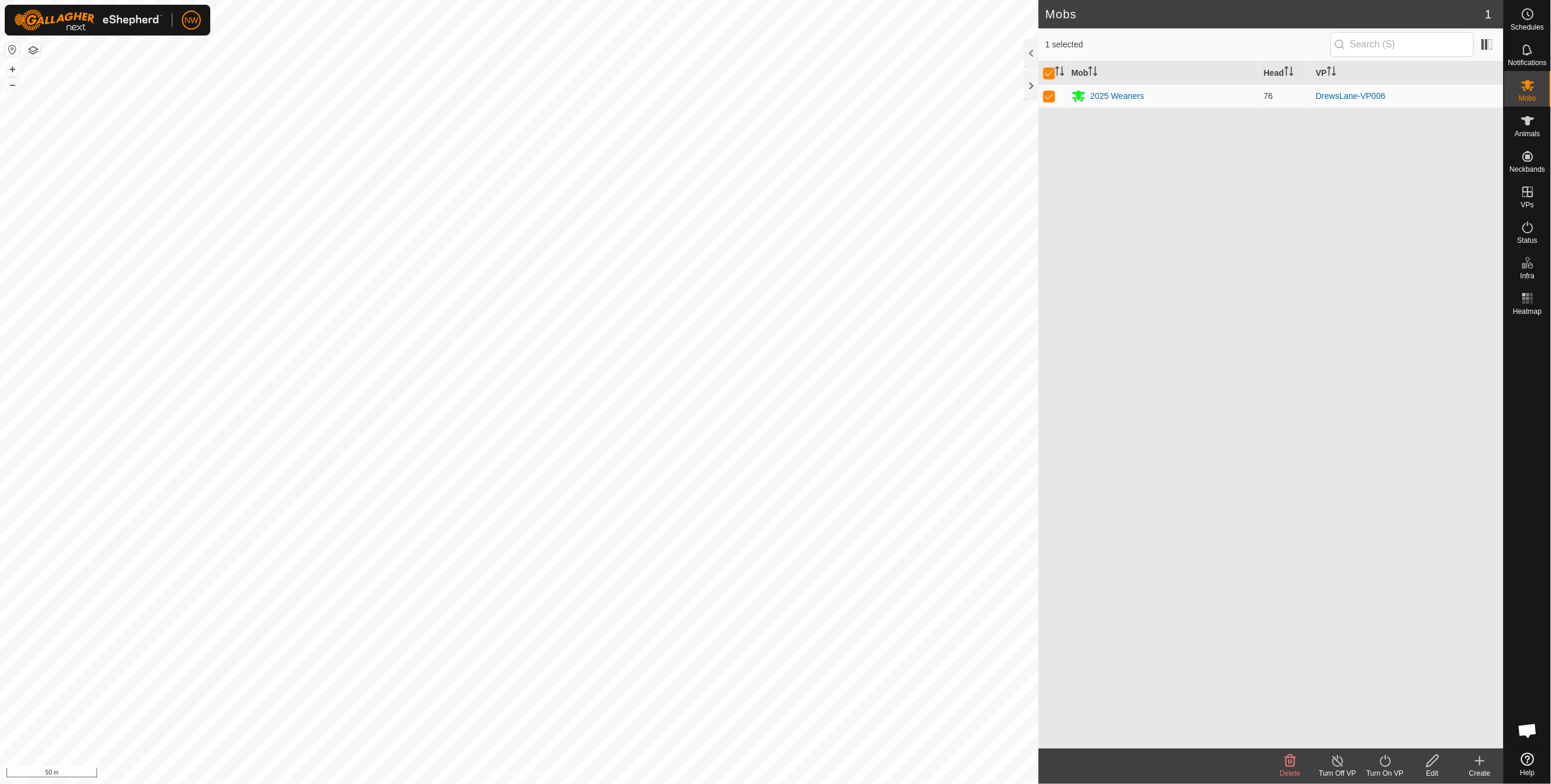
checkbox input "false"
click at [1387, 765] on icon at bounding box center [1385, 761] width 15 height 14
click at [1387, 772] on div "Turn On VP" at bounding box center [1385, 773] width 47 height 10
click at [1048, 93] on p-checkbox at bounding box center [1048, 96] width 12 height 9
checkbox input "true"
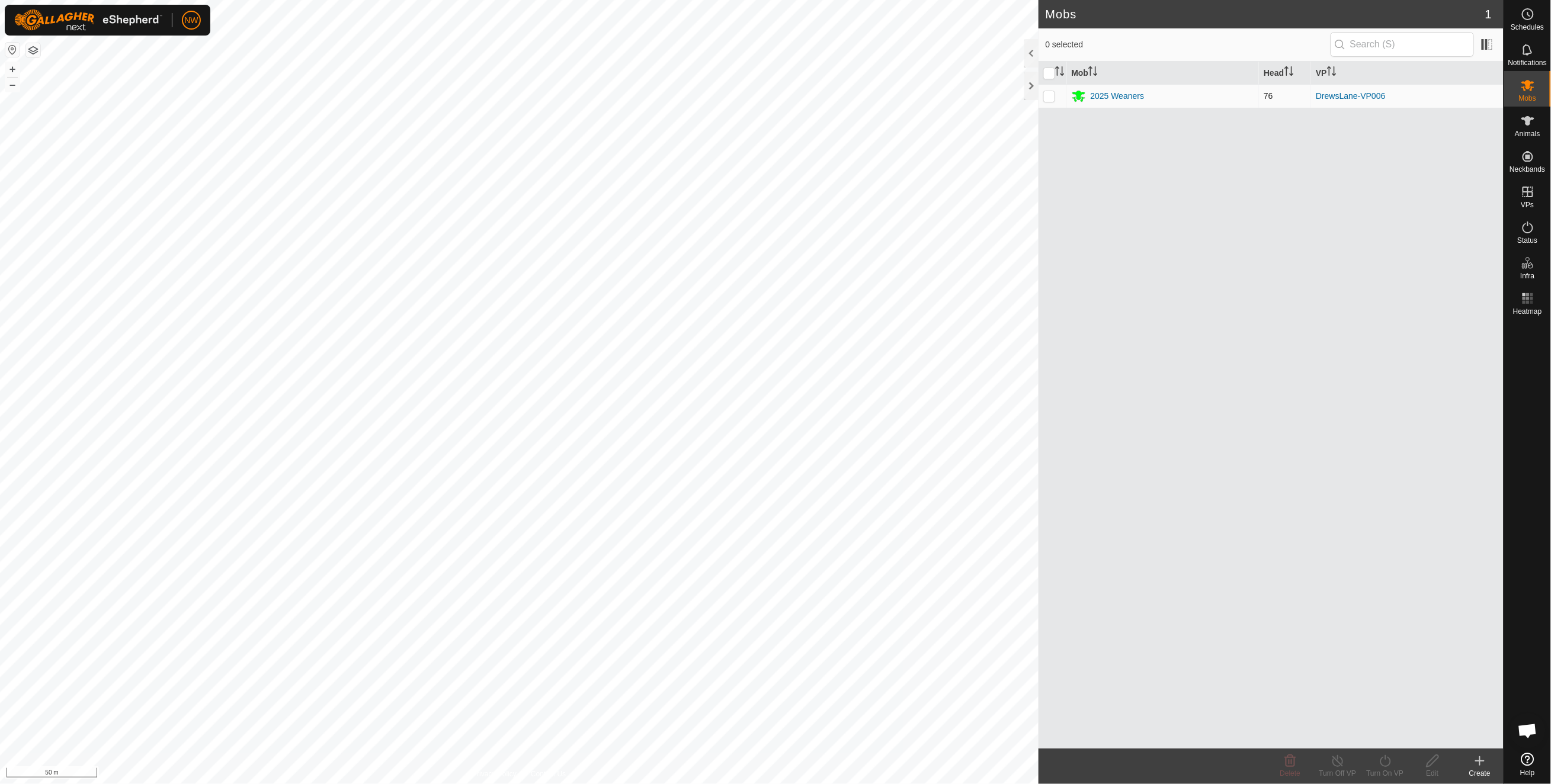
checkbox input "true"
click at [1380, 766] on icon at bounding box center [1385, 761] width 15 height 14
click at [1384, 736] on link "Now" at bounding box center [1421, 734] width 117 height 24
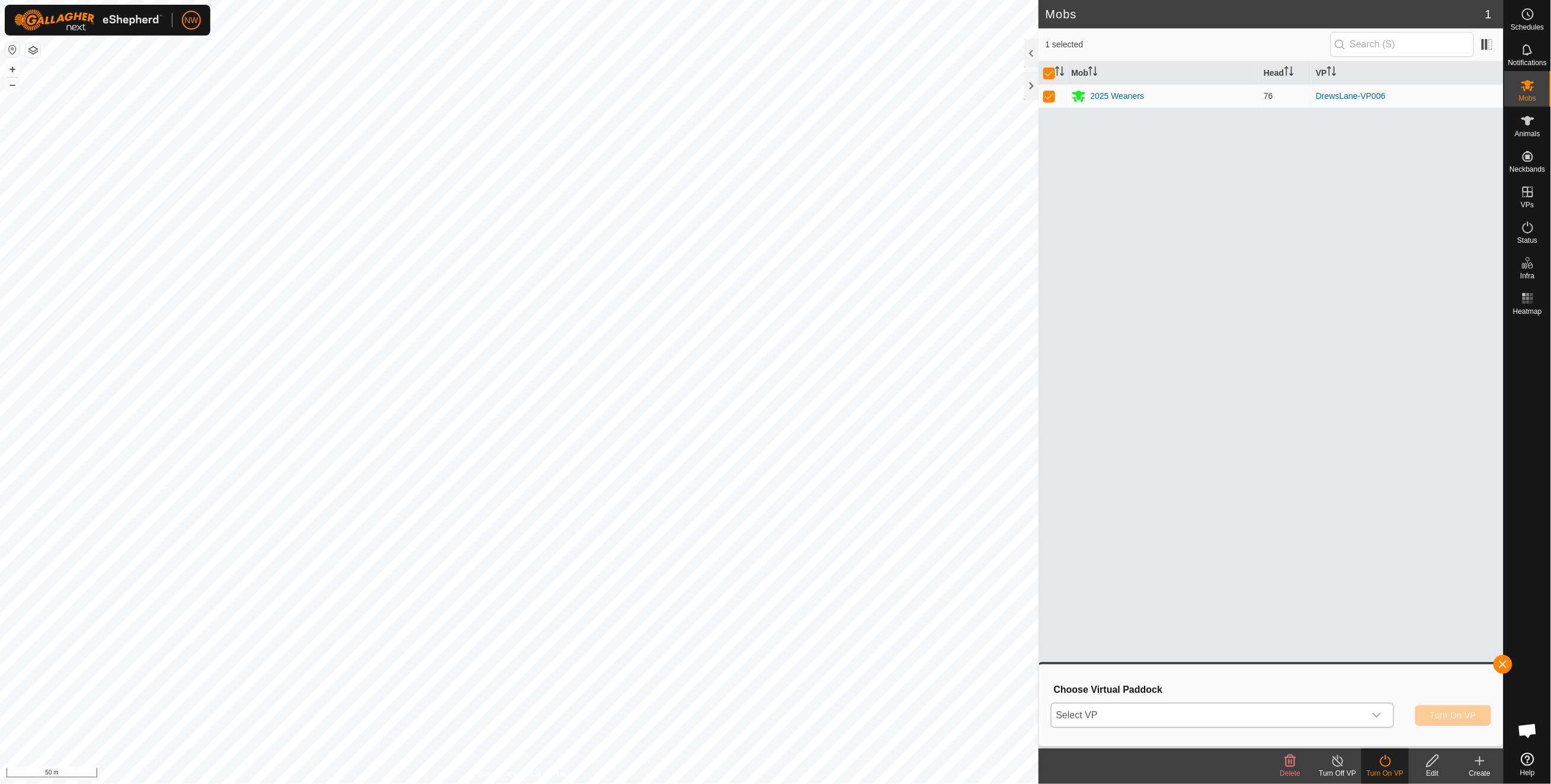
click at [1380, 713] on icon "dropdown trigger" at bounding box center [1377, 715] width 9 height 5
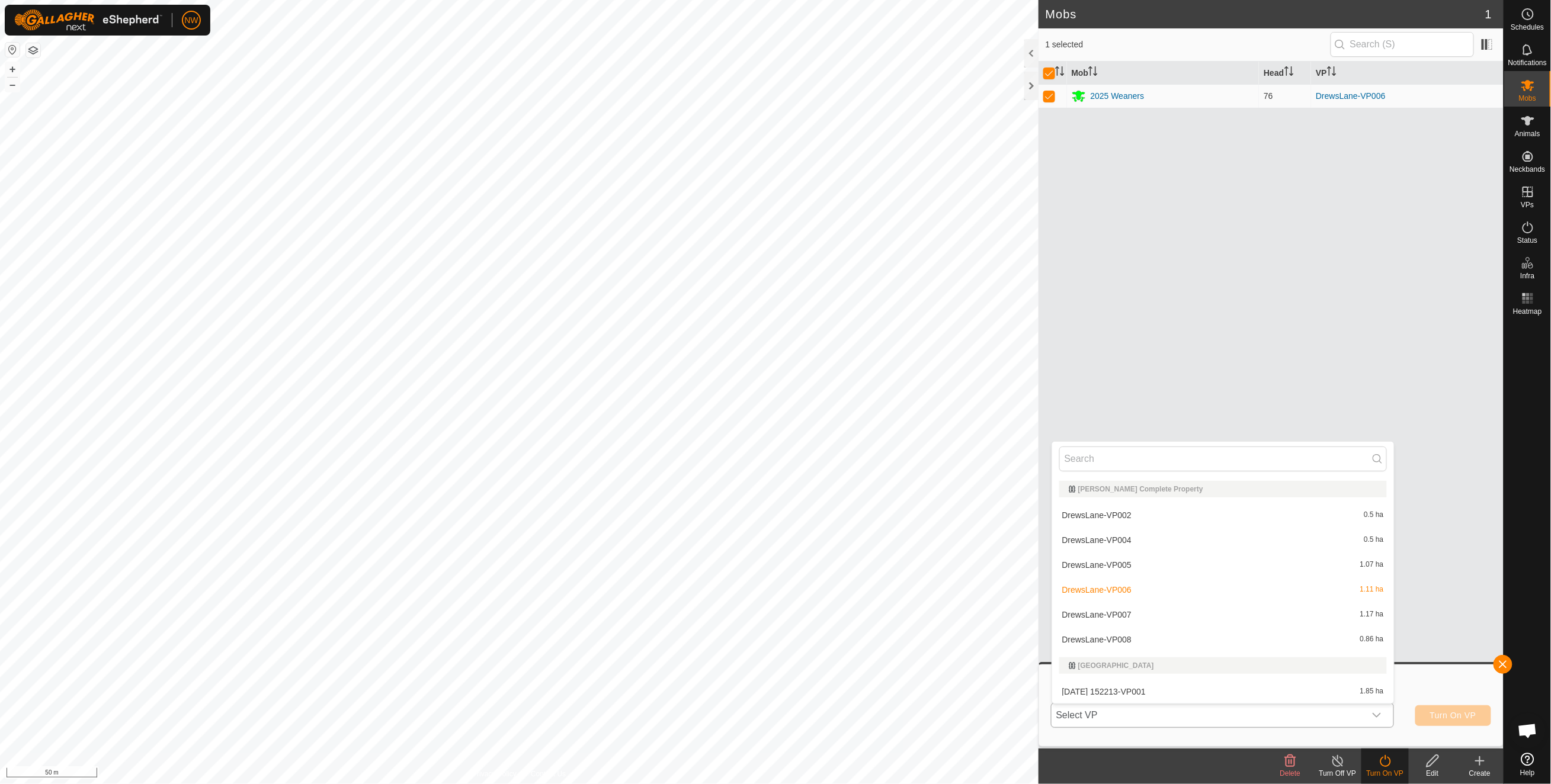
click at [1126, 638] on li "DrewsLane-VP008 0.86 ha" at bounding box center [1223, 639] width 342 height 24
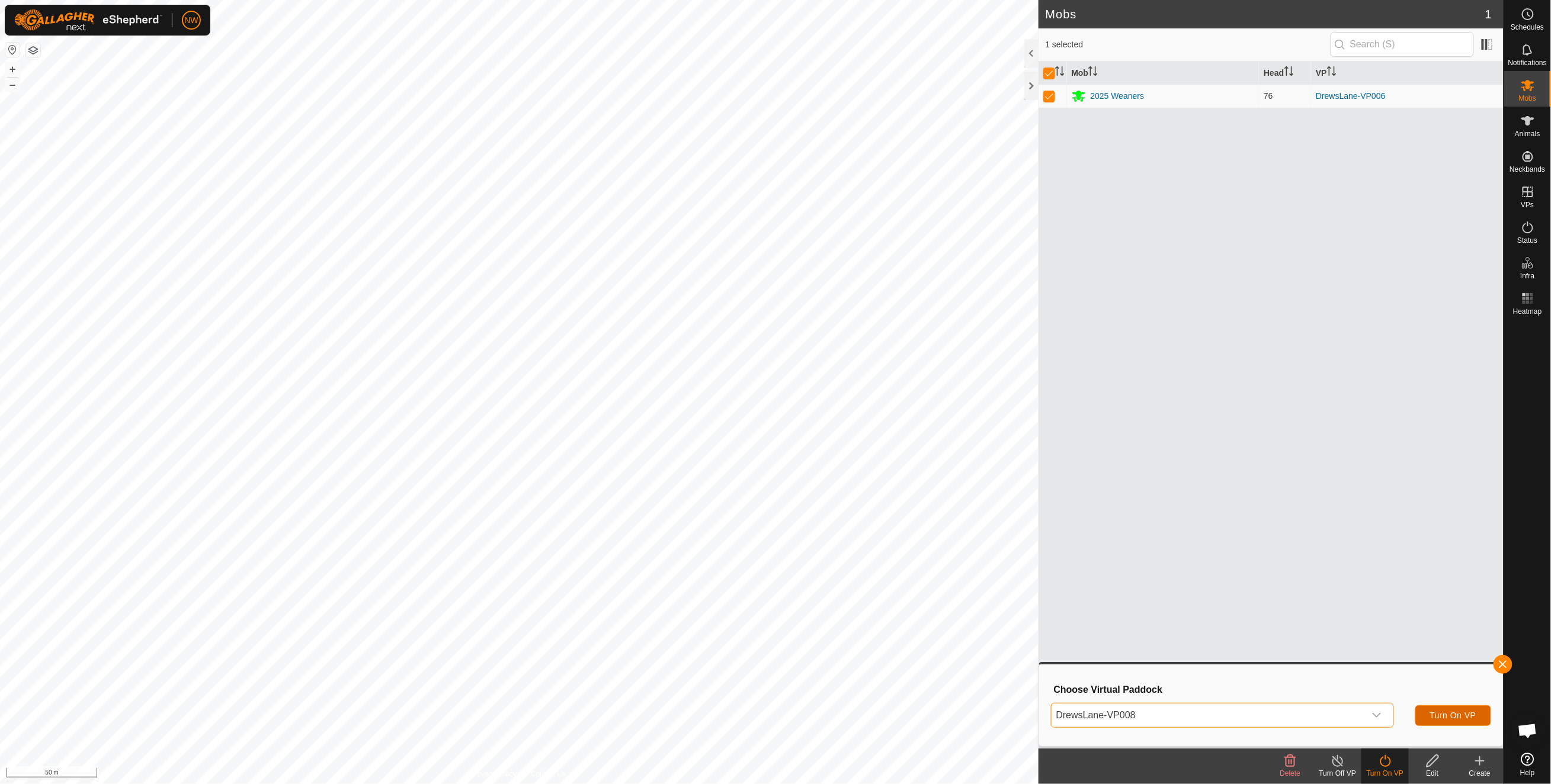
click at [1452, 714] on span "Turn On VP" at bounding box center [1453, 715] width 46 height 9
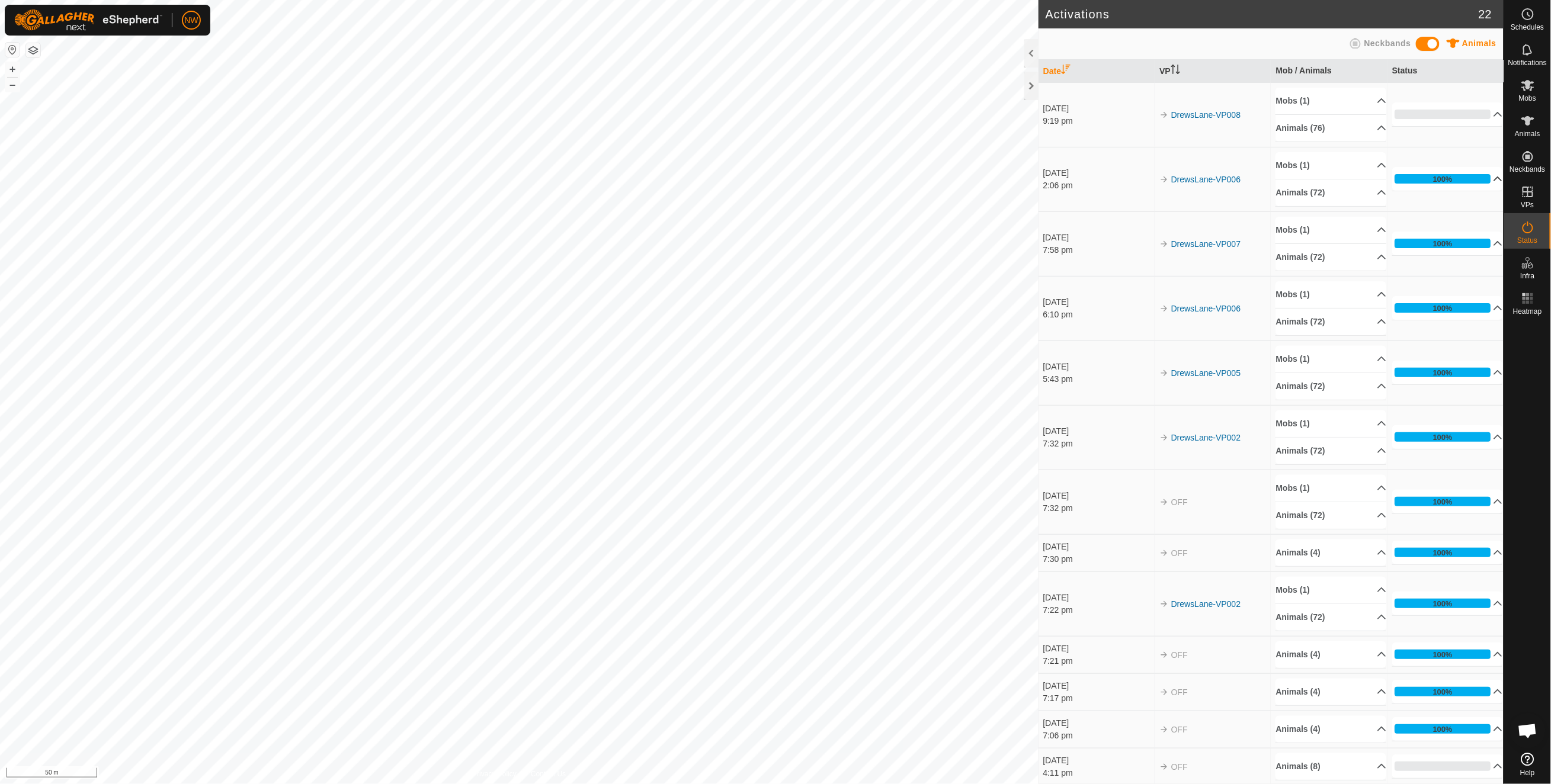
click at [1480, 178] on p-accordion-header "100%" at bounding box center [1447, 179] width 110 height 24
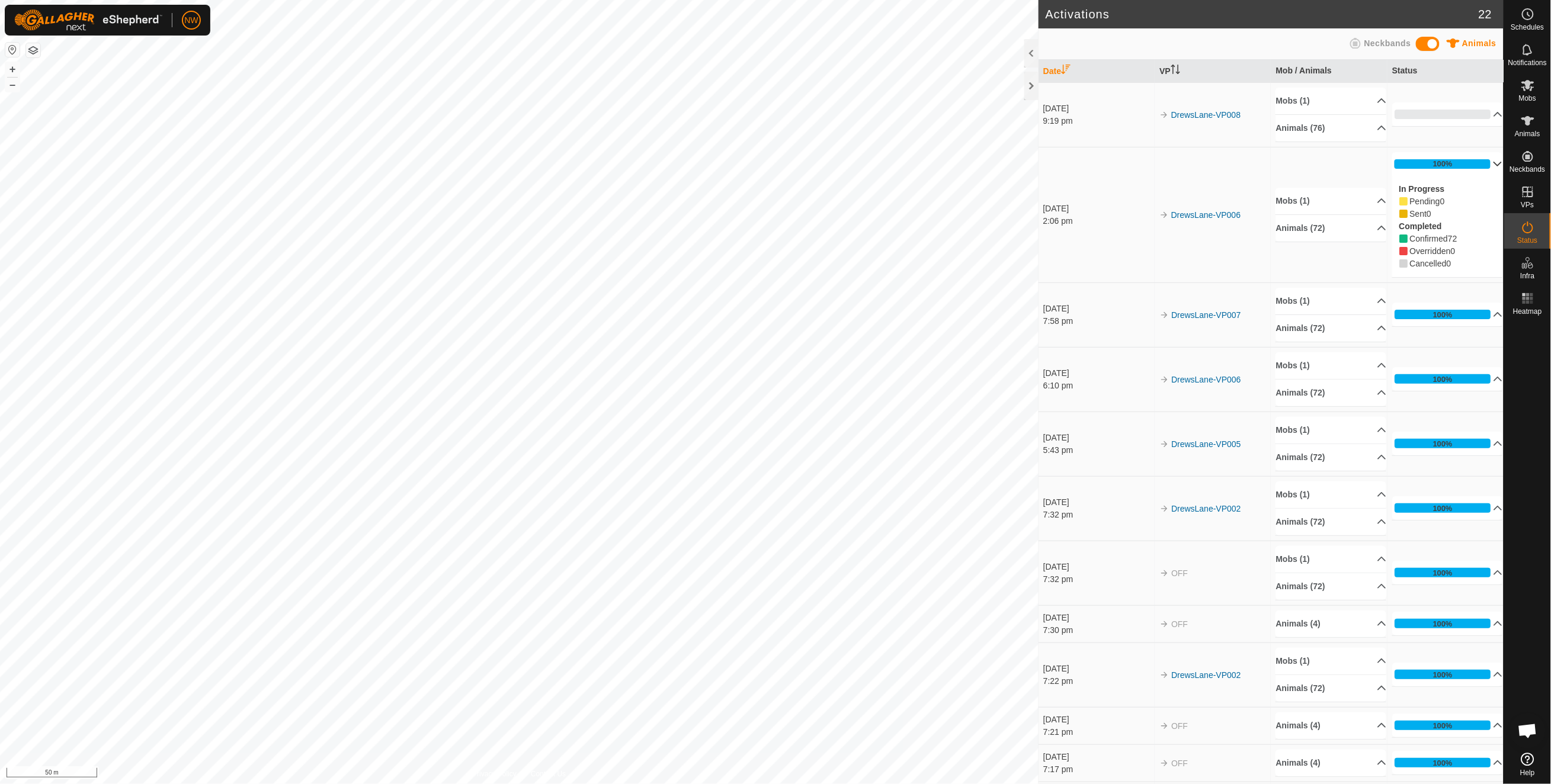
click at [1481, 167] on p-accordion-header "100%" at bounding box center [1447, 164] width 110 height 24
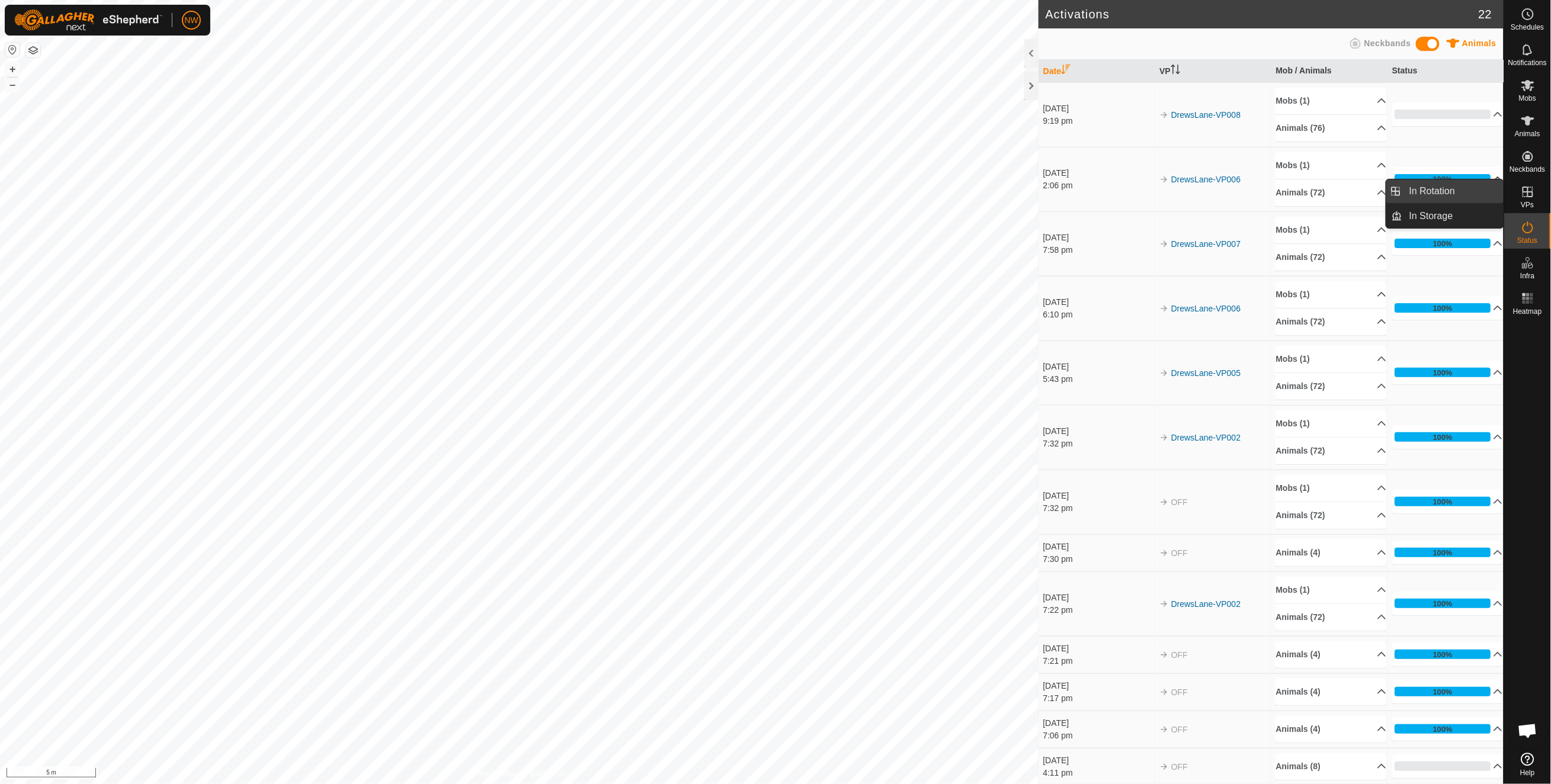
click at [1436, 183] on link "In Rotation" at bounding box center [1452, 191] width 101 height 24
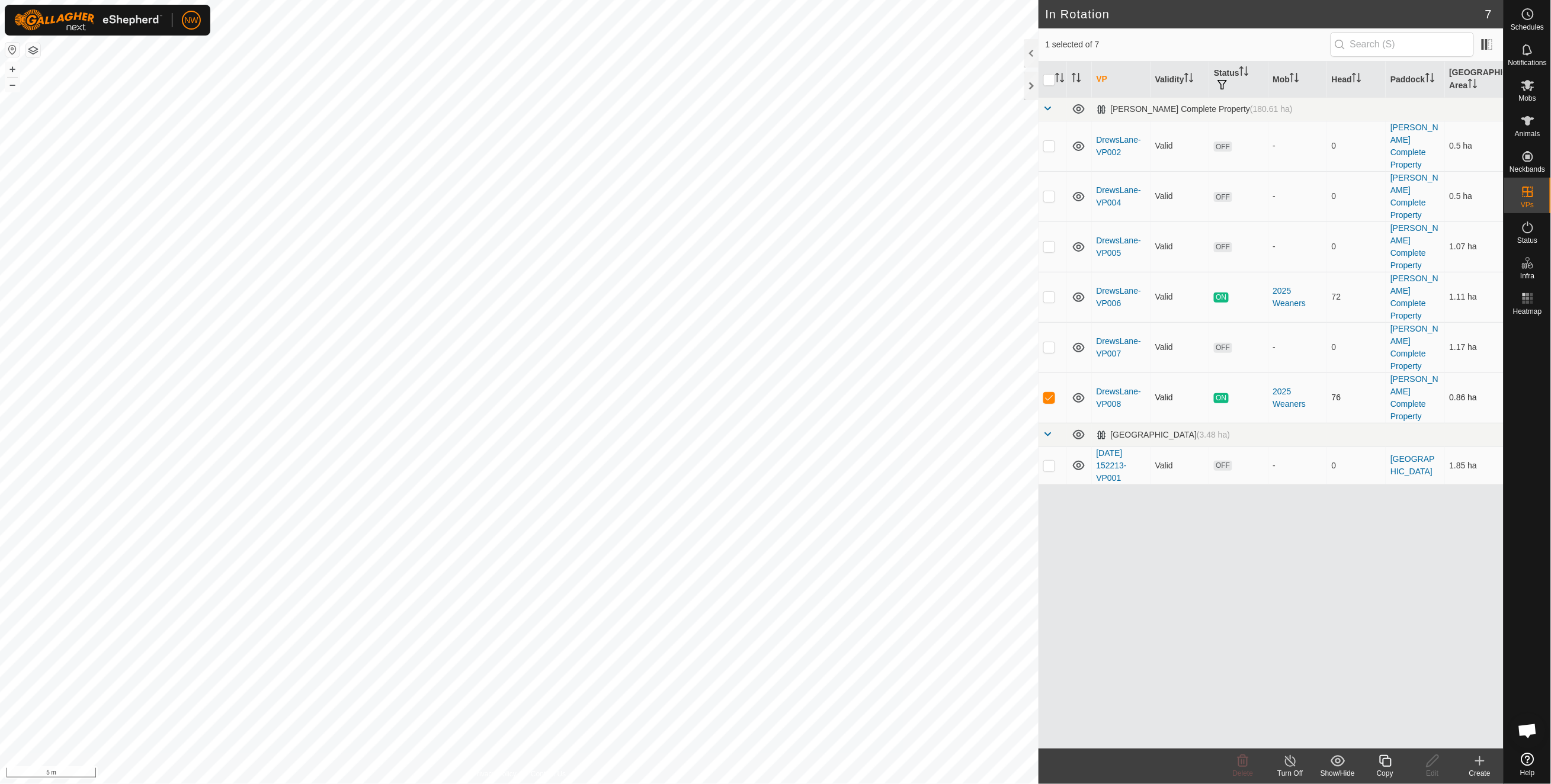
click at [1048, 393] on p-checkbox at bounding box center [1048, 397] width 12 height 9
click at [1045, 393] on p-checkbox at bounding box center [1048, 397] width 12 height 9
checkbox input "false"
click at [1051, 292] on p-checkbox at bounding box center [1048, 296] width 12 height 9
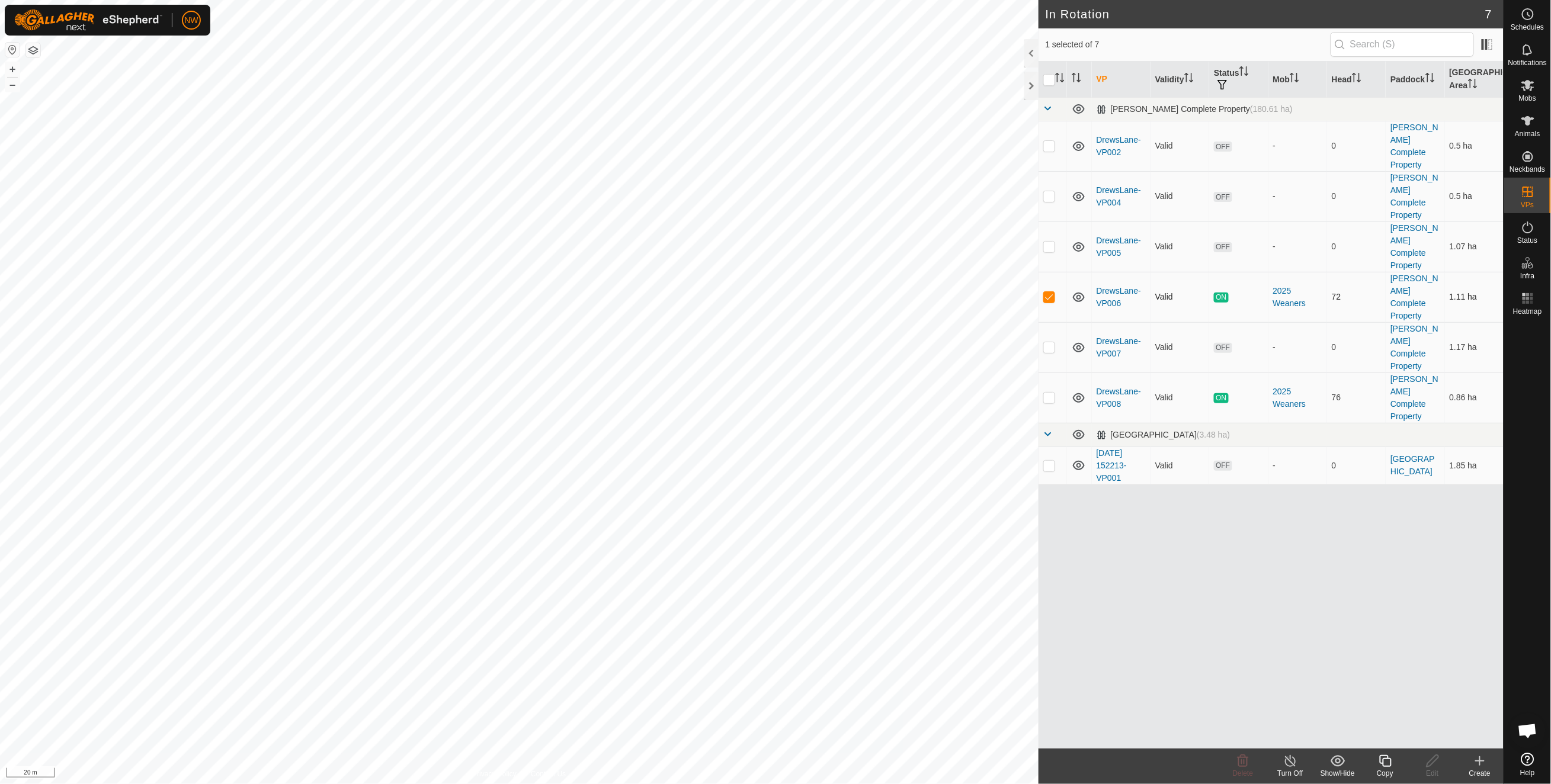
click at [1051, 292] on p-checkbox at bounding box center [1048, 296] width 12 height 9
checkbox input "false"
click at [1052, 393] on p-checkbox at bounding box center [1048, 397] width 12 height 9
checkbox input "true"
click at [1534, 119] on icon at bounding box center [1527, 120] width 14 height 14
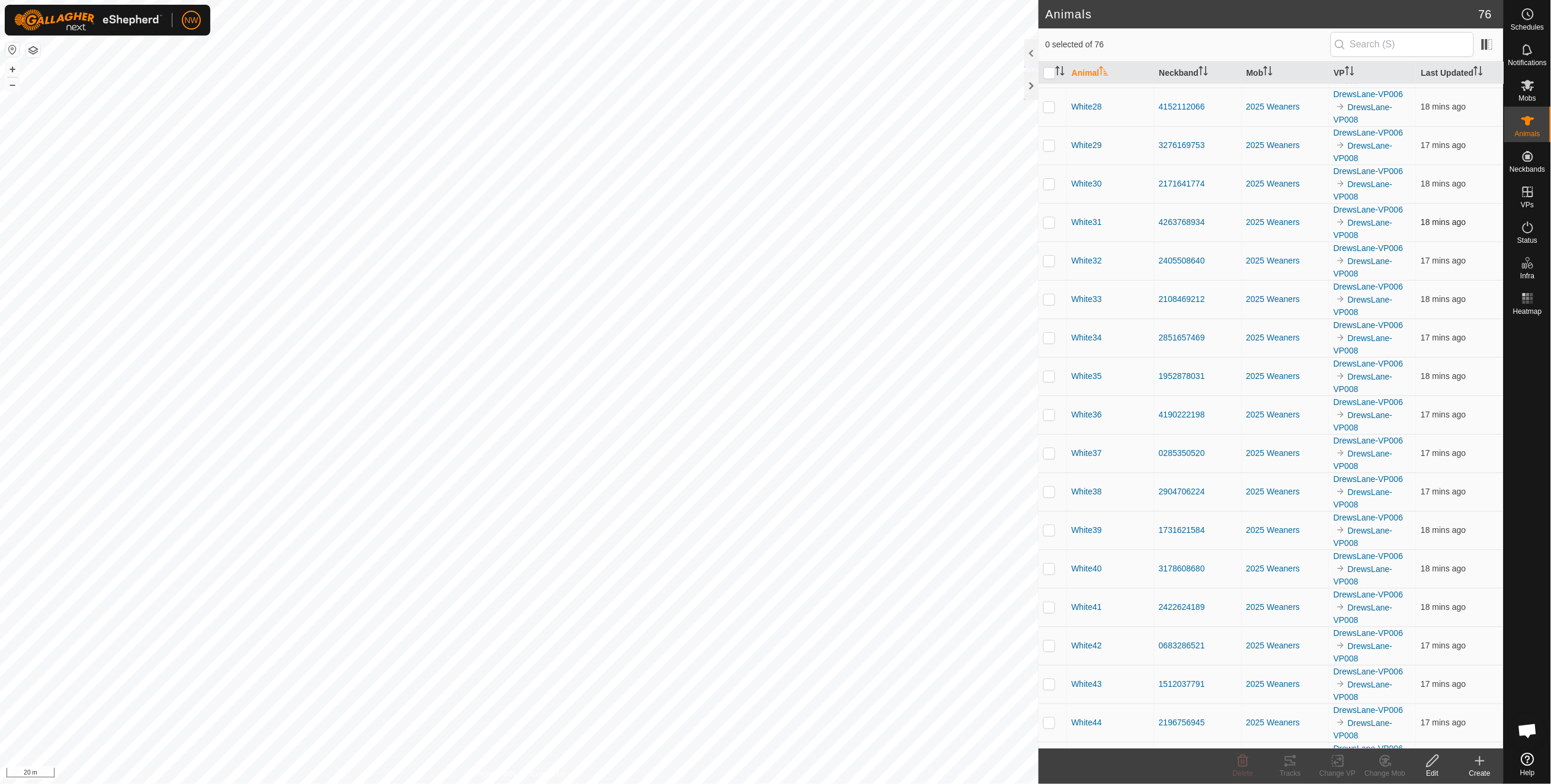
scroll to position [1026, 0]
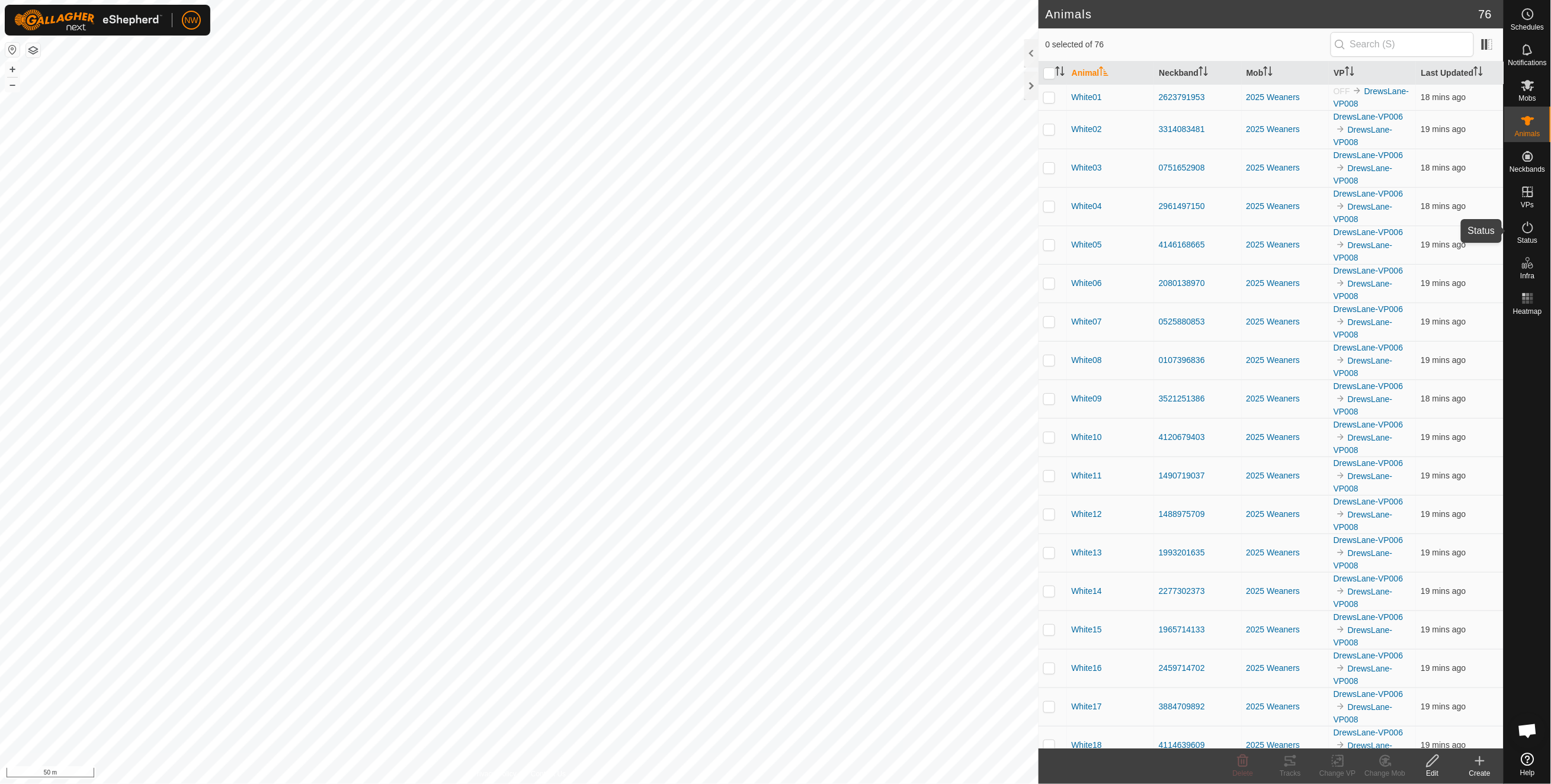
click at [1524, 232] on icon at bounding box center [1527, 227] width 14 height 14
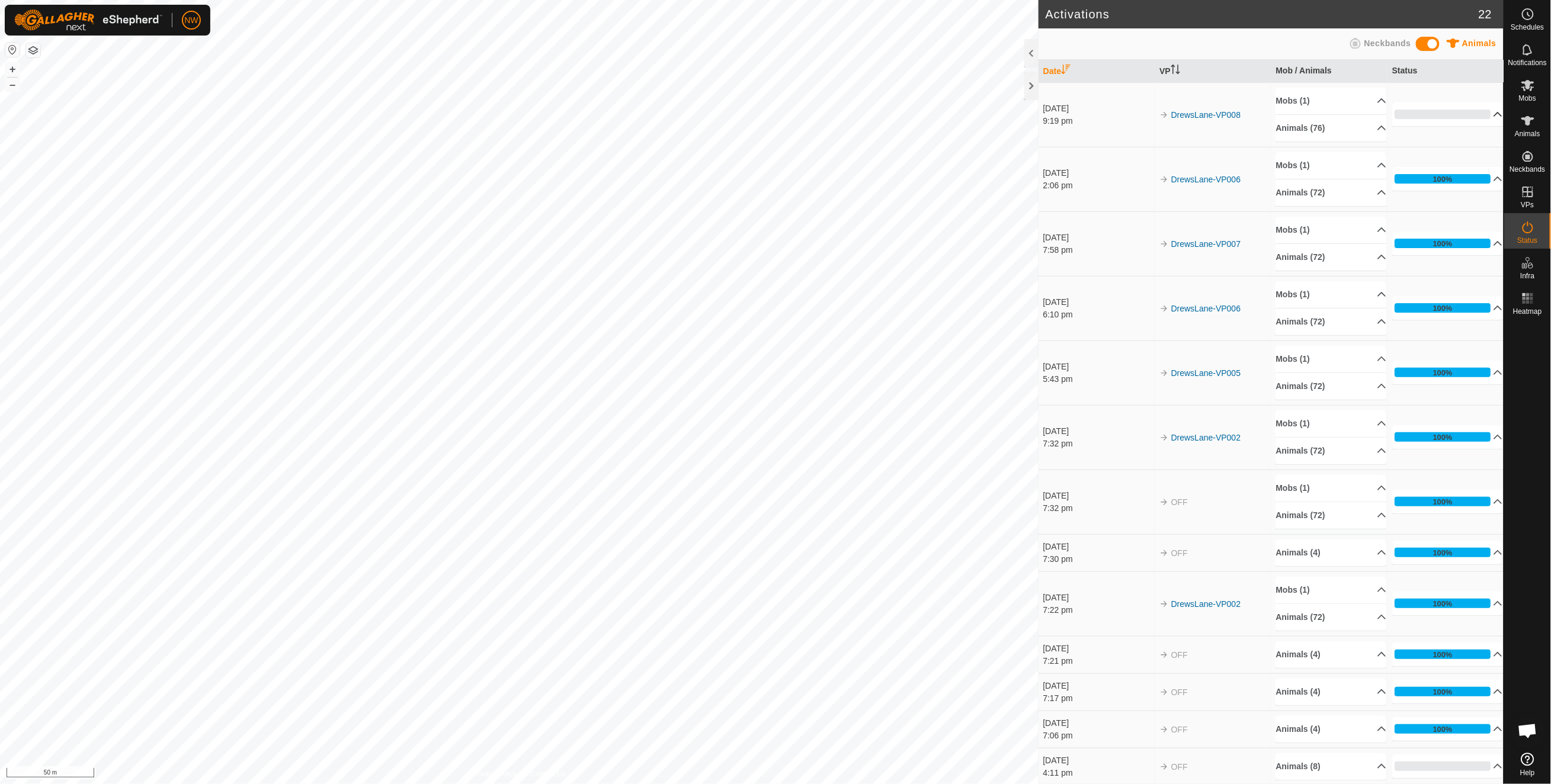
click at [1474, 112] on p-accordion-header "0%" at bounding box center [1447, 114] width 110 height 24
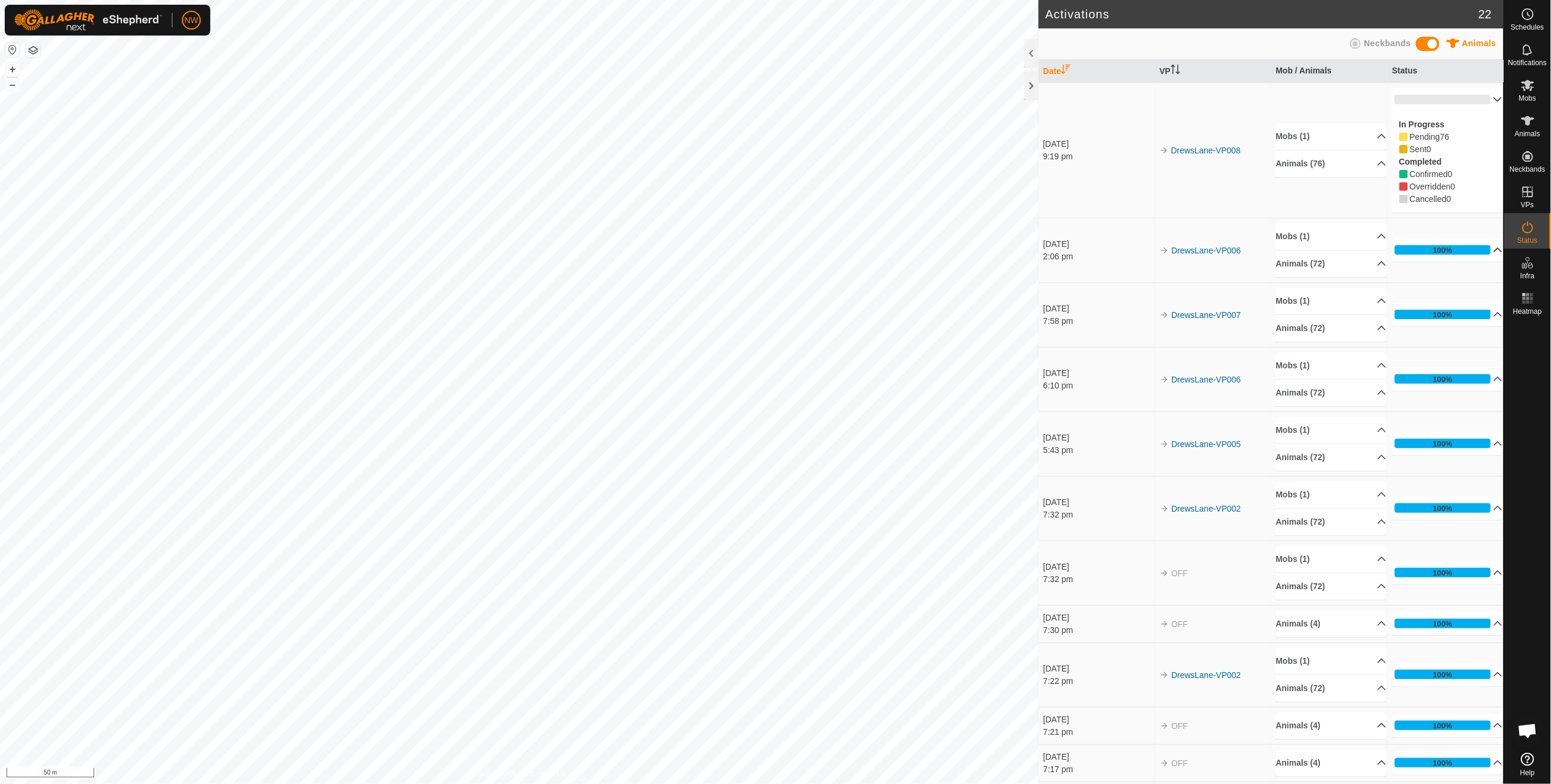
click at [1477, 252] on p-accordion-header "100%" at bounding box center [1447, 250] width 110 height 24
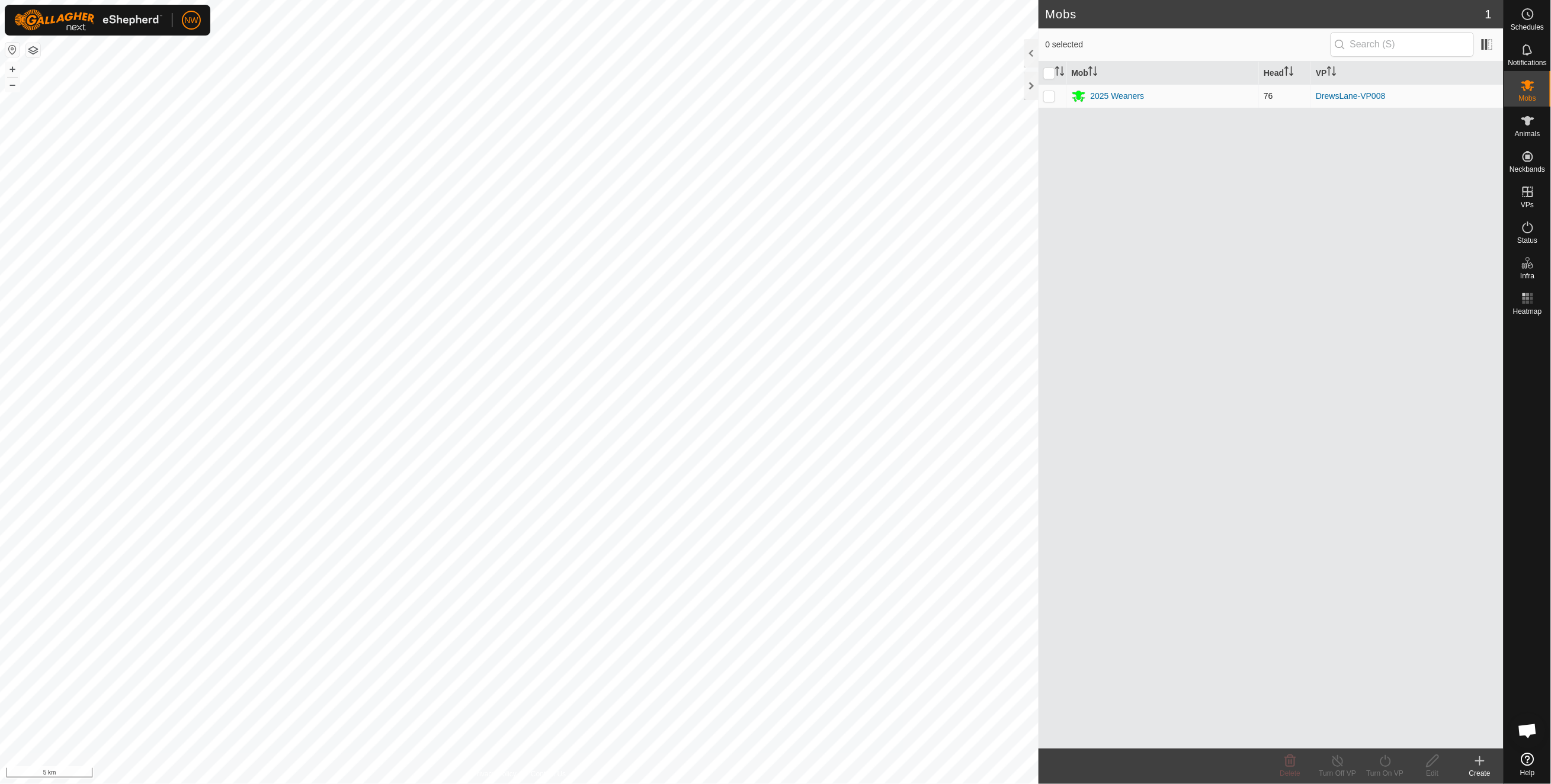
click at [1043, 88] on td at bounding box center [1053, 96] width 28 height 24
checkbox input "true"
click at [66, 17] on img at bounding box center [88, 20] width 148 height 21
click at [1052, 93] on p-checkbox at bounding box center [1048, 96] width 12 height 9
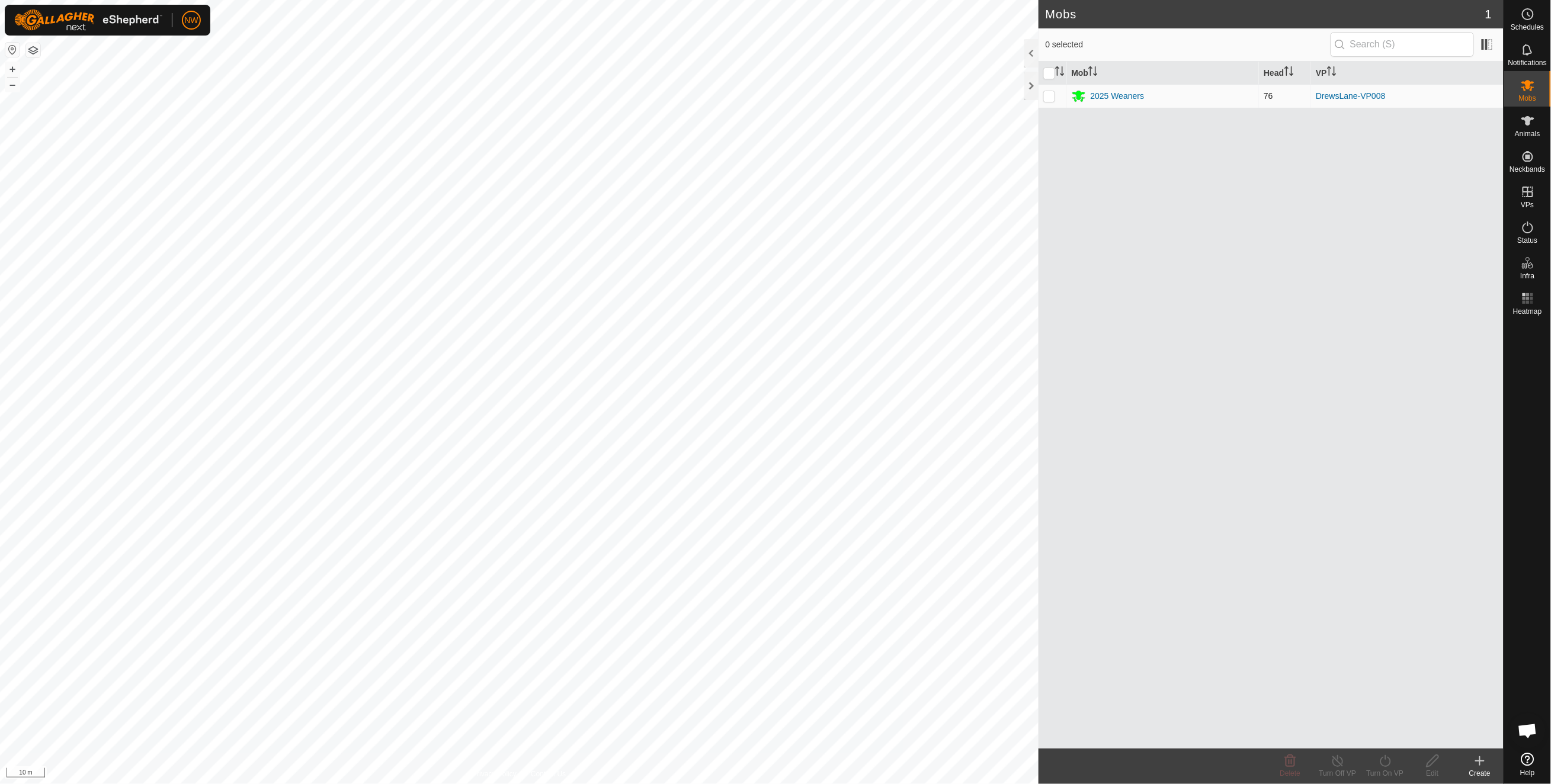
checkbox input "true"
drag, startPoint x: 1537, startPoint y: 226, endPoint x: 1531, endPoint y: 229, distance: 6.7
click at [1537, 226] on es-activation-svg-icon at bounding box center [1528, 227] width 21 height 19
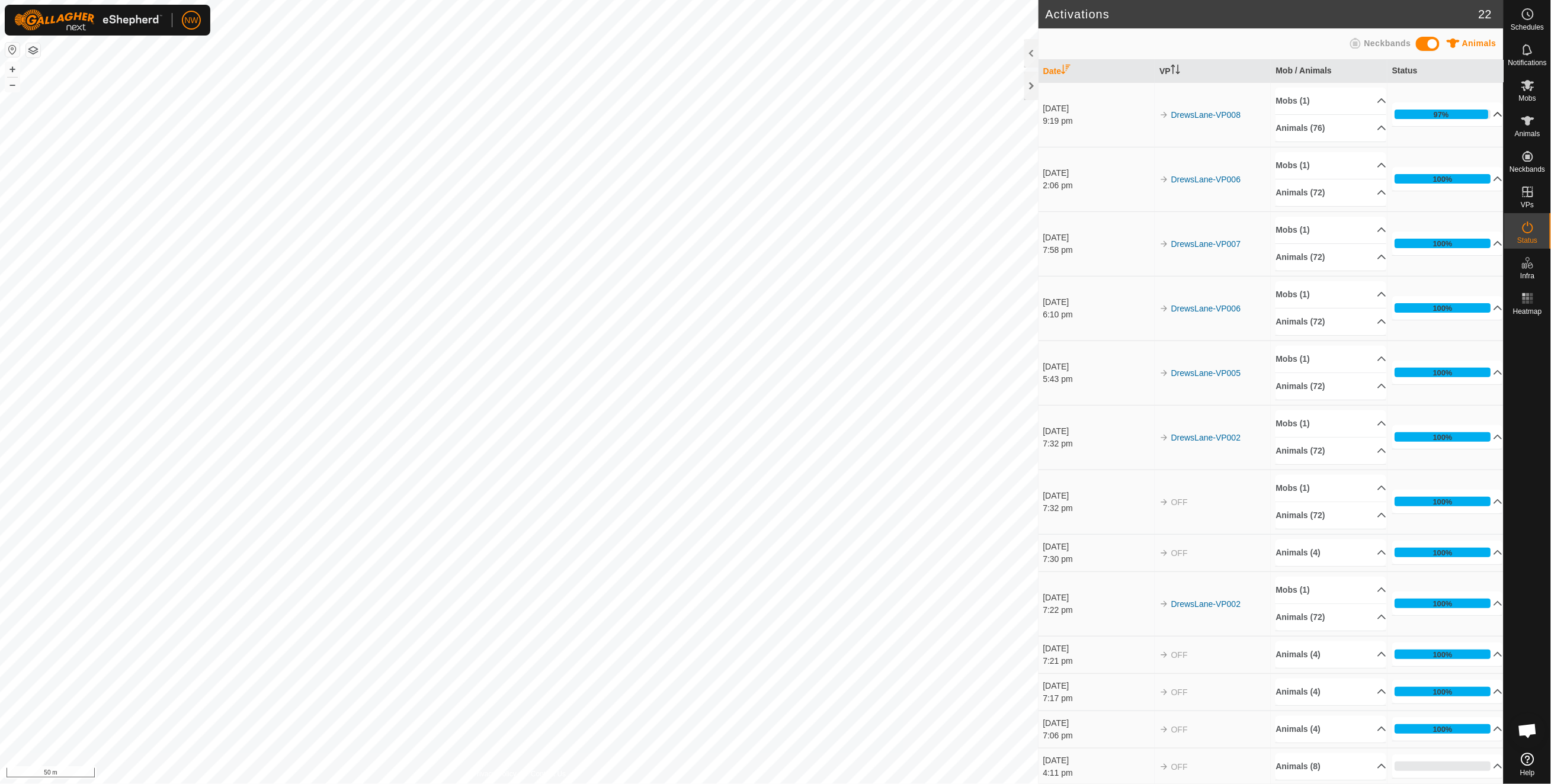
click at [1479, 110] on p-accordion-header "97%" at bounding box center [1447, 114] width 110 height 24
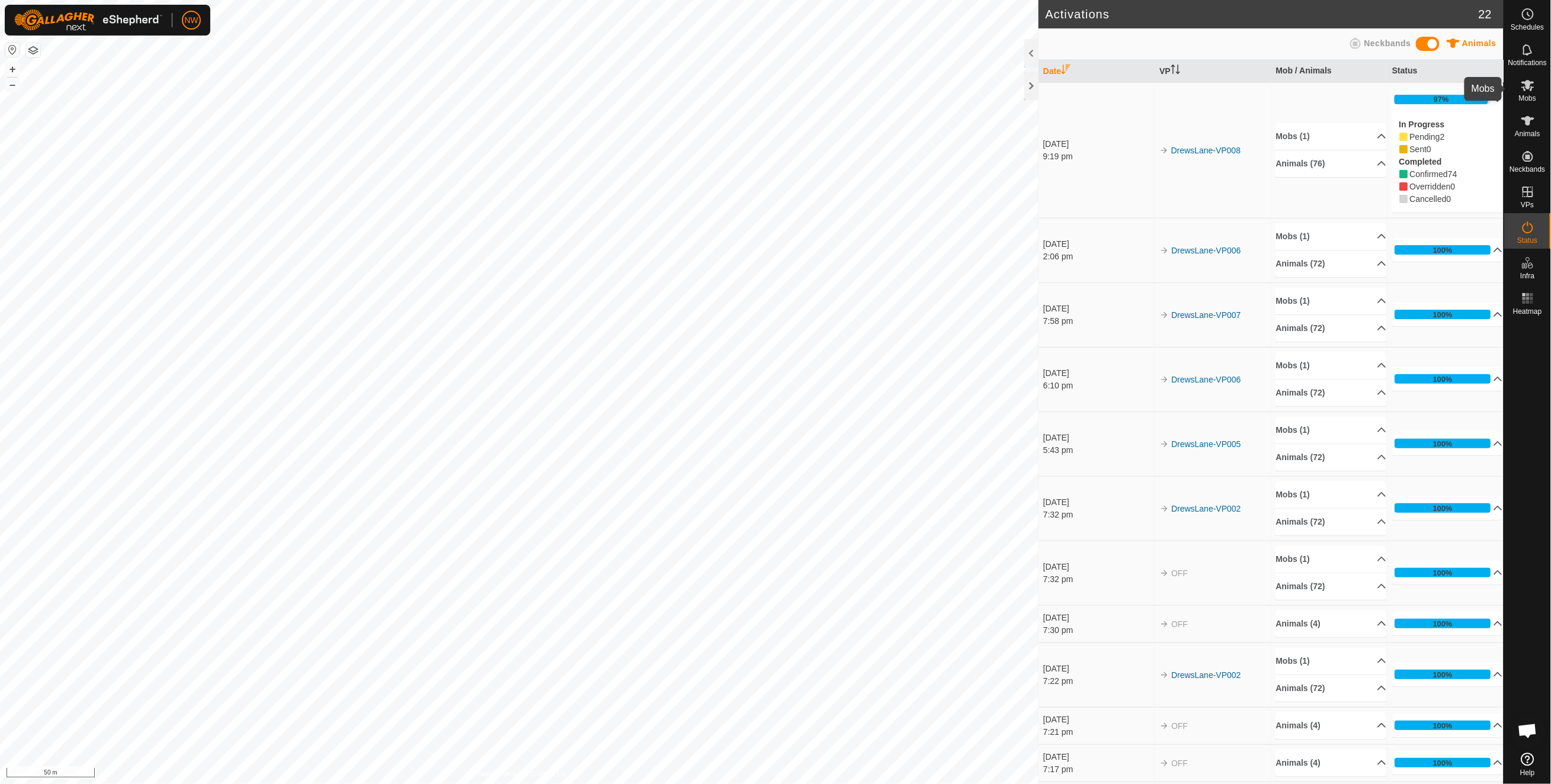
click at [1534, 91] on icon at bounding box center [1527, 85] width 14 height 14
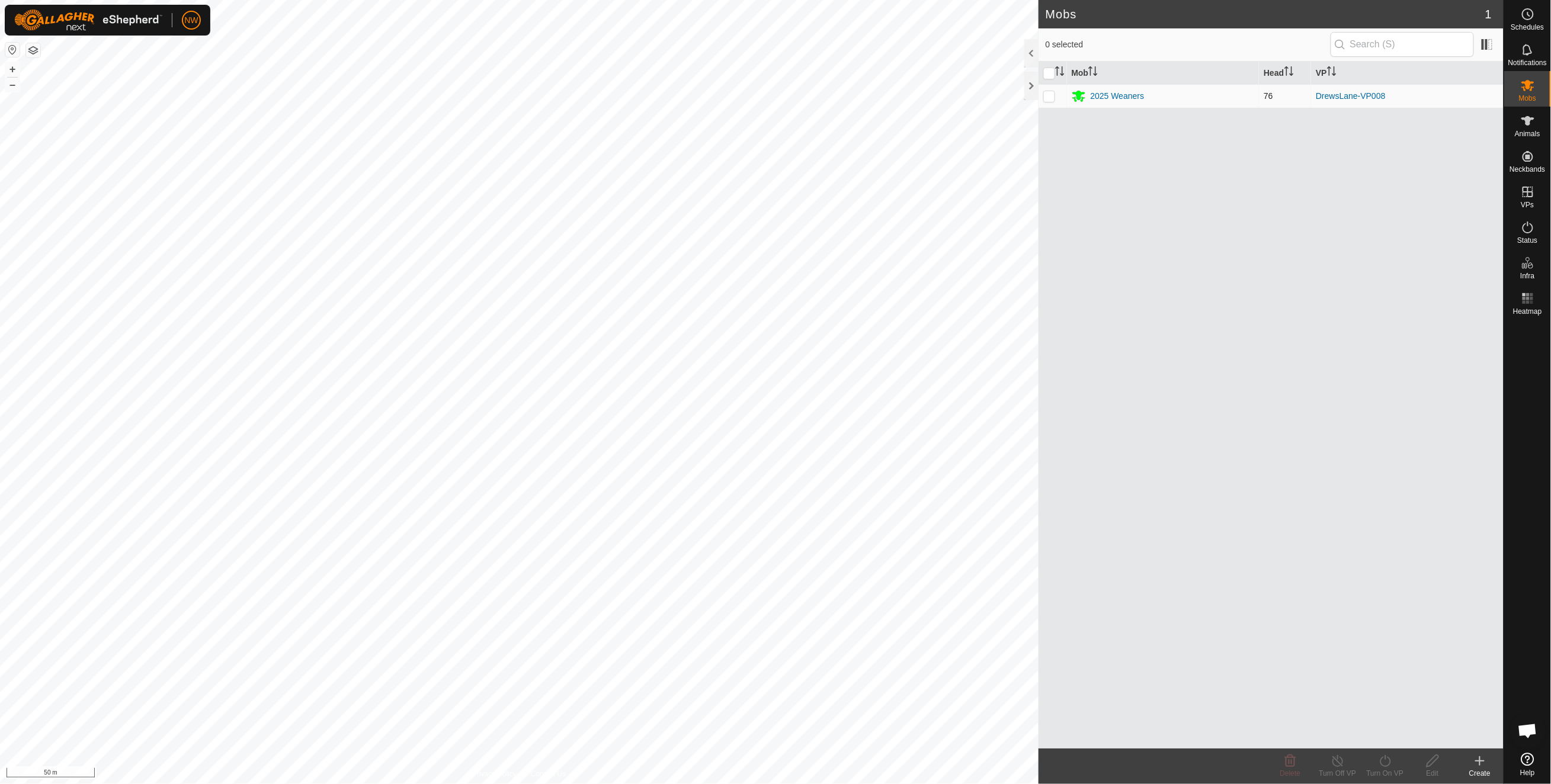
click at [1042, 93] on td at bounding box center [1053, 96] width 28 height 24
checkbox input "true"
click at [1532, 120] on icon at bounding box center [1527, 120] width 14 height 14
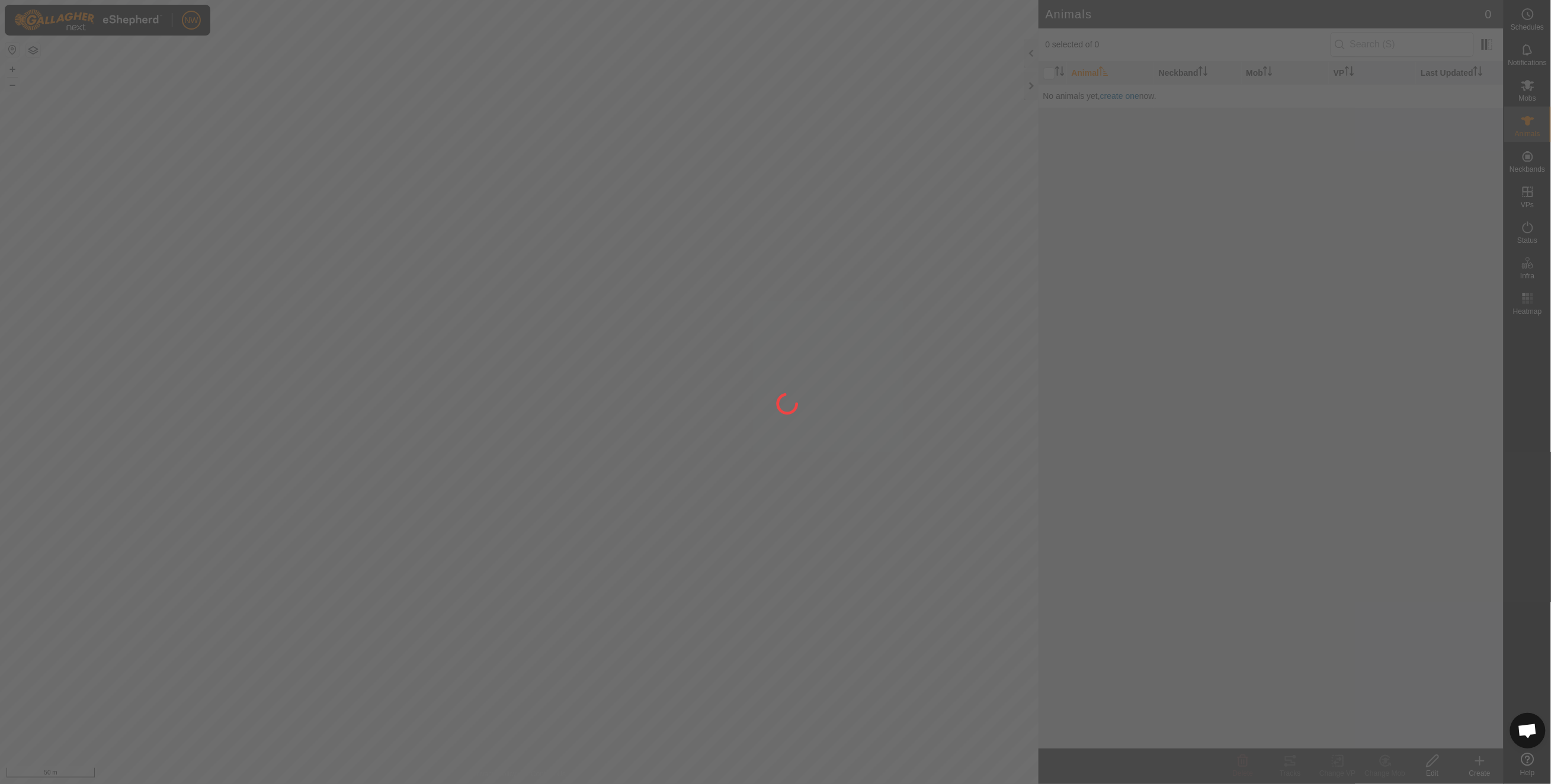
click at [1524, 123] on div at bounding box center [775, 392] width 1551 height 784
click at [1534, 159] on div at bounding box center [775, 392] width 1551 height 784
click at [1048, 72] on div at bounding box center [775, 392] width 1551 height 784
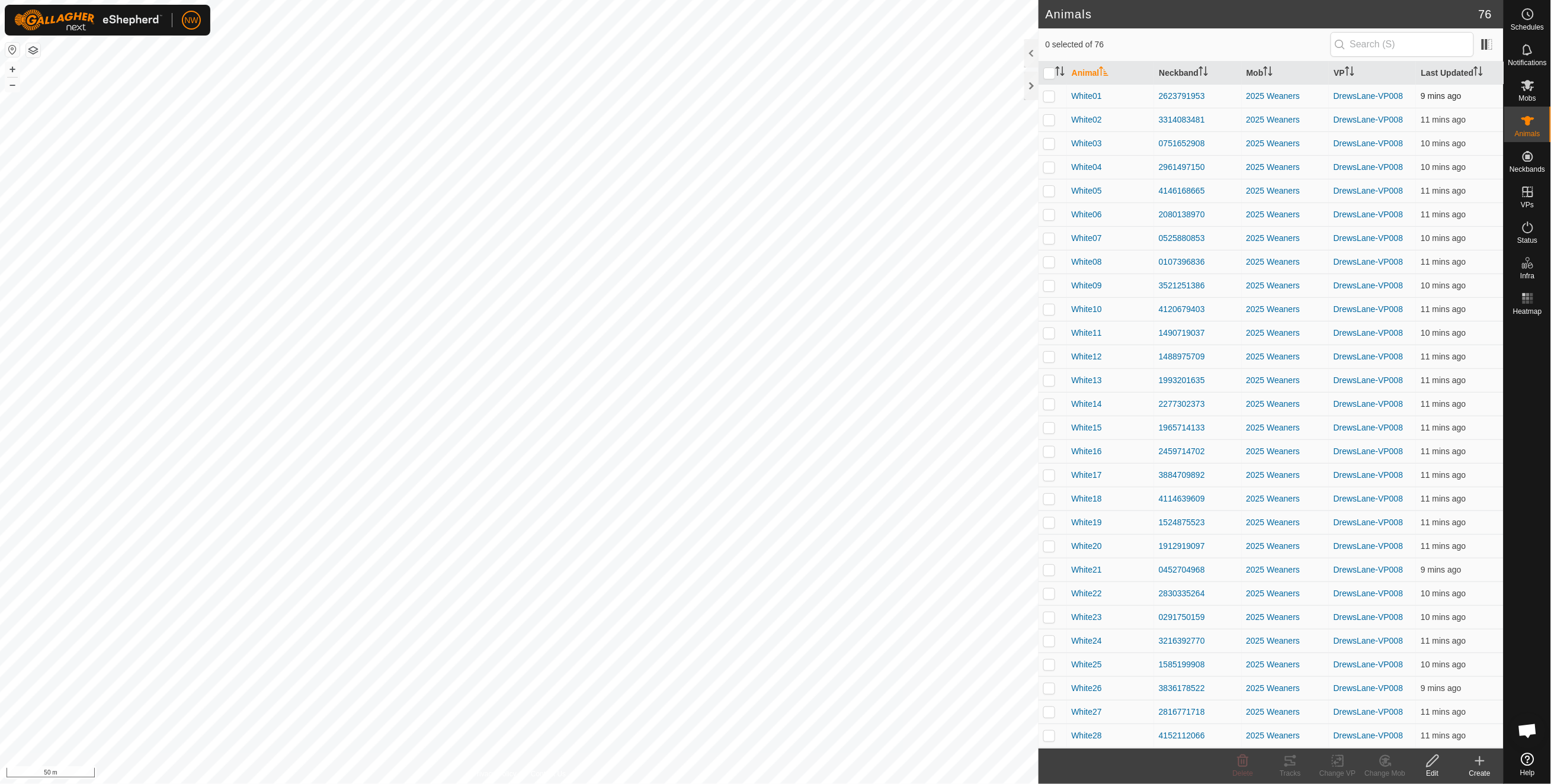
click at [1054, 96] on p-checkbox at bounding box center [1048, 96] width 12 height 9
checkbox input "false"
click at [1047, 119] on p-checkbox at bounding box center [1048, 119] width 12 height 9
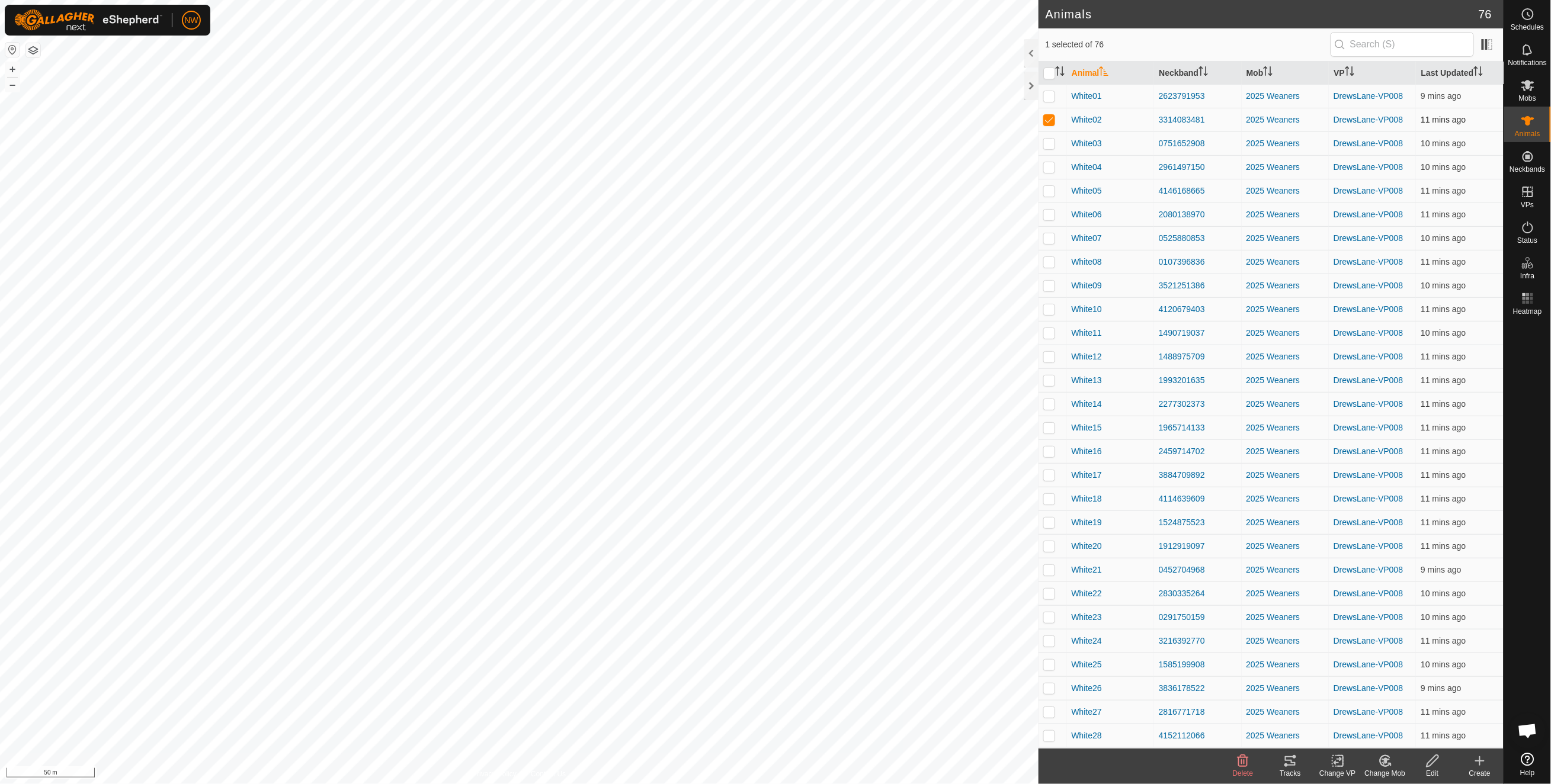
checkbox input "false"
click at [1054, 571] on p-checkbox at bounding box center [1048, 569] width 12 height 9
checkbox input "false"
click at [1048, 685] on p-checkbox at bounding box center [1048, 688] width 12 height 9
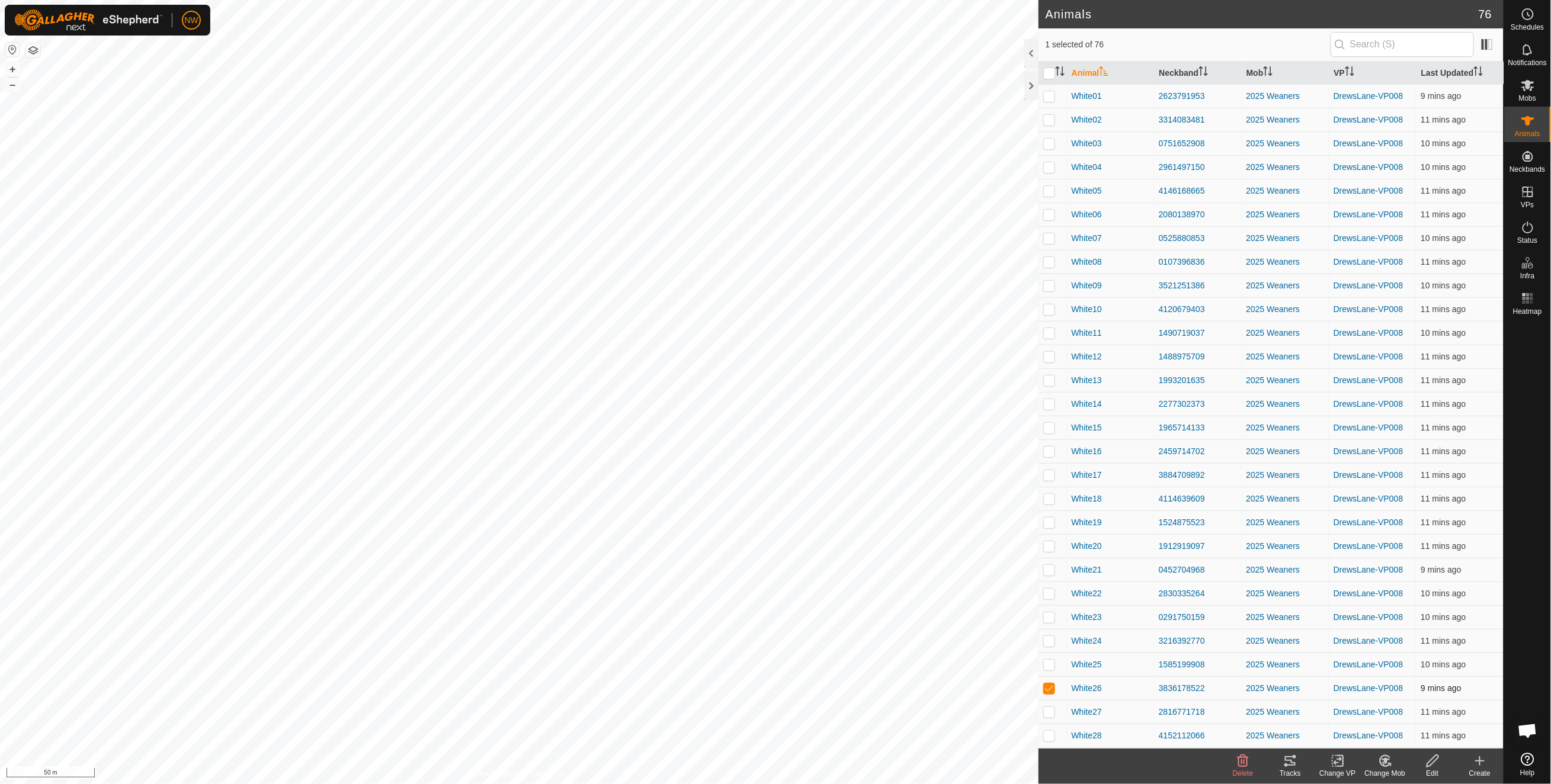
click at [1048, 685] on p-checkbox at bounding box center [1048, 688] width 12 height 9
checkbox input "false"
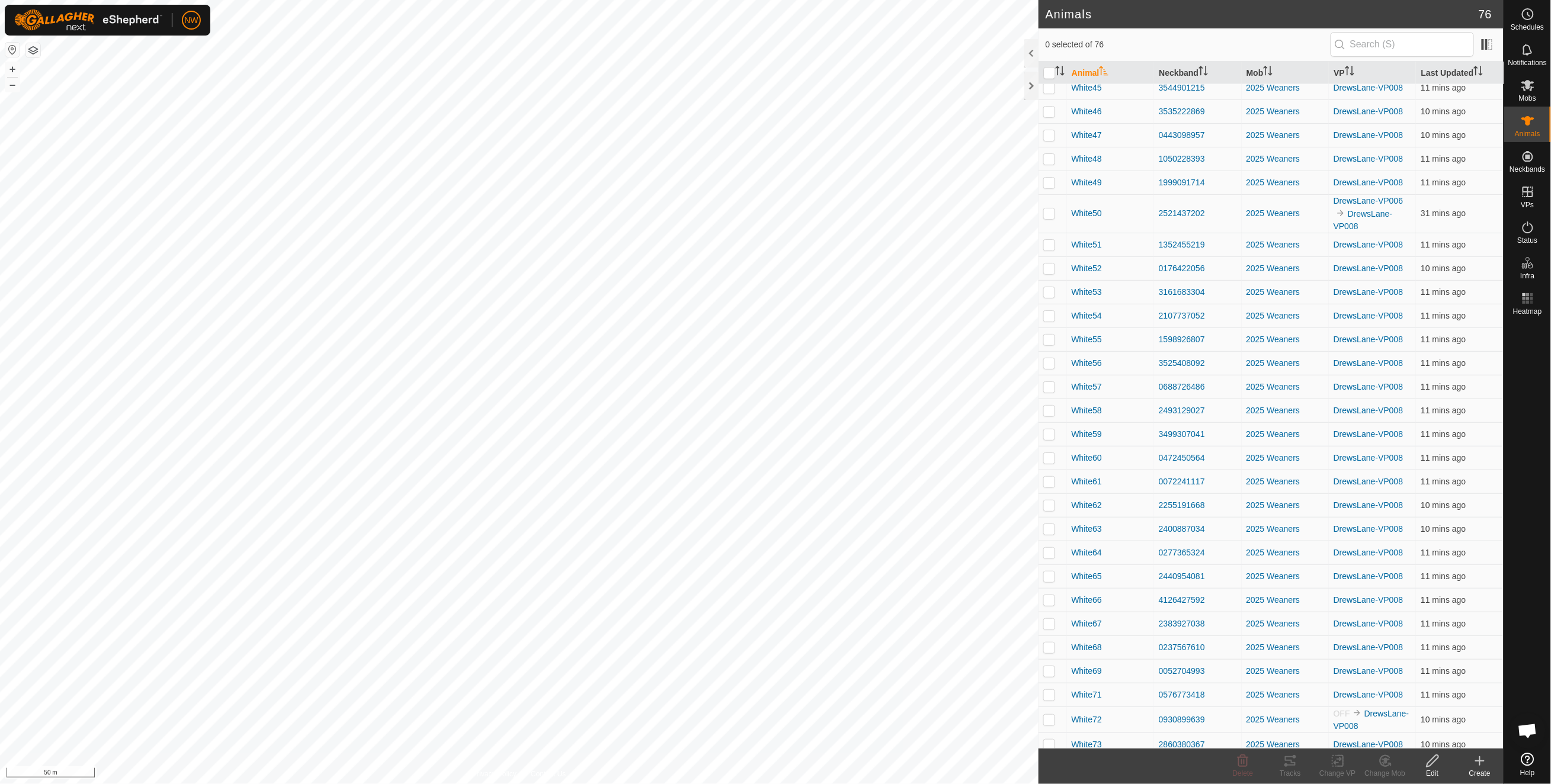
scroll to position [1155, 0]
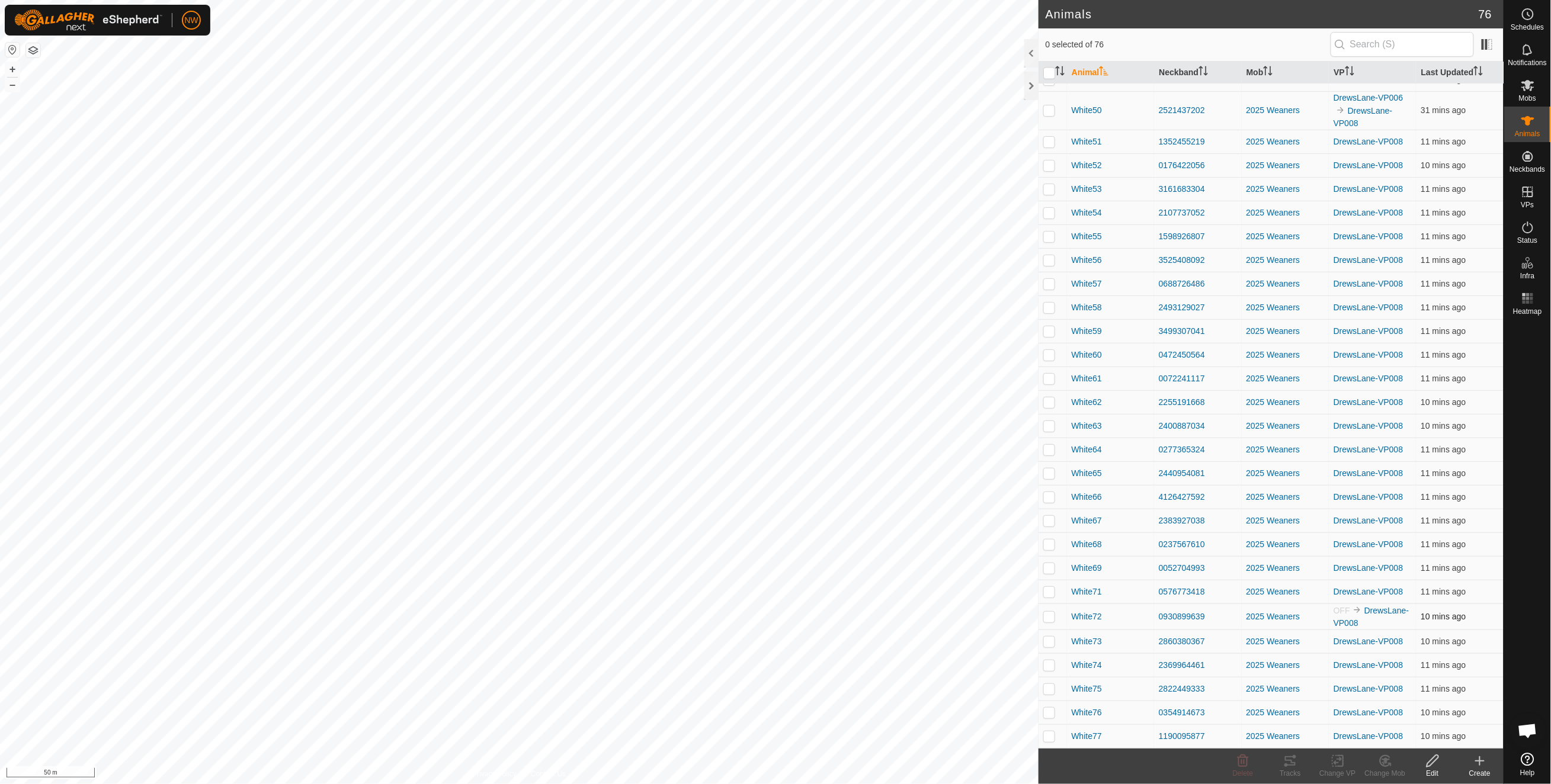
click at [1051, 618] on p-checkbox at bounding box center [1048, 616] width 12 height 9
checkbox input "false"
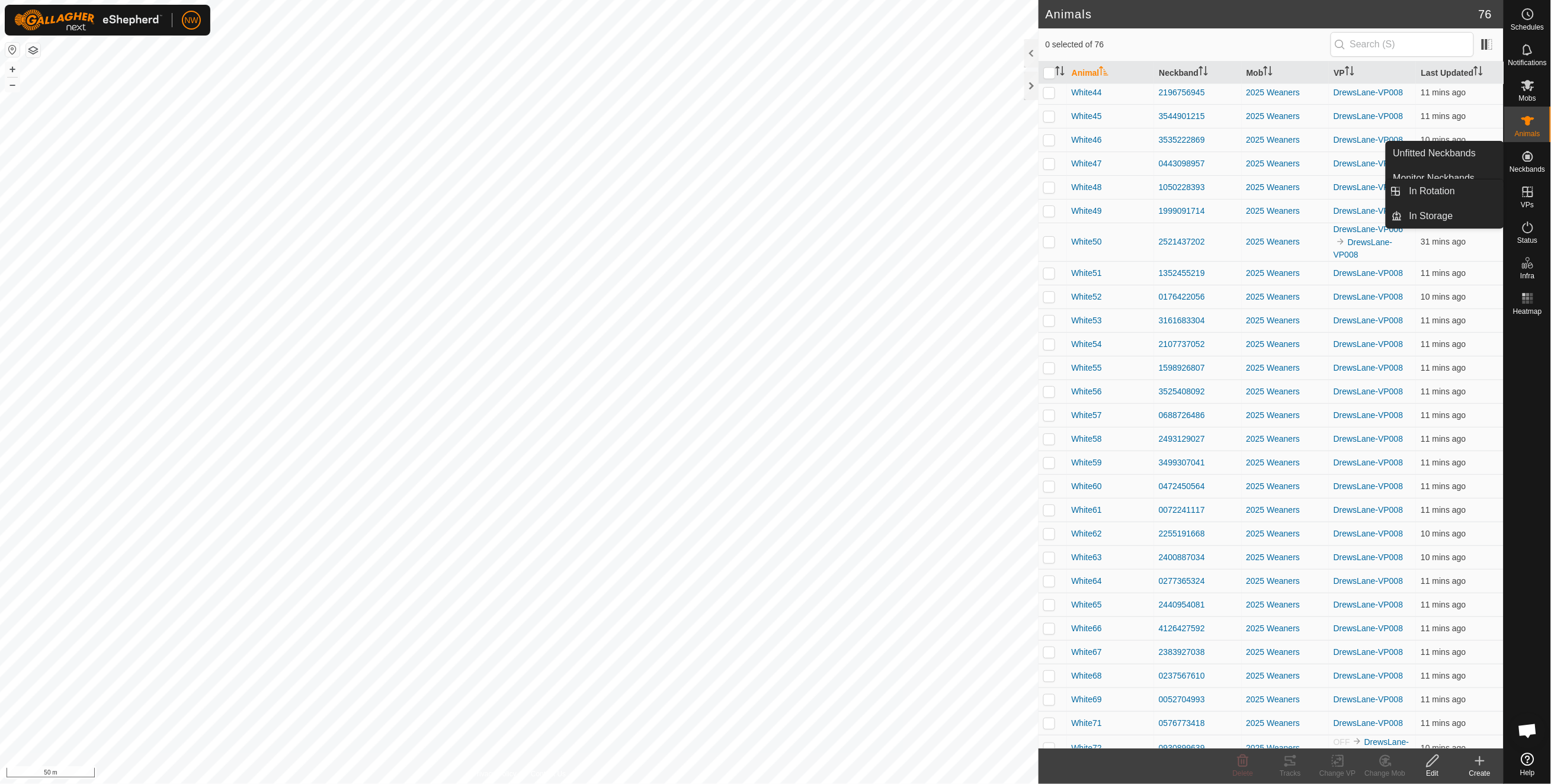
click at [1535, 192] on es-virtualpaddocks-svg-icon at bounding box center [1528, 191] width 21 height 19
click at [1441, 191] on link "In Rotation" at bounding box center [1452, 191] width 101 height 24
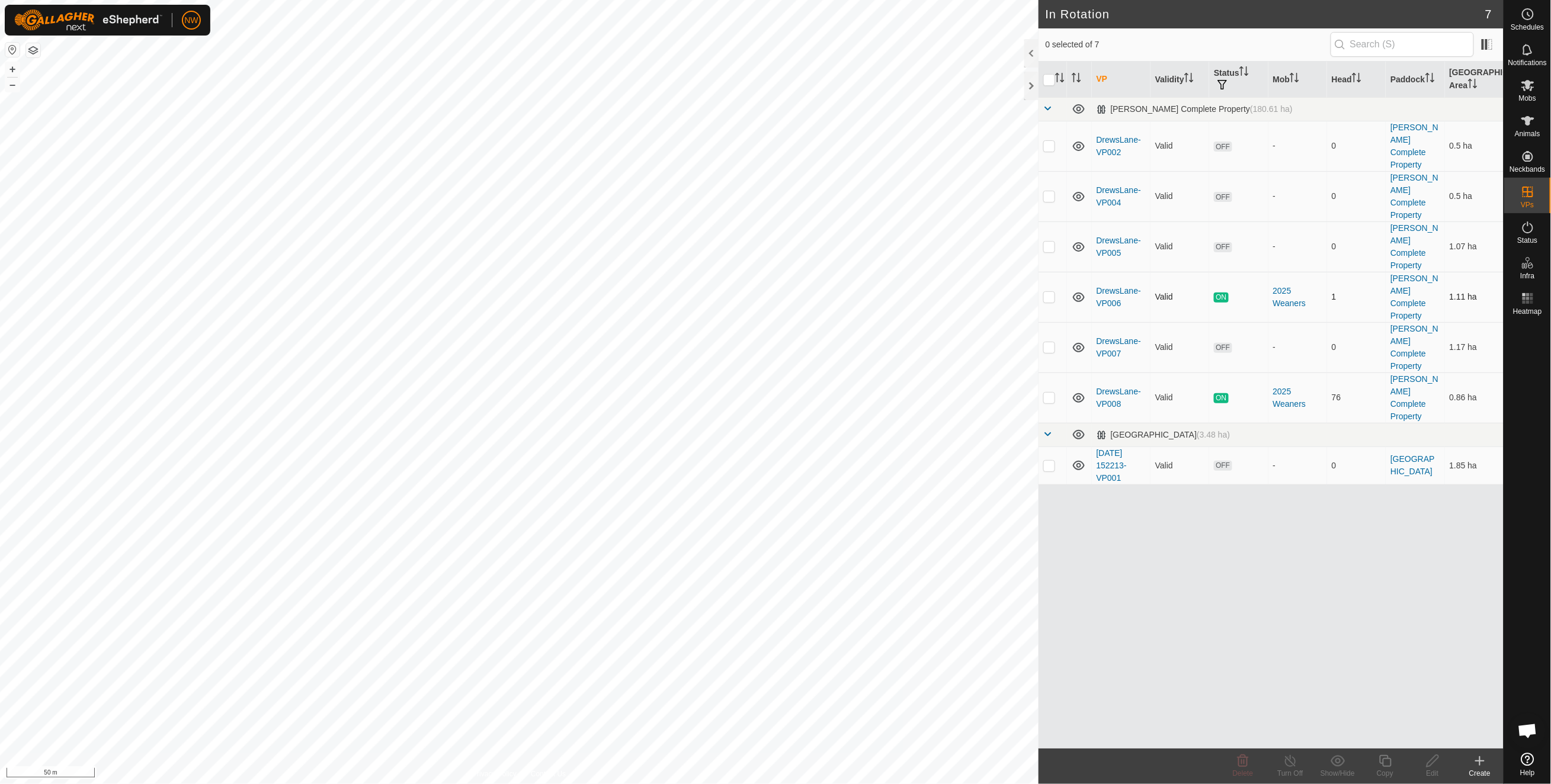
click at [1048, 292] on p-checkbox at bounding box center [1048, 296] width 12 height 9
checkbox input "false"
click at [1050, 393] on p-checkbox at bounding box center [1048, 397] width 12 height 9
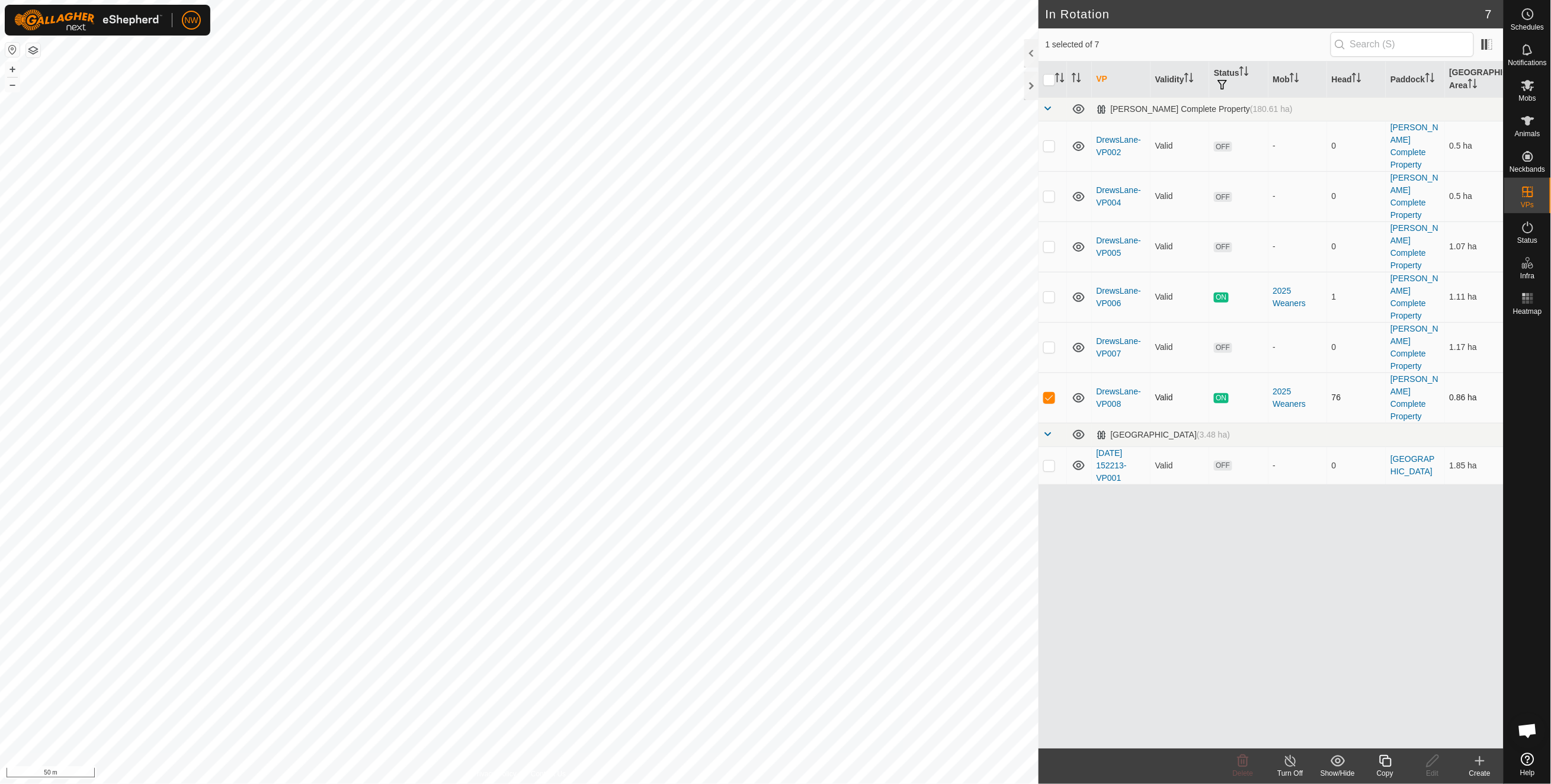
checkbox input "false"
click at [1046, 292] on p-checkbox at bounding box center [1048, 296] width 12 height 9
checkbox input "false"
click at [1522, 83] on icon at bounding box center [1527, 85] width 14 height 14
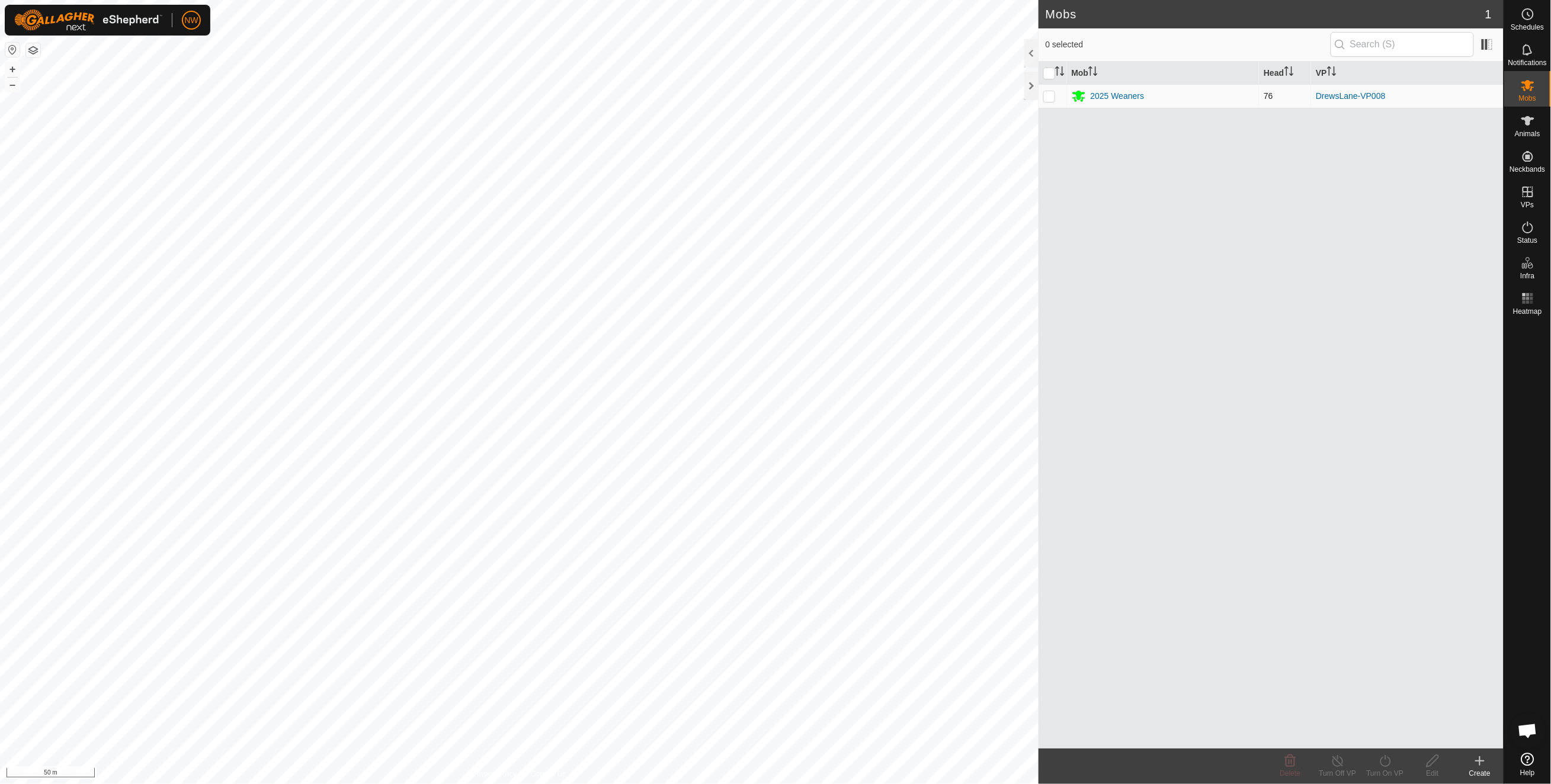
click at [1052, 90] on td at bounding box center [1053, 96] width 28 height 24
checkbox input "true"
click at [1524, 233] on icon at bounding box center [1527, 227] width 14 height 14
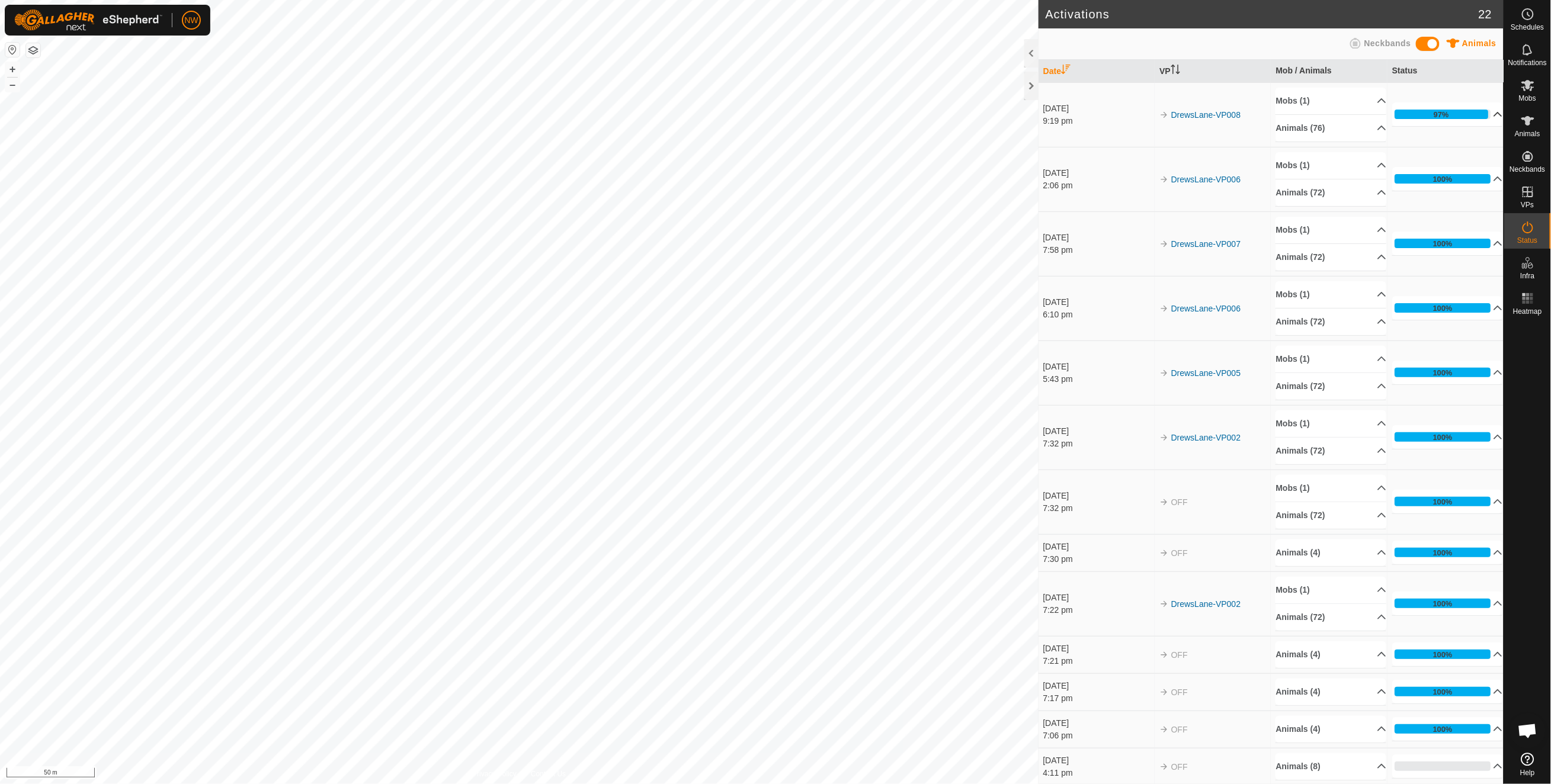
click at [1479, 112] on p-accordion-header "97%" at bounding box center [1447, 114] width 110 height 24
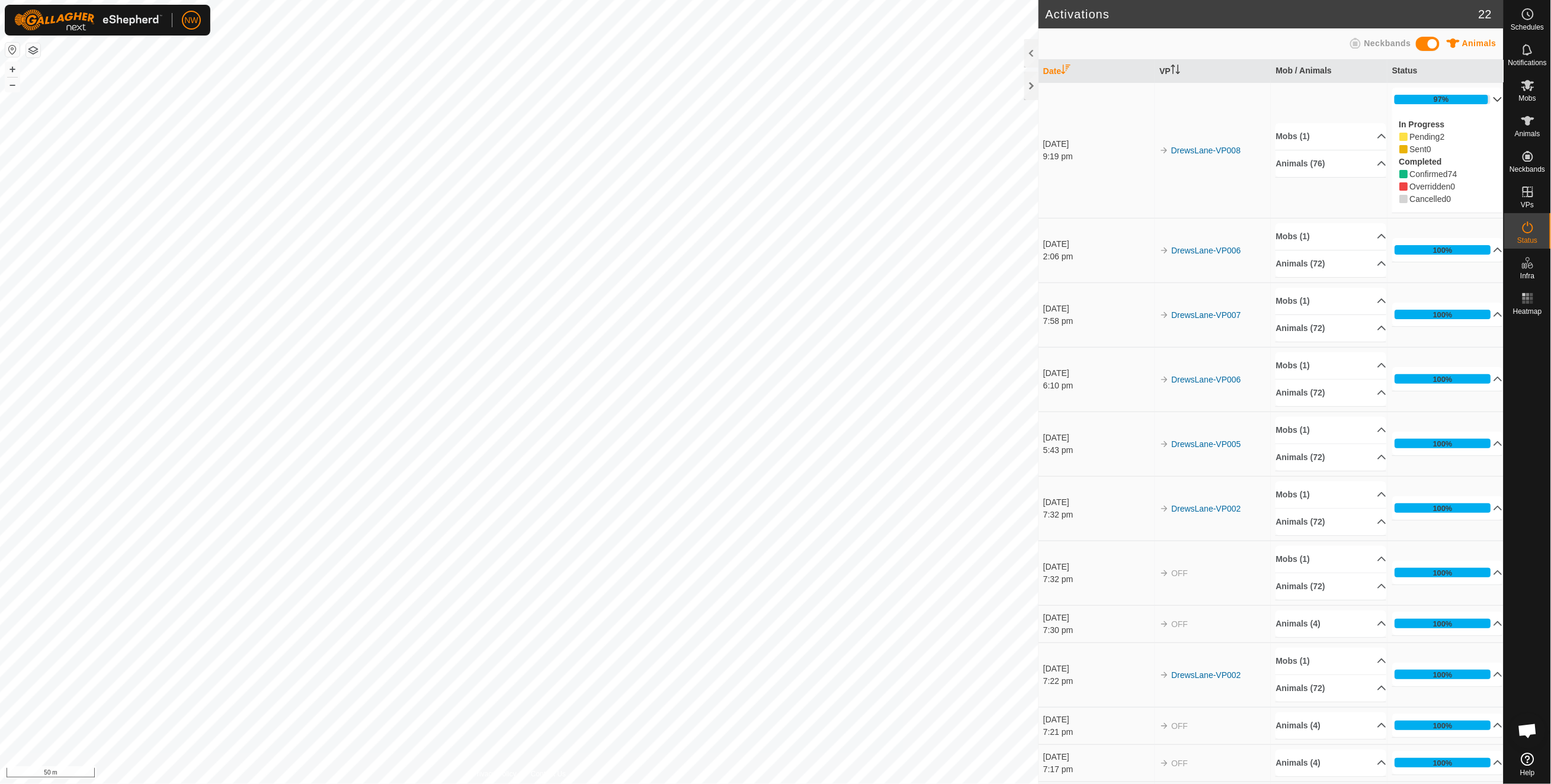
click at [1420, 137] on span "Pending" at bounding box center [1425, 136] width 30 height 9
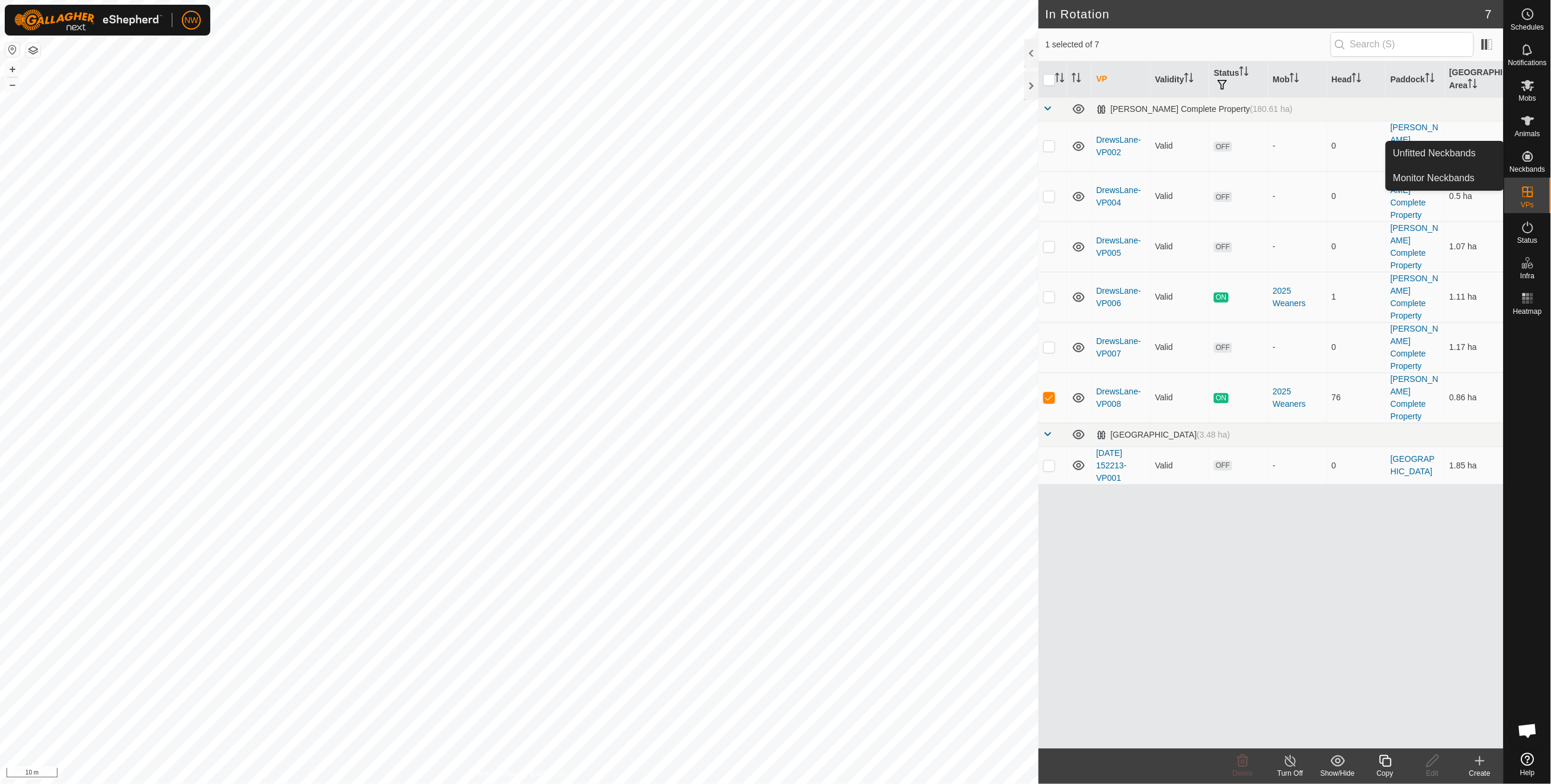
click at [1521, 159] on icon at bounding box center [1527, 156] width 14 height 14
click at [1414, 175] on link "Monitor Neckbands" at bounding box center [1444, 178] width 117 height 24
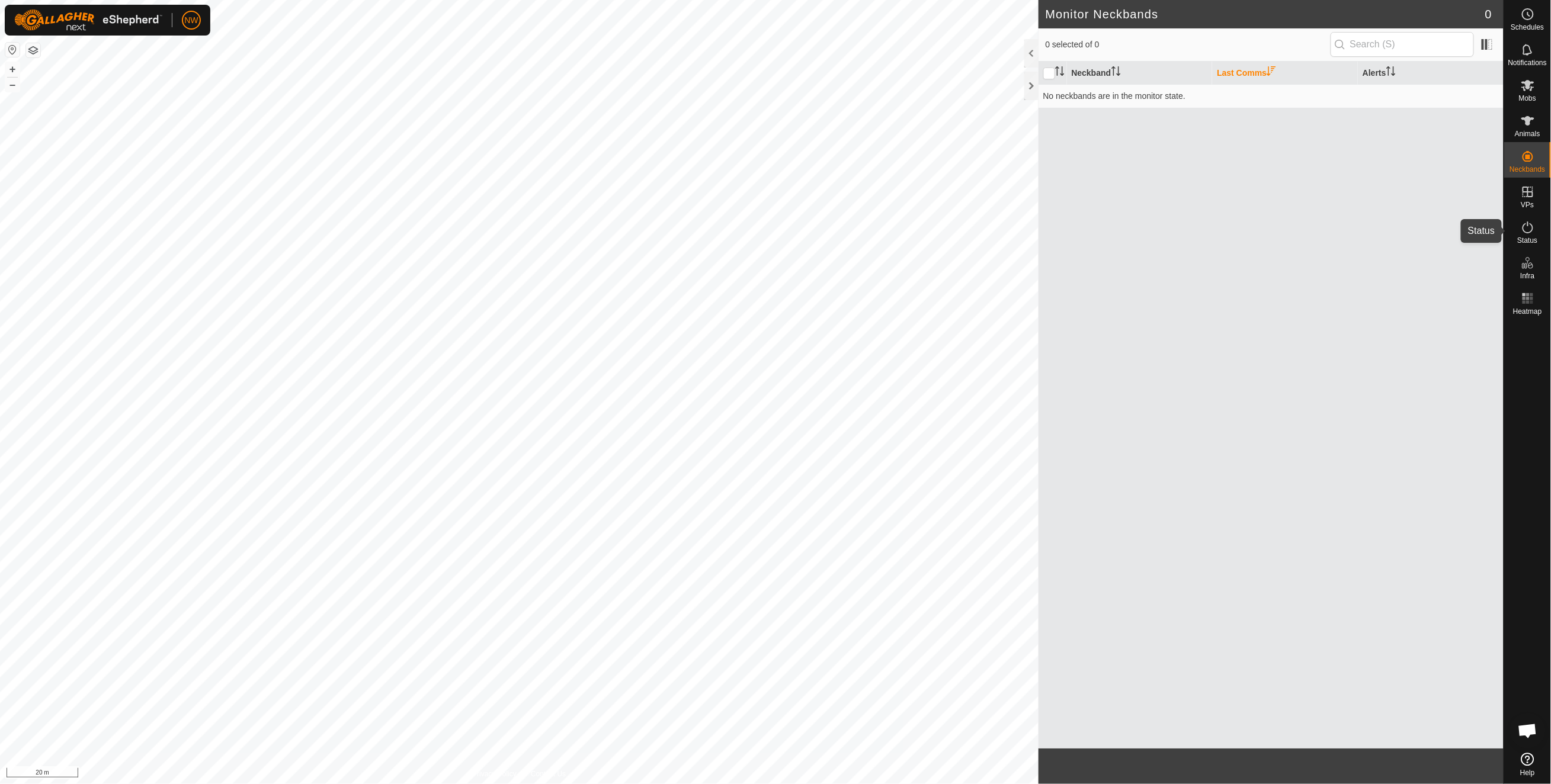
click at [1531, 231] on icon at bounding box center [1527, 227] width 10 height 12
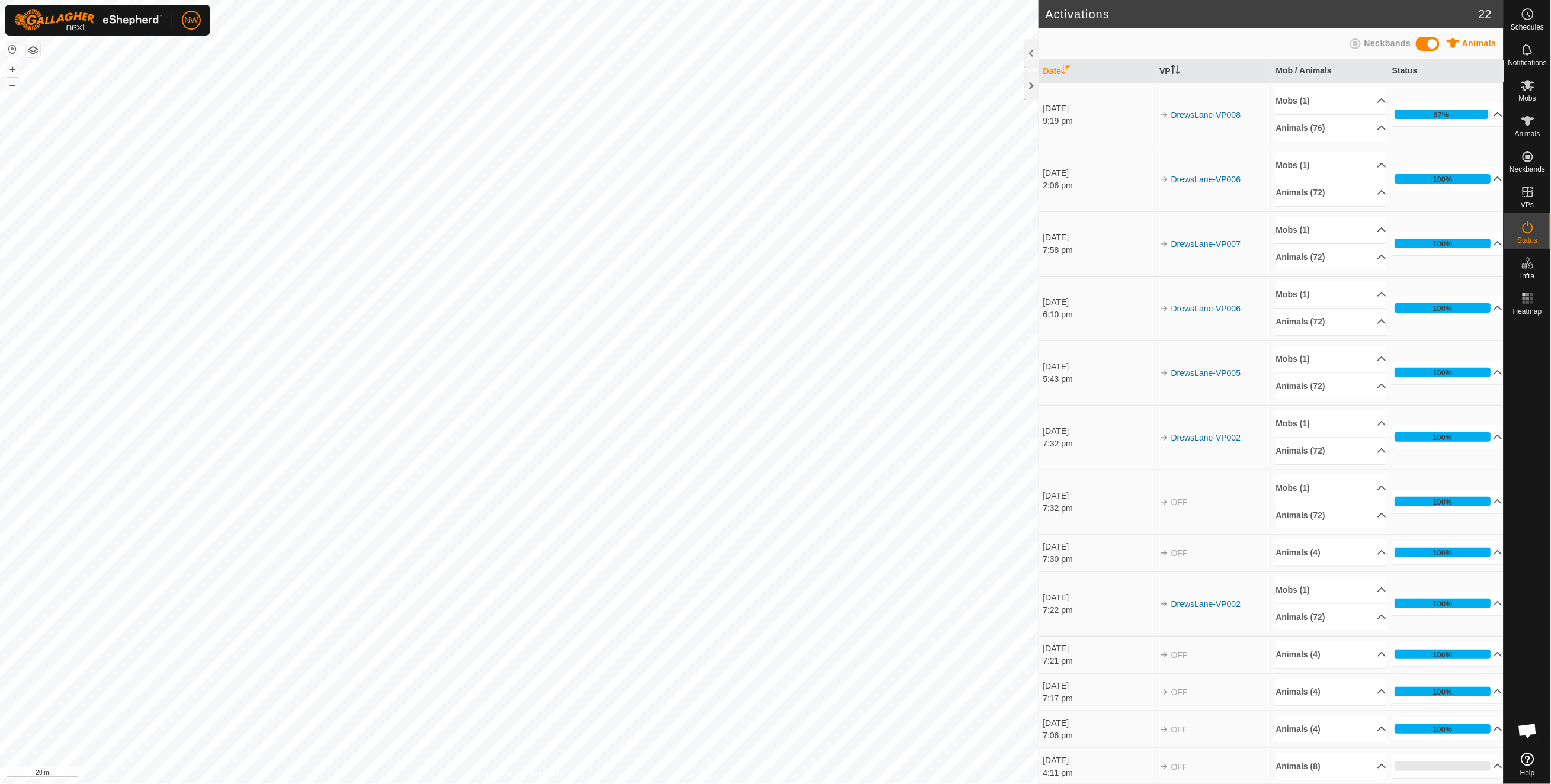
click at [1477, 115] on p-accordion-header "97%" at bounding box center [1447, 114] width 110 height 24
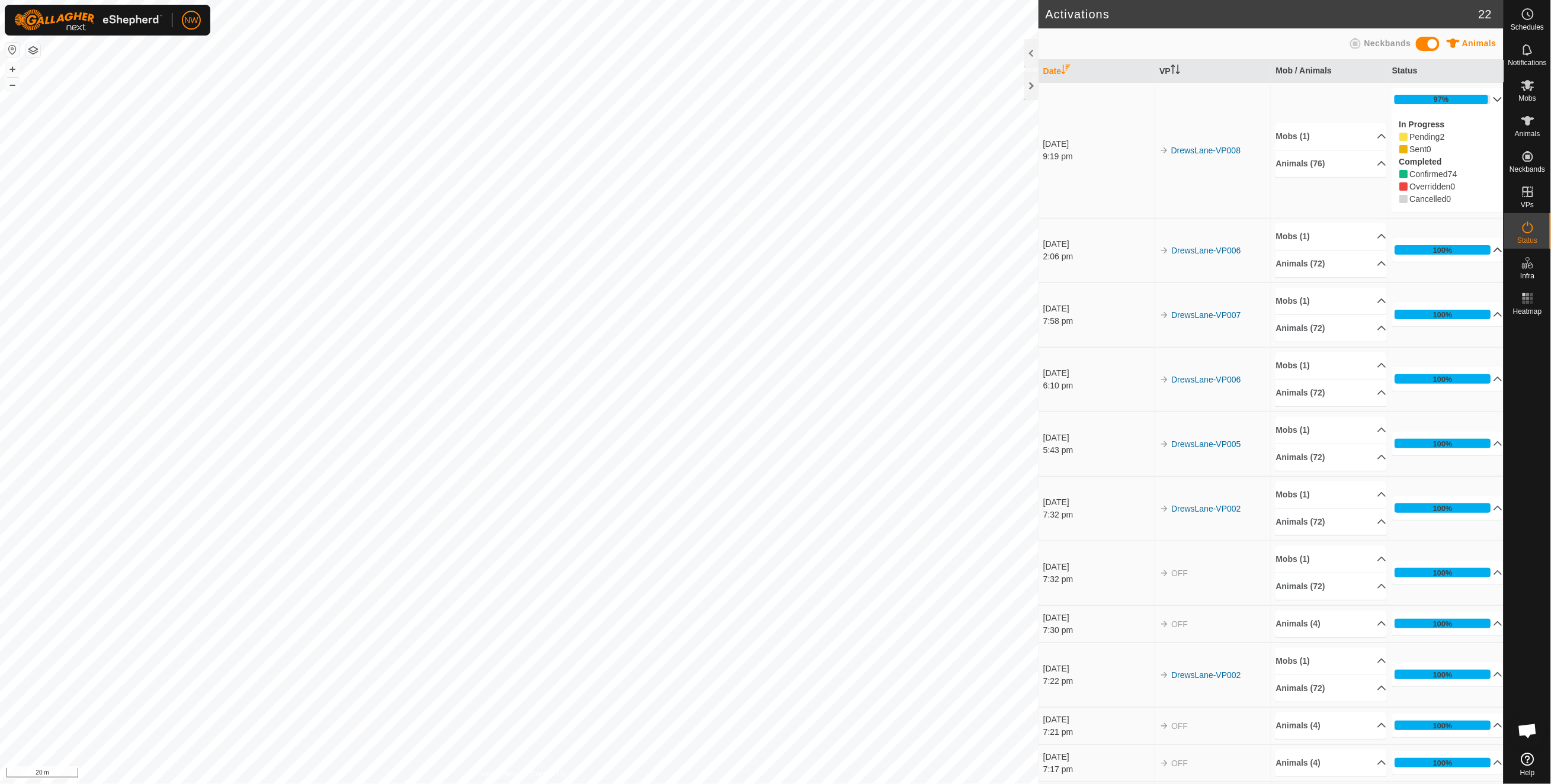
click at [1477, 251] on p-accordion-header "100%" at bounding box center [1447, 250] width 110 height 24
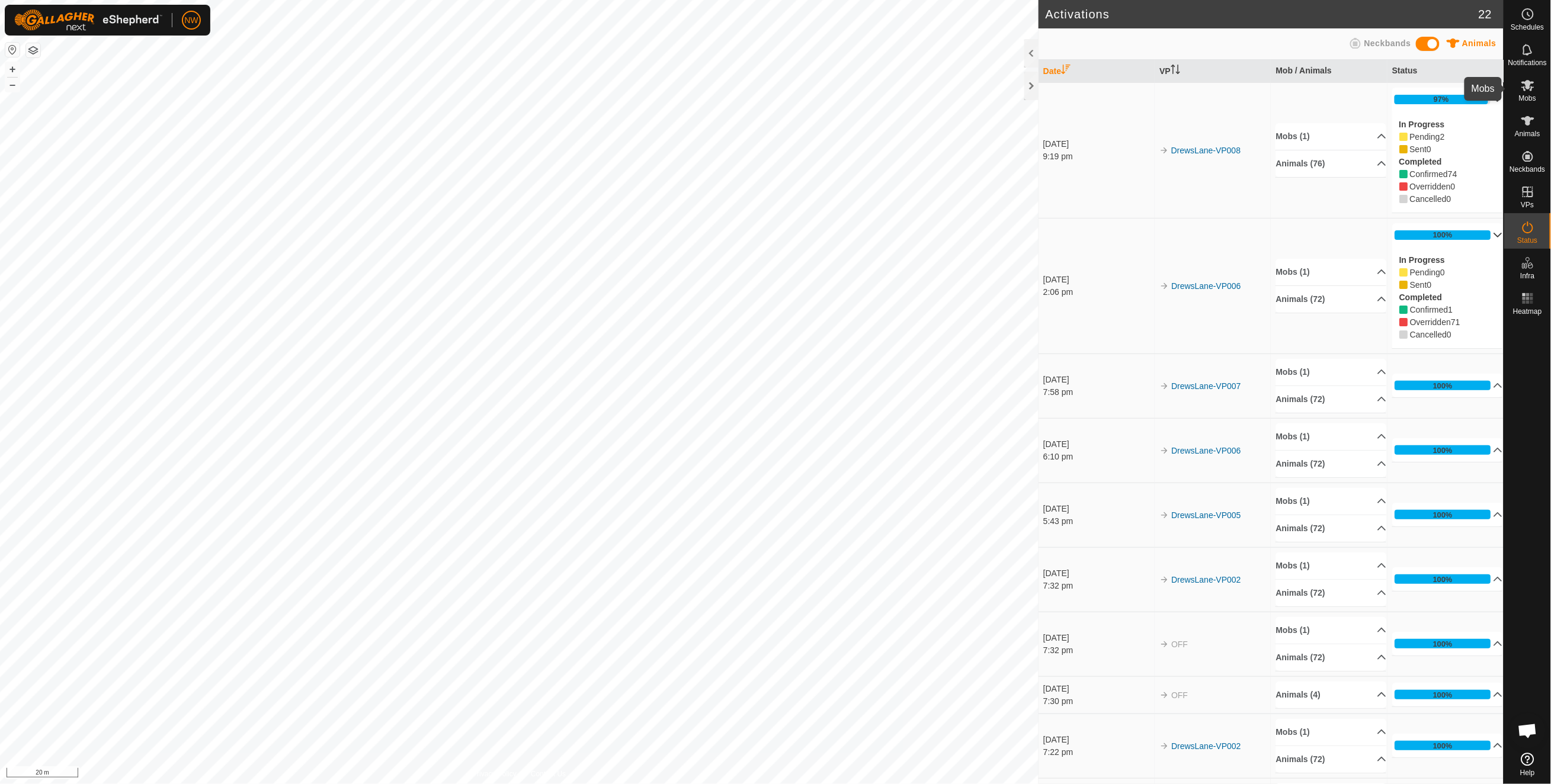
click at [1532, 86] on icon at bounding box center [1527, 85] width 14 height 14
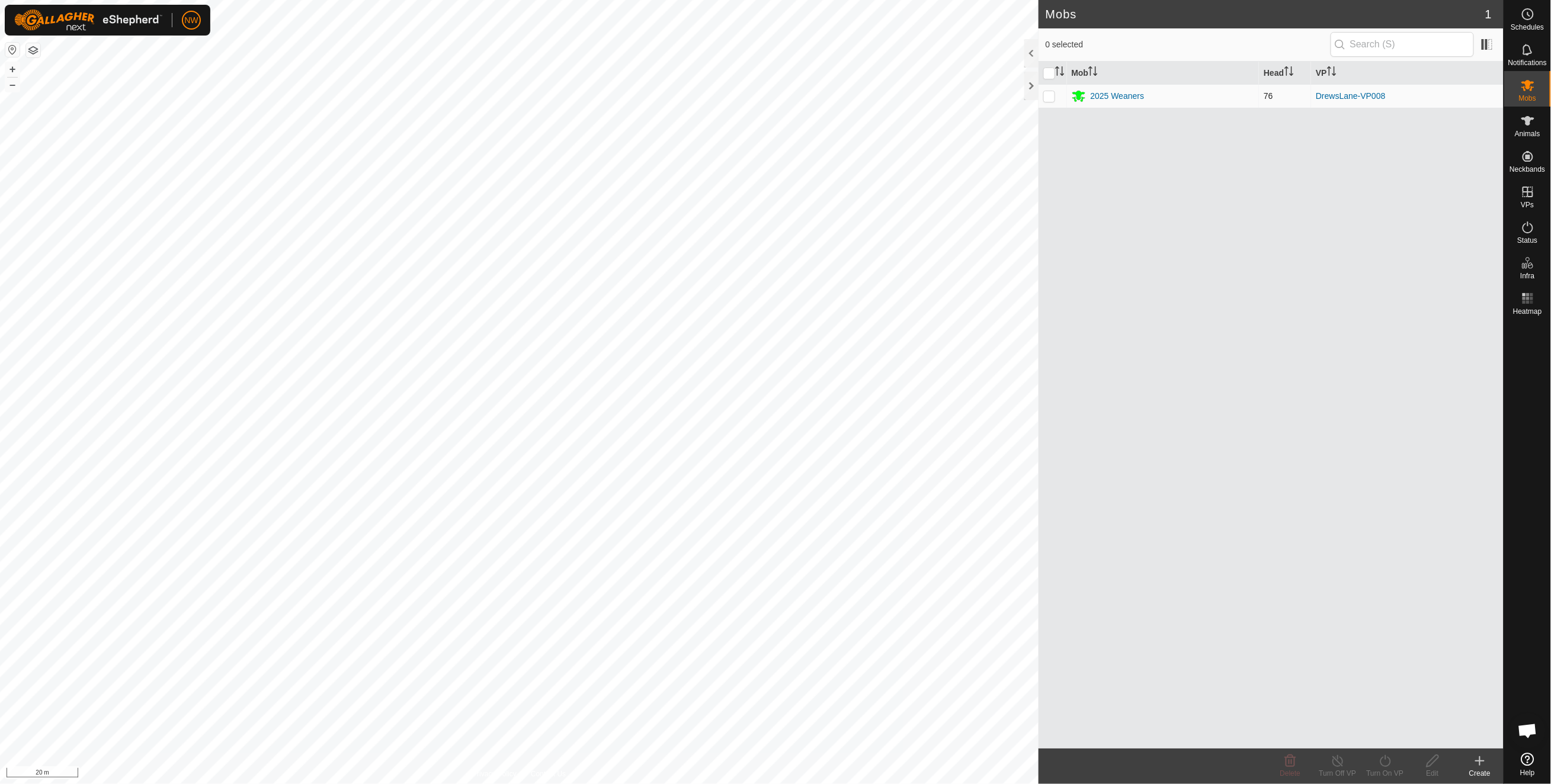
click at [1053, 93] on p-checkbox at bounding box center [1048, 96] width 12 height 9
checkbox input "true"
click at [1526, 301] on icon at bounding box center [1527, 298] width 14 height 14
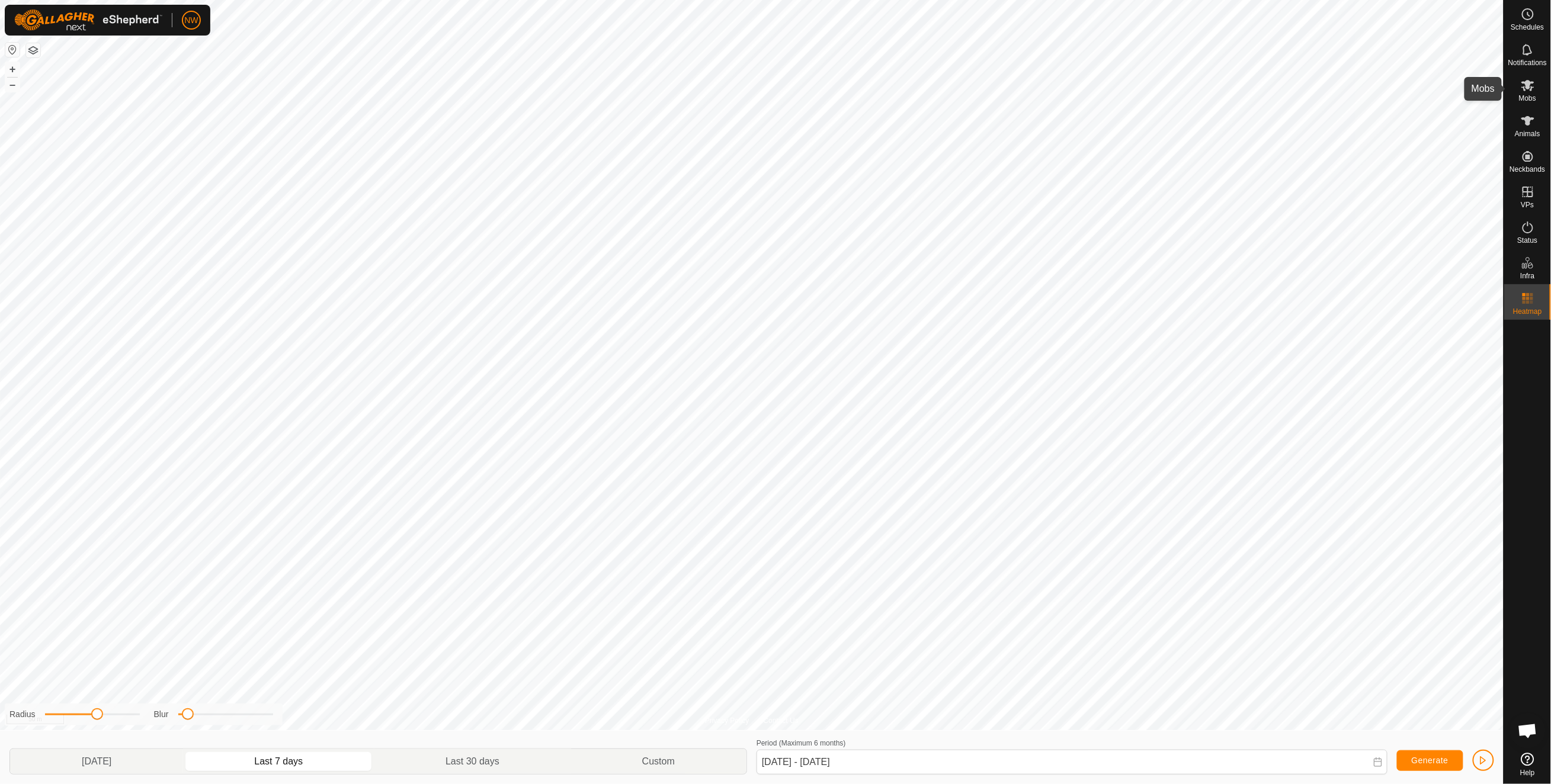
click at [1527, 86] on icon at bounding box center [1527, 85] width 13 height 11
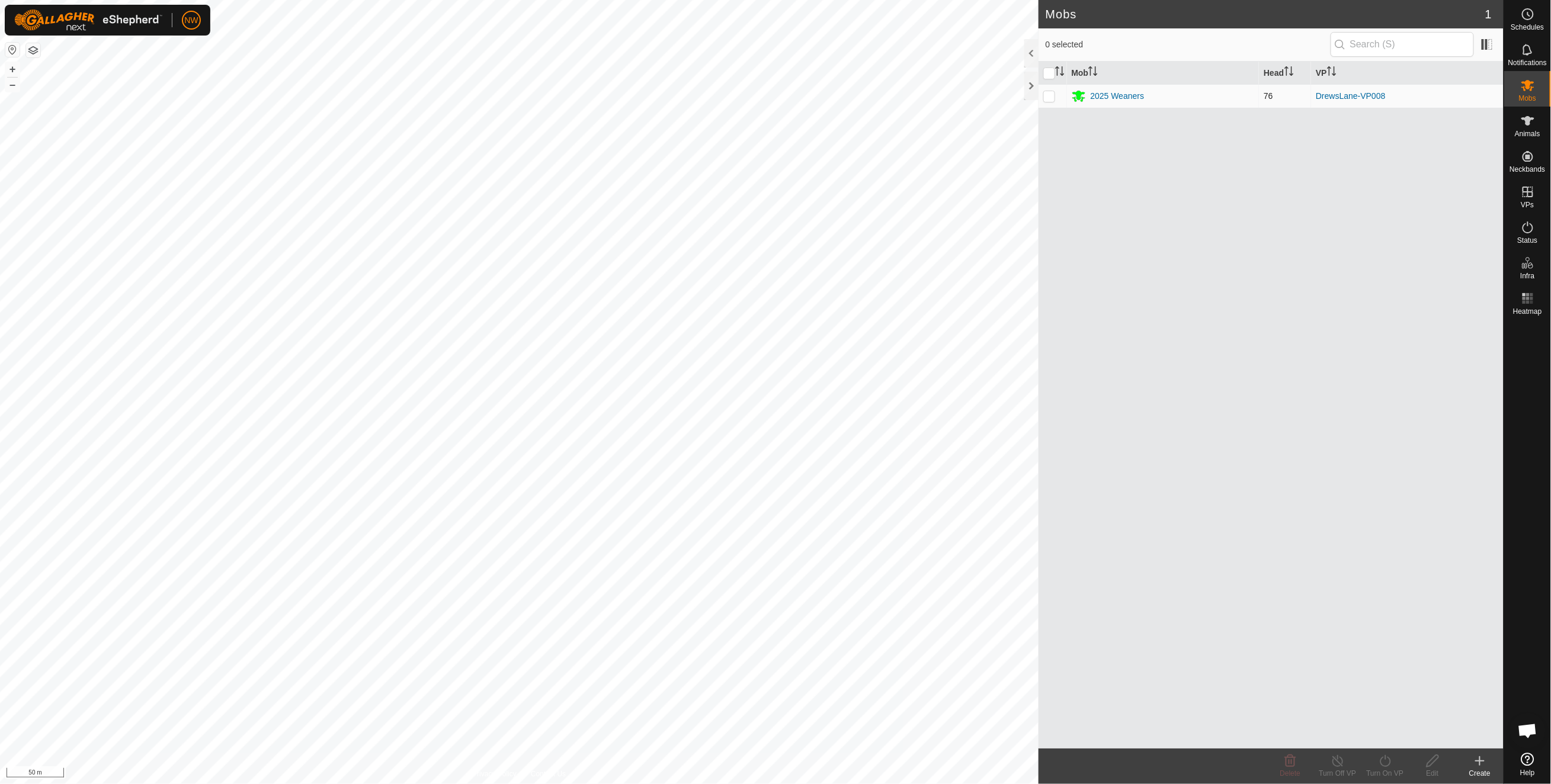
click at [1054, 98] on p-checkbox at bounding box center [1048, 96] width 12 height 9
checkbox input "true"
click at [1525, 233] on icon at bounding box center [1527, 227] width 14 height 14
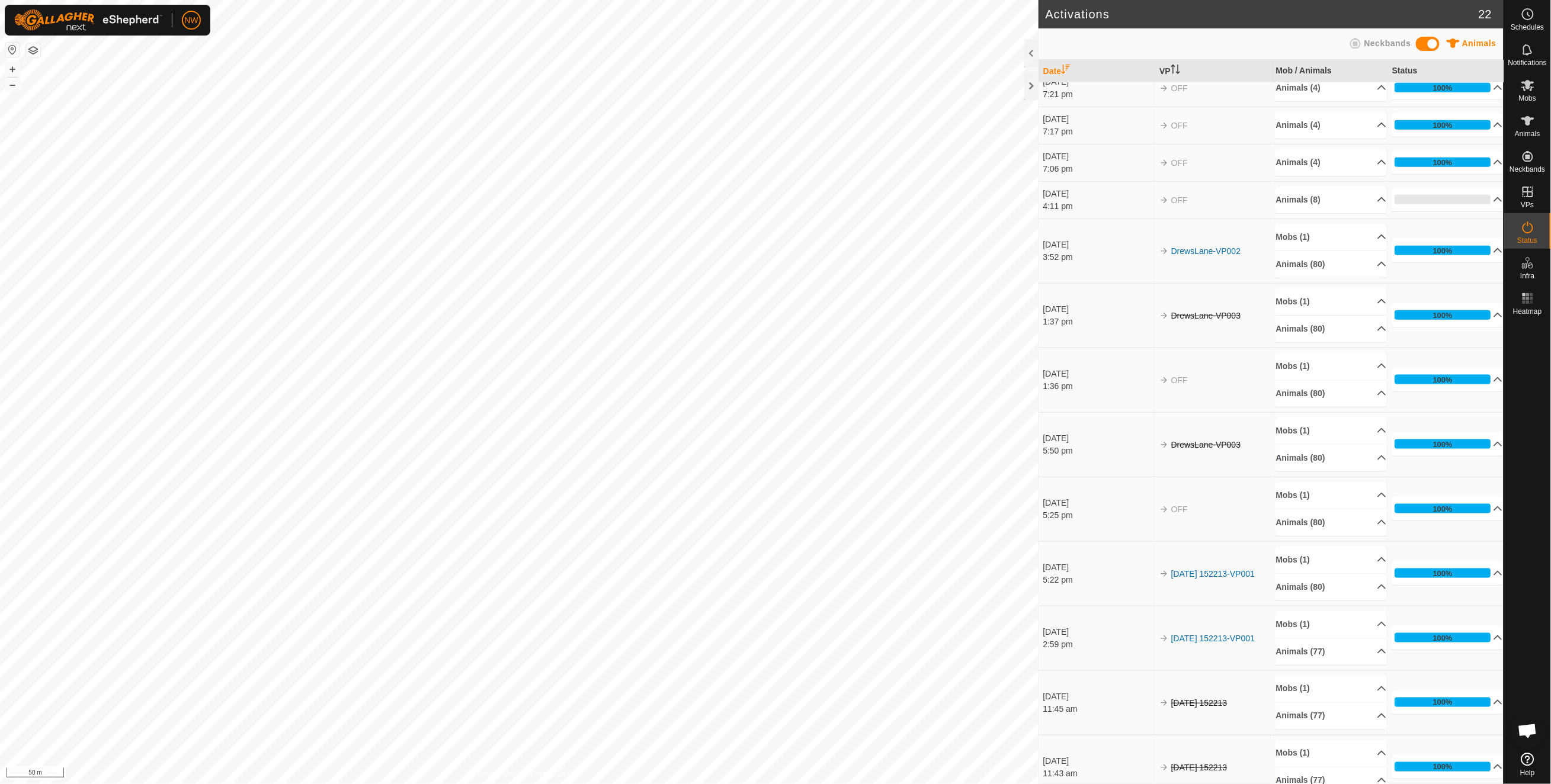
scroll to position [595, 0]
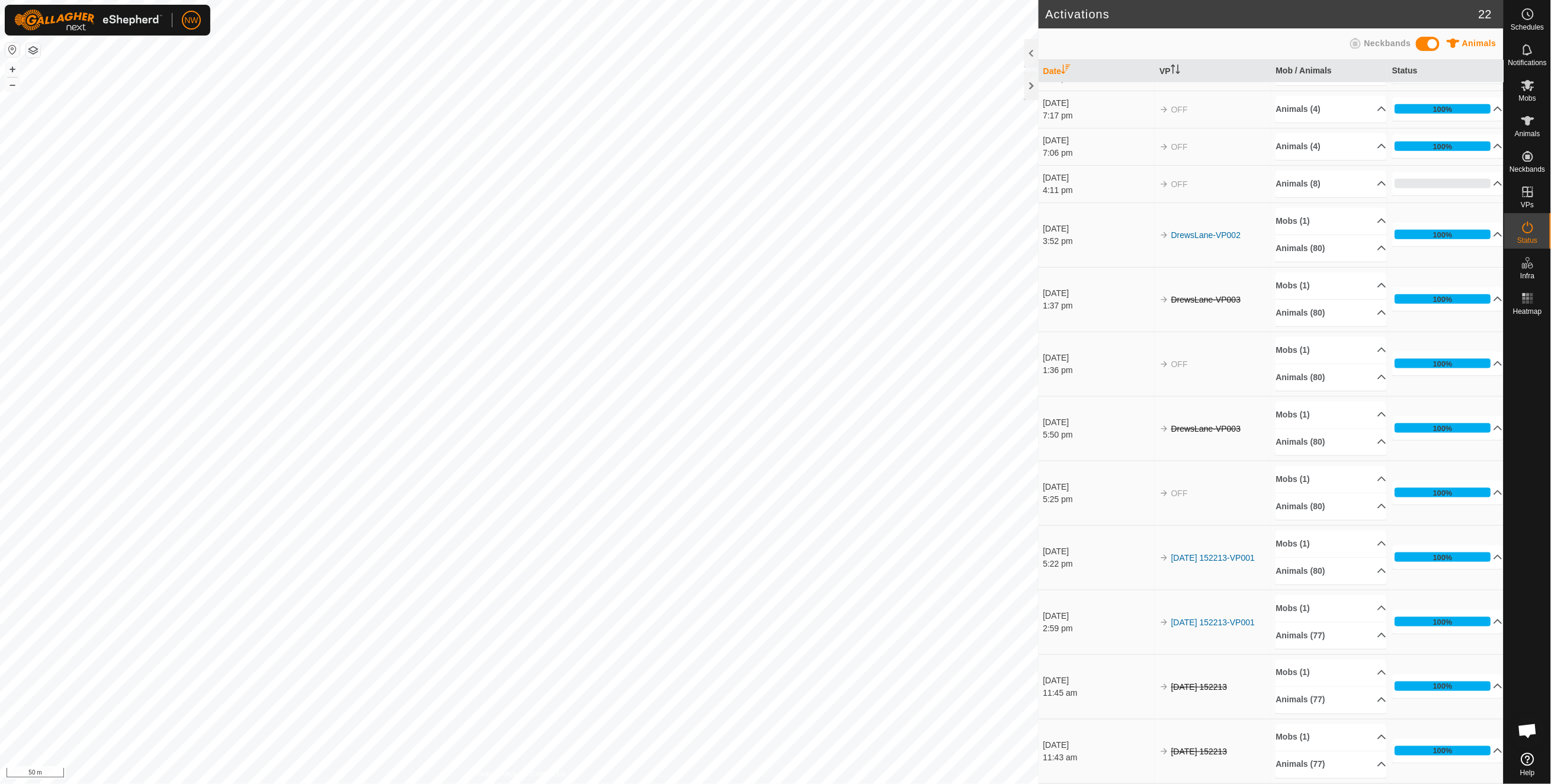
click at [1054, 548] on div "[DATE]" at bounding box center [1098, 551] width 110 height 12
click at [1059, 551] on div "[DATE]" at bounding box center [1098, 551] width 110 height 12
click at [1527, 185] on icon at bounding box center [1527, 191] width 14 height 14
click at [1430, 195] on link "In Rotation" at bounding box center [1452, 191] width 101 height 24
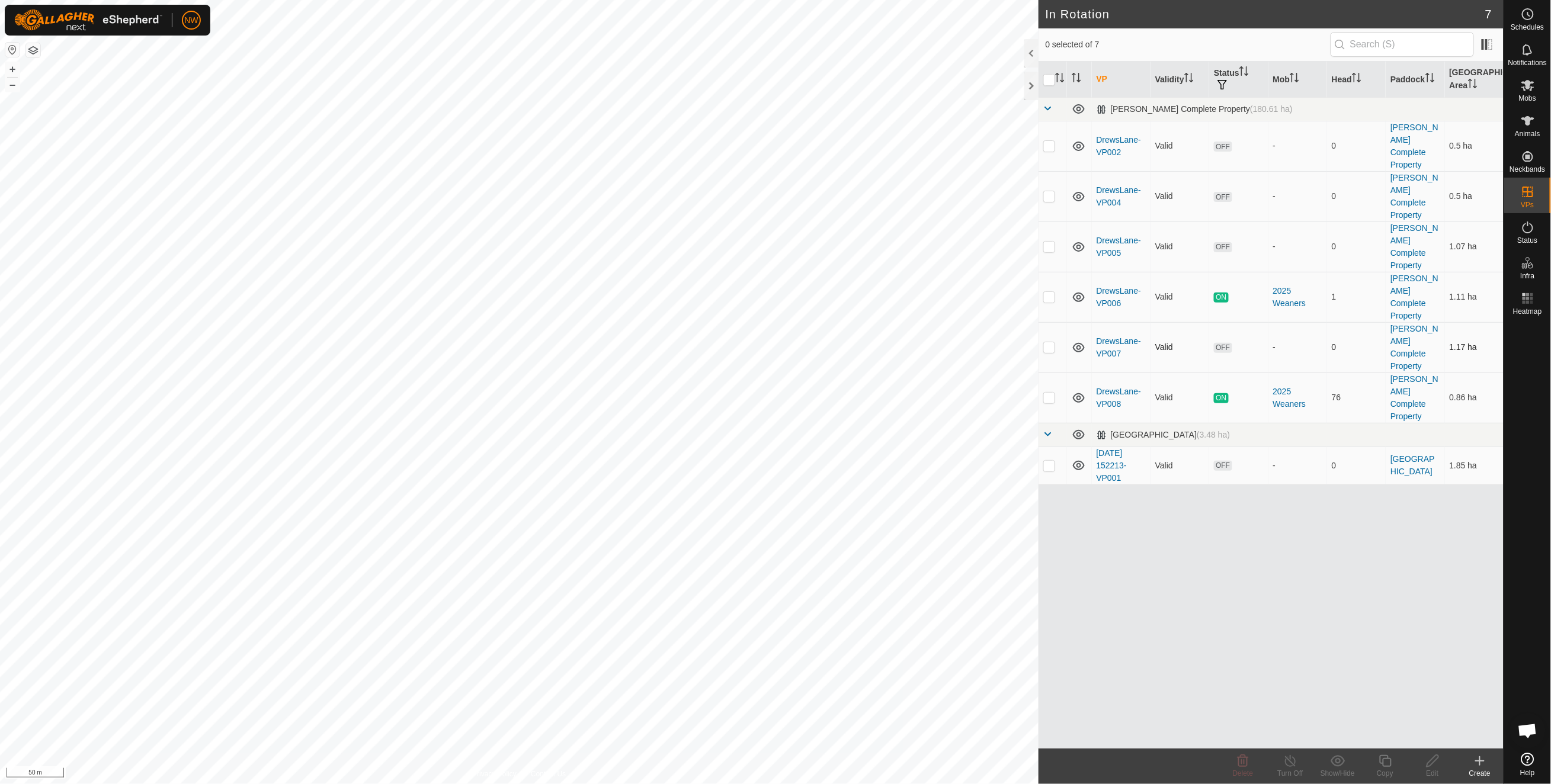
click at [1053, 342] on p-checkbox at bounding box center [1048, 347] width 12 height 9
click at [1048, 342] on p-checkbox at bounding box center [1048, 347] width 12 height 9
click at [1051, 342] on p-checkbox at bounding box center [1048, 347] width 12 height 9
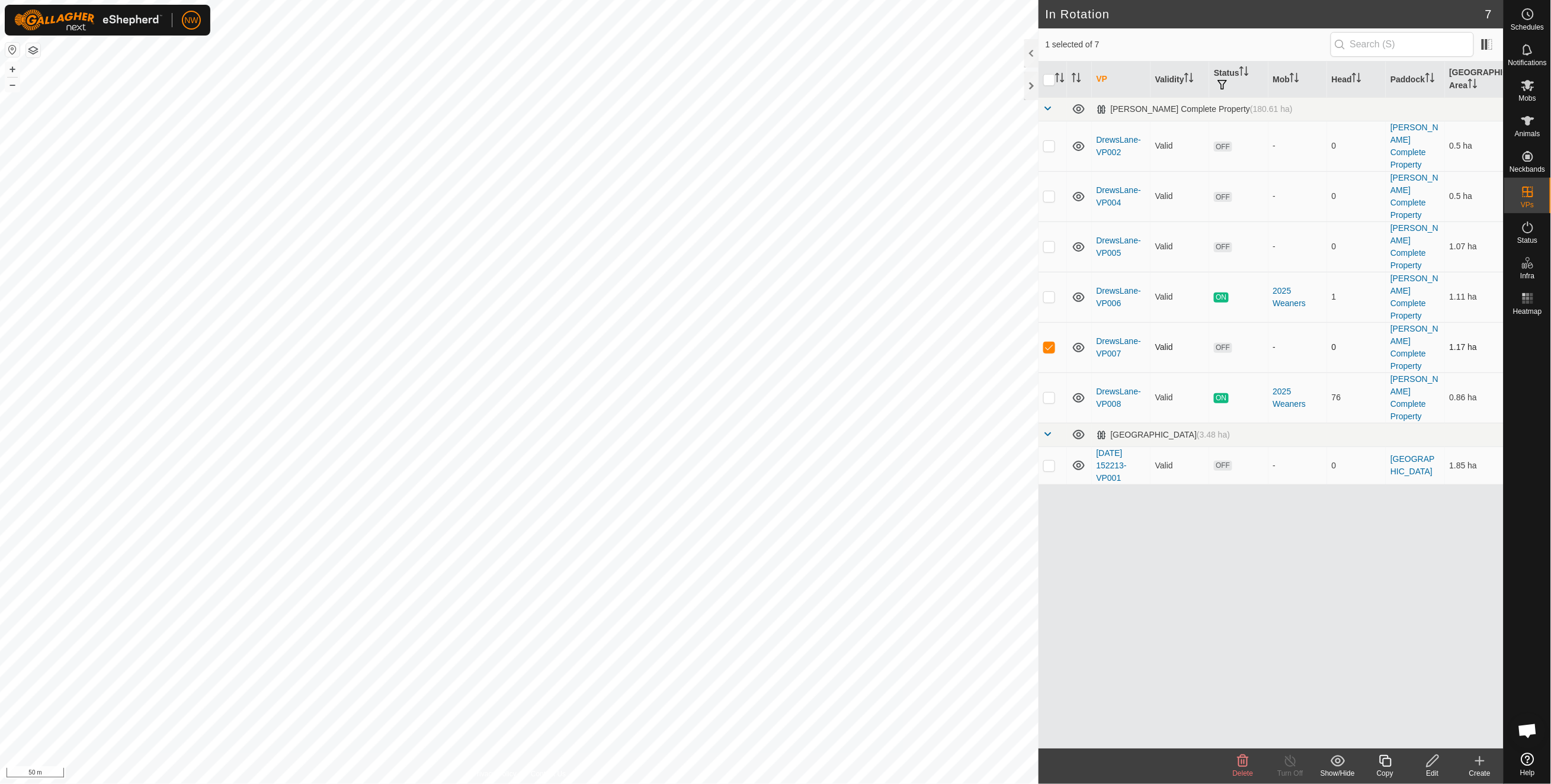
click at [1045, 342] on p-checkbox at bounding box center [1048, 347] width 12 height 9
click at [1048, 342] on p-checkbox at bounding box center [1048, 347] width 12 height 9
checkbox input "true"
click at [1052, 292] on p-checkbox at bounding box center [1048, 296] width 12 height 9
checkbox input "true"
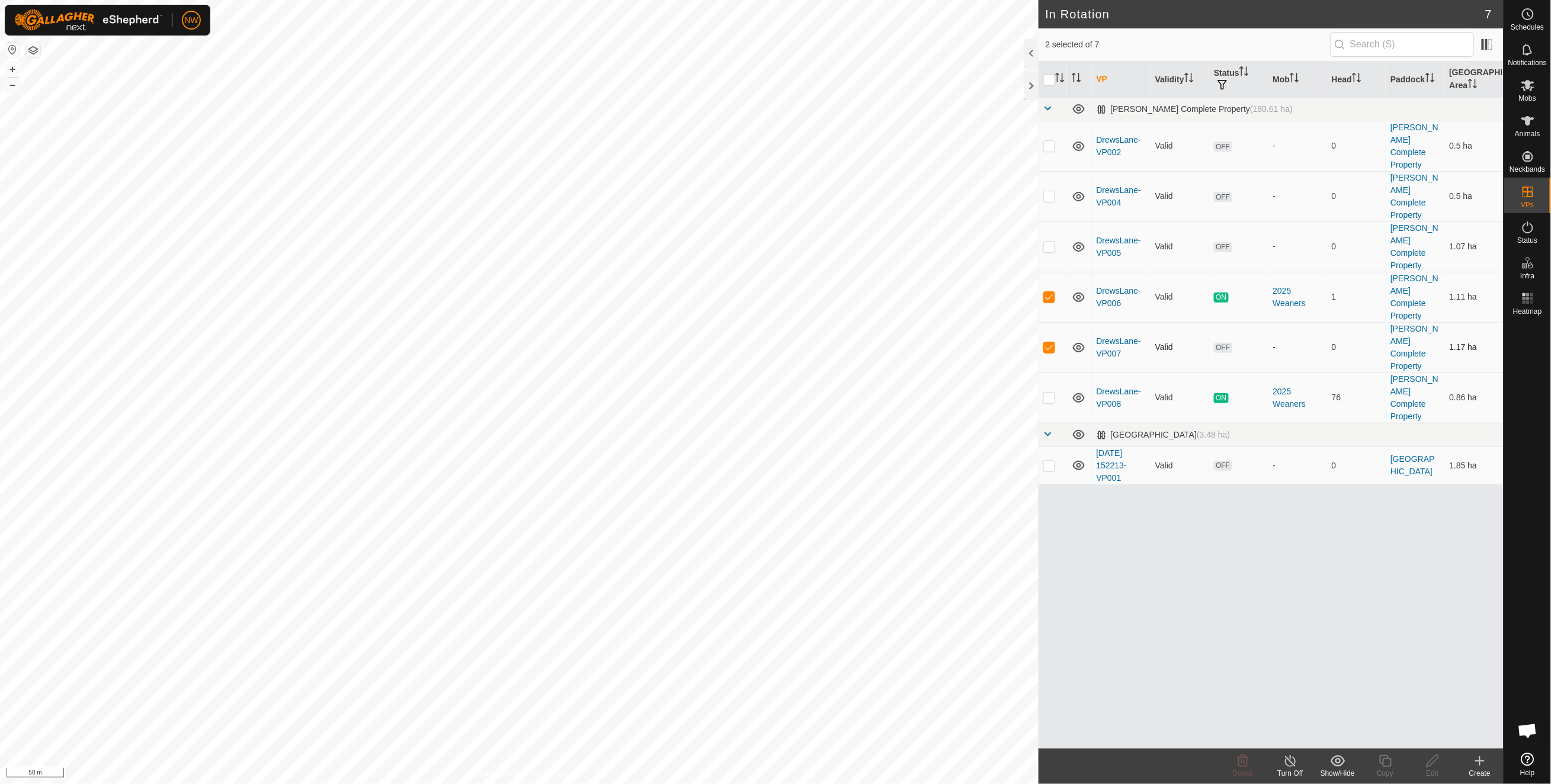
click at [1048, 342] on p-checkbox at bounding box center [1048, 347] width 12 height 9
checkbox input "false"
click at [1048, 292] on p-checkbox at bounding box center [1048, 296] width 12 height 9
checkbox input "false"
click at [1043, 342] on p-checkbox at bounding box center [1048, 347] width 12 height 9
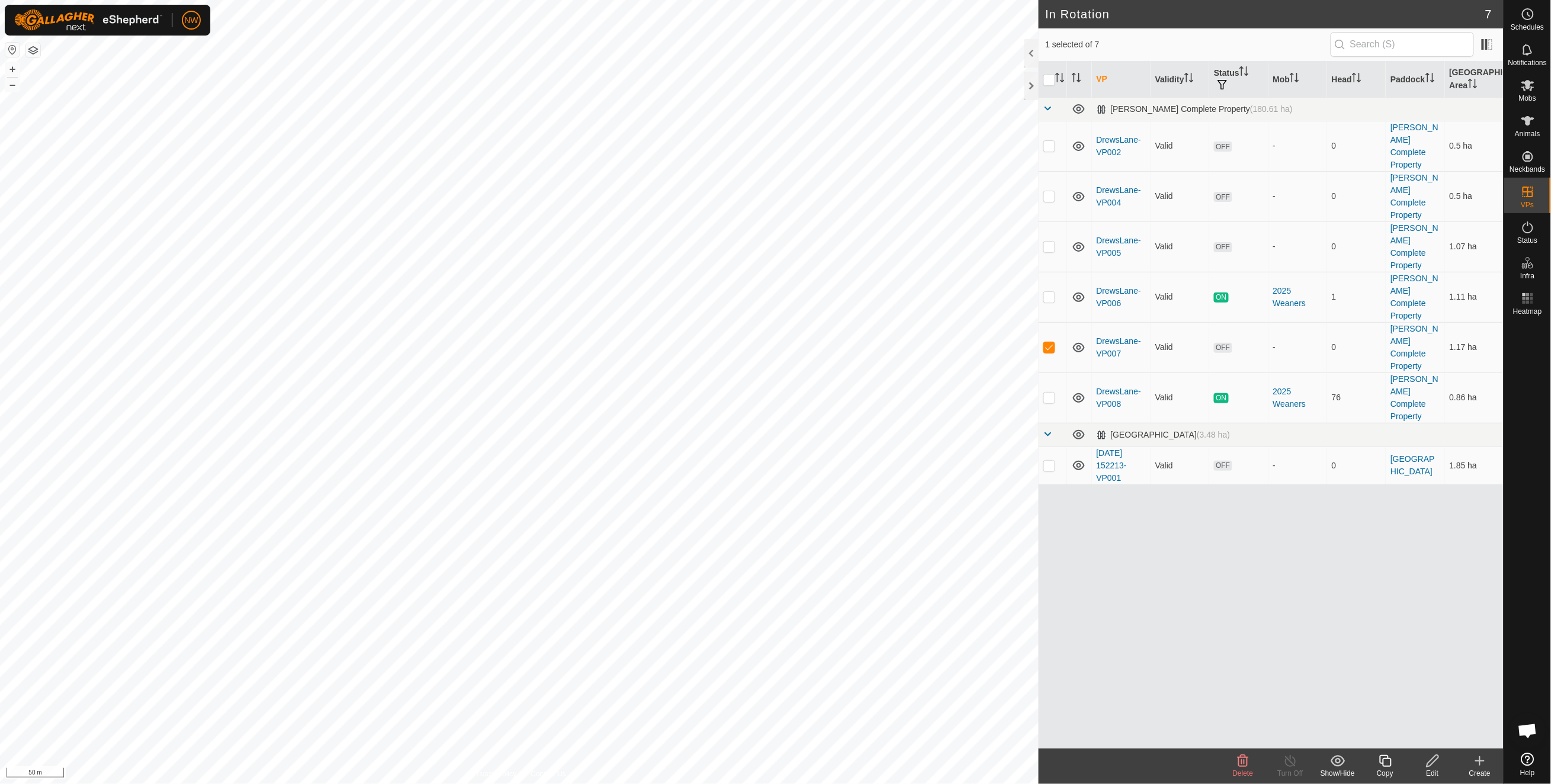
click at [1245, 756] on icon at bounding box center [1243, 760] width 11 height 12
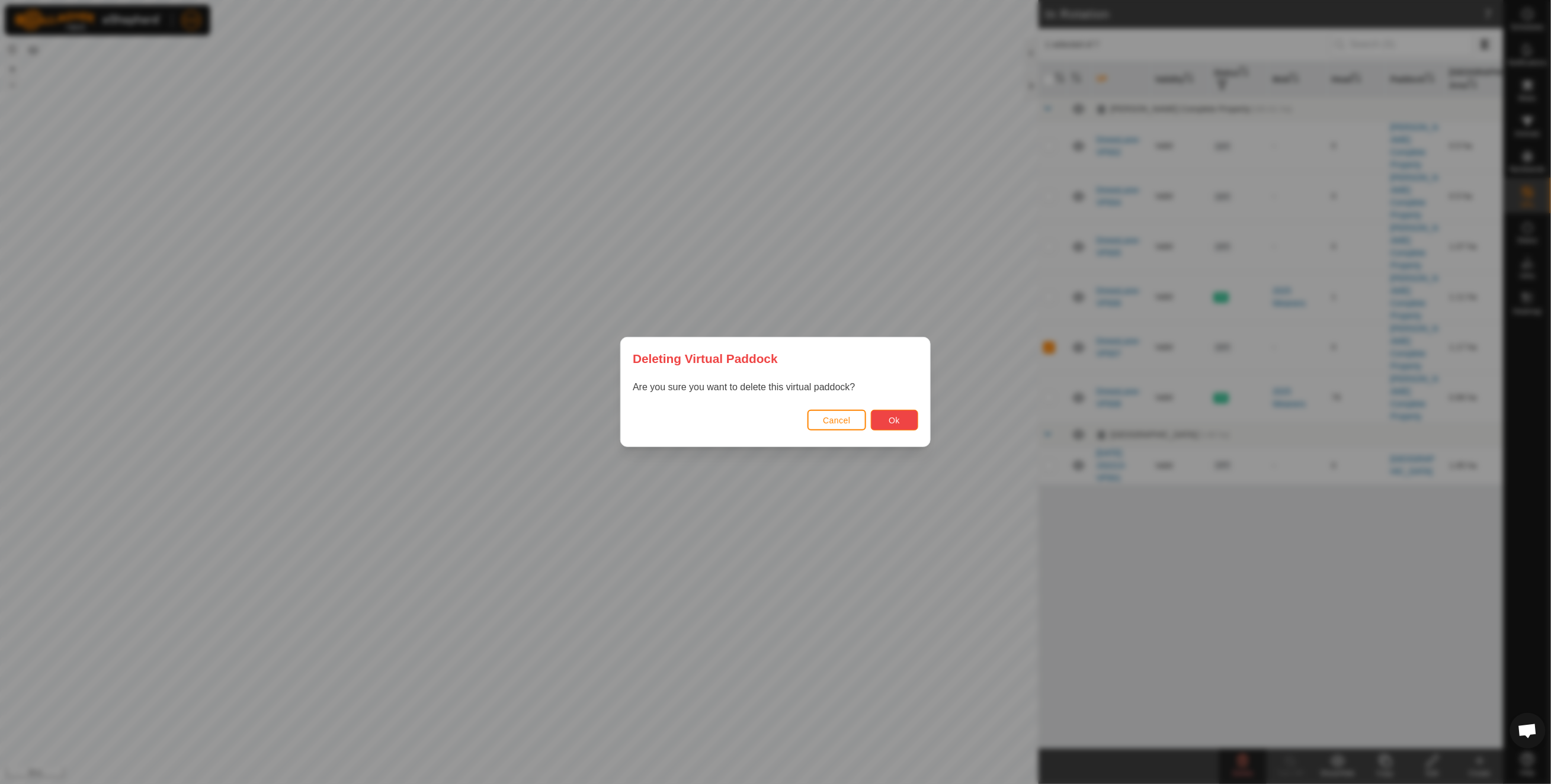
click at [892, 417] on span "Ok" at bounding box center [894, 420] width 11 height 9
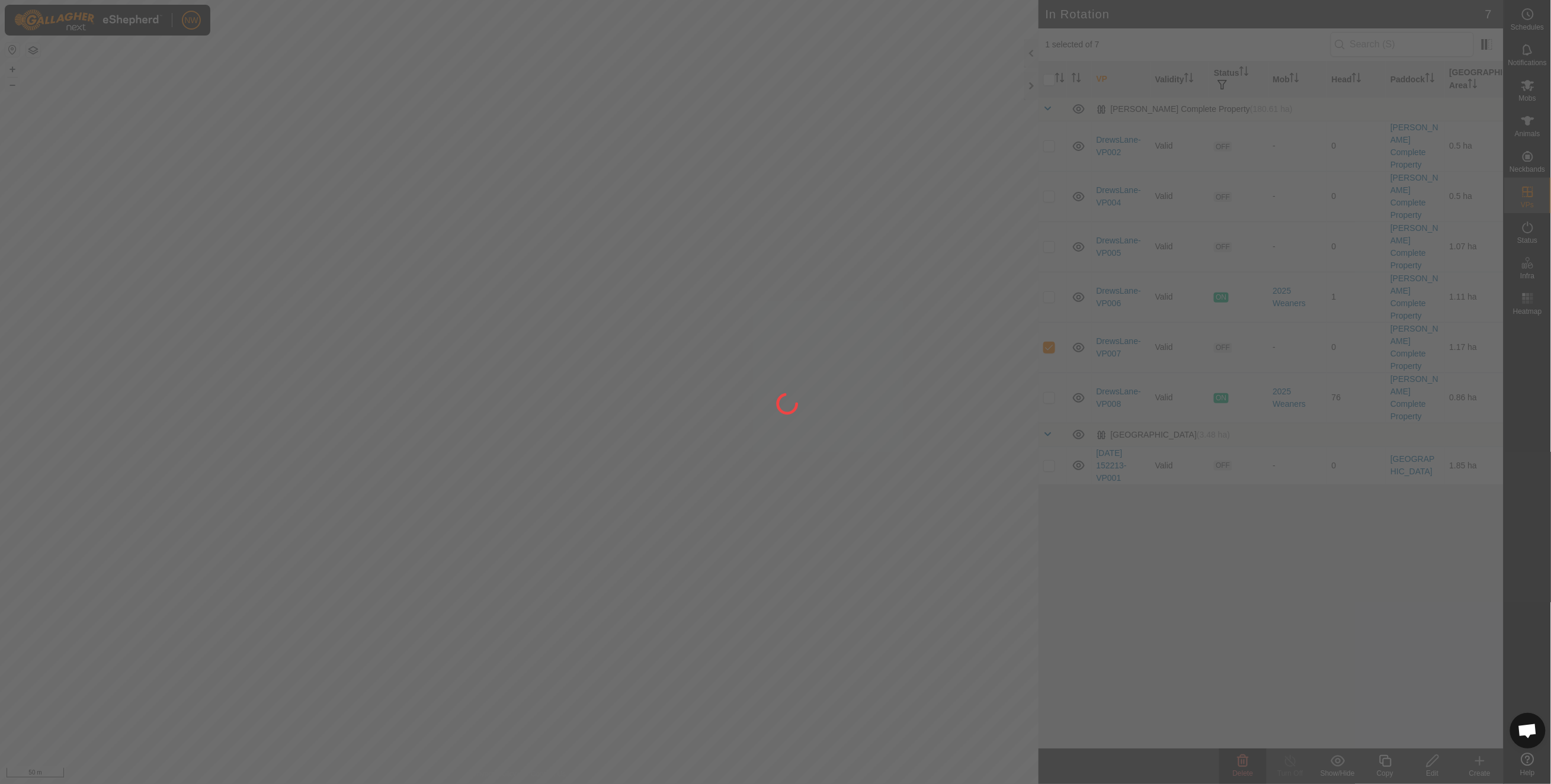
checkbox input "false"
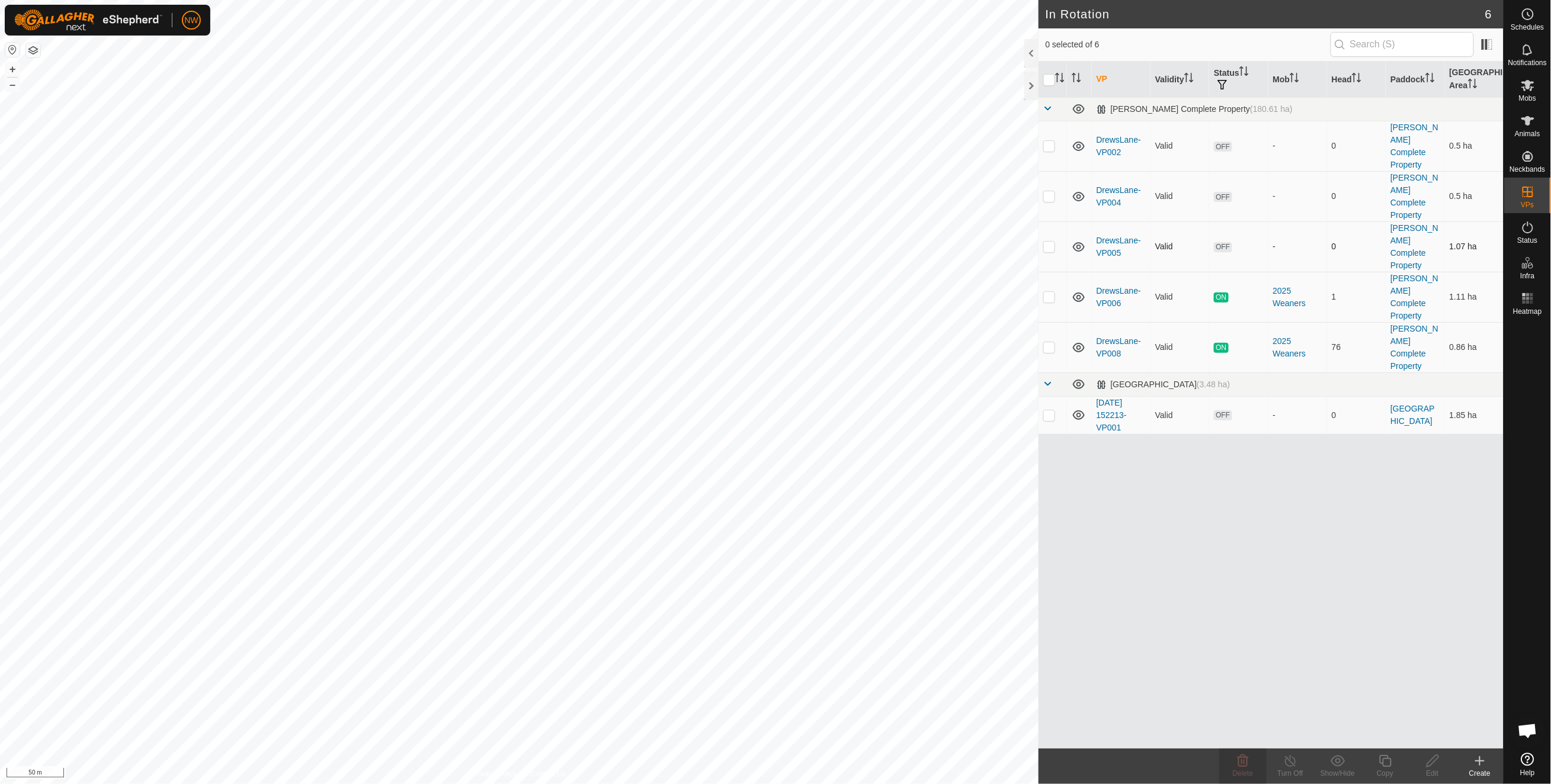
click at [1048, 242] on p-checkbox at bounding box center [1048, 246] width 12 height 9
click at [1243, 764] on icon at bounding box center [1242, 761] width 14 height 14
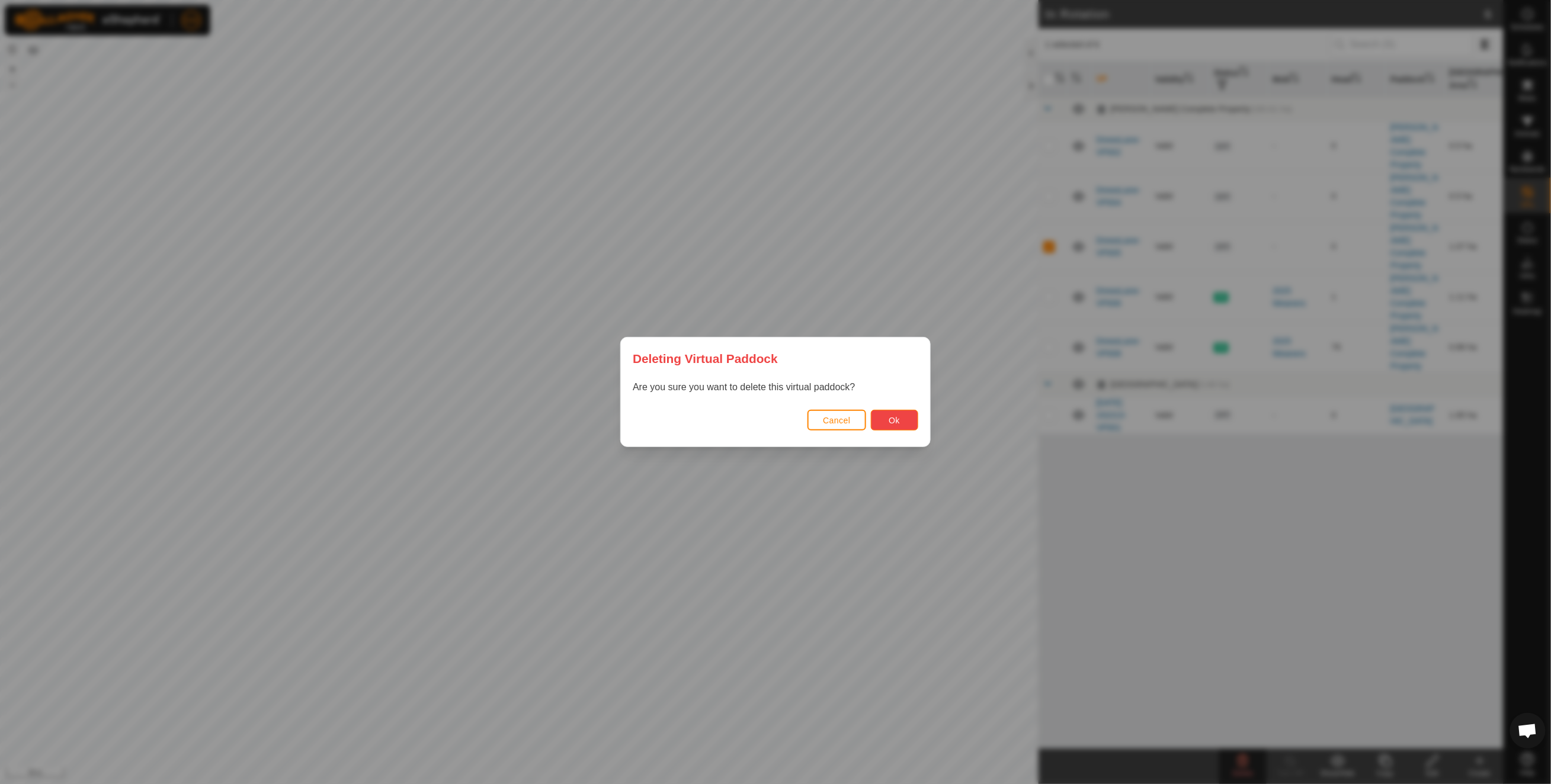
click at [899, 415] on span "Ok" at bounding box center [894, 420] width 11 height 9
checkbox input "false"
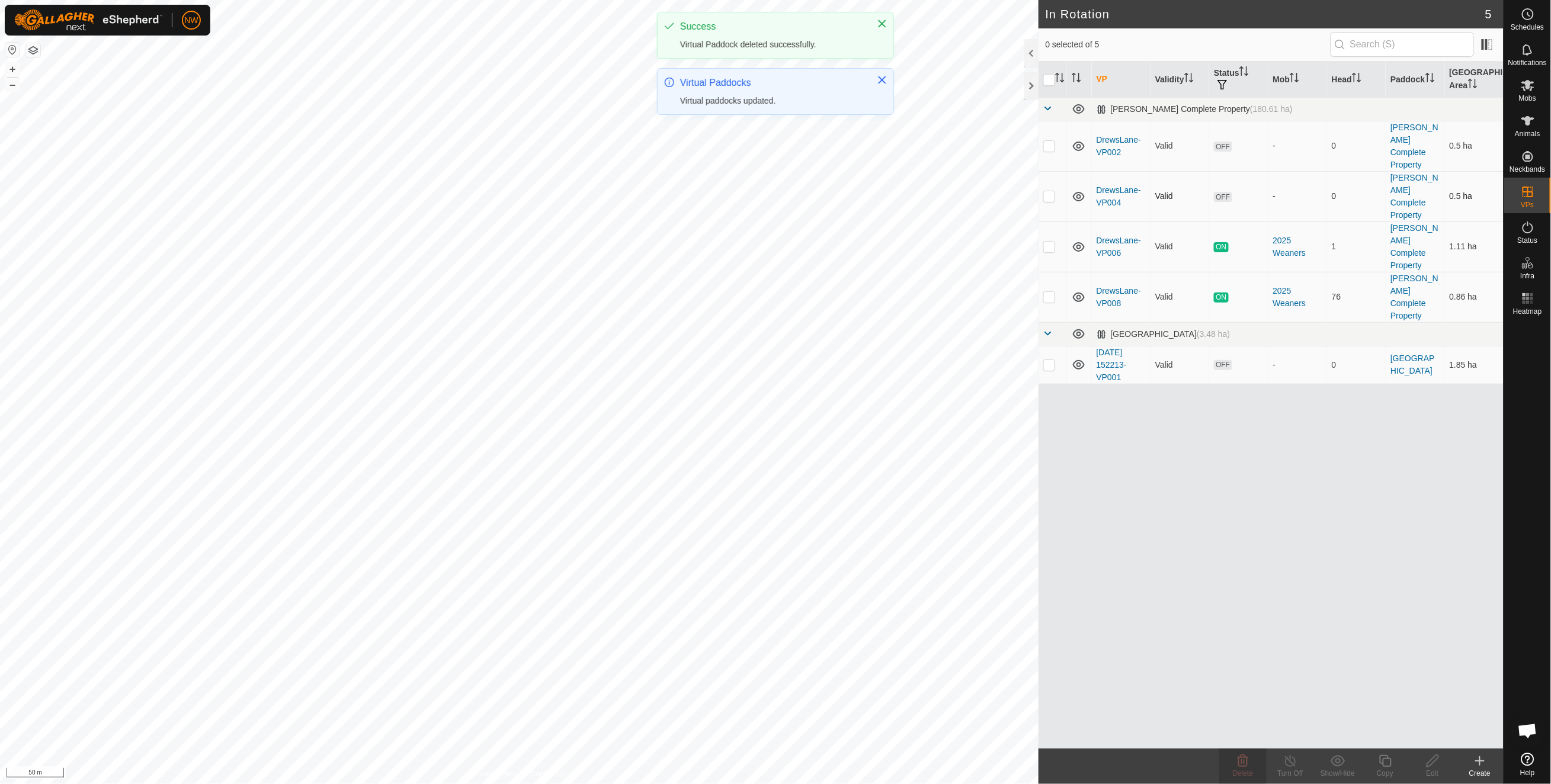
click at [1043, 191] on p-tablecheckbox at bounding box center [1048, 196] width 12 height 9
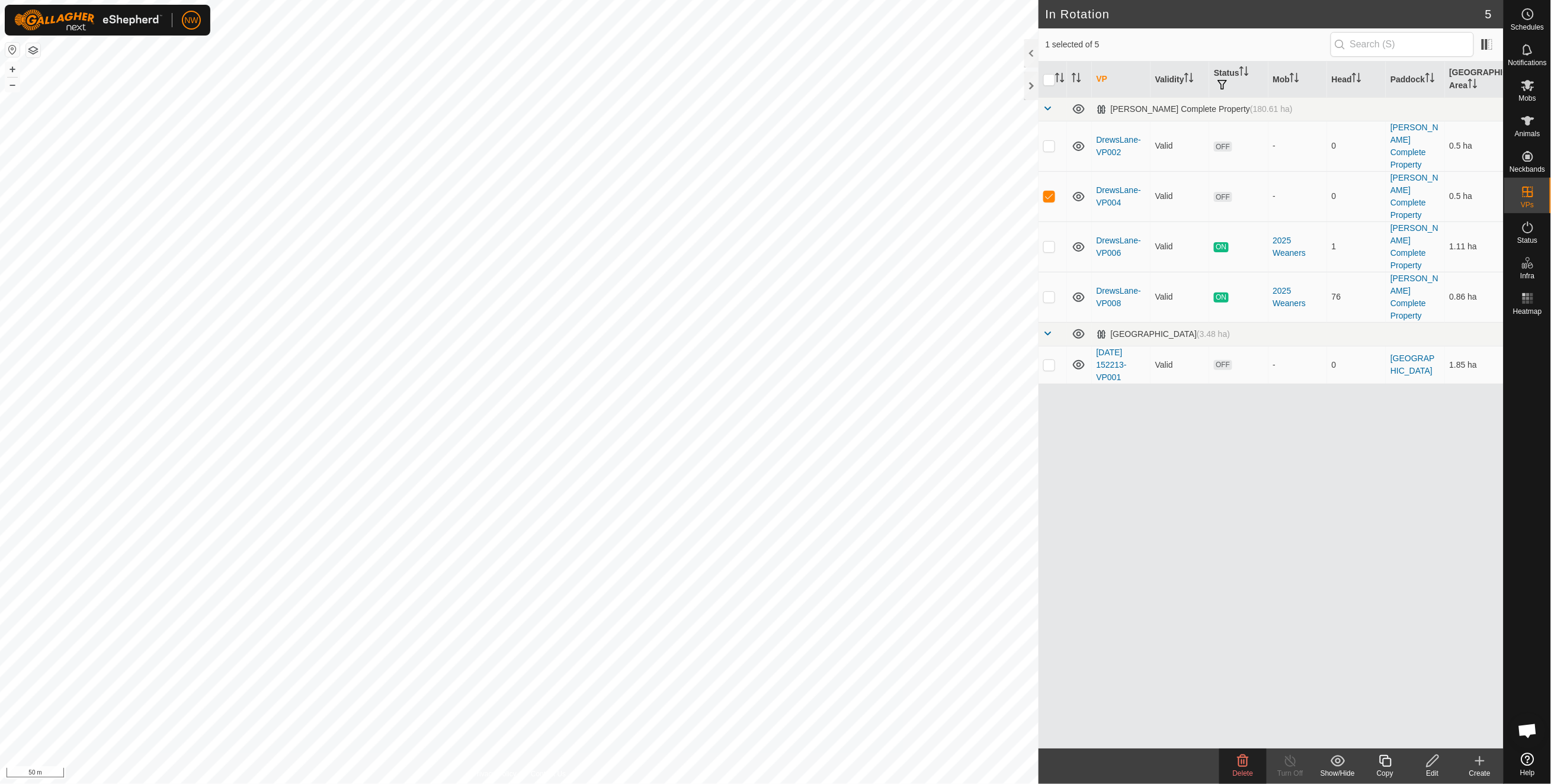
click at [1235, 756] on delete-svg-icon at bounding box center [1242, 761] width 47 height 14
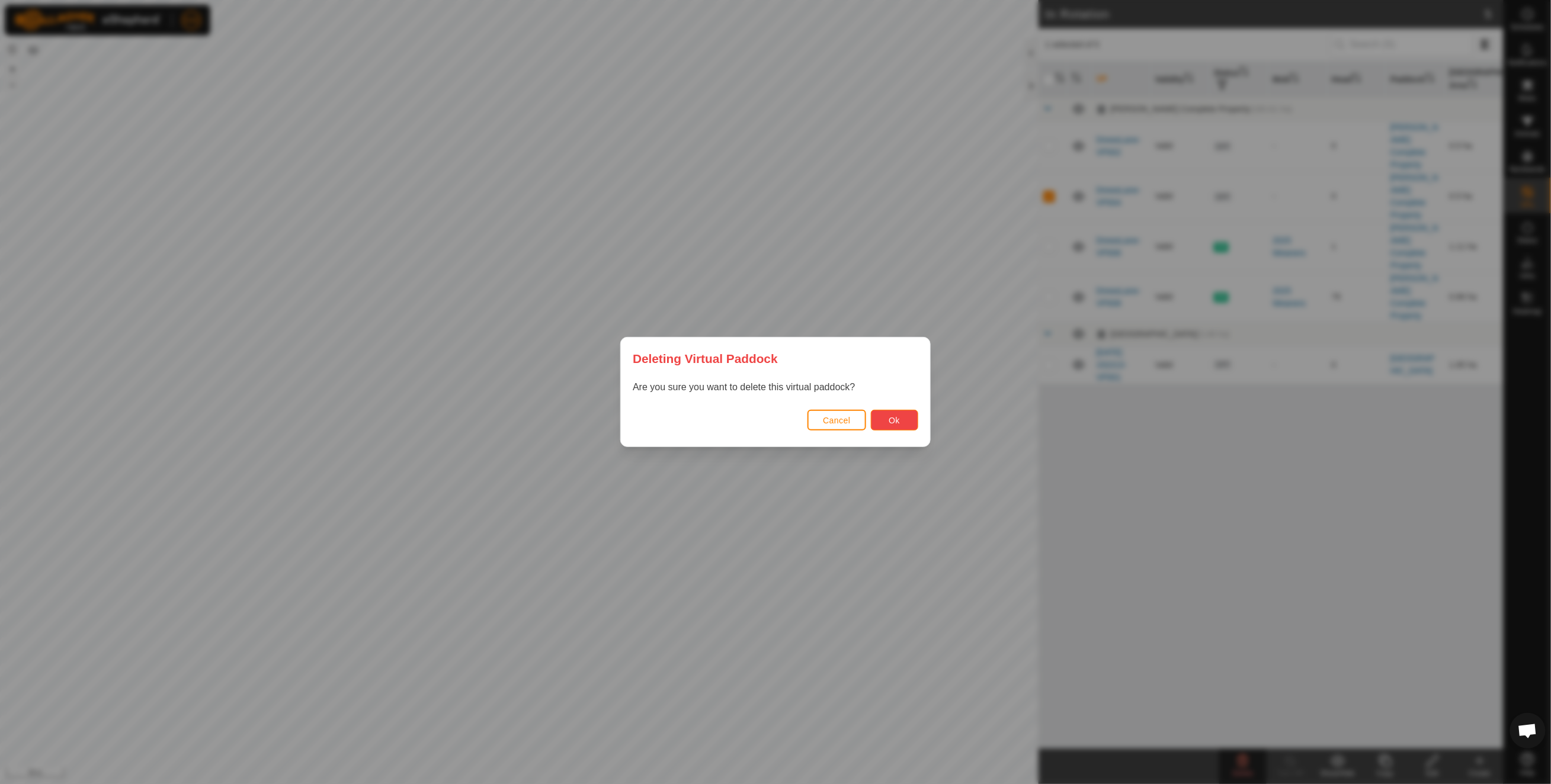
click at [889, 417] on span "Ok" at bounding box center [894, 420] width 11 height 9
checkbox input "false"
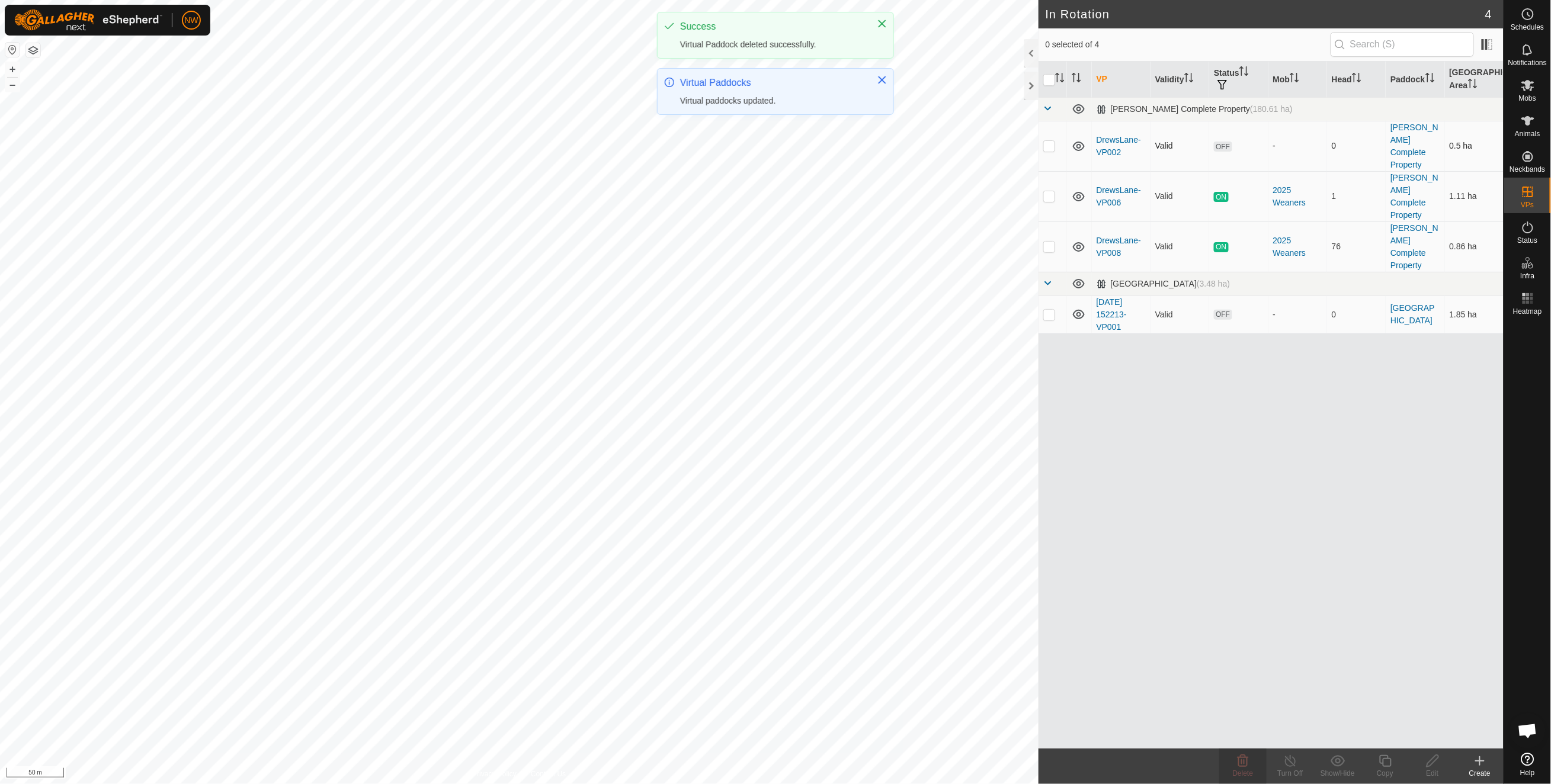
click at [1054, 141] on p-checkbox at bounding box center [1048, 145] width 12 height 9
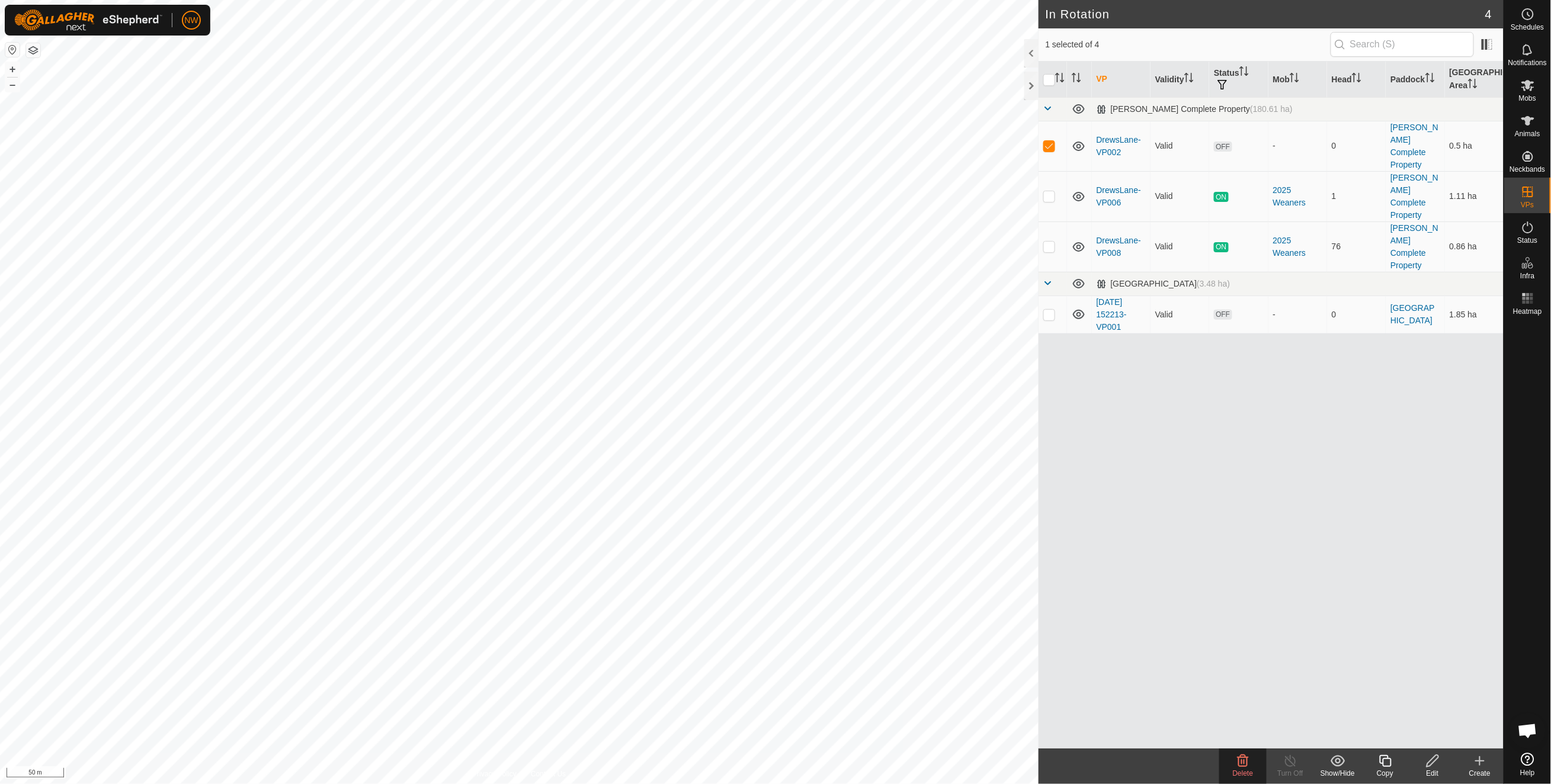
click at [1247, 769] on span "Delete" at bounding box center [1243, 774] width 21 height 9
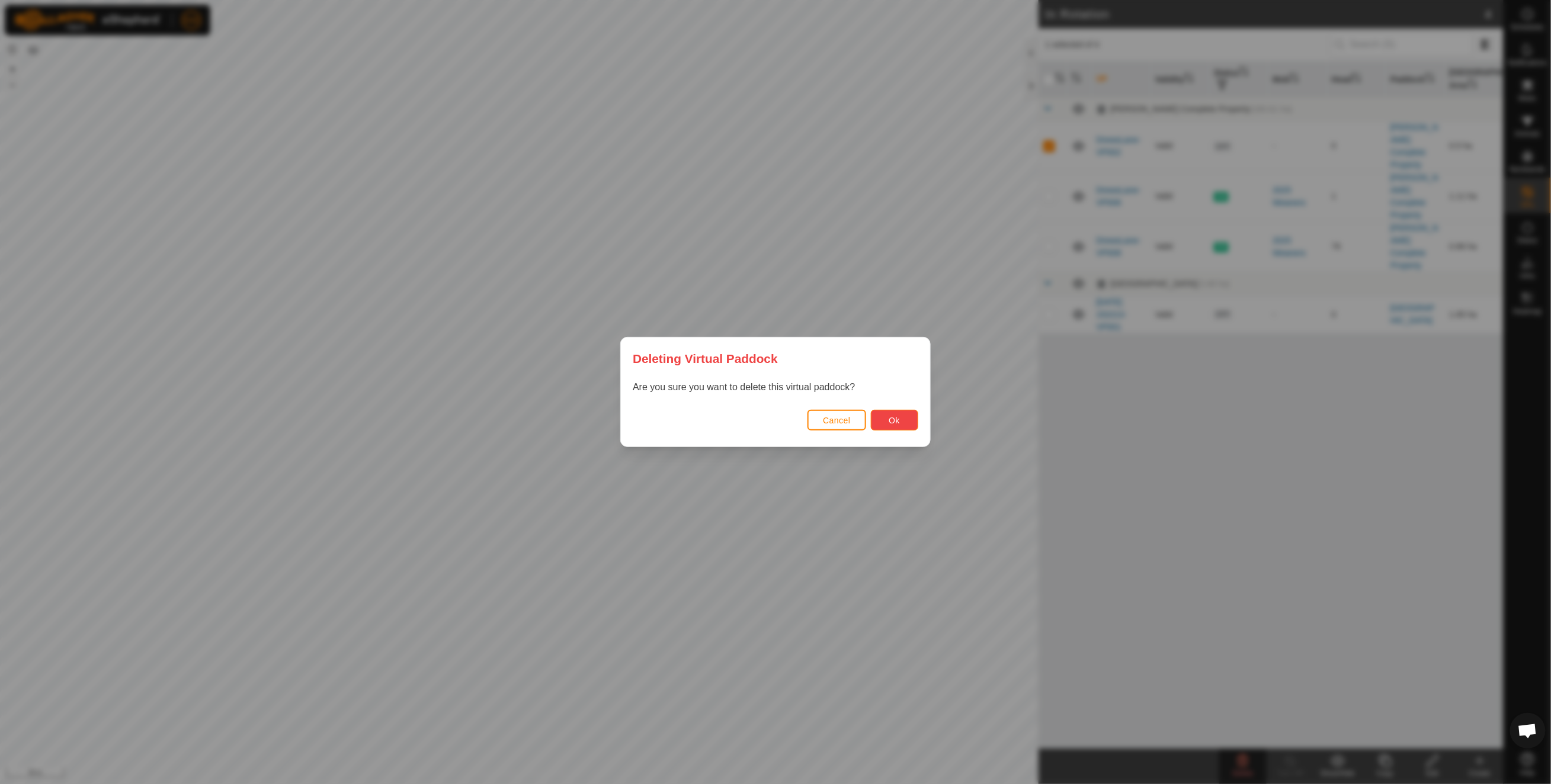
click at [891, 410] on button "Ok" at bounding box center [894, 420] width 47 height 21
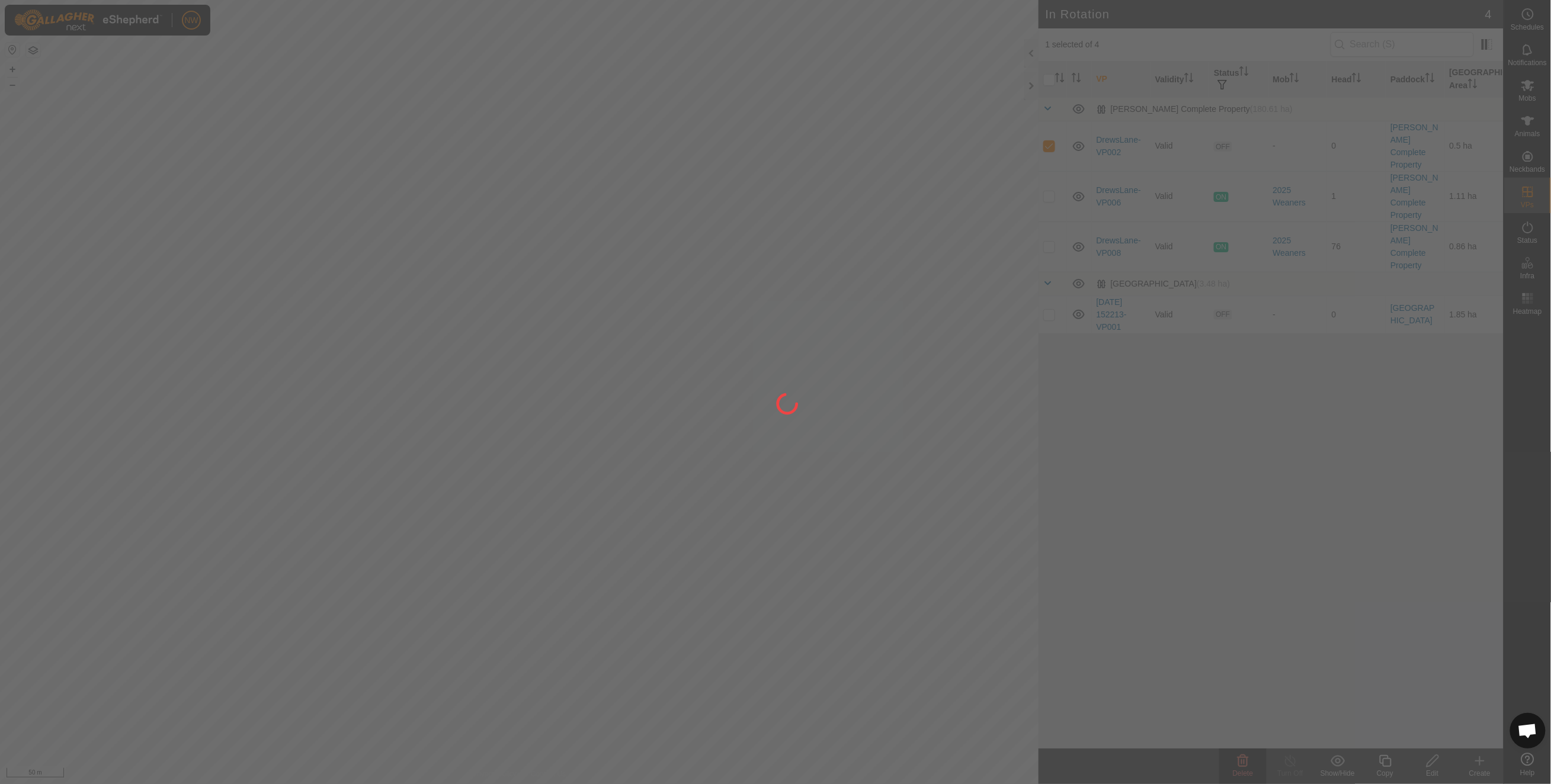
checkbox input "false"
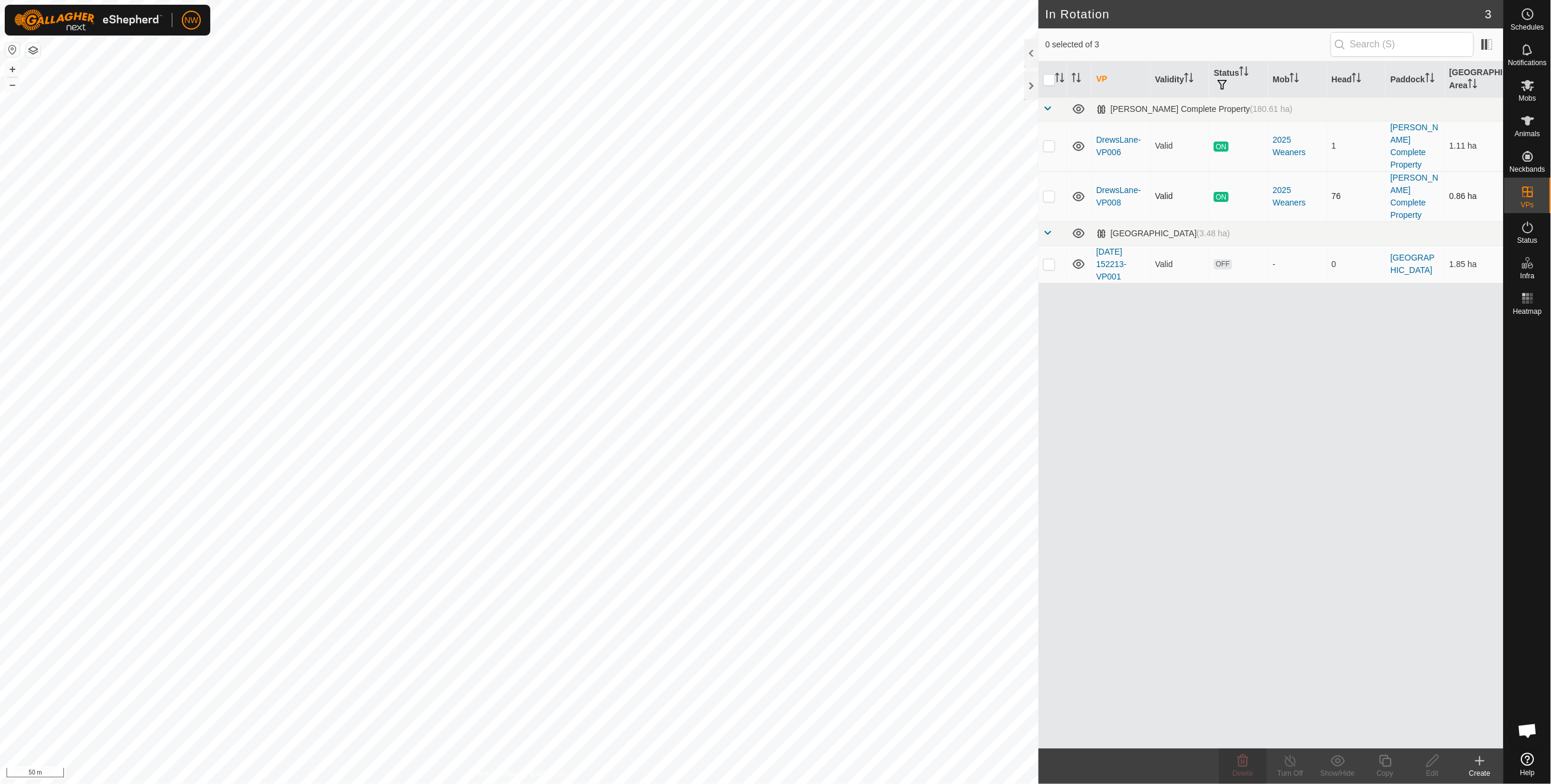
click at [1050, 191] on p-checkbox at bounding box center [1048, 196] width 12 height 9
checkbox input "false"
click at [1048, 141] on p-checkbox at bounding box center [1048, 145] width 12 height 9
click at [1050, 145] on p-checkbox at bounding box center [1048, 145] width 12 height 9
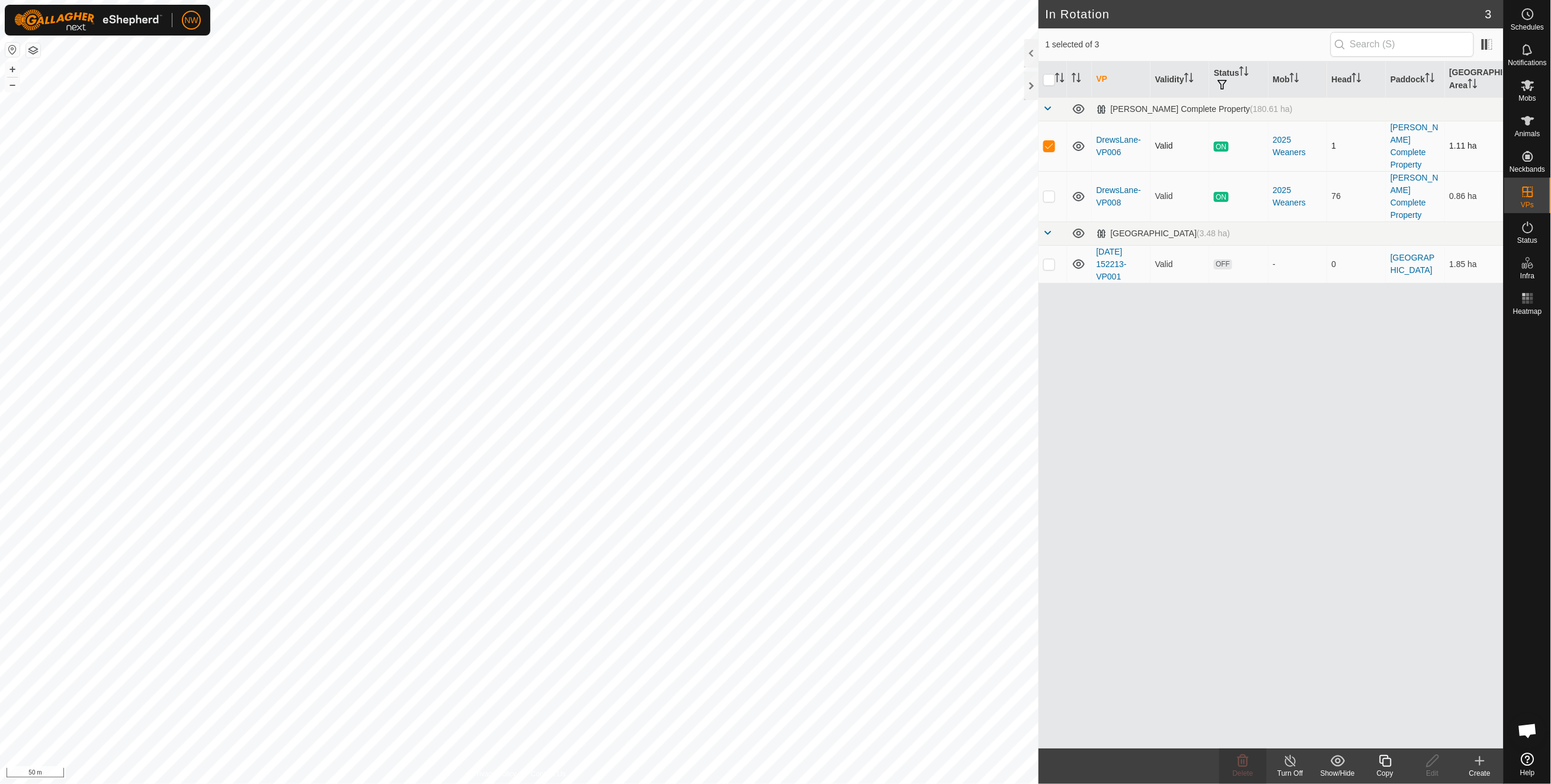
checkbox input "false"
click at [1045, 185] on td at bounding box center [1053, 196] width 28 height 50
checkbox input "true"
click at [1522, 230] on icon at bounding box center [1527, 227] width 14 height 14
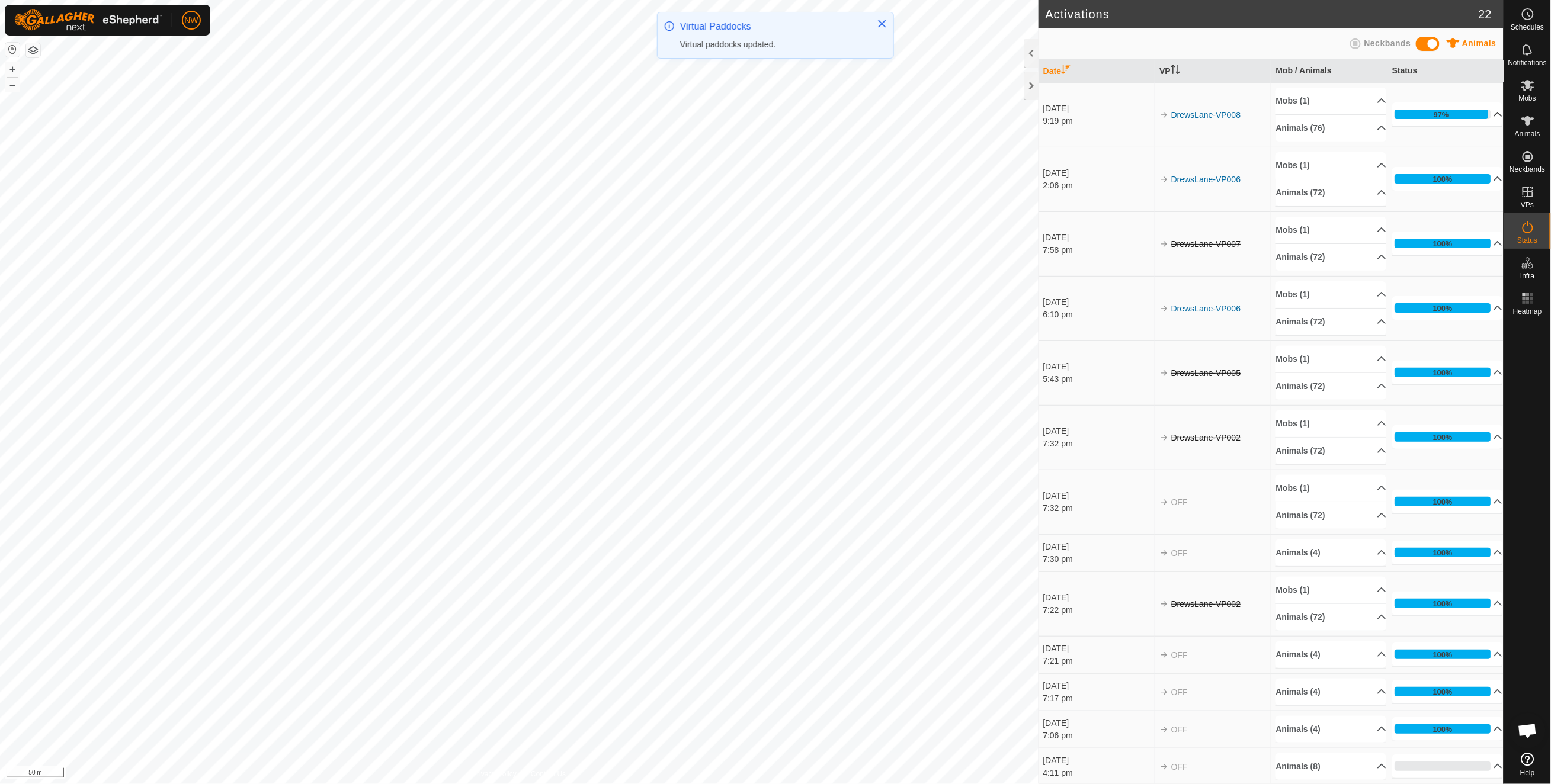
click at [1493, 111] on icon at bounding box center [1497, 114] width 9 height 9
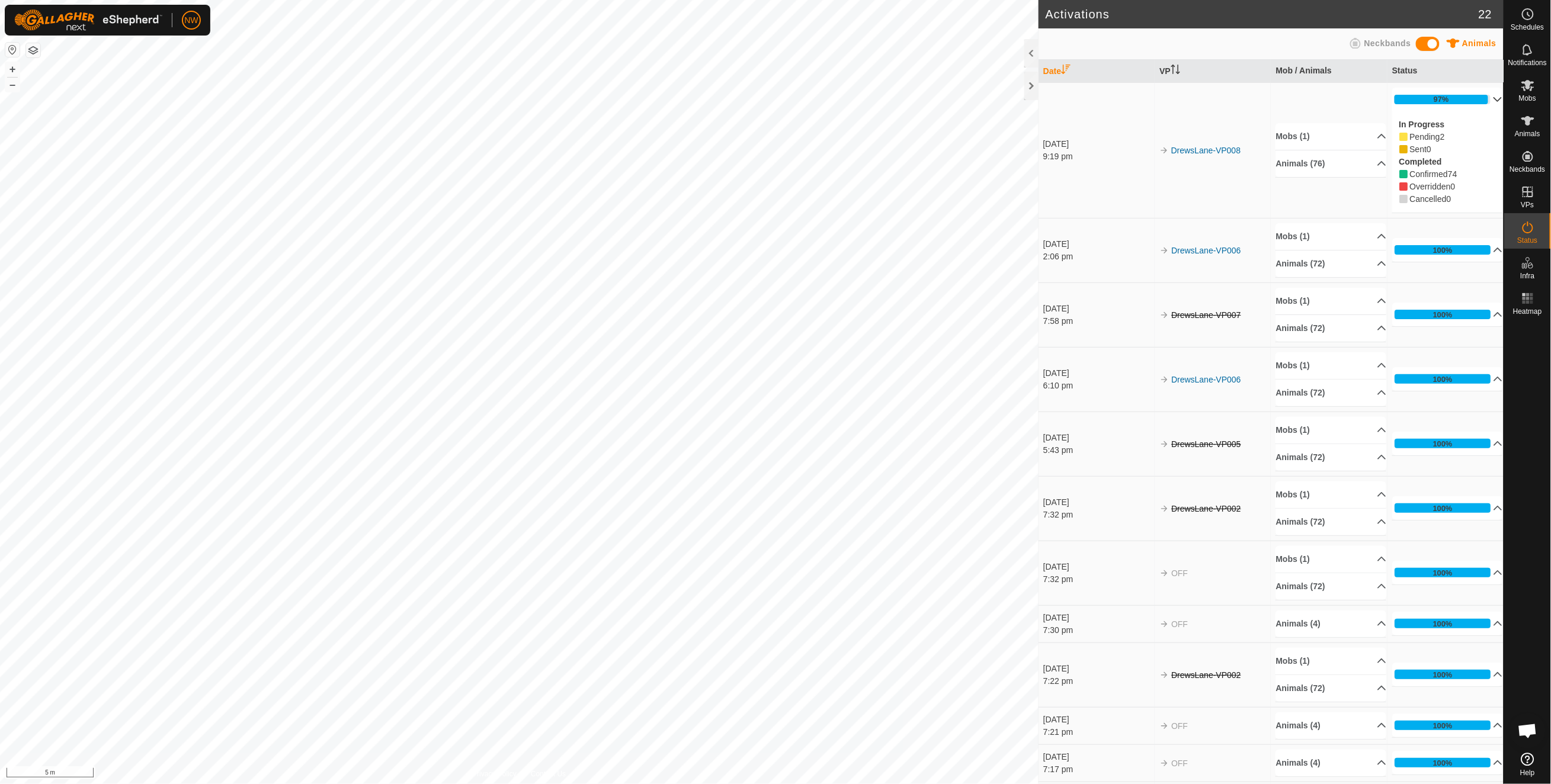
click at [56, 0] on html "NW Schedules Notifications Mobs Animals Neckbands VPs Status Infra Heatmap Help…" at bounding box center [775, 392] width 1551 height 784
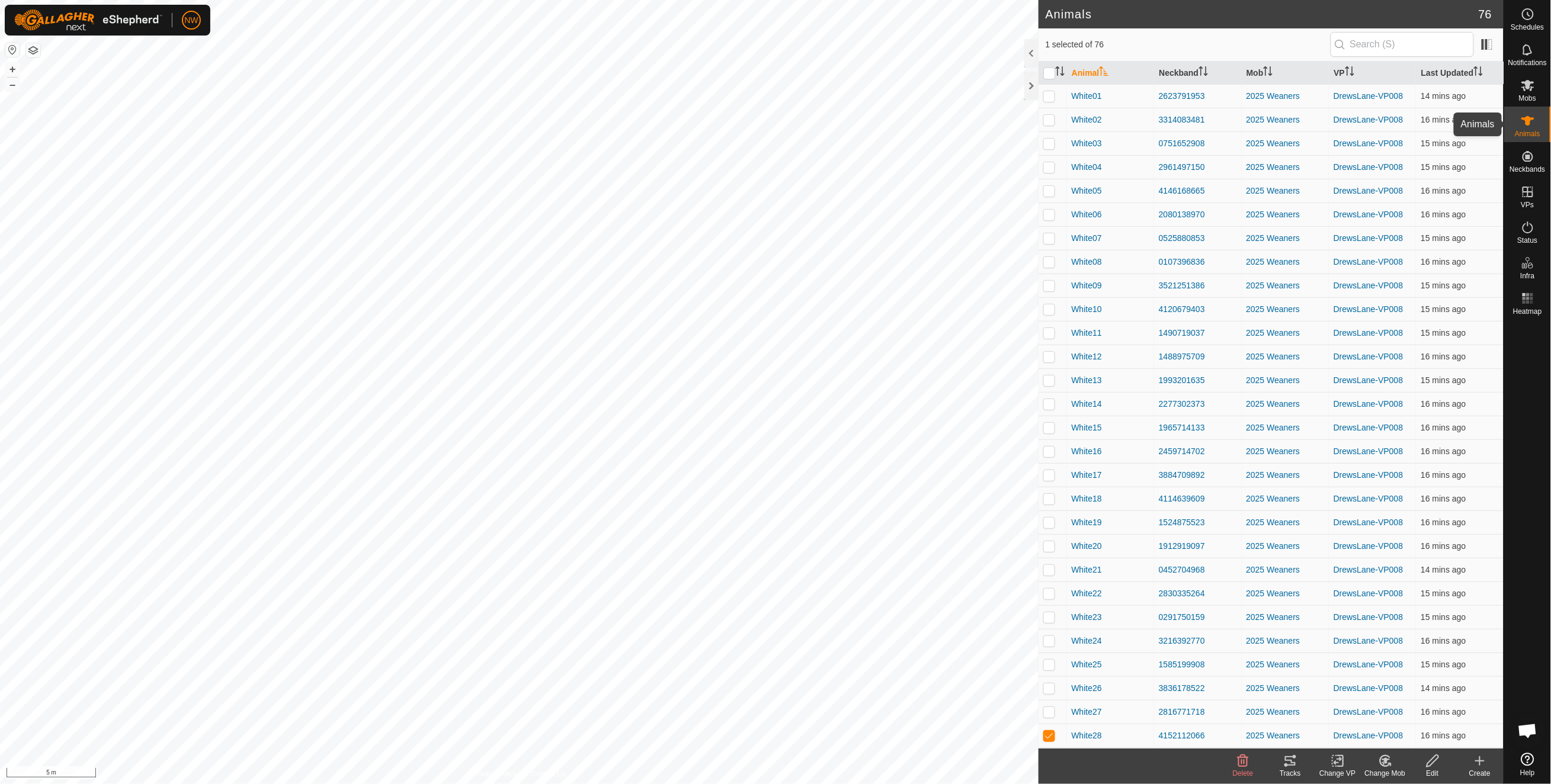
click at [1531, 121] on icon at bounding box center [1527, 120] width 14 height 14
click at [1032, 48] on div at bounding box center [1031, 53] width 14 height 28
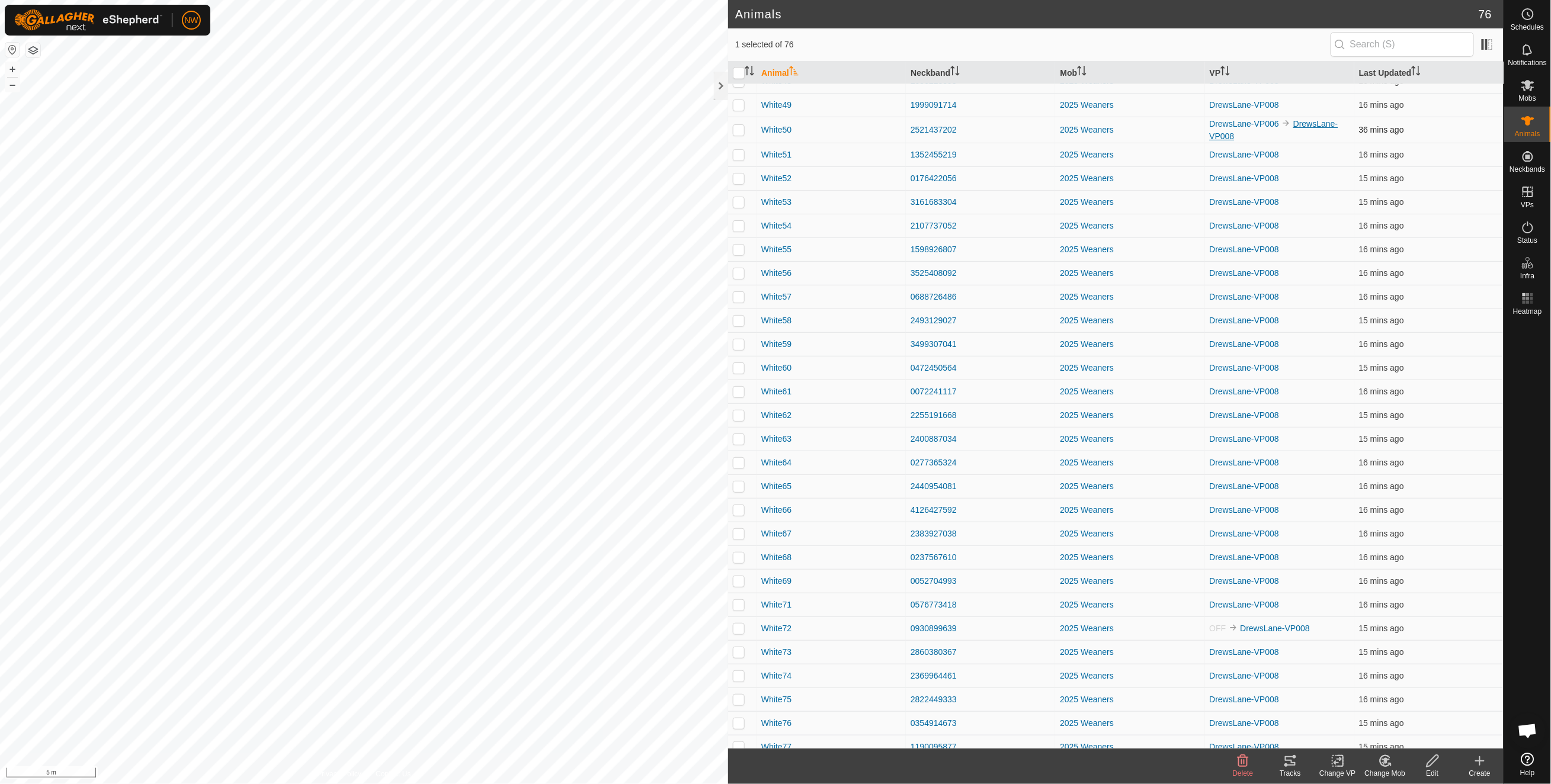
scroll to position [1140, 0]
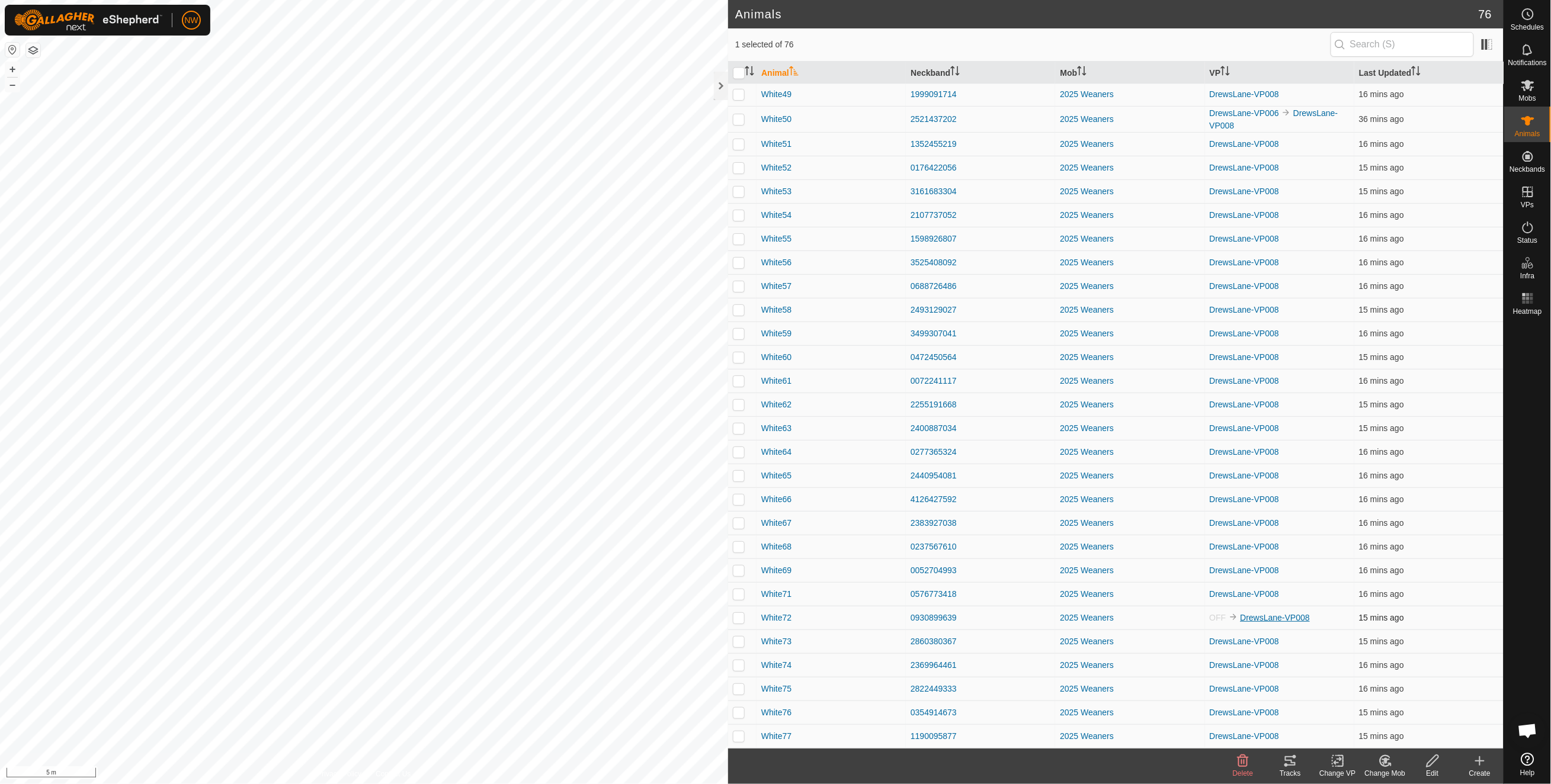
click at [1289, 617] on link "DrewsLane-VP008" at bounding box center [1275, 617] width 70 height 9
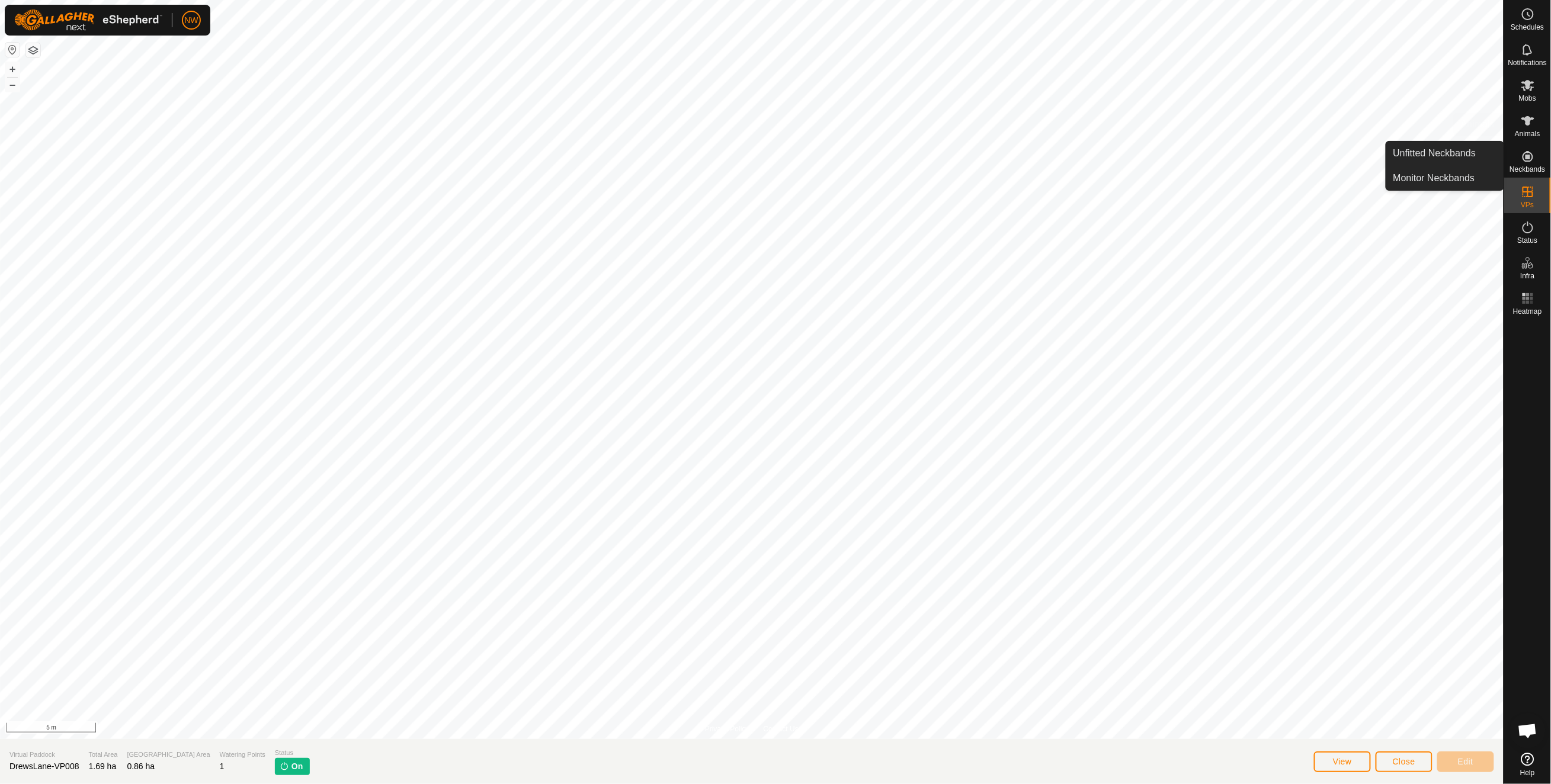
click at [1528, 117] on icon at bounding box center [1527, 120] width 13 height 9
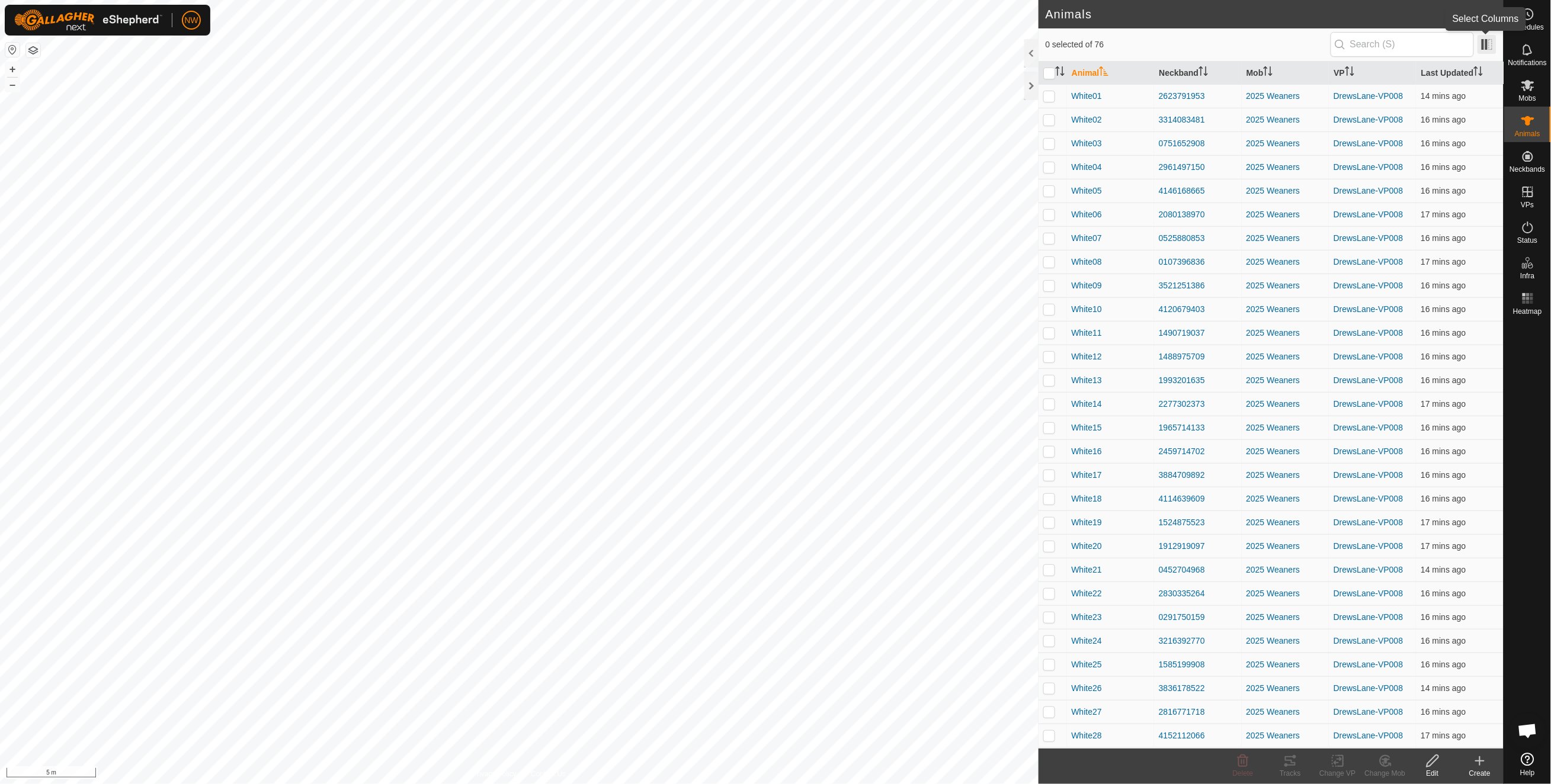
click at [1488, 44] on span at bounding box center [1487, 44] width 19 height 19
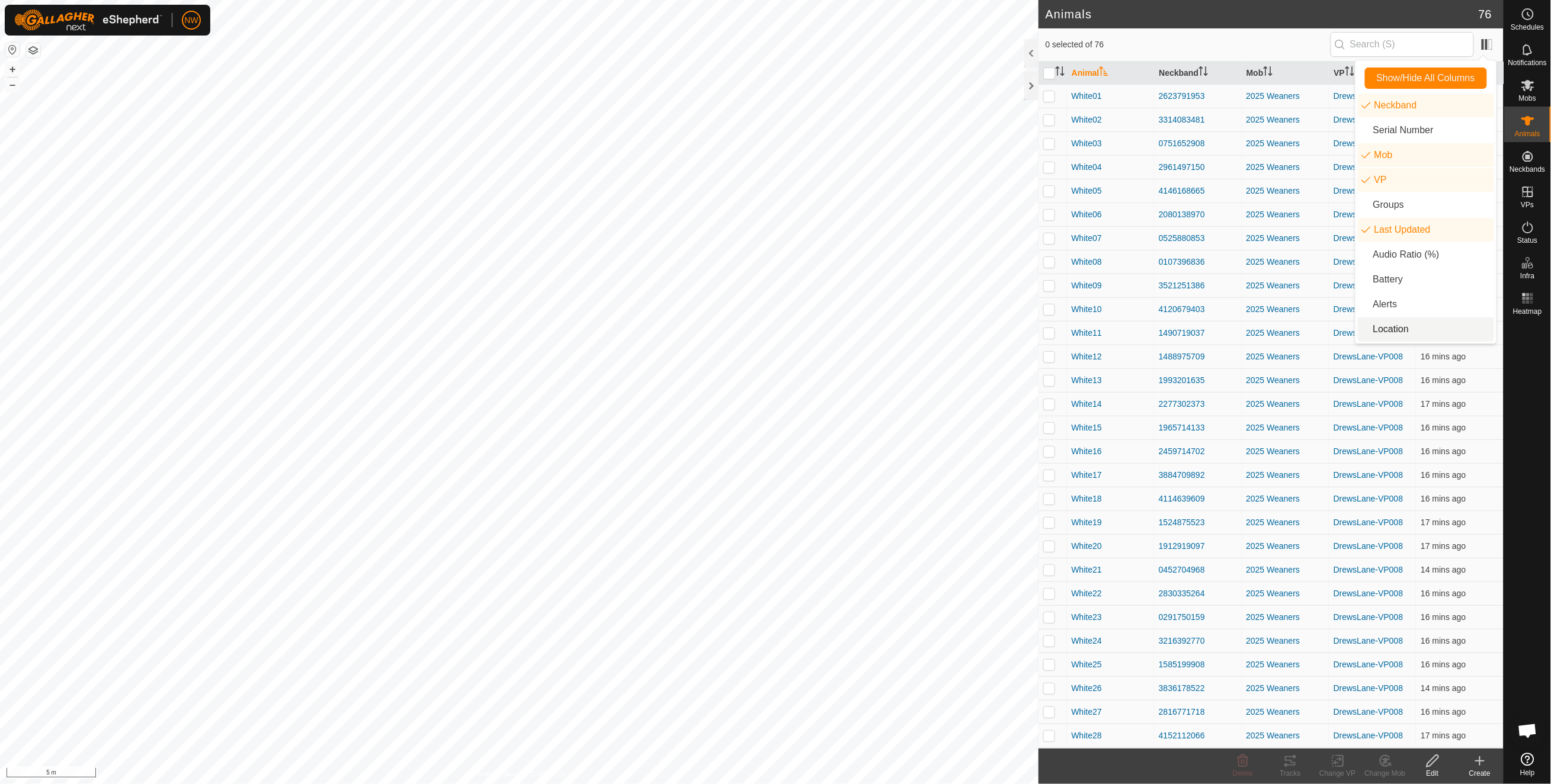
click at [1396, 328] on li "Location" at bounding box center [1426, 329] width 136 height 24
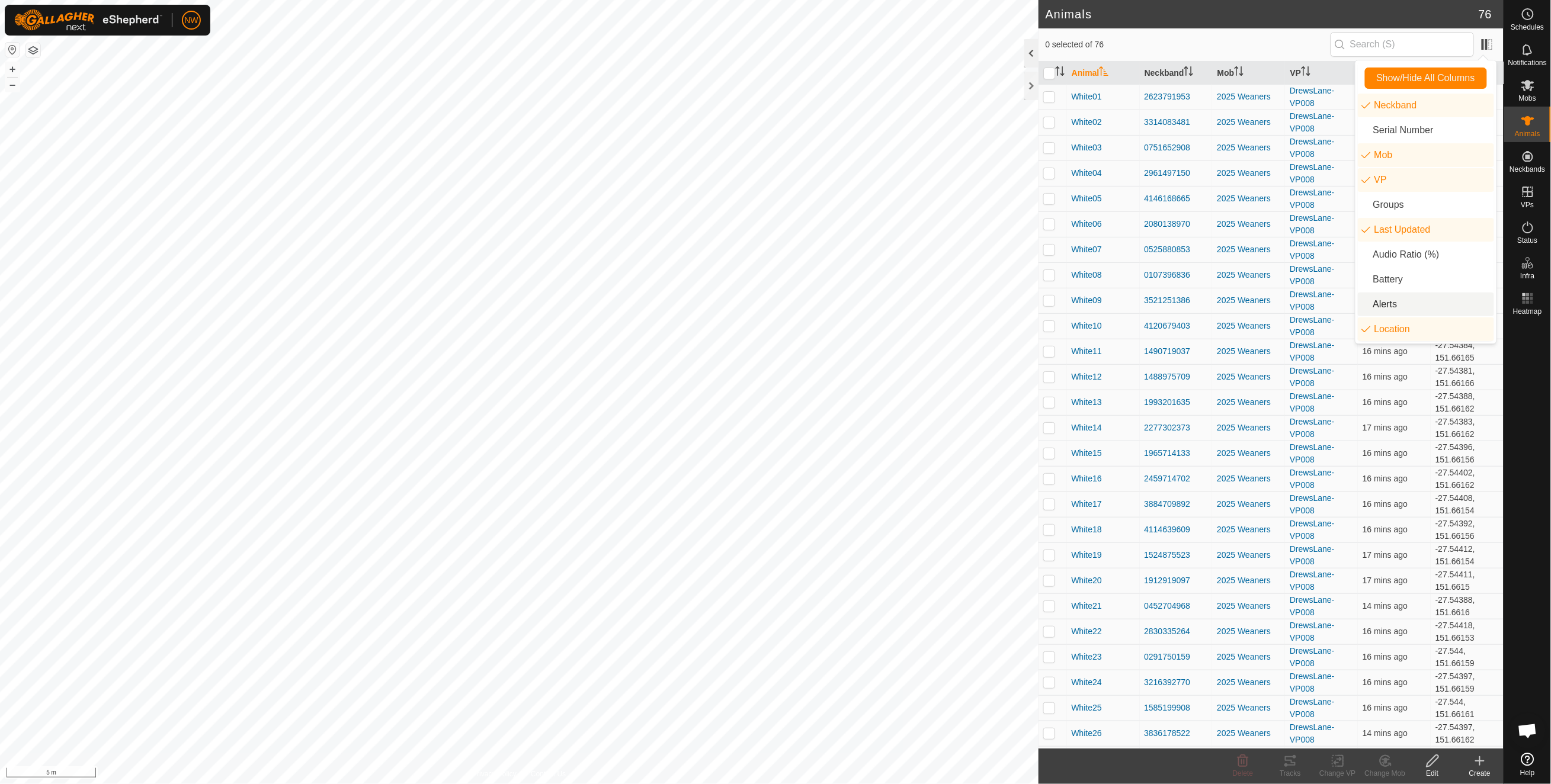
click at [1029, 48] on div at bounding box center [1031, 53] width 14 height 28
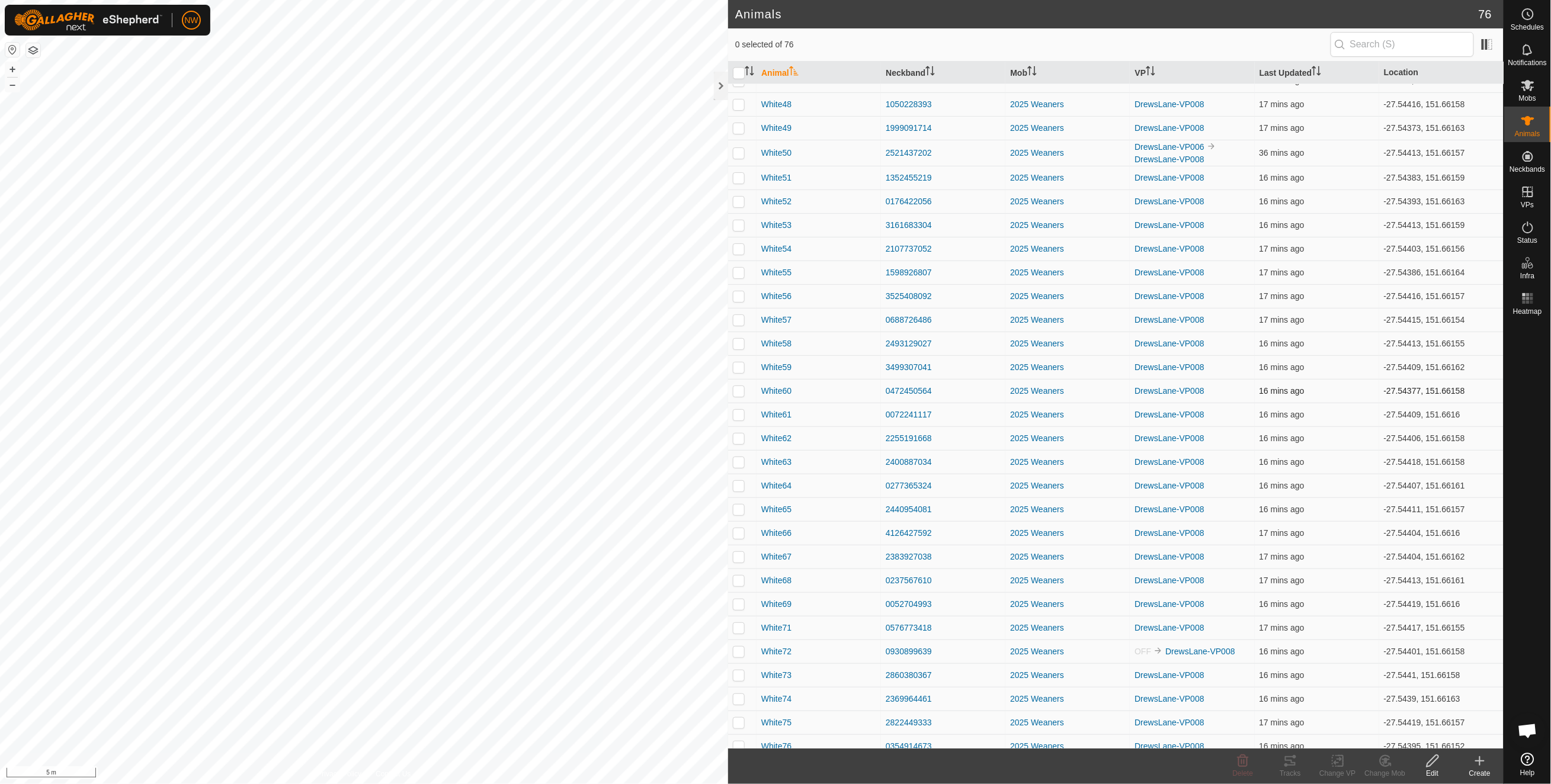
scroll to position [1140, 0]
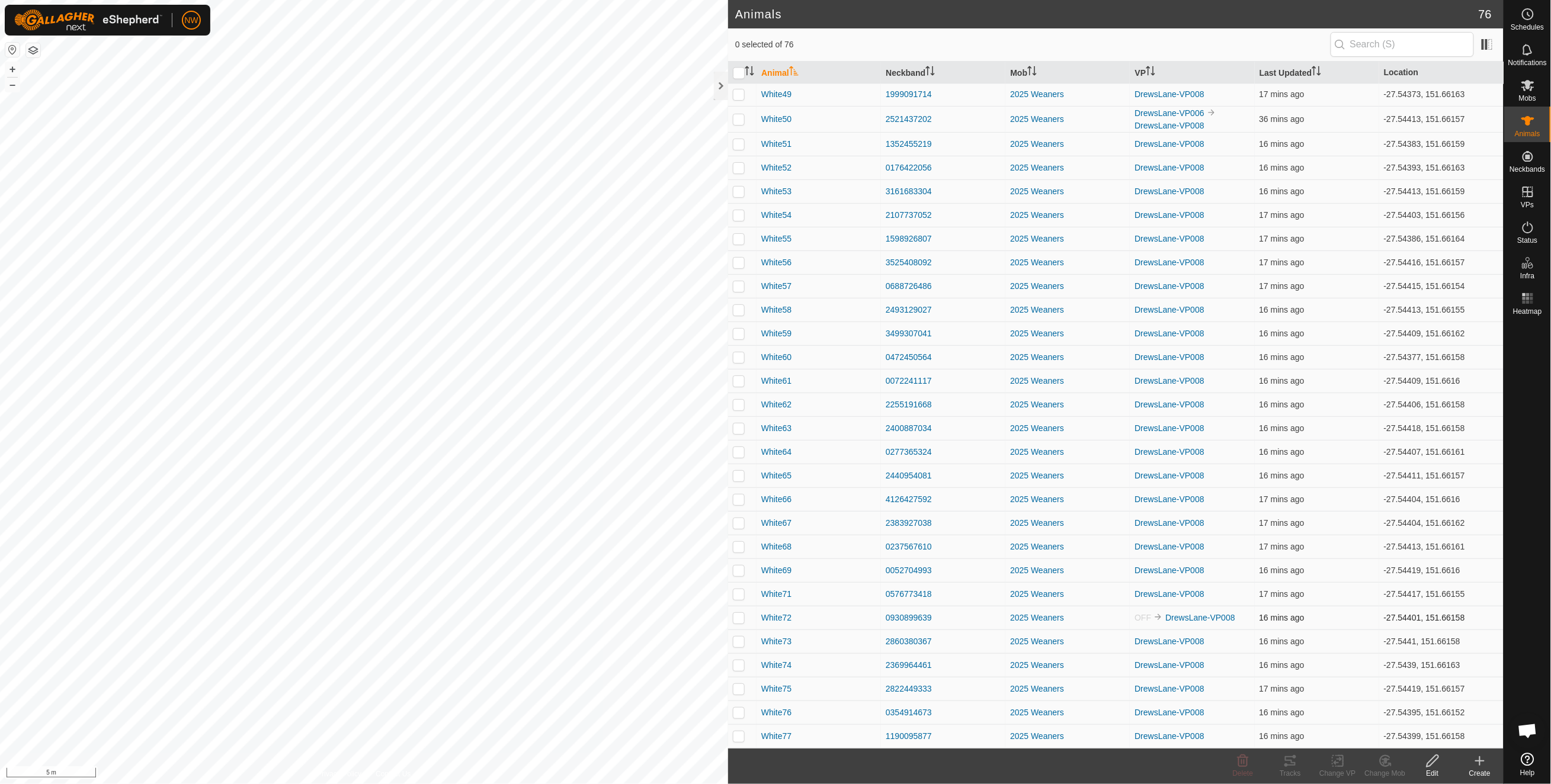
click at [739, 621] on p-checkbox at bounding box center [738, 617] width 12 height 9
click at [1396, 617] on td "-27.54401, 151.66158" at bounding box center [1441, 617] width 125 height 24
click at [740, 618] on p-checkbox at bounding box center [738, 617] width 12 height 9
click at [740, 613] on p-checkbox at bounding box center [738, 617] width 12 height 9
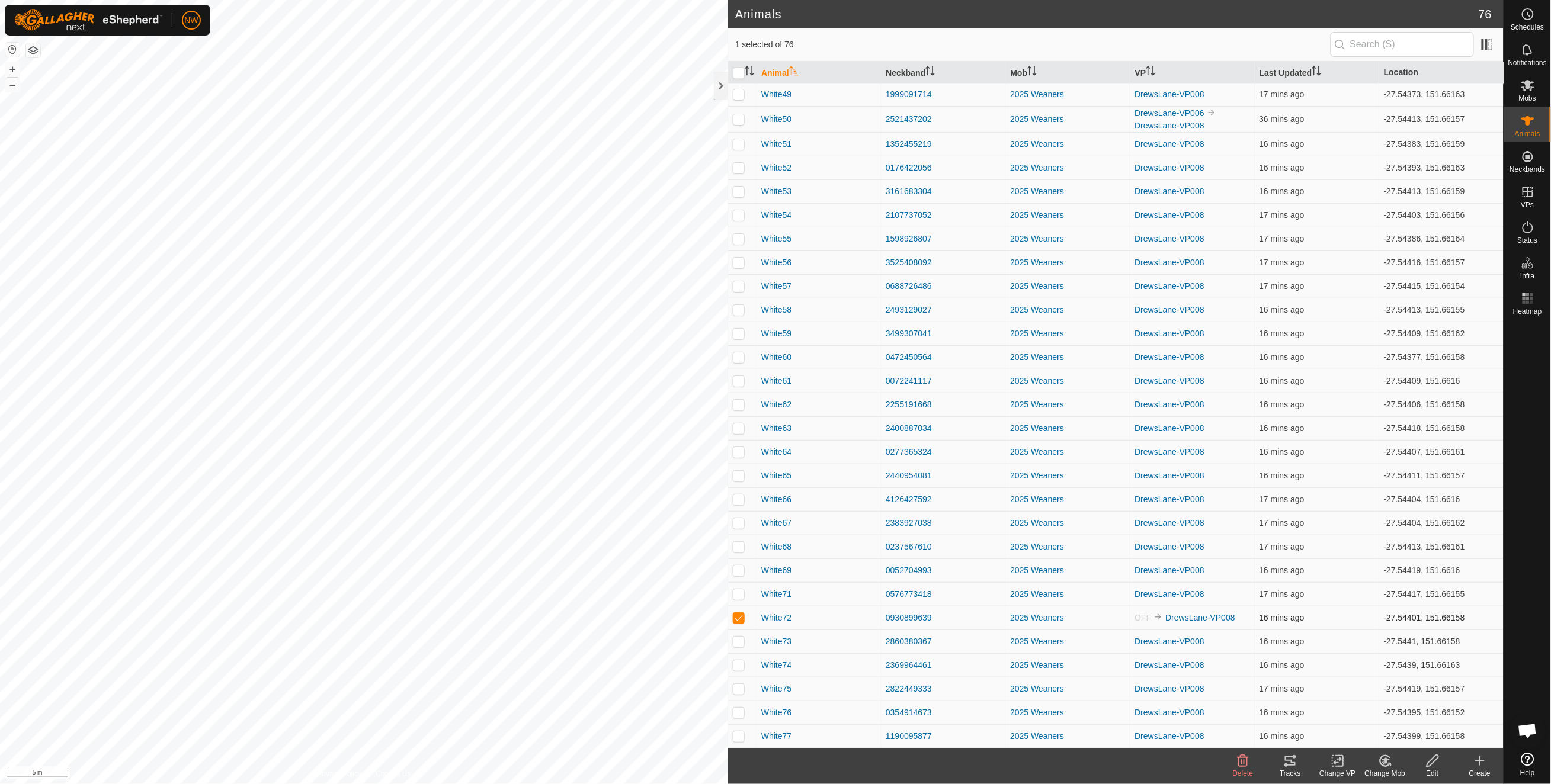
click at [739, 618] on p-checkbox at bounding box center [738, 617] width 12 height 9
click at [733, 618] on p-checkbox at bounding box center [738, 617] width 12 height 9
click at [738, 613] on p-checkbox at bounding box center [738, 617] width 12 height 9
checkbox input "false"
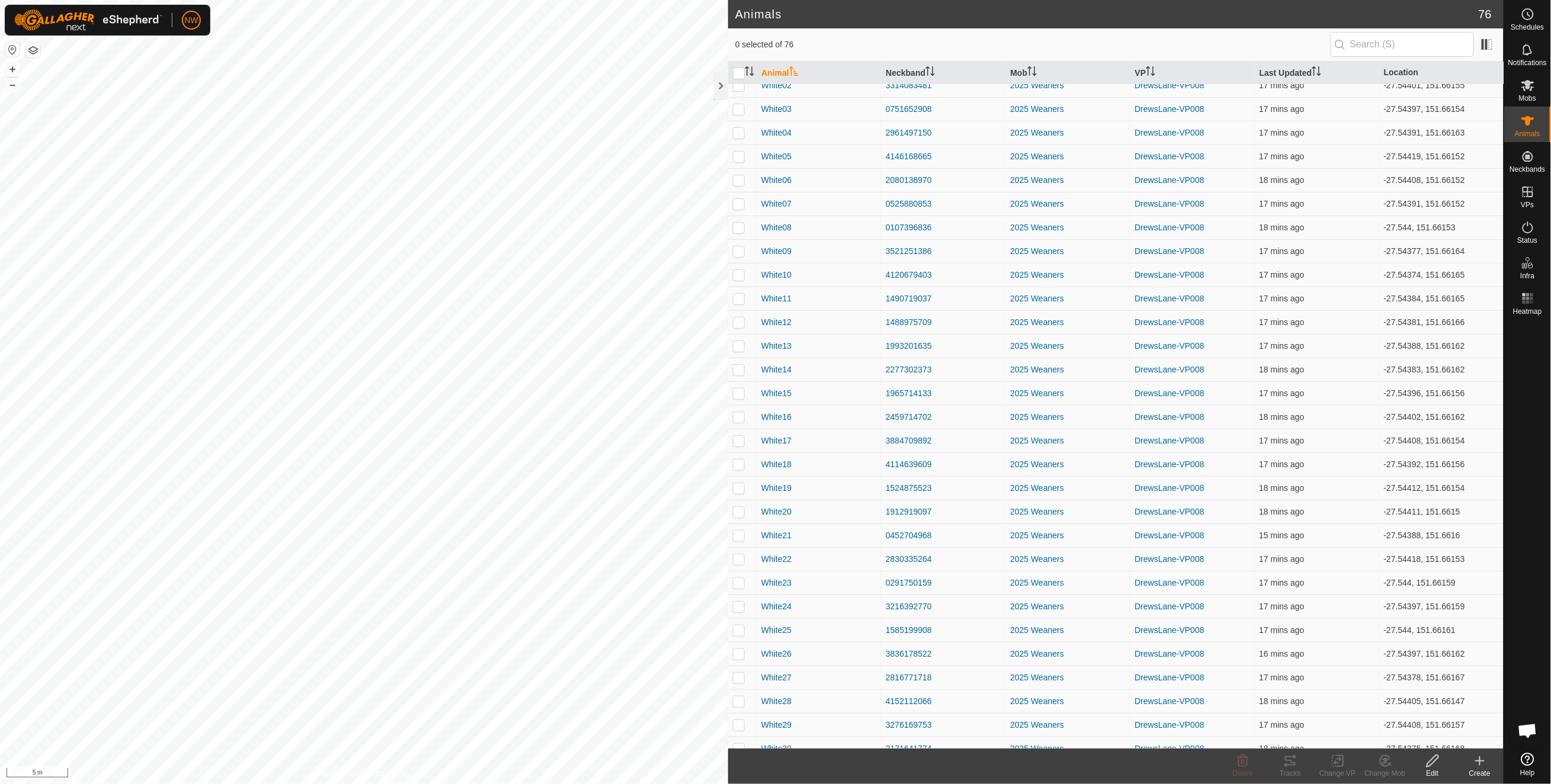
scroll to position [0, 0]
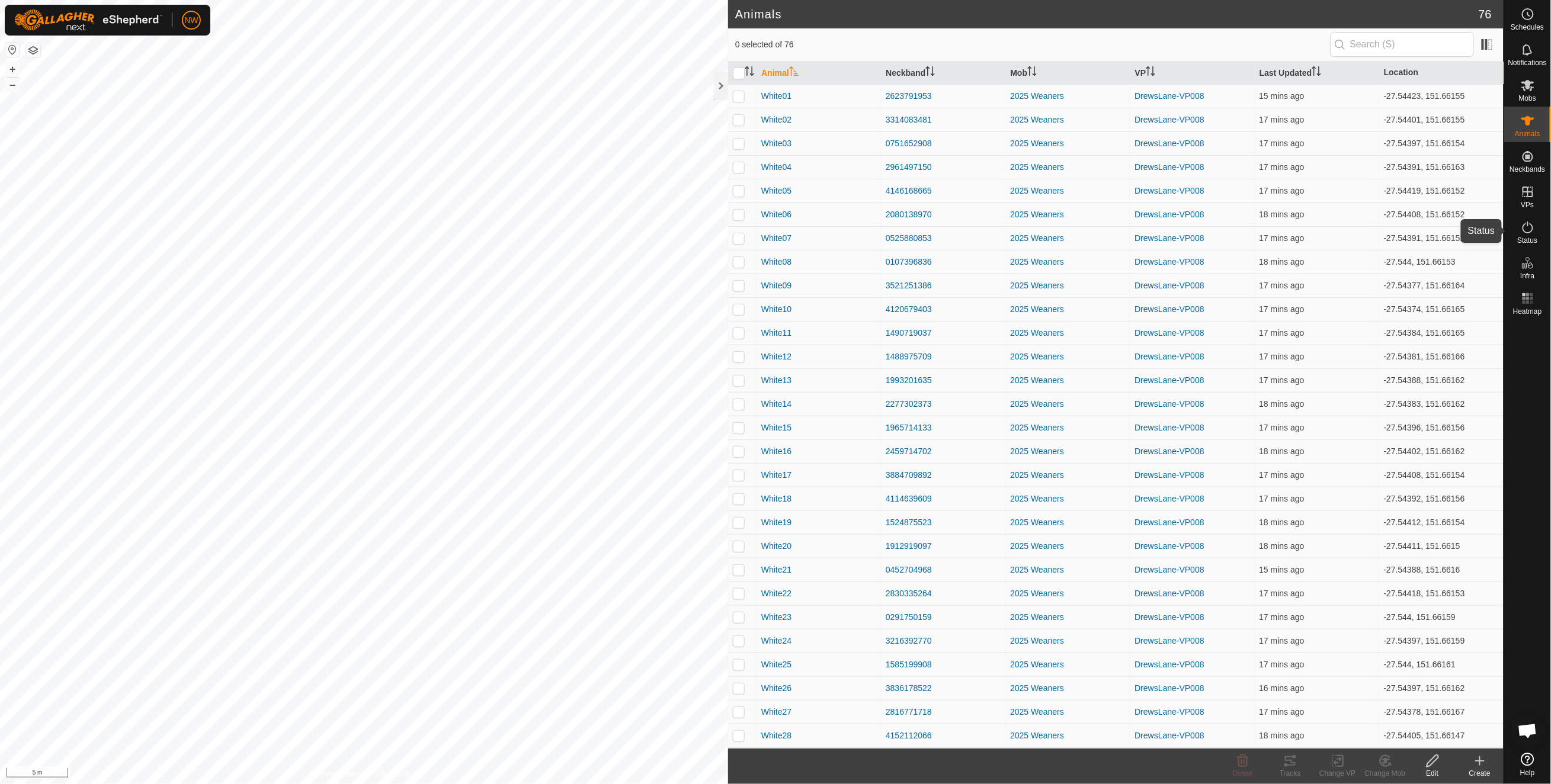
click at [1527, 237] on span "Status" at bounding box center [1527, 240] width 20 height 7
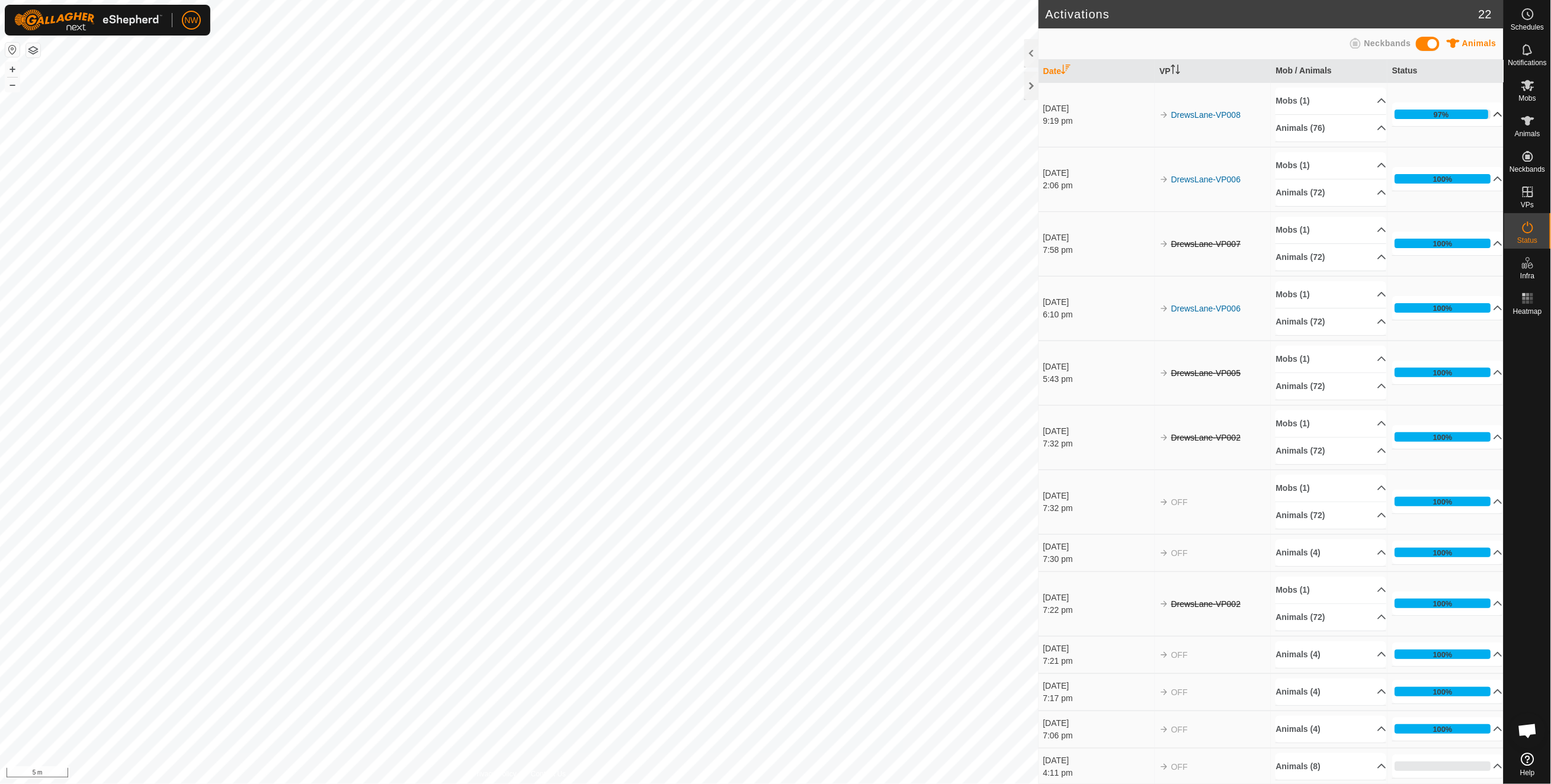
click at [1477, 115] on p-accordion-header "97%" at bounding box center [1447, 114] width 110 height 24
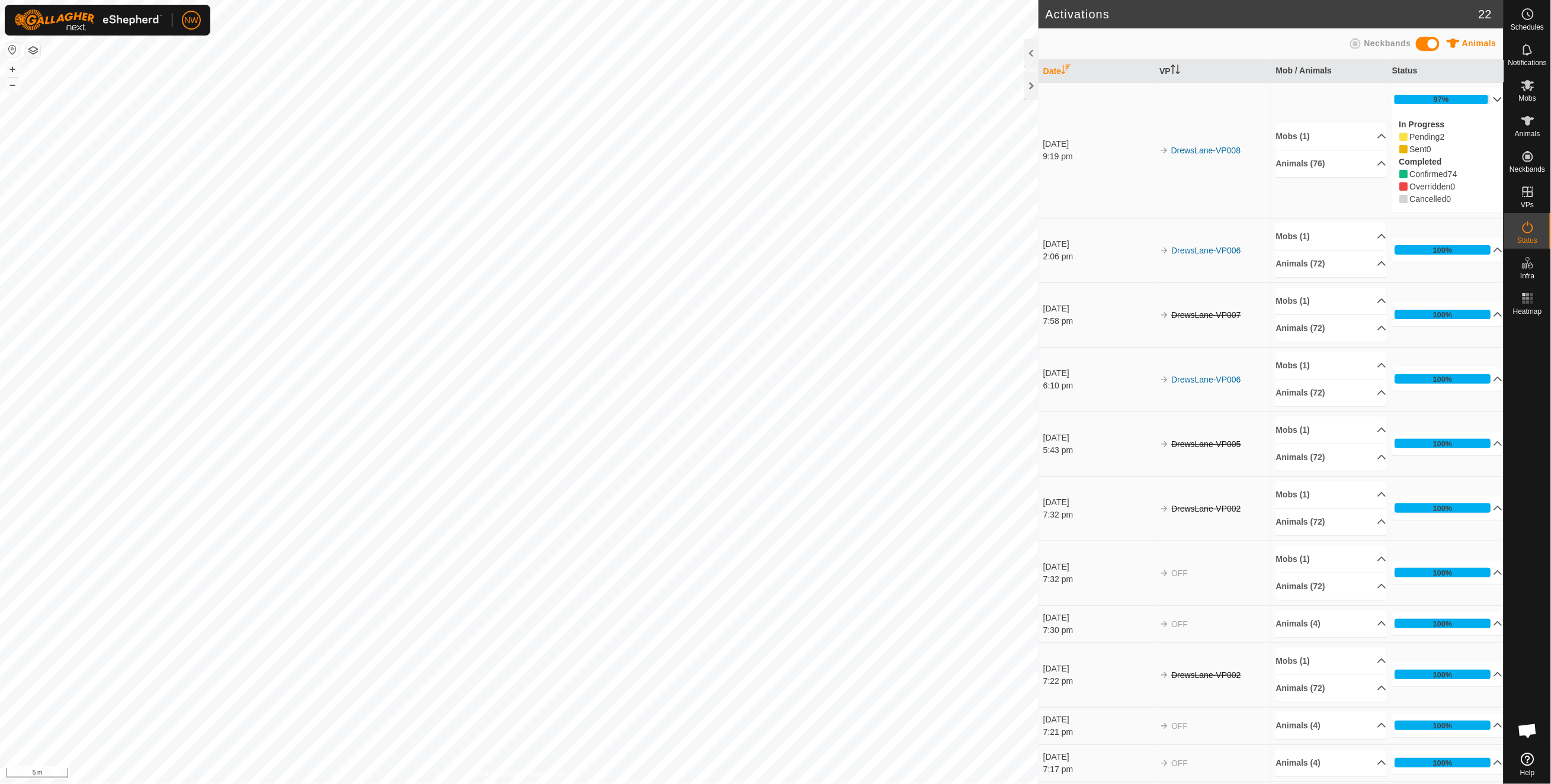
click at [1069, 158] on div "9:19 pm" at bounding box center [1098, 156] width 110 height 12
click at [1182, 152] on link "DrewsLane-VP008" at bounding box center [1206, 150] width 70 height 9
